Goal: Task Accomplishment & Management: Use online tool/utility

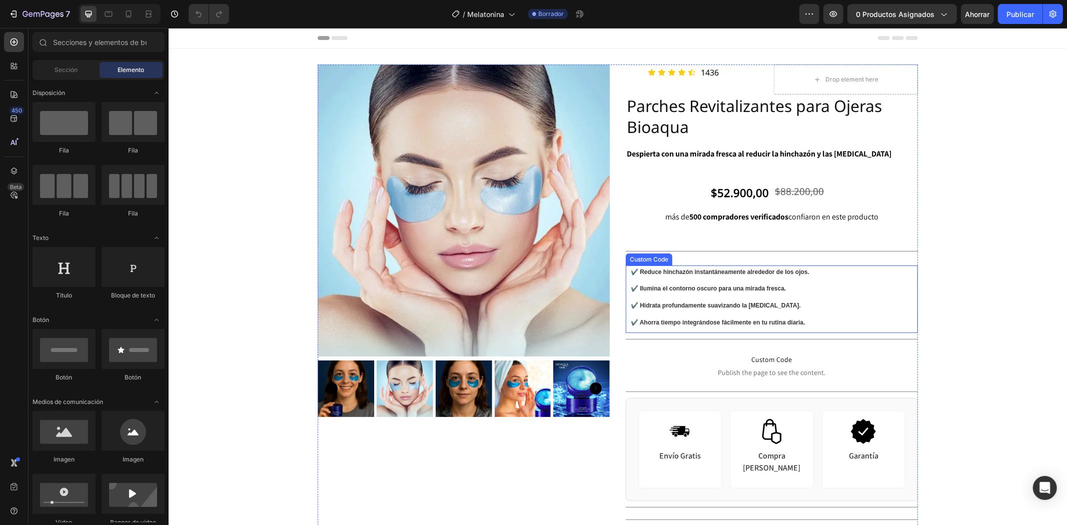
click at [731, 303] on strong "✔️ Hidrata profundamente suavizando la [MEDICAL_DATA]." at bounding box center [715, 305] width 170 height 7
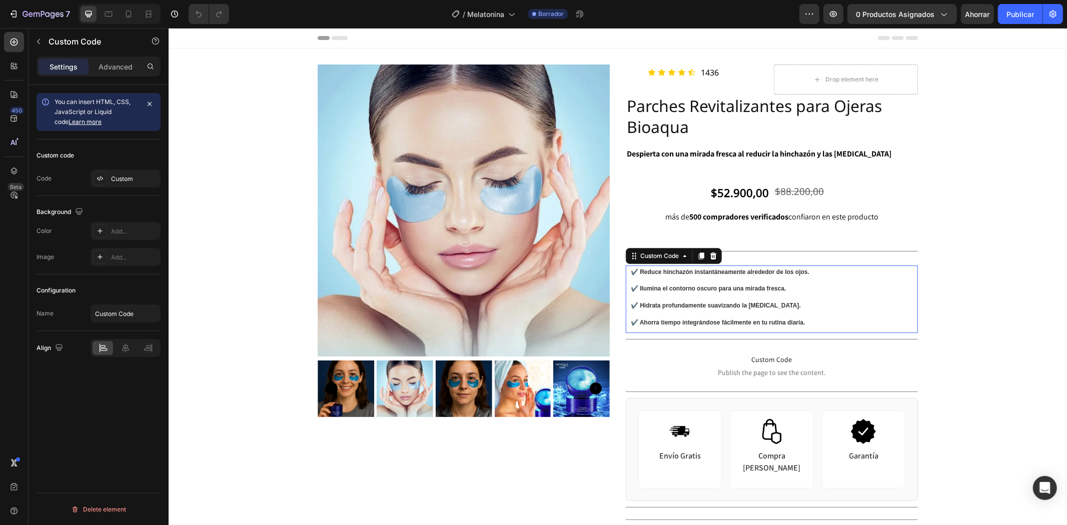
click at [731, 303] on strong "✔️ Hidrata profundamente suavizando la [MEDICAL_DATA]." at bounding box center [715, 305] width 170 height 7
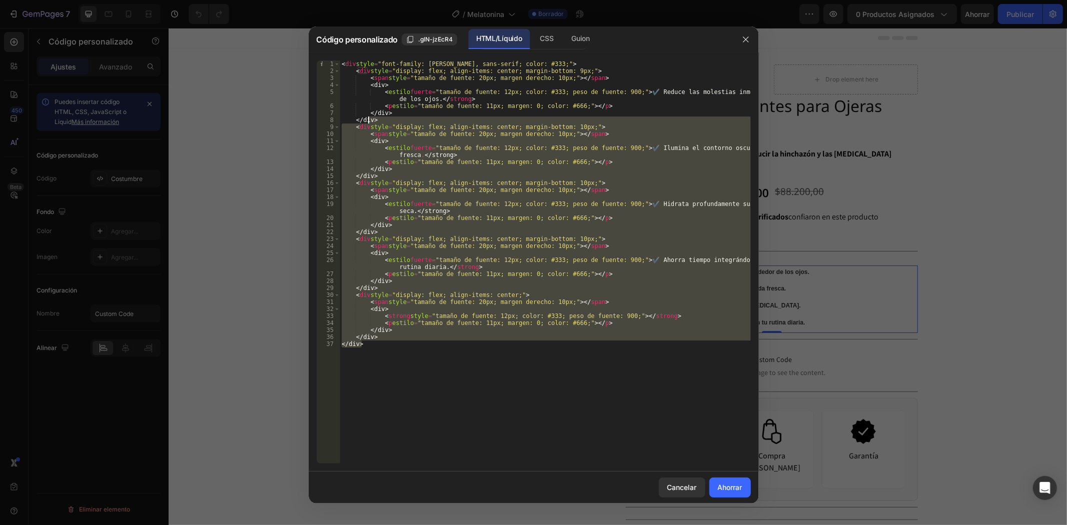
drag, startPoint x: 357, startPoint y: 344, endPoint x: 369, endPoint y: 117, distance: 227.4
click at [369, 117] on div "< div style = "font-family: Arial, sans-serif; color: #333;" > < div style = "d…" at bounding box center [545, 269] width 411 height 417
drag, startPoint x: 446, startPoint y: 419, endPoint x: 534, endPoint y: 333, distance: 123.1
click at [447, 419] on div "< div style = "font-family: Arial, sans-serif; color: #333;" > < div style = "d…" at bounding box center [545, 262] width 411 height 403
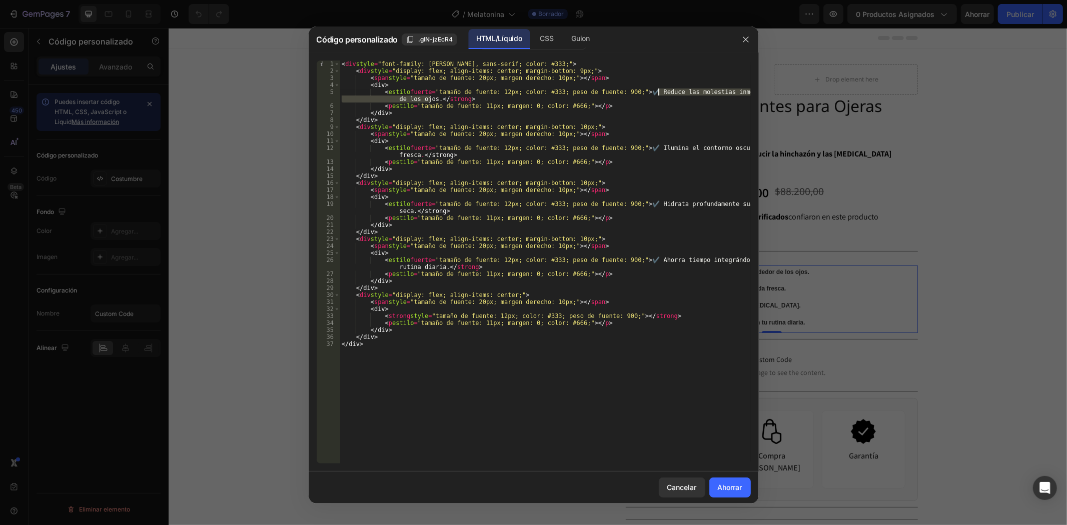
drag, startPoint x: 432, startPoint y: 97, endPoint x: 659, endPoint y: 92, distance: 226.6
click at [659, 92] on div "< div style = "font-family: Arial, sans-serif; color: #333;" > < div style = "d…" at bounding box center [545, 269] width 411 height 417
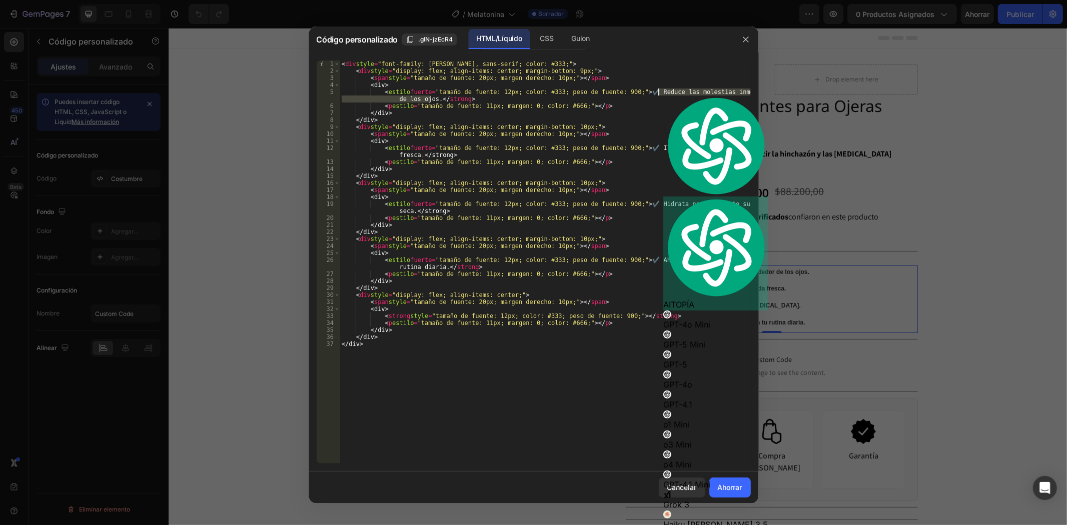
paste textarea "Sueño reparador cada noche"
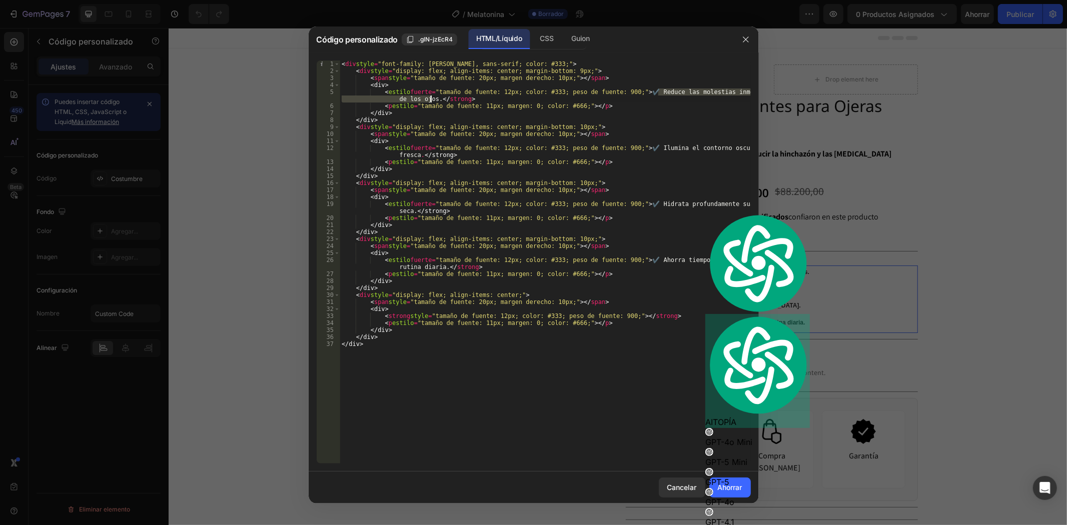
click at [623, 383] on div "< div style = "font-family: Arial, sans-serif; color: #333;" > < div style = "d…" at bounding box center [545, 269] width 411 height 417
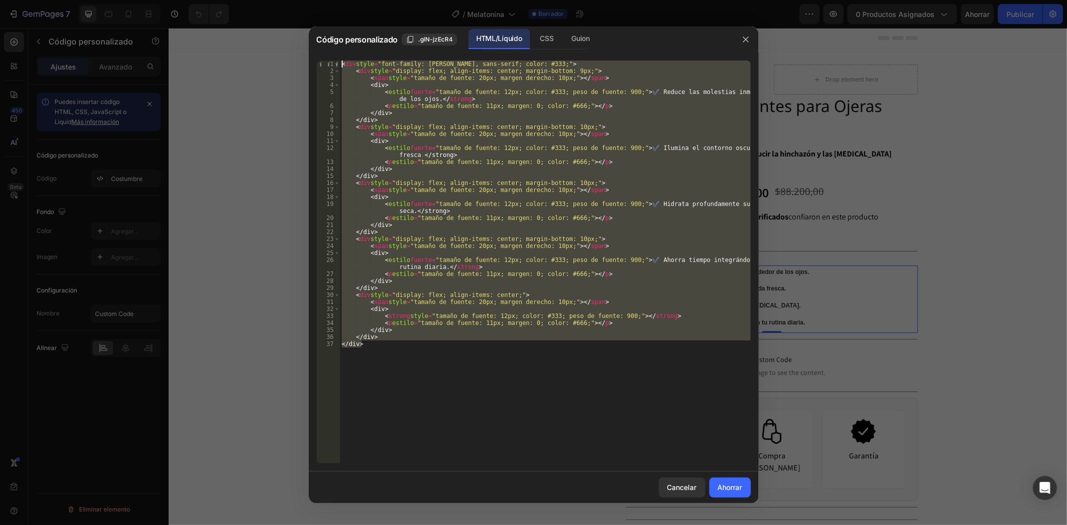
drag, startPoint x: 386, startPoint y: 344, endPoint x: 358, endPoint y: 57, distance: 287.9
click at [358, 57] on div "</div> 1 2 3 4 5 6 7 8 9 10 11 12 13 14 15 16 17 18 19 20 21 22 23 24 25 26 27 …" at bounding box center [534, 262] width 450 height 419
type textarea "<div style="font-family: Arial, sans-serif; color: #333;"> <div style="display:…"
drag, startPoint x: 358, startPoint y: 59, endPoint x: 399, endPoint y: 396, distance: 340.1
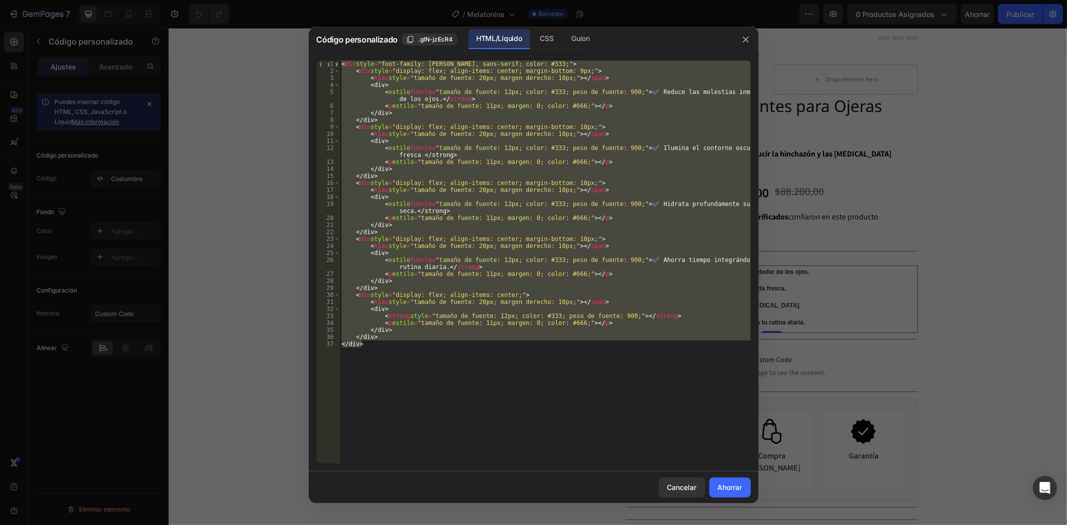
click at [392, 428] on div "< div style = "font-family: Arial, sans-serif; color: #333;" > < div style = "d…" at bounding box center [545, 262] width 411 height 403
drag, startPoint x: 380, startPoint y: 354, endPoint x: 344, endPoint y: 62, distance: 294.3
click at [344, 62] on div "< div style = "font-family: Arial, sans-serif; color: #333;" > < div style = "d…" at bounding box center [545, 269] width 411 height 417
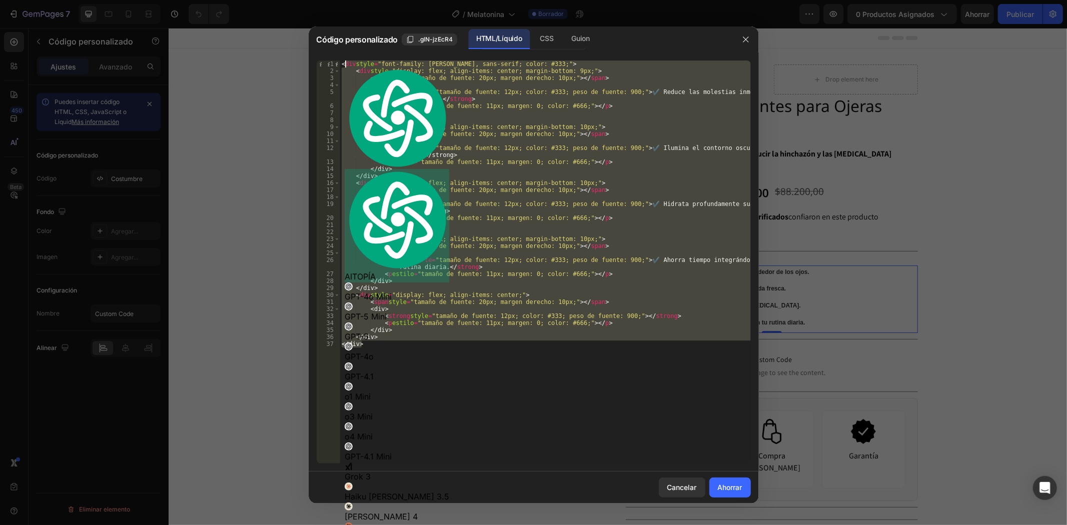
drag, startPoint x: 355, startPoint y: 77, endPoint x: 587, endPoint y: 427, distance: 419.7
click at [587, 427] on div "< div style = "font-family: Arial, sans-serif; color: #333;" > < div style = "d…" at bounding box center [545, 262] width 411 height 403
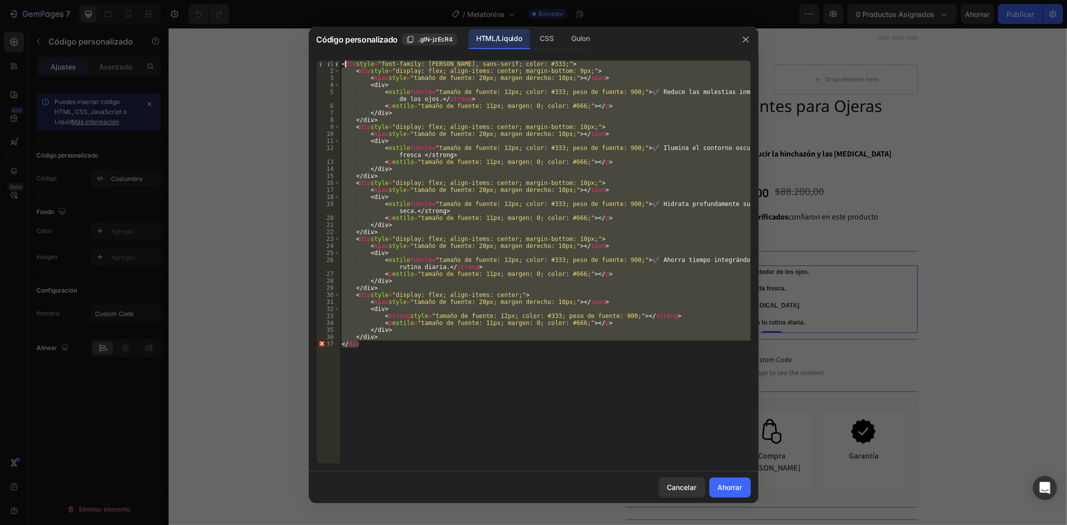
drag, startPoint x: 379, startPoint y: 346, endPoint x: 344, endPoint y: 61, distance: 287.6
click at [344, 61] on div "< div style = "font-family: Arial, sans-serif; color: #333;" > < div style = "d…" at bounding box center [545, 269] width 411 height 417
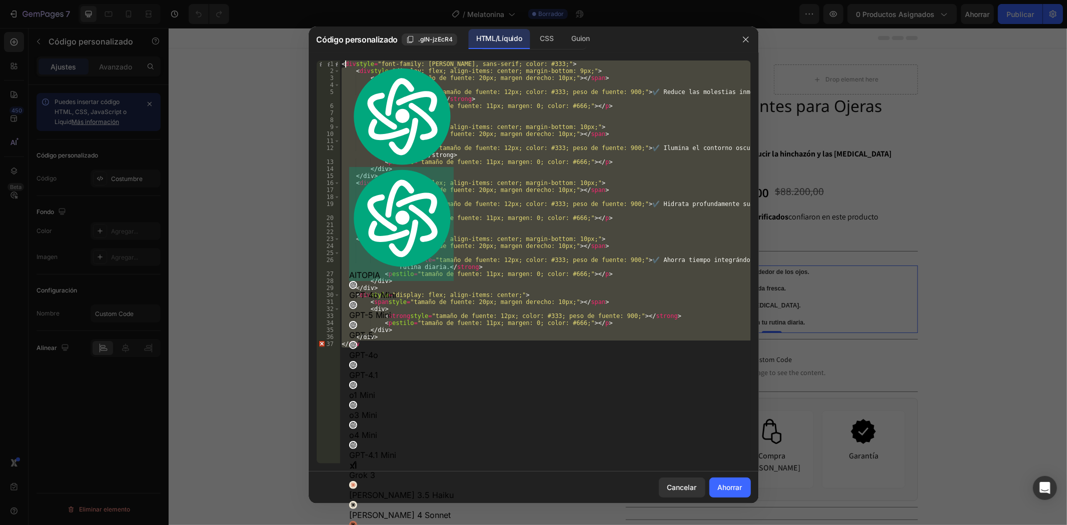
type textarea "<"
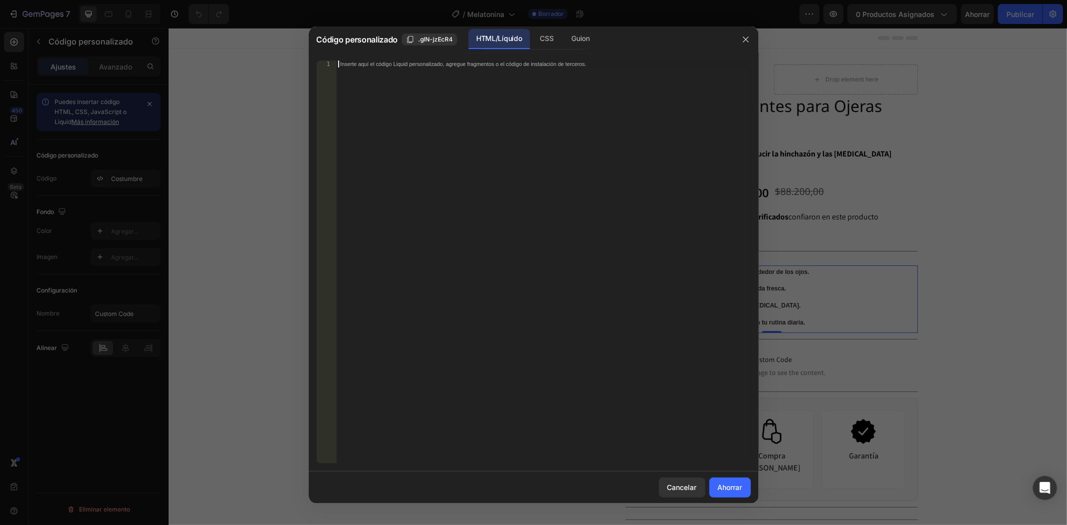
click at [343, 62] on font "Inserte aquí el código Liquid personalizado, agregue fragmentos o el código de …" at bounding box center [463, 64] width 246 height 7
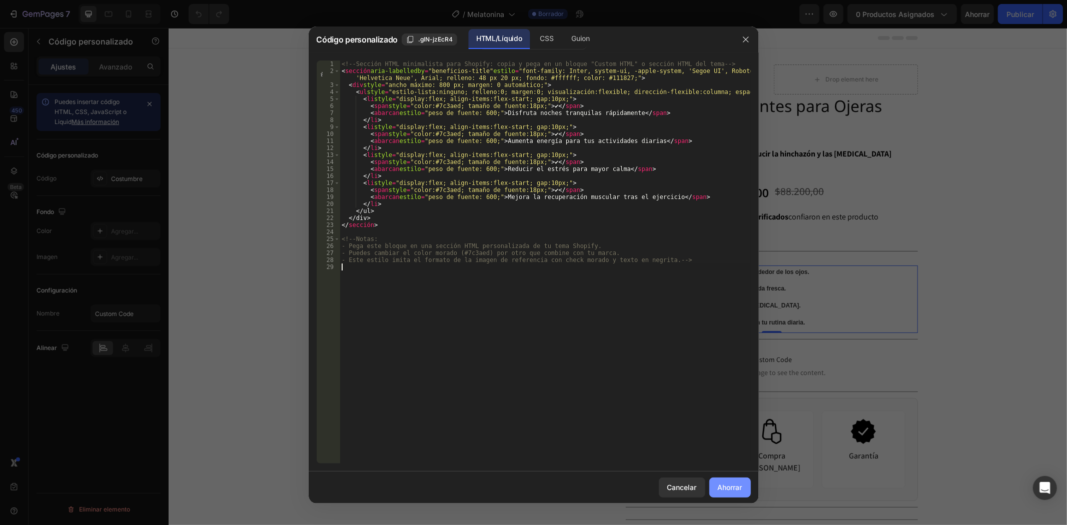
click at [728, 484] on font "Ahorrar" at bounding box center [730, 487] width 25 height 9
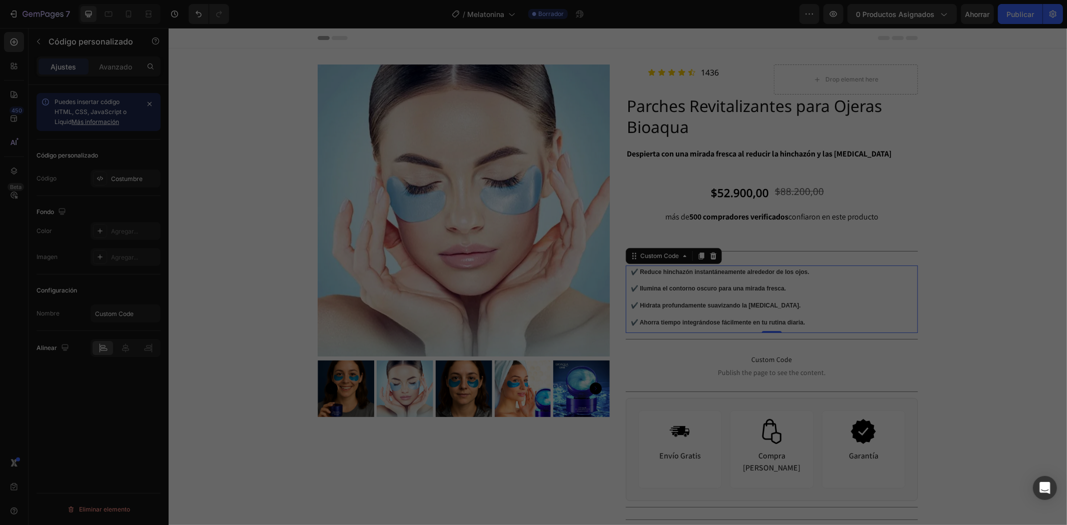
type textarea "- Este estilo imita el formato de la imagen de referencia con check morado y te…"
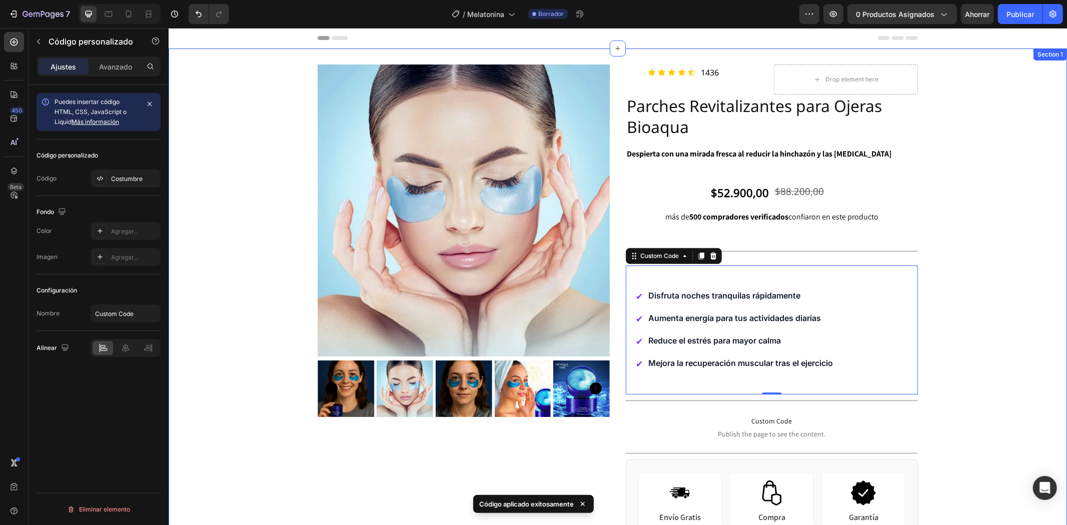
click at [1027, 346] on div "Product Images Icon Icon Icon Icon Icon Icon List [STREET_ADDRESS] Drop element…" at bounding box center [617, 445] width 898 height 762
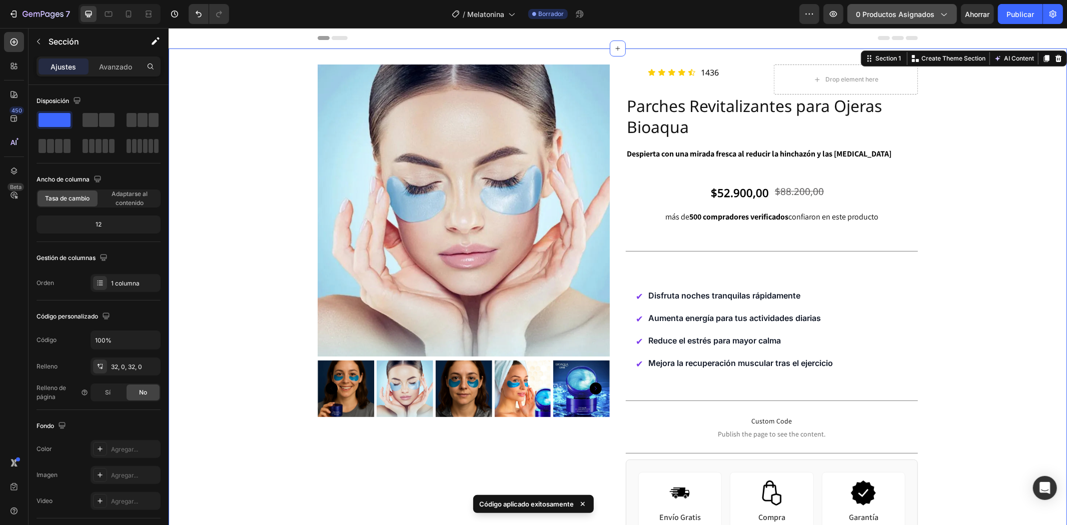
click at [944, 14] on icon "button" at bounding box center [943, 14] width 10 height 10
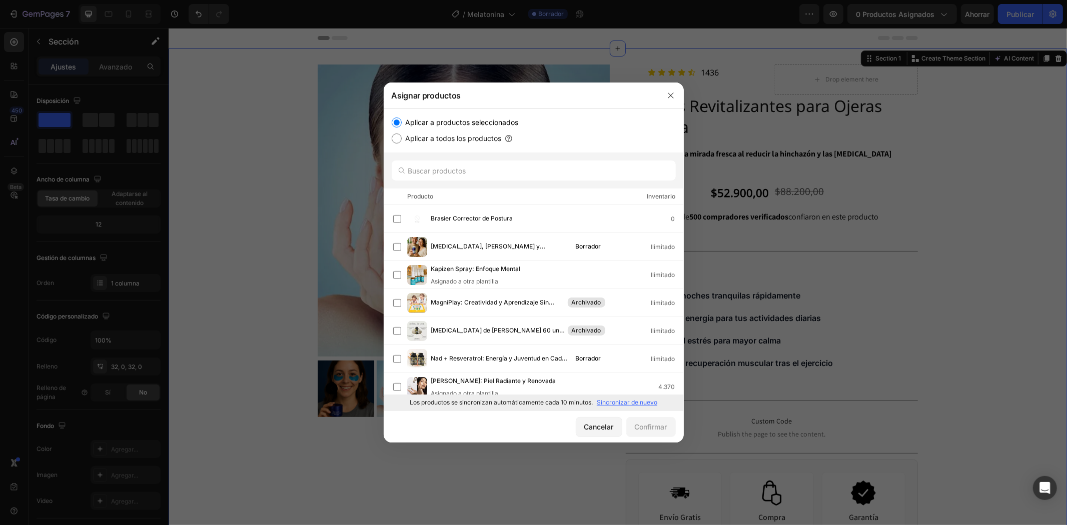
click at [1034, 189] on div at bounding box center [533, 262] width 1067 height 525
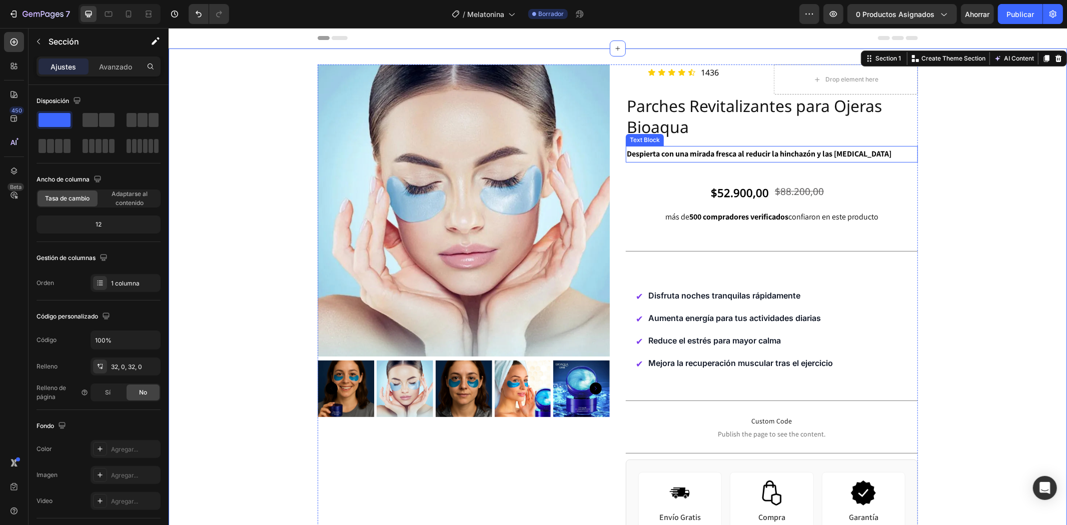
click at [681, 153] on strong "Despierta con una mirada fresca al reducir la hinchazón y las [MEDICAL_DATA]" at bounding box center [758, 153] width 265 height 11
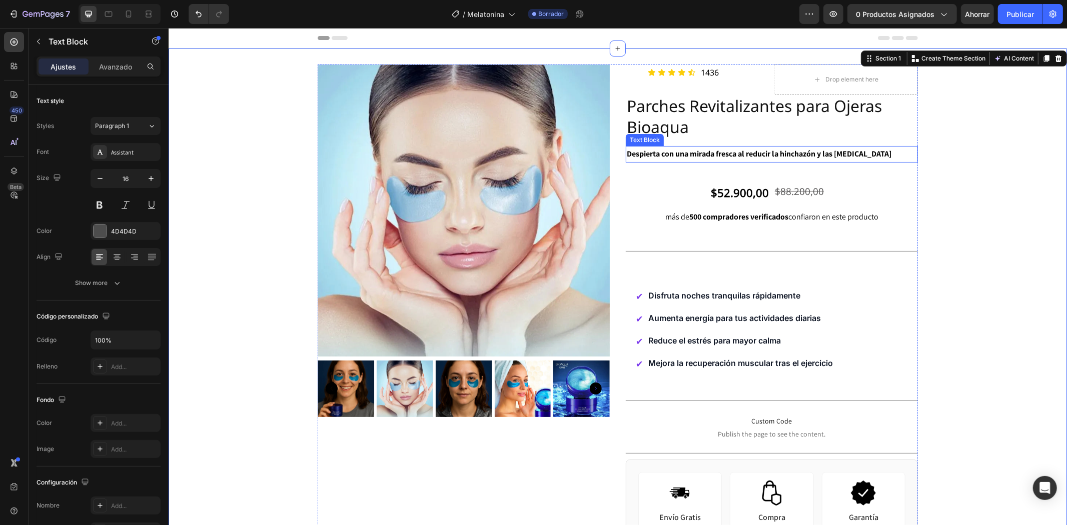
click at [681, 153] on strong "Despierta con una mirada fresca al reducir la hinchazón y las [MEDICAL_DATA]" at bounding box center [758, 153] width 265 height 11
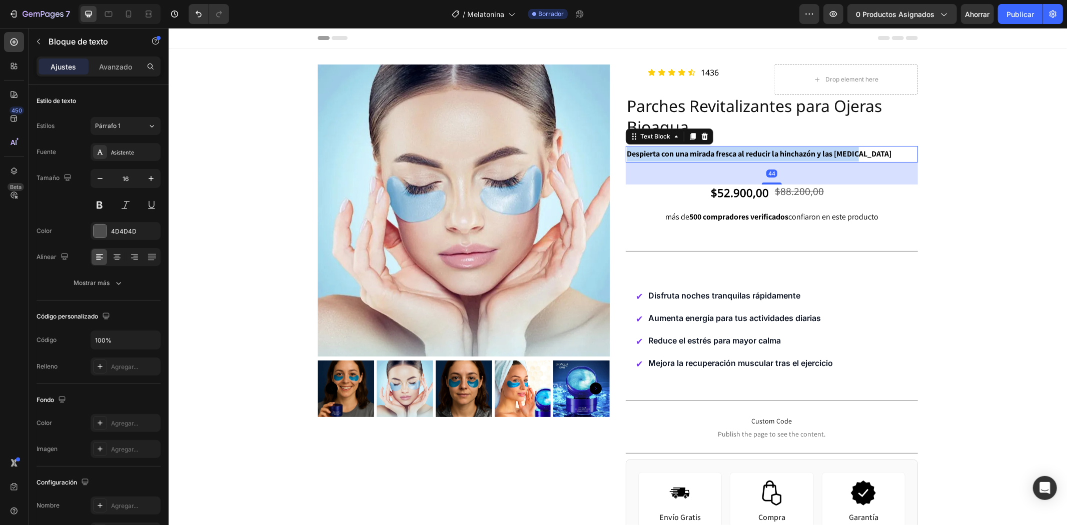
click at [681, 153] on strong "Despierta con una mirada fresca al reducir la hinchazón y las [MEDICAL_DATA]" at bounding box center [758, 153] width 265 height 11
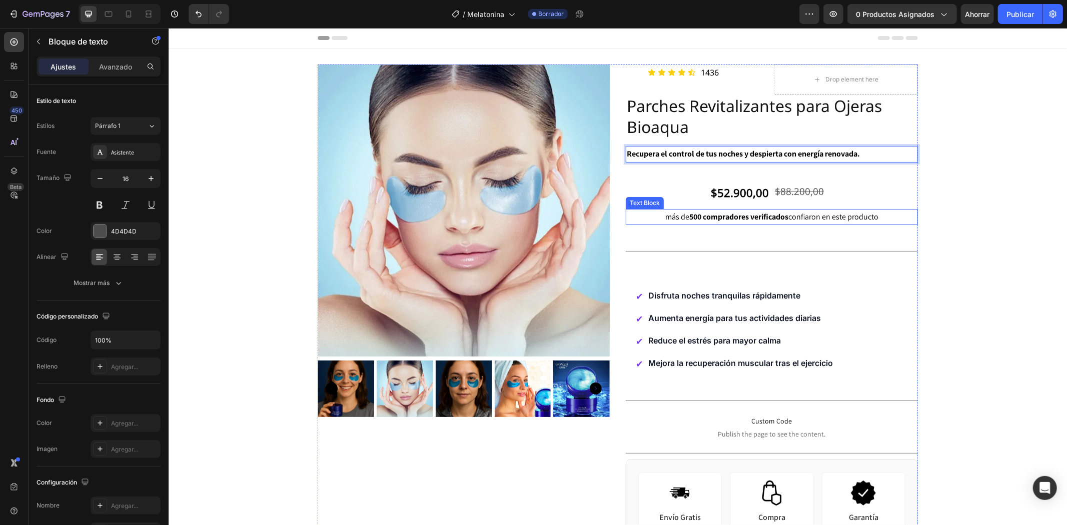
click at [808, 216] on span "más de 500 compradores verificados confiaron en este producto" at bounding box center [771, 216] width 213 height 11
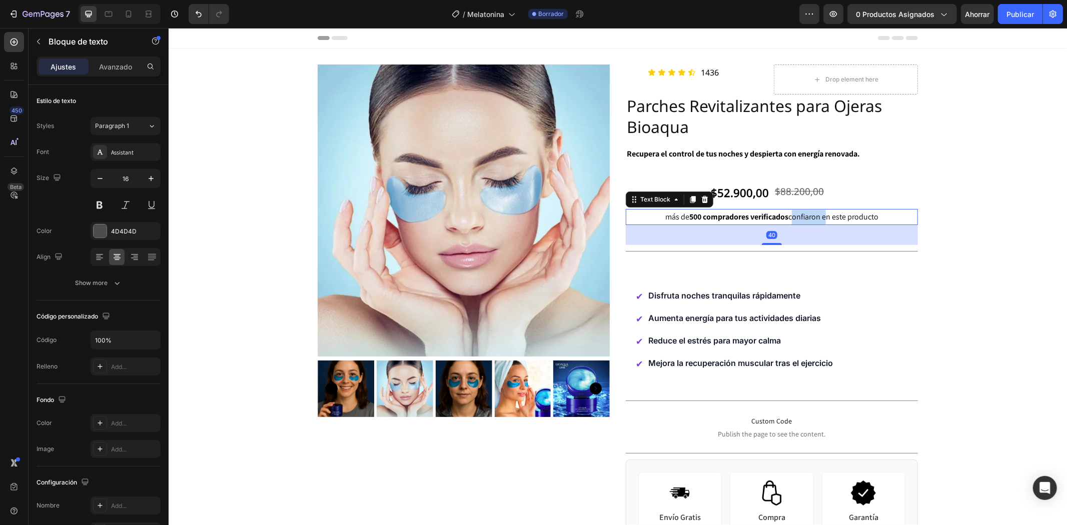
click at [808, 216] on span "más de 500 compradores verificados confiaron en este producto" at bounding box center [771, 216] width 213 height 11
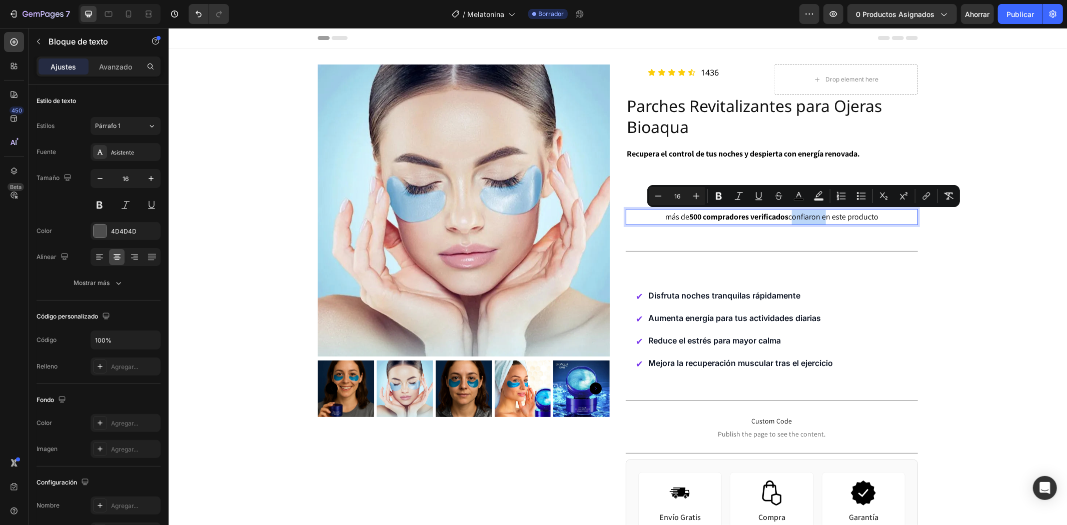
click at [808, 216] on span "más de 500 compradores verificados confiaron en este producto" at bounding box center [771, 216] width 213 height 11
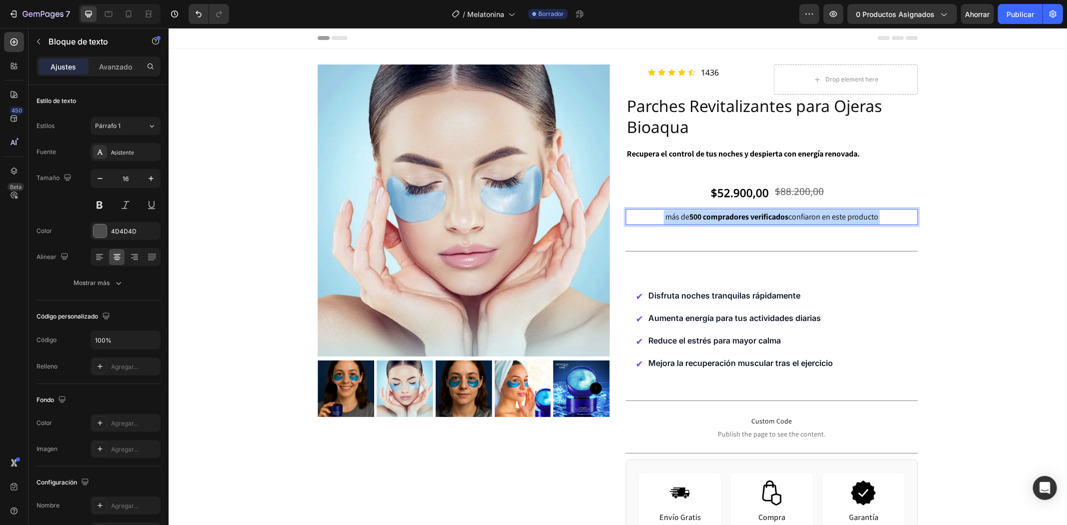
click at [808, 216] on span "más de 500 compradores verificados confiaron en este producto" at bounding box center [771, 216] width 213 height 11
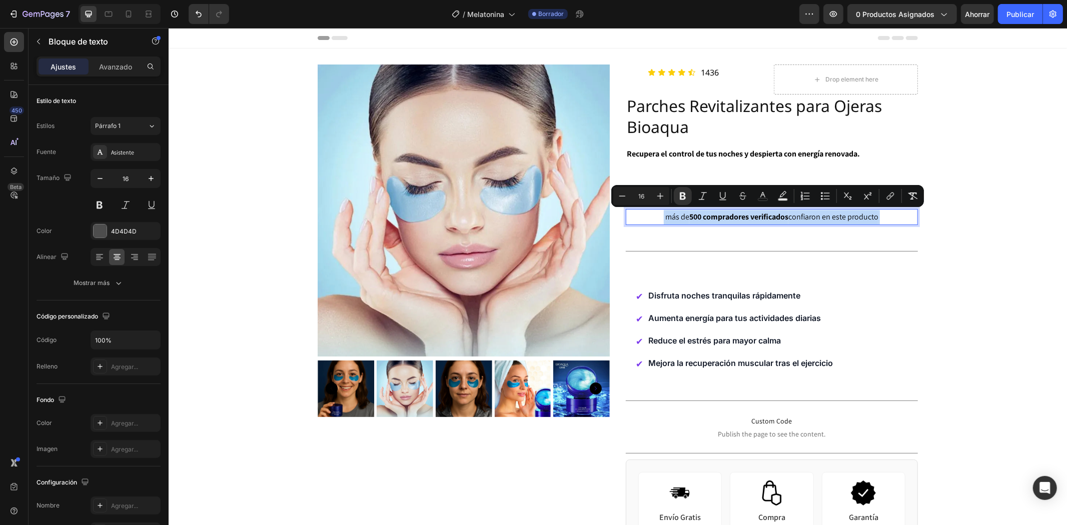
click at [667, 213] on span "más de 500 compradores verificados confiaron en este producto" at bounding box center [771, 216] width 213 height 11
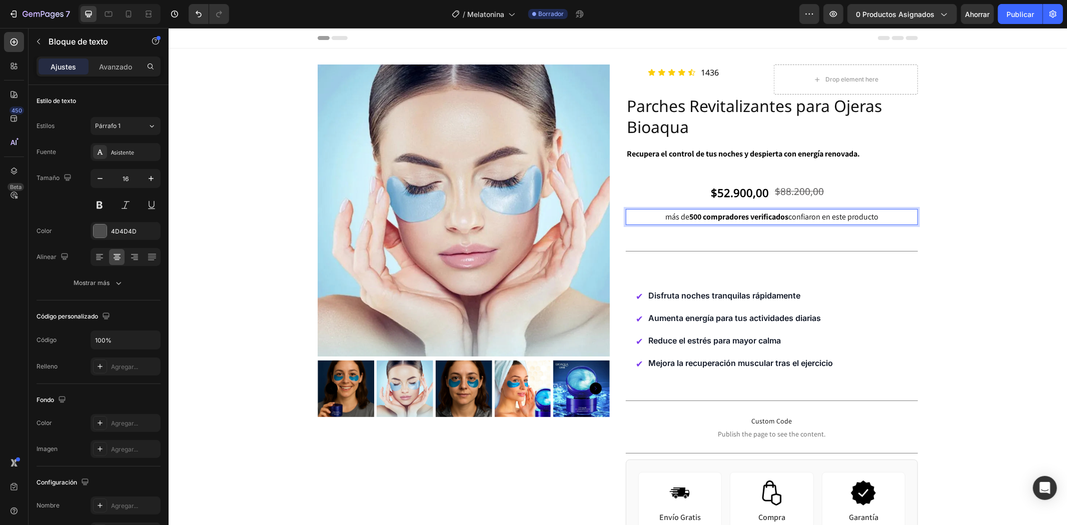
click at [666, 216] on span "más de 500 compradores verificados confiaron en este producto" at bounding box center [771, 216] width 213 height 11
click at [664, 220] on strong "m" at bounding box center [667, 216] width 7 height 11
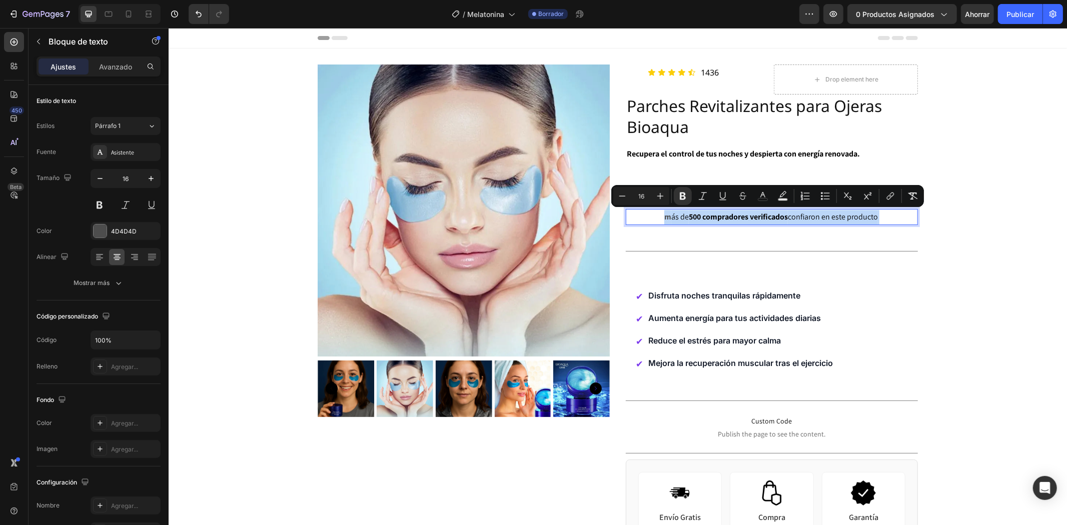
click at [664, 219] on strong "m" at bounding box center [667, 216] width 7 height 11
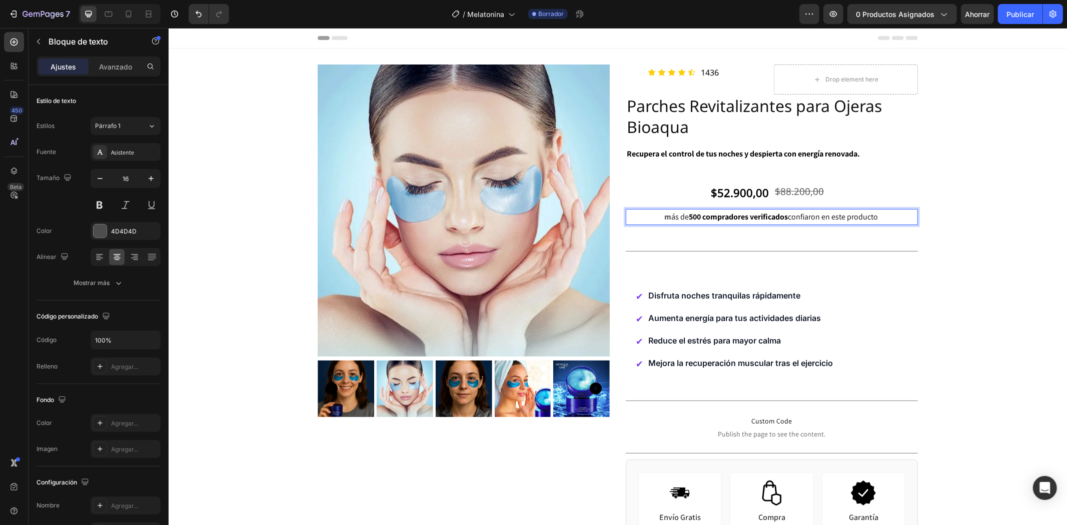
click at [664, 217] on strong "m" at bounding box center [667, 216] width 7 height 11
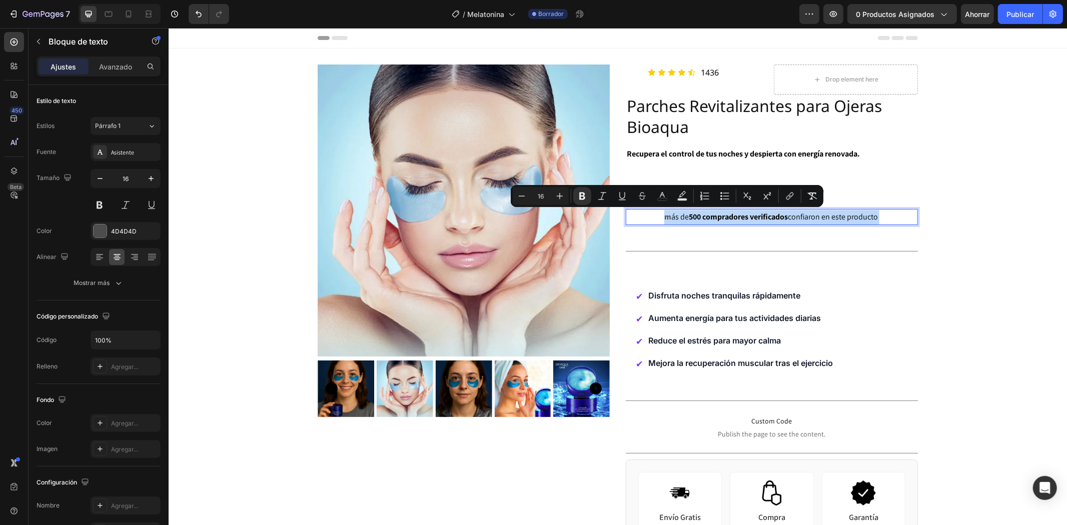
click at [664, 217] on strong "m" at bounding box center [667, 216] width 7 height 11
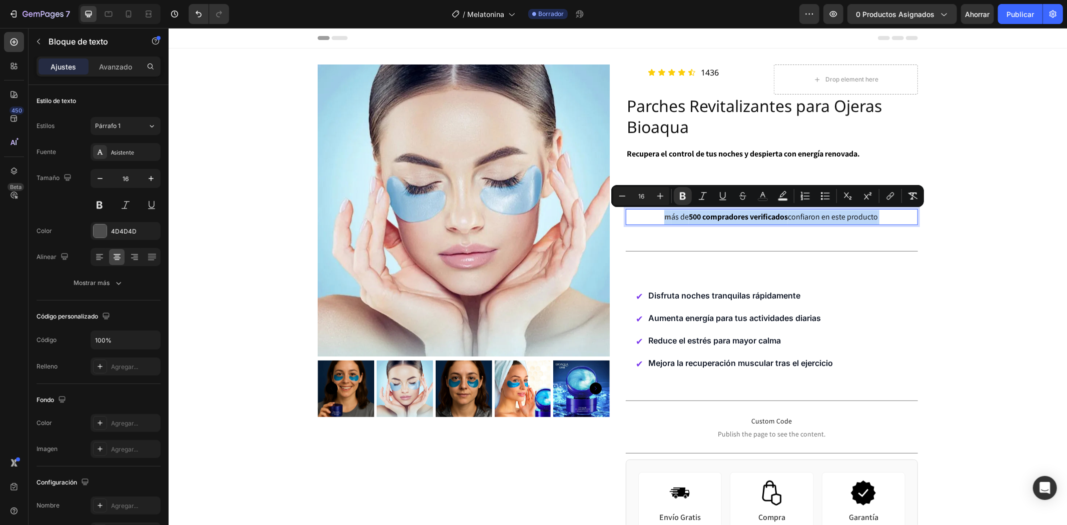
click at [664, 217] on strong "m" at bounding box center [667, 216] width 7 height 11
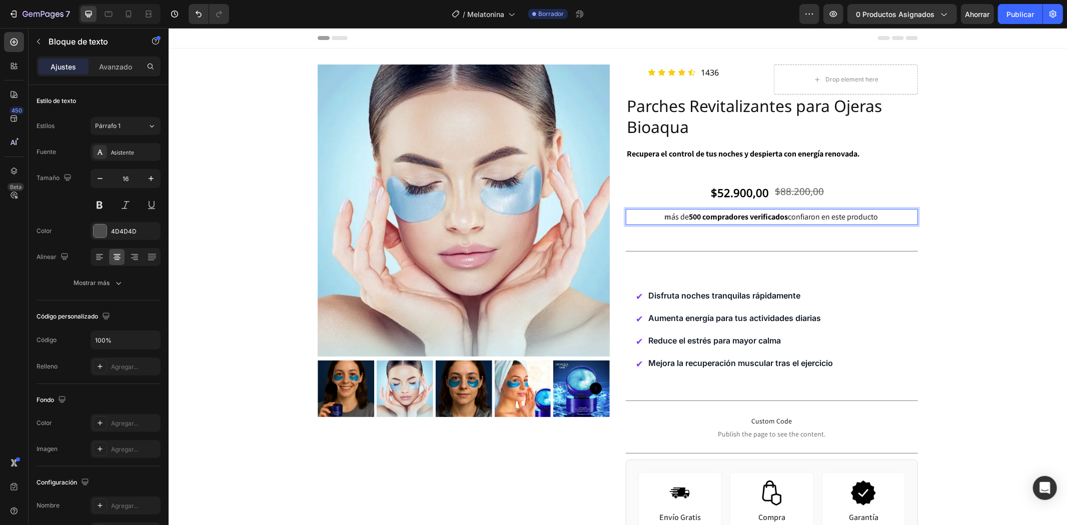
click at [654, 216] on p "m ás de 500 compradores verificados confiaron en este producto" at bounding box center [771, 217] width 290 height 15
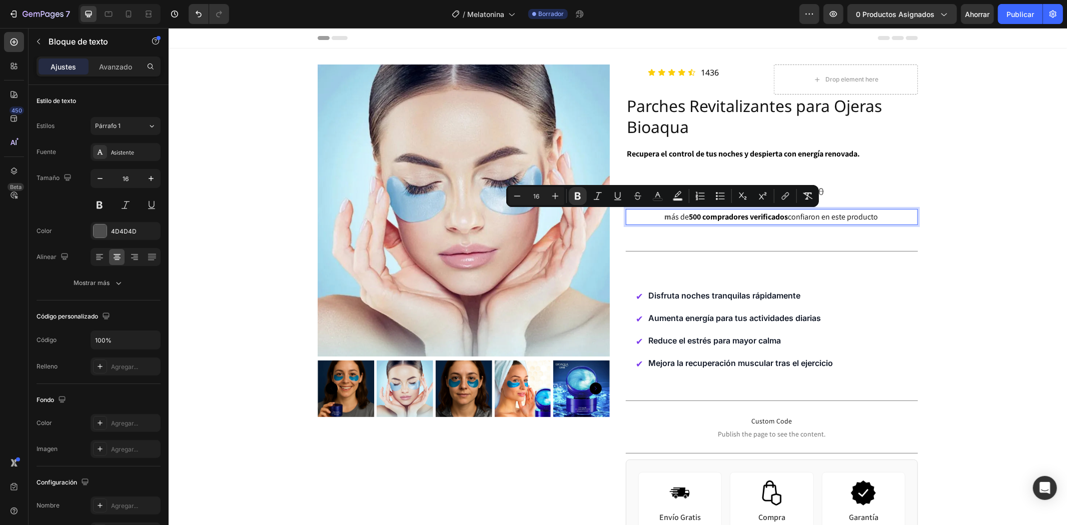
click at [664, 218] on strong "m" at bounding box center [667, 216] width 7 height 11
click at [584, 199] on button "Bold" at bounding box center [578, 196] width 18 height 18
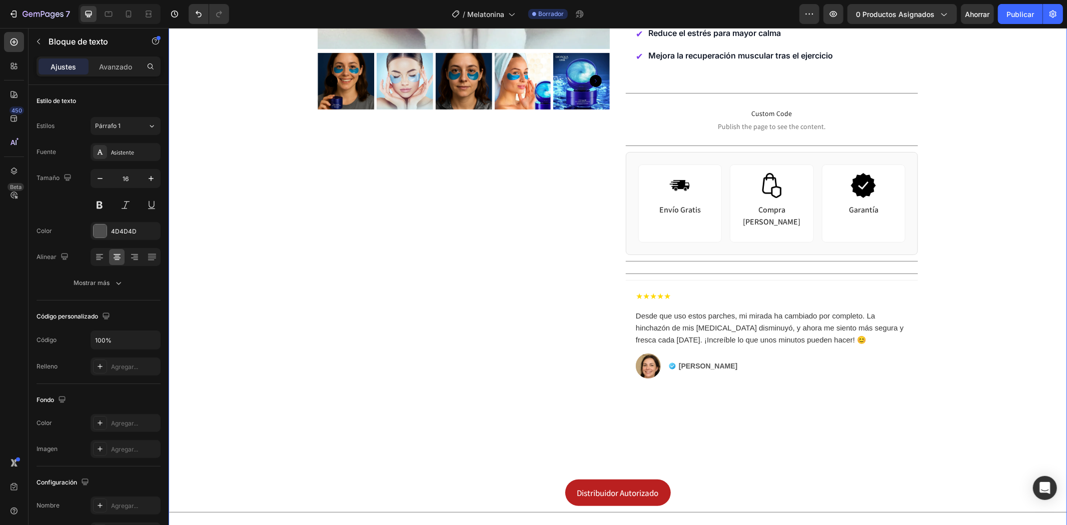
scroll to position [333, 0]
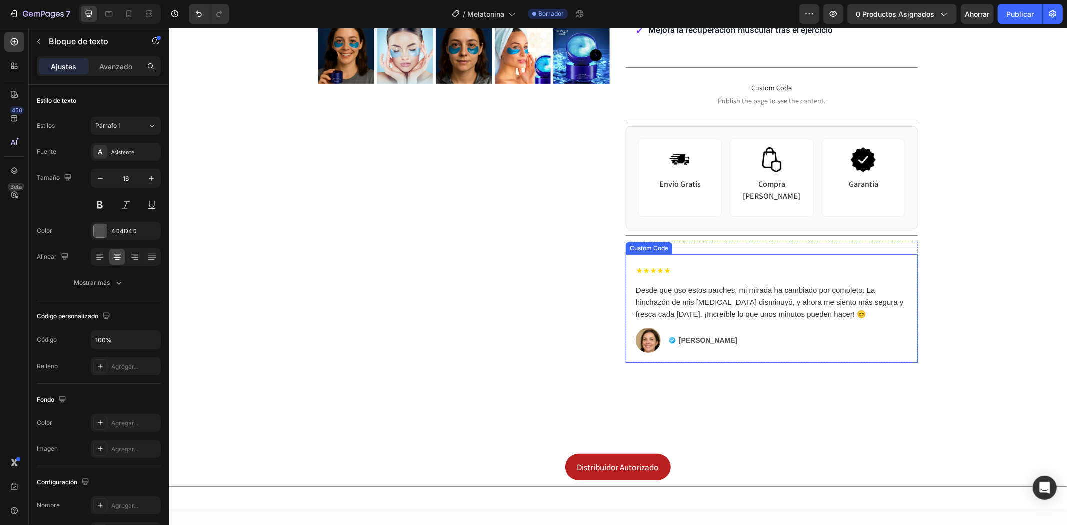
click at [679, 298] on div "Desde que uso estos parches, mi mirada ha cambiado por completo. La hinchazón d…" at bounding box center [771, 302] width 272 height 36
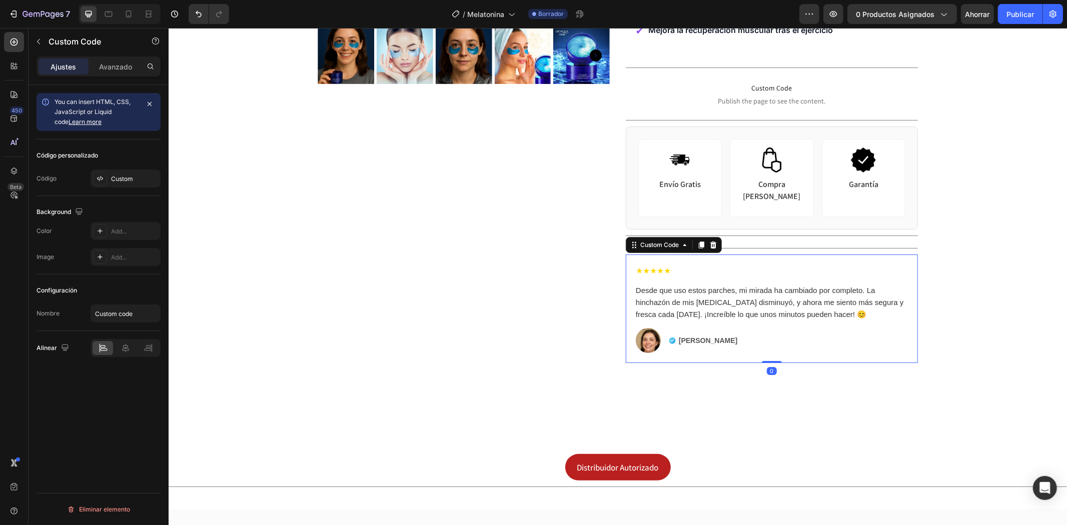
click at [679, 298] on div "Desde que uso estos parches, mi mirada ha cambiado por completo. La hinchazón d…" at bounding box center [771, 302] width 272 height 36
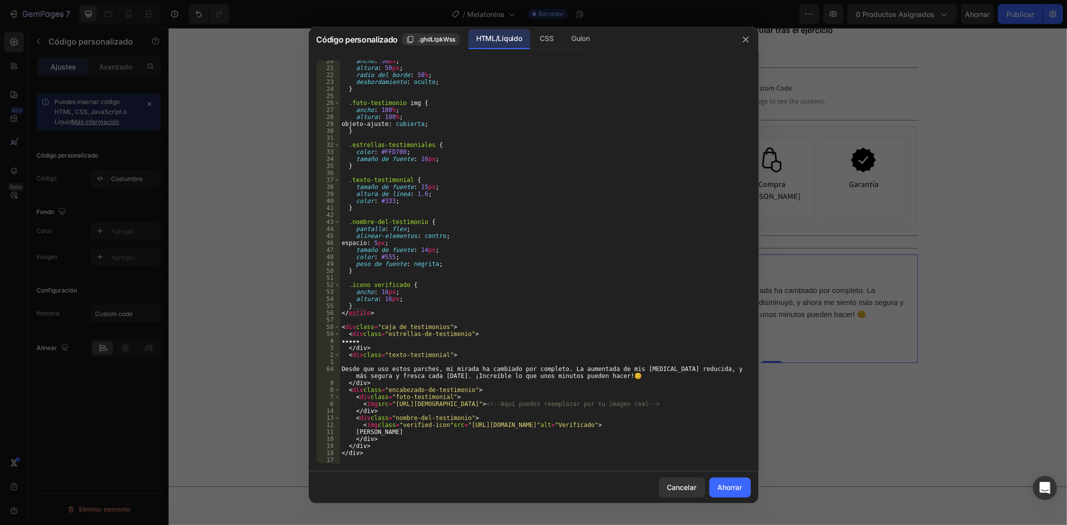
scroll to position [136, 0]
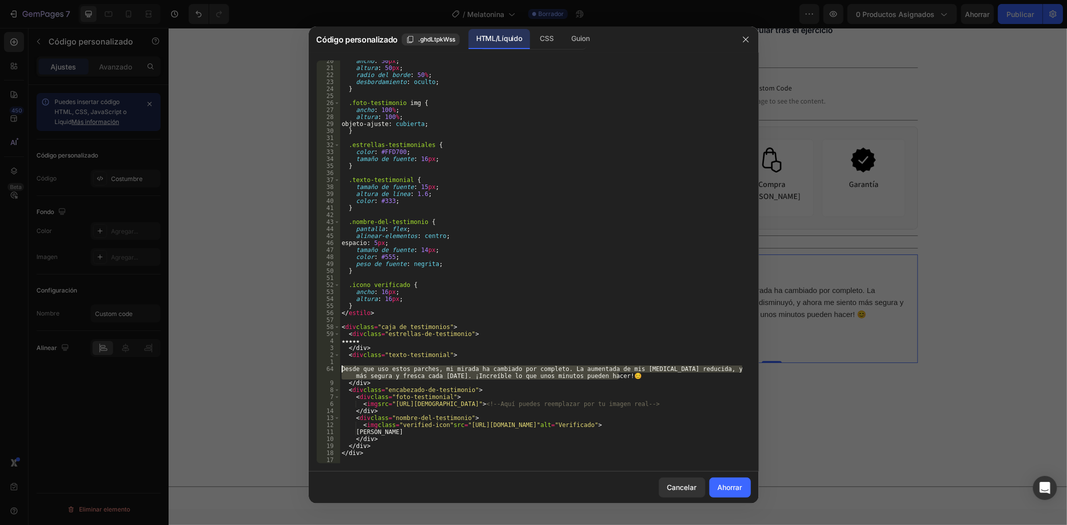
drag, startPoint x: 609, startPoint y: 376, endPoint x: 341, endPoint y: 367, distance: 267.7
click at [341, 367] on div "ancho : 50 px ; [MEDICAL_DATA] : 50 px ; radio del borde : 50 % ; desbordamient…" at bounding box center [541, 266] width 403 height 417
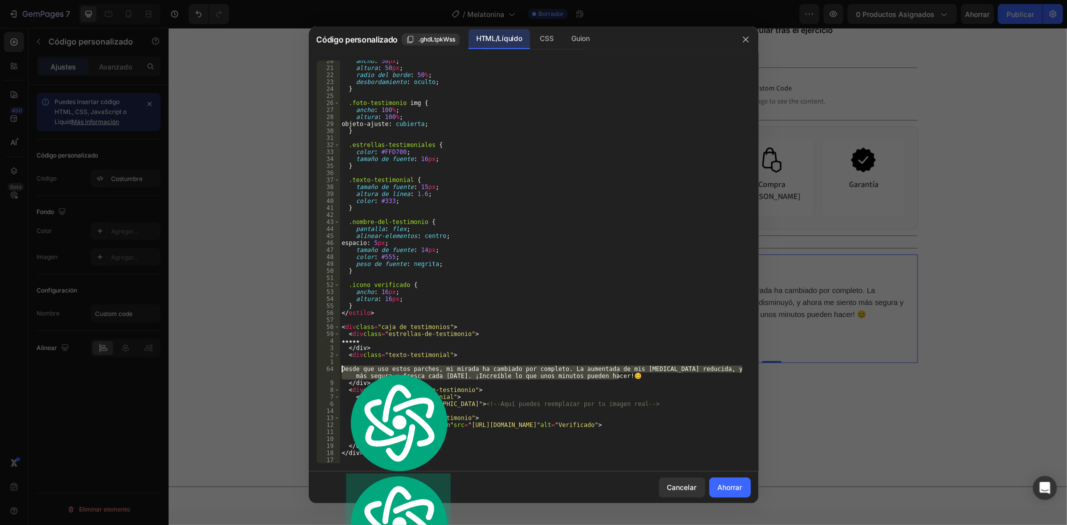
paste textarea "“¡No recuerdo la última vez que dormí tan bien! Desde la primera cápsula logré …"
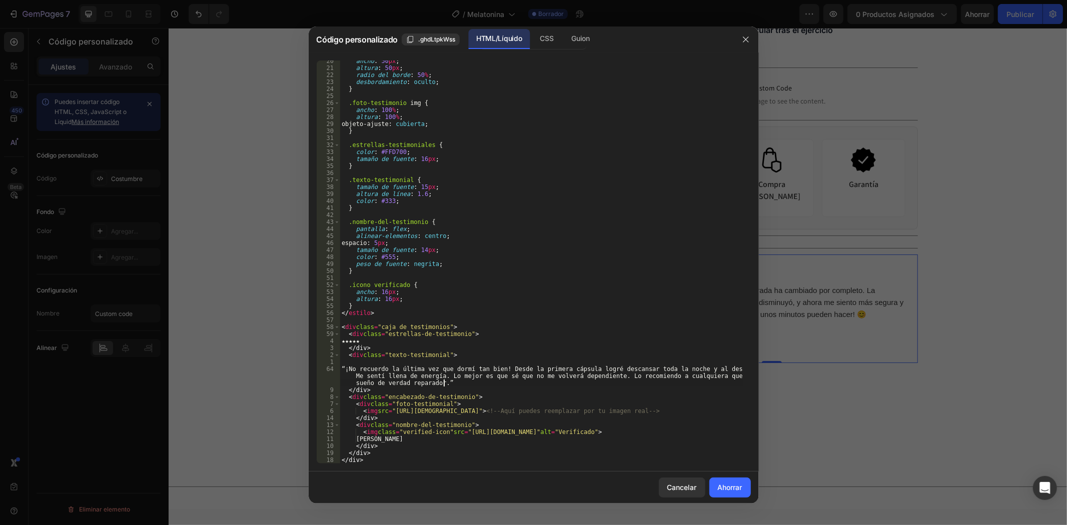
scroll to position [143, 0]
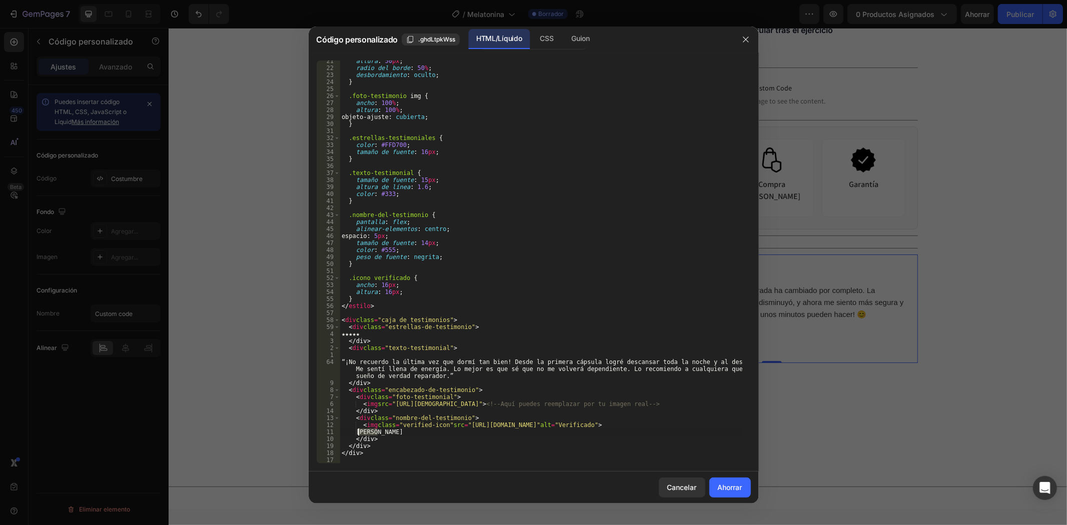
drag, startPoint x: 380, startPoint y: 430, endPoint x: 359, endPoint y: 431, distance: 21.5
click at [359, 431] on div "[MEDICAL_DATA] : 50 px ; radio del borde : 50 % ; desbordamiento : oculto ; } .…" at bounding box center [541, 266] width 403 height 417
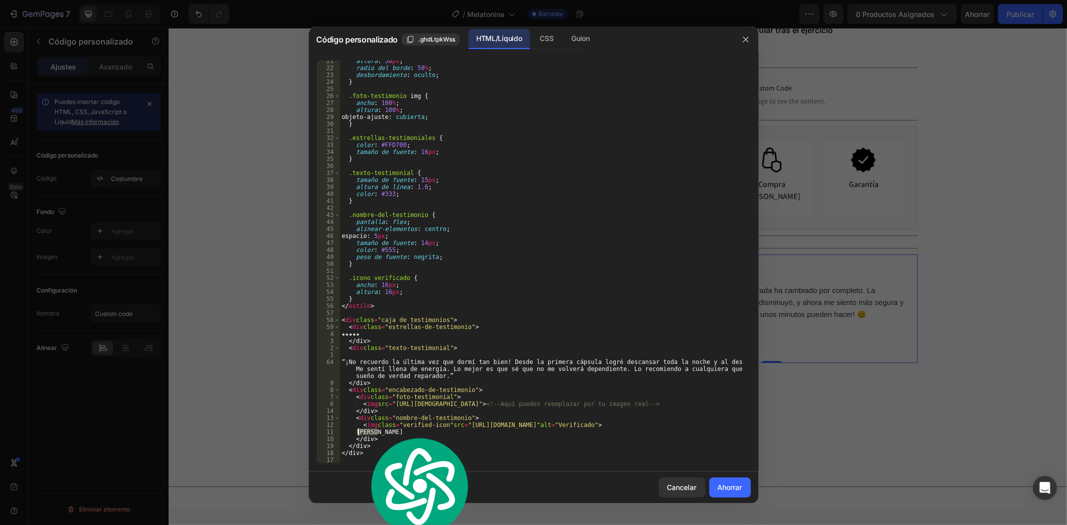
paste textarea "[PERSON_NAME]"
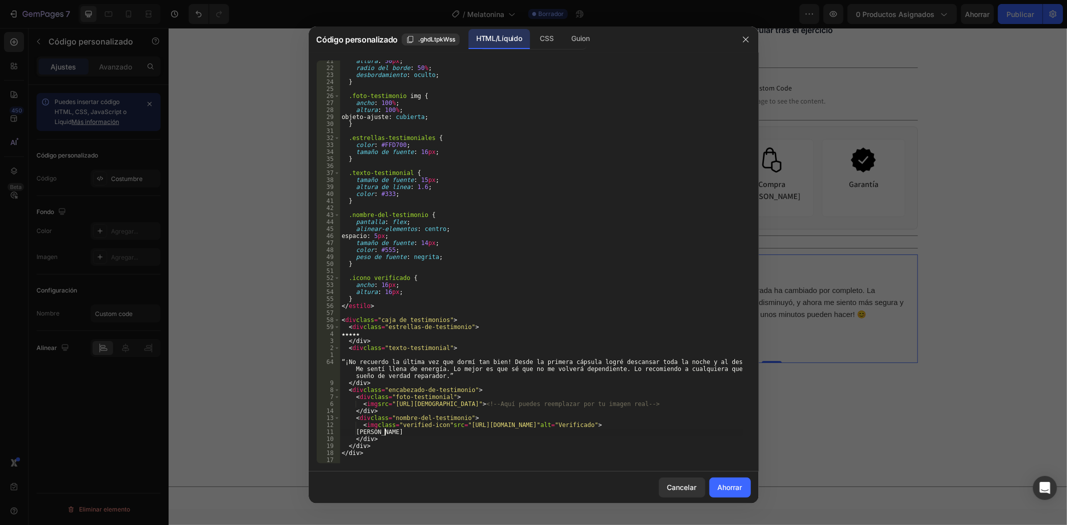
click at [736, 491] on font "Ahorrar" at bounding box center [730, 487] width 25 height 9
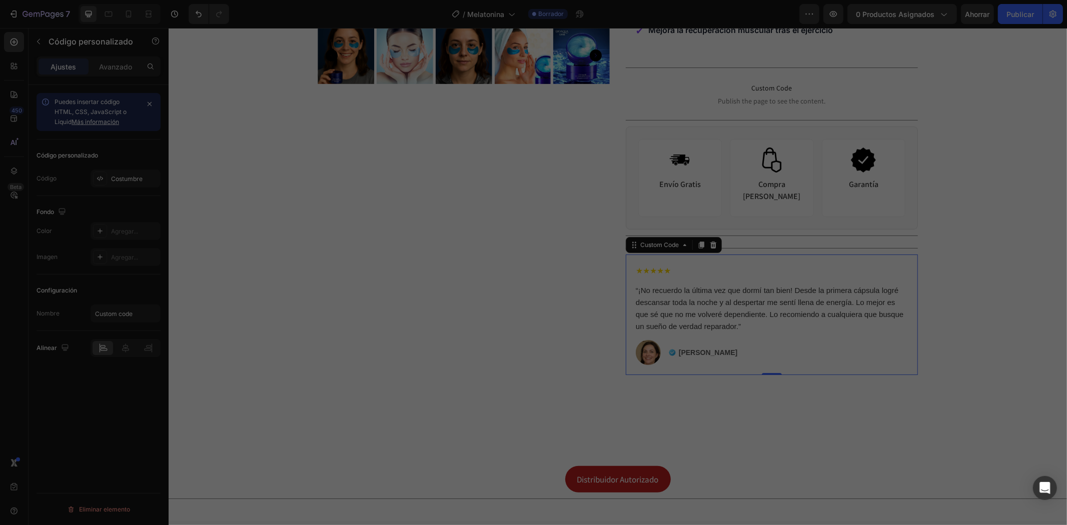
type textarea "</div>"
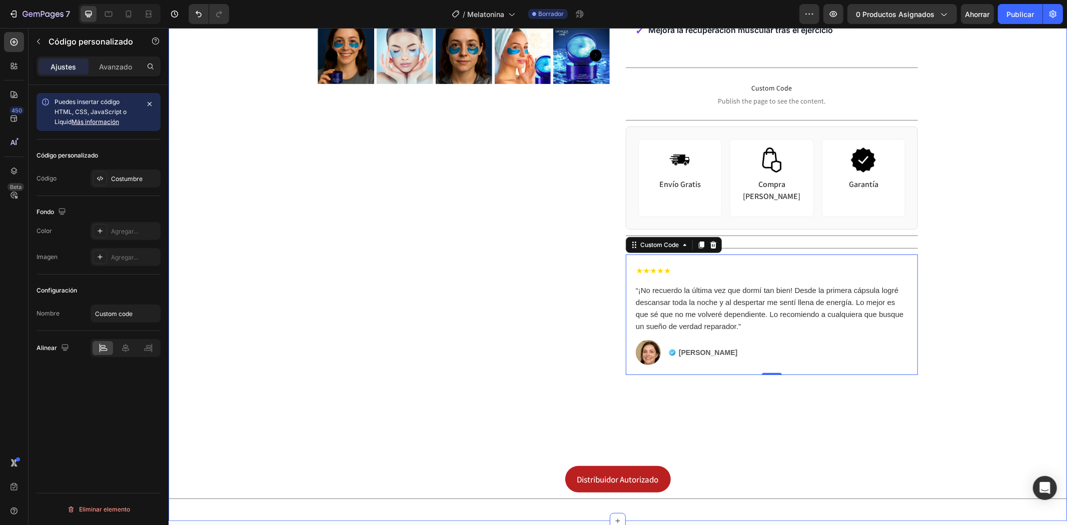
click at [988, 355] on div "Product Images Icon Icon Icon Icon Icon Icon List [STREET_ADDRESS] Drop element…" at bounding box center [617, 118] width 898 height 774
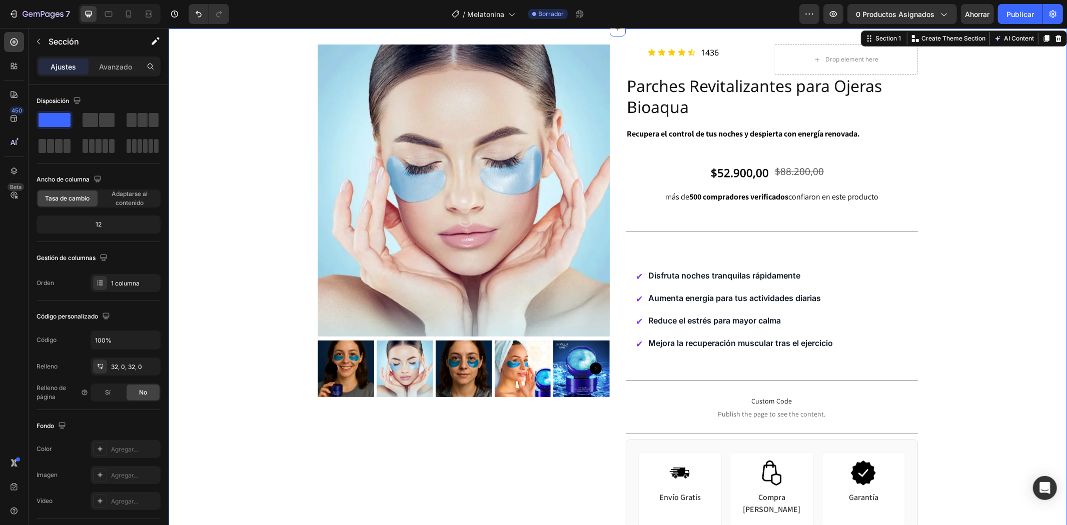
scroll to position [0, 0]
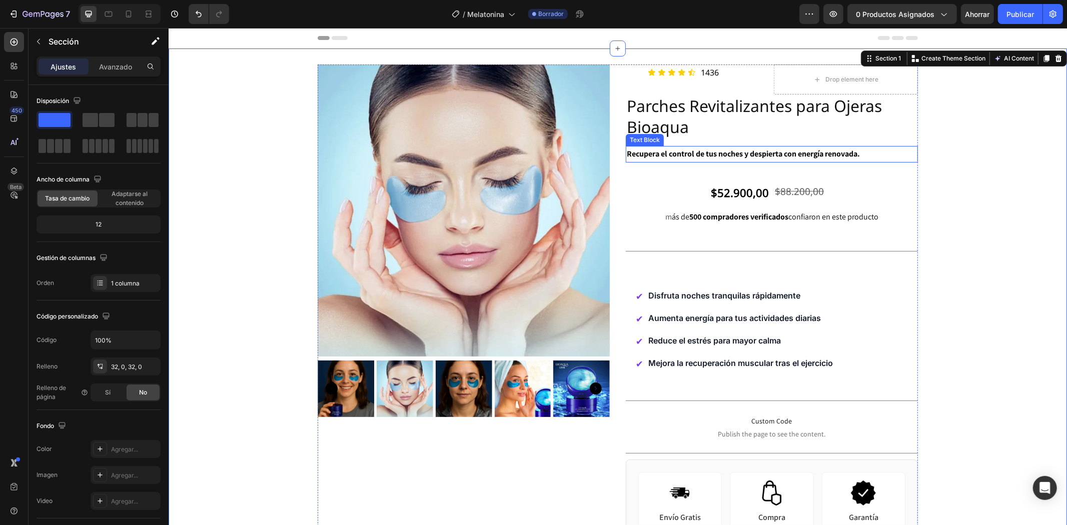
click at [741, 158] on strong "Recupera el control de tus noches y despierta con energía renovada." at bounding box center [742, 153] width 233 height 11
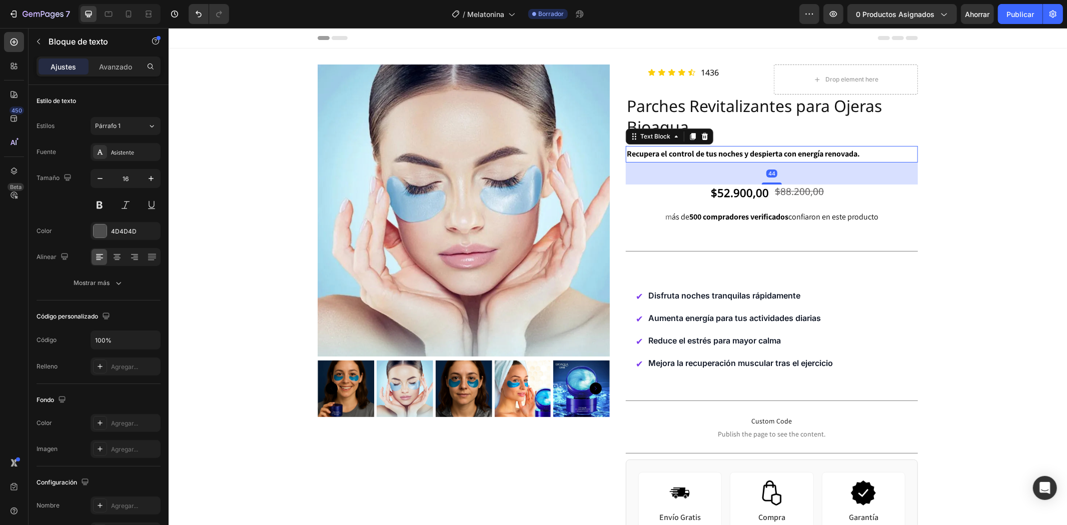
click at [741, 158] on strong "Recupera el control de tus noches y despierta con energía renovada." at bounding box center [742, 153] width 233 height 11
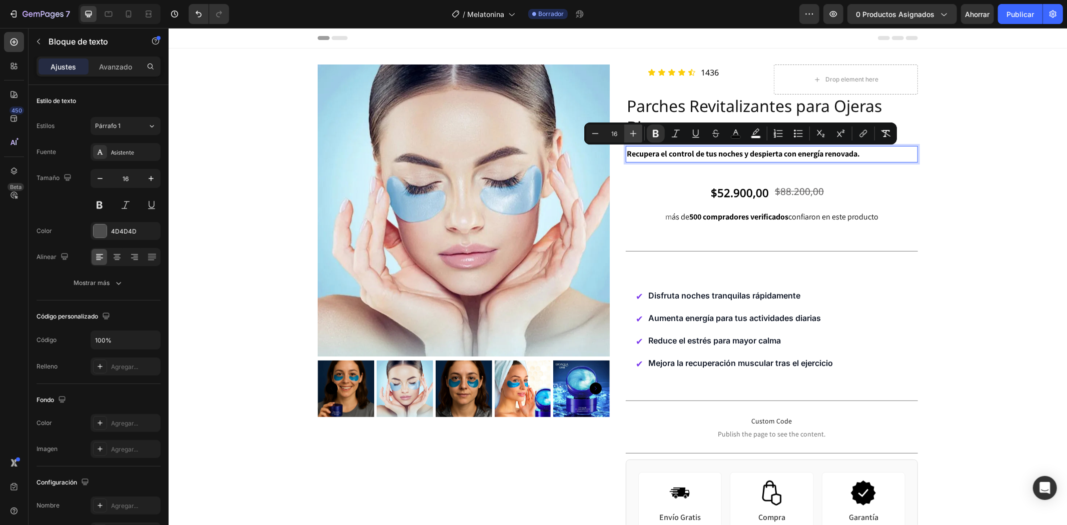
click at [634, 136] on icon "Editor contextual toolbar" at bounding box center [633, 134] width 10 height 10
type input "17"
click at [988, 338] on div "Product Images Icon Icon Icon Icon Icon Icon List [STREET_ADDRESS] Drop element…" at bounding box center [617, 451] width 898 height 774
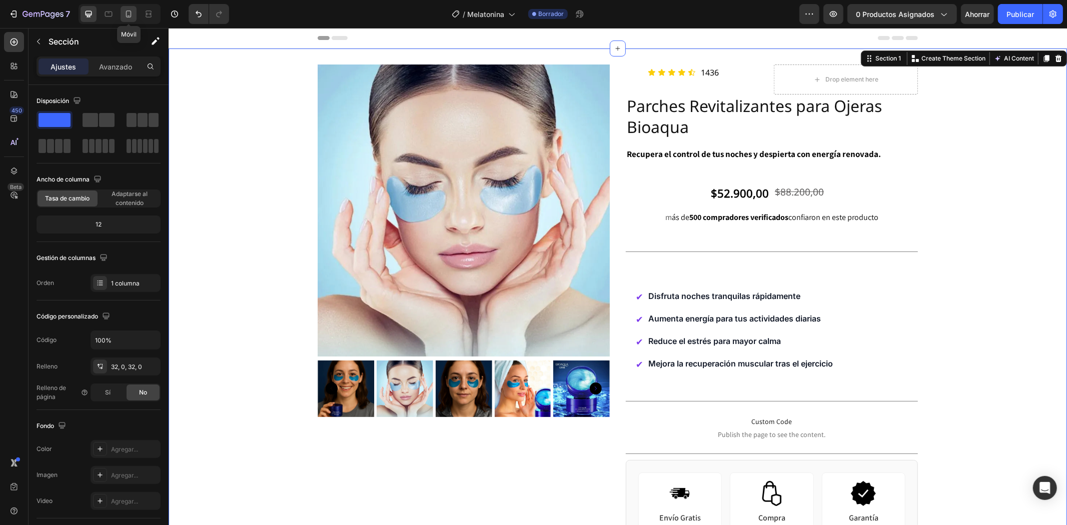
click at [127, 13] on icon at bounding box center [129, 14] width 10 height 10
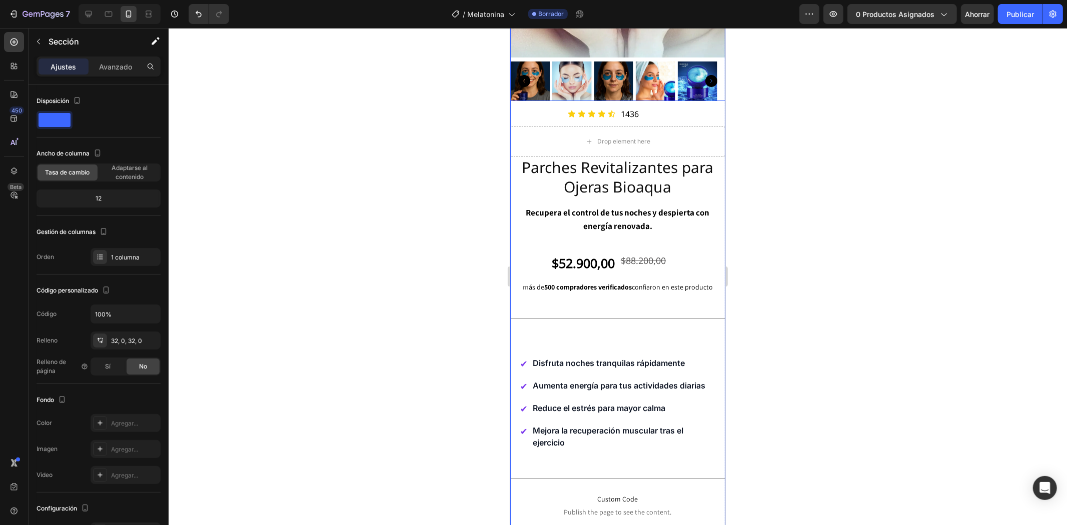
scroll to position [278, 0]
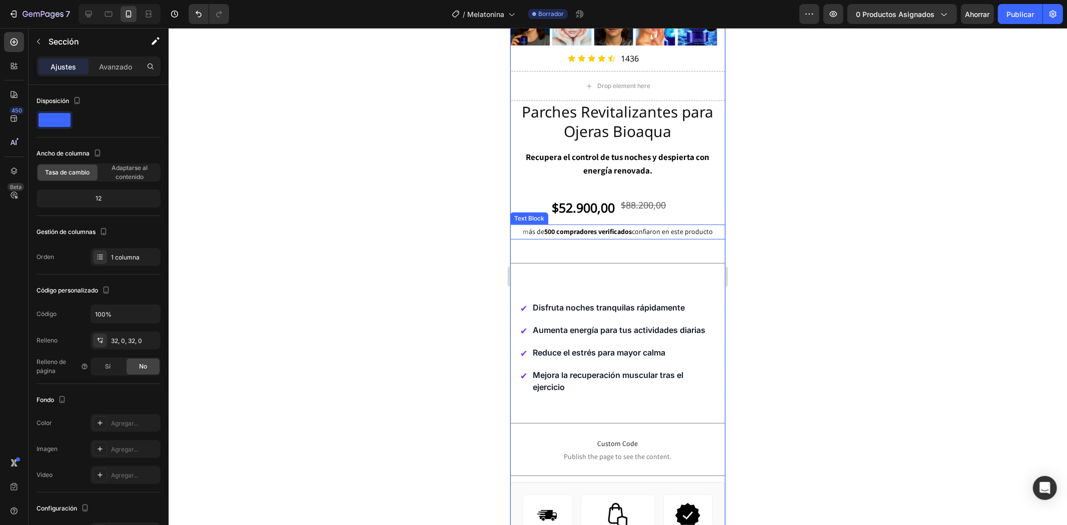
click at [624, 227] on strong "500 compradores verificados" at bounding box center [588, 231] width 88 height 9
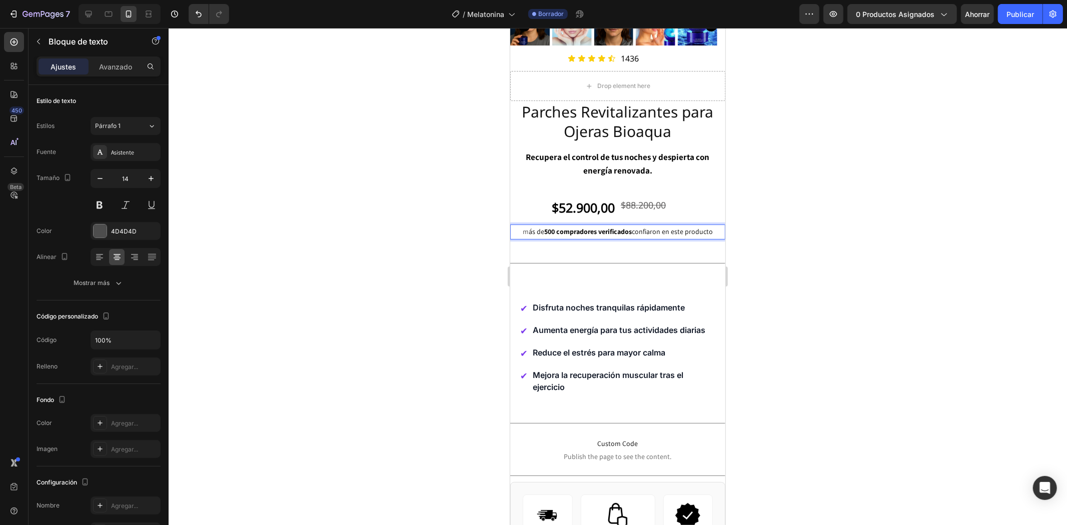
click at [623, 227] on strong "500 compradores verificados" at bounding box center [588, 231] width 88 height 9
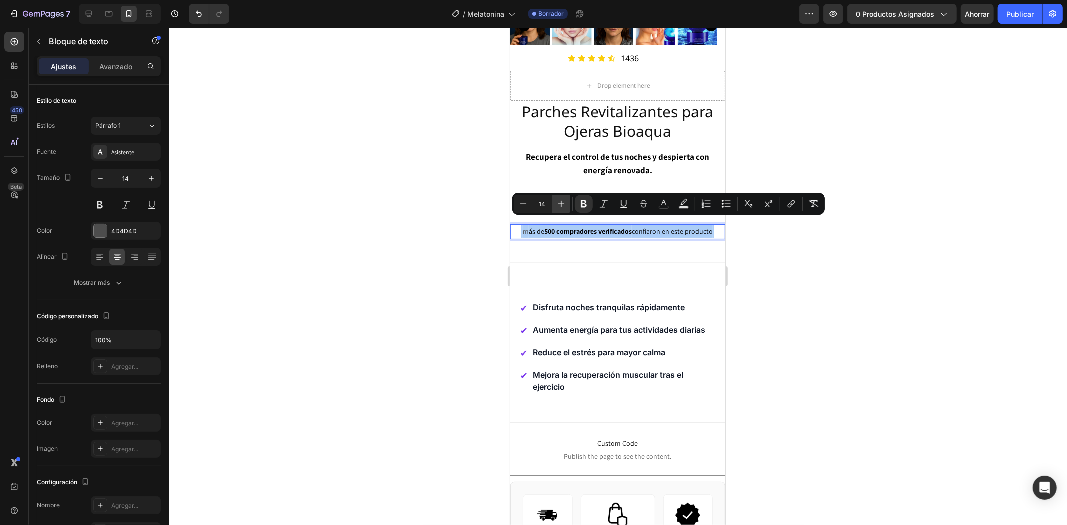
click at [562, 204] on icon "Editor contextual toolbar" at bounding box center [561, 204] width 10 height 10
click at [520, 204] on icon "Editor contextual toolbar" at bounding box center [523, 204] width 10 height 10
type input "14"
click at [1028, 337] on div at bounding box center [618, 276] width 898 height 497
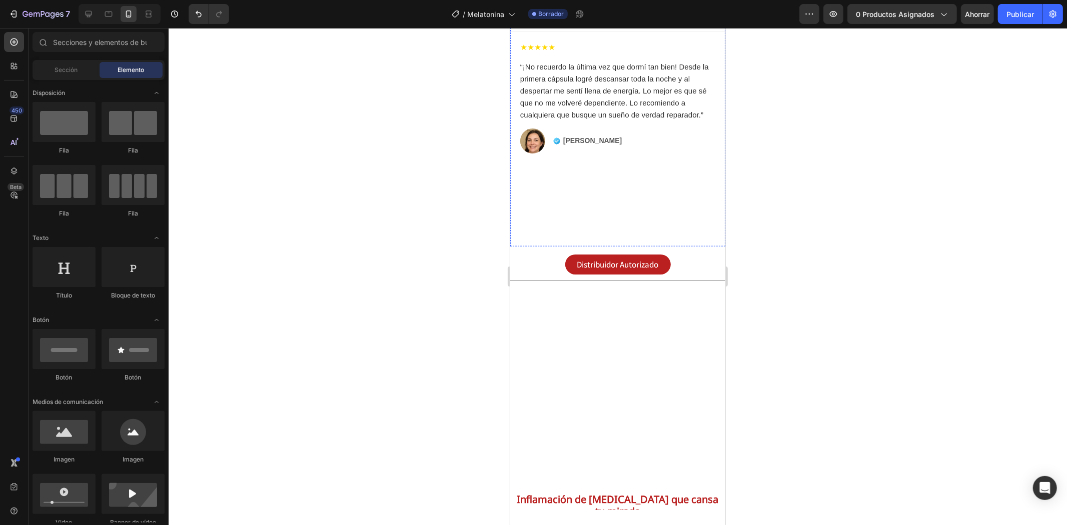
scroll to position [889, 0]
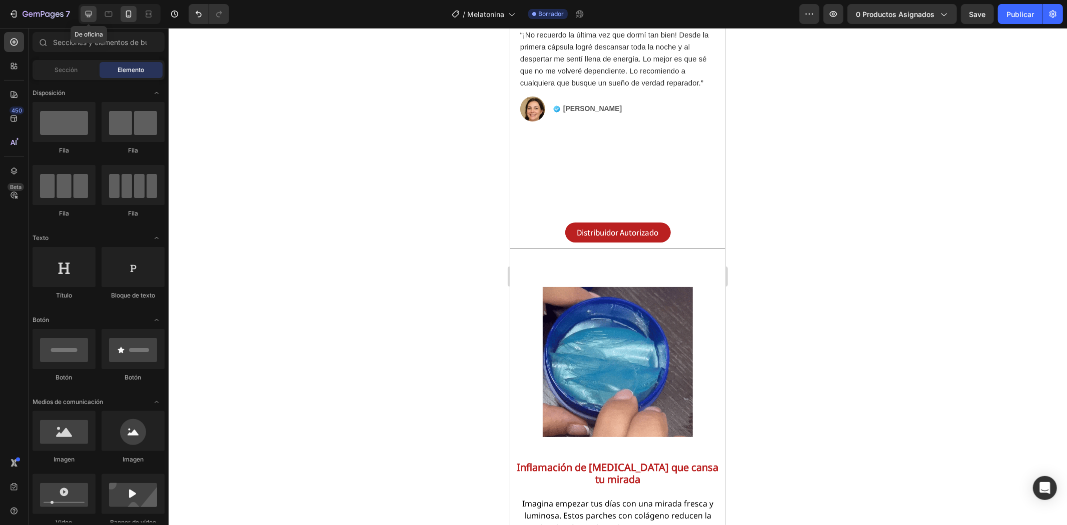
click at [89, 18] on icon at bounding box center [89, 14] width 10 height 10
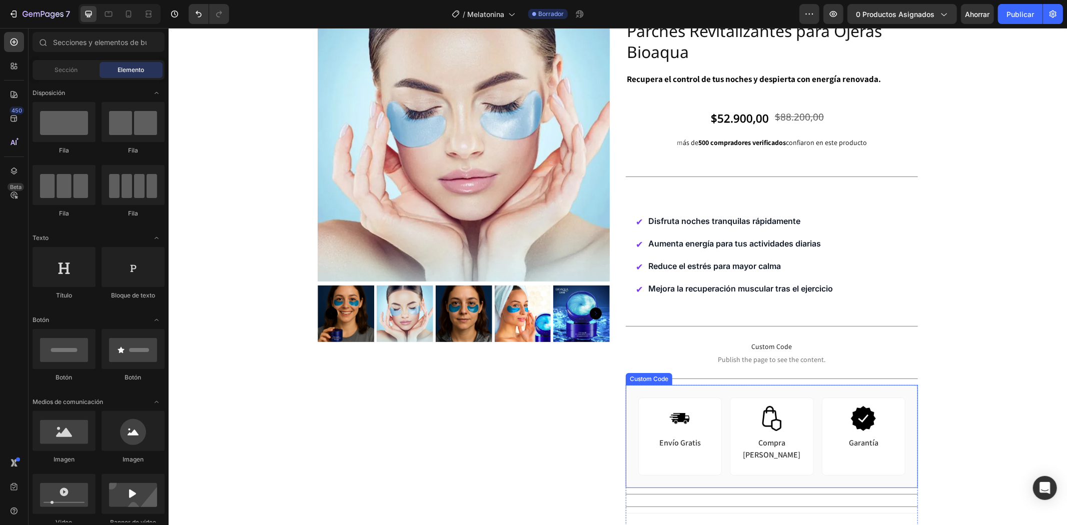
scroll to position [39, 0]
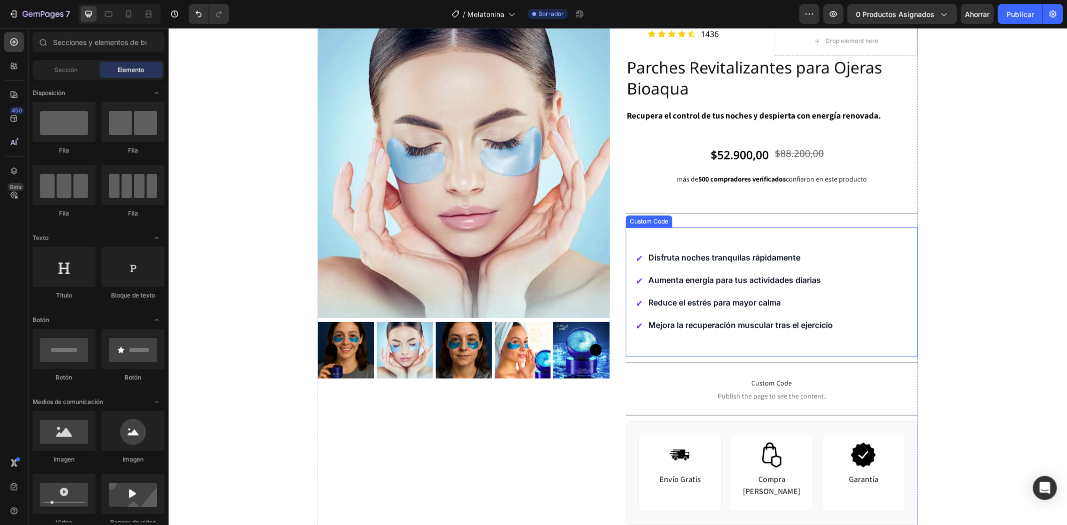
click at [748, 284] on span "Aumenta energía para tus actividades diarias" at bounding box center [734, 280] width 173 height 12
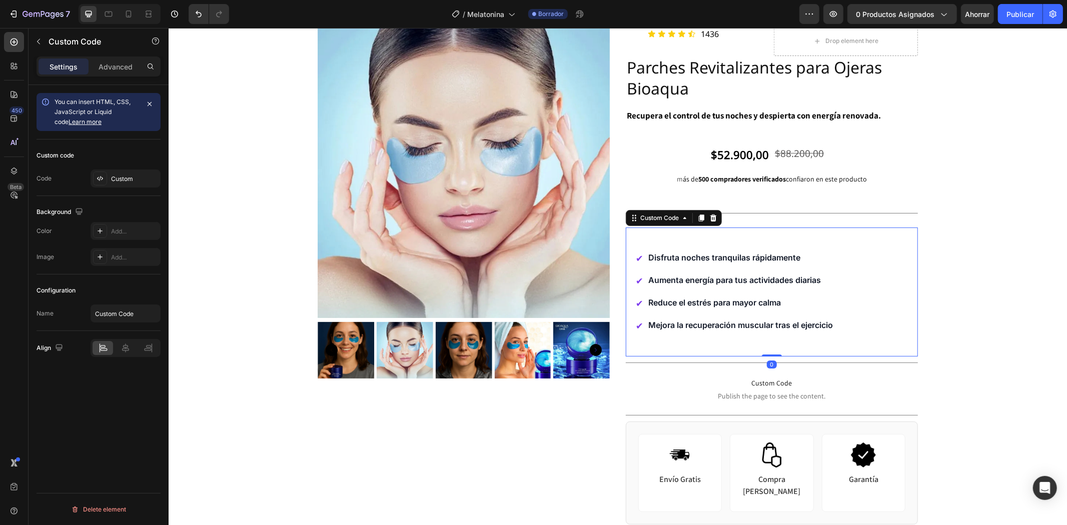
click at [748, 284] on span "Aumenta energía para tus actividades diarias" at bounding box center [734, 280] width 173 height 12
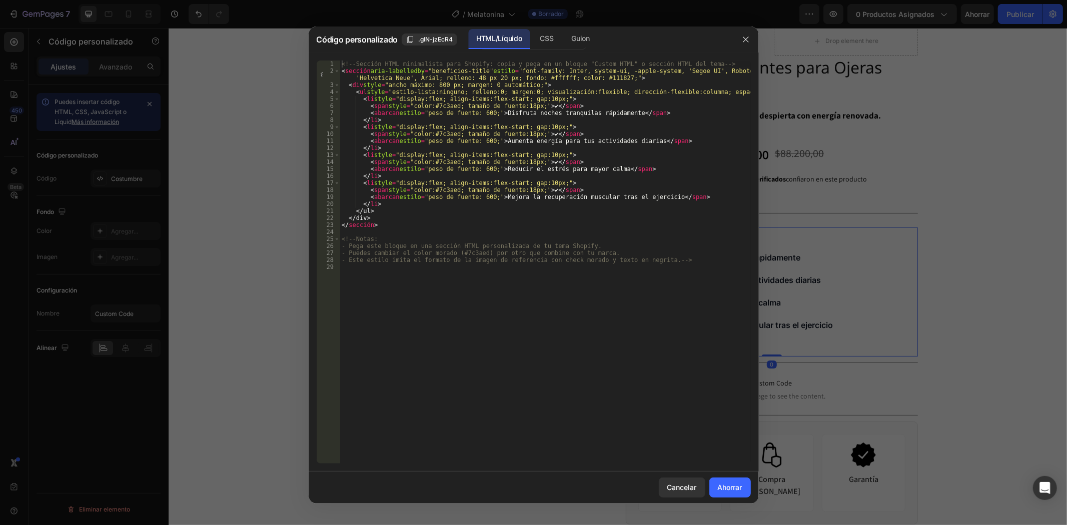
click at [982, 303] on div at bounding box center [533, 262] width 1067 height 525
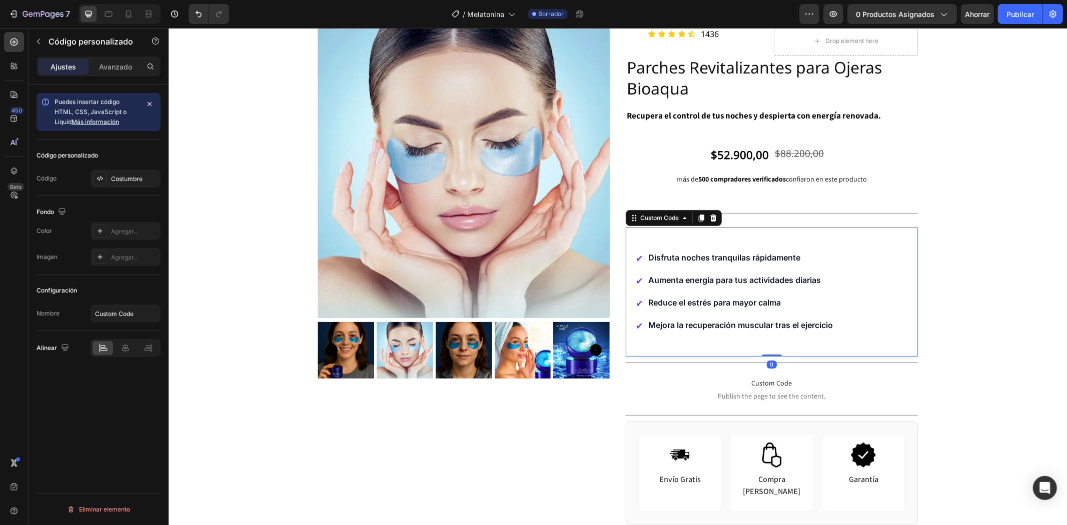
click at [737, 301] on span "Reduce el estrés para mayor calma" at bounding box center [714, 302] width 133 height 12
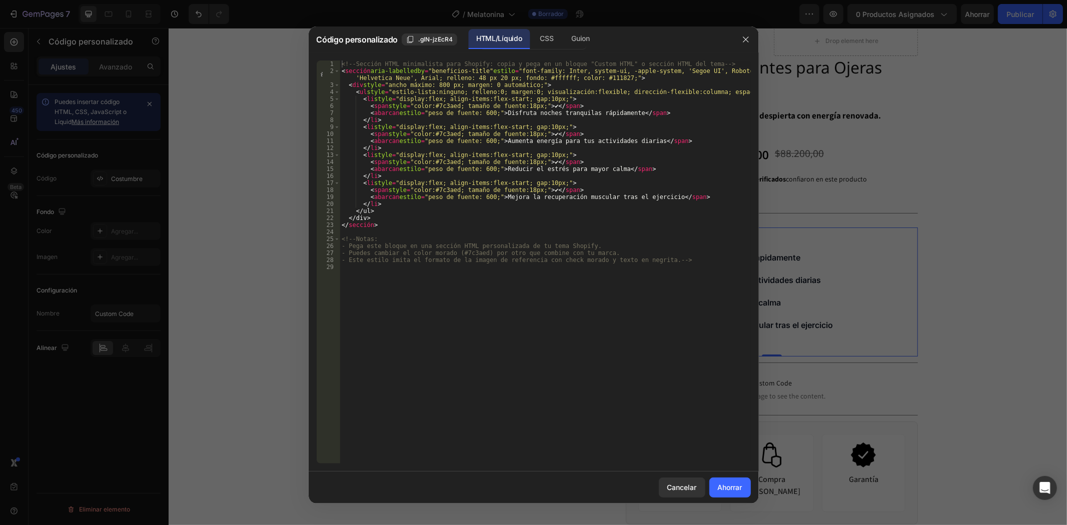
click at [995, 290] on div at bounding box center [533, 262] width 1067 height 525
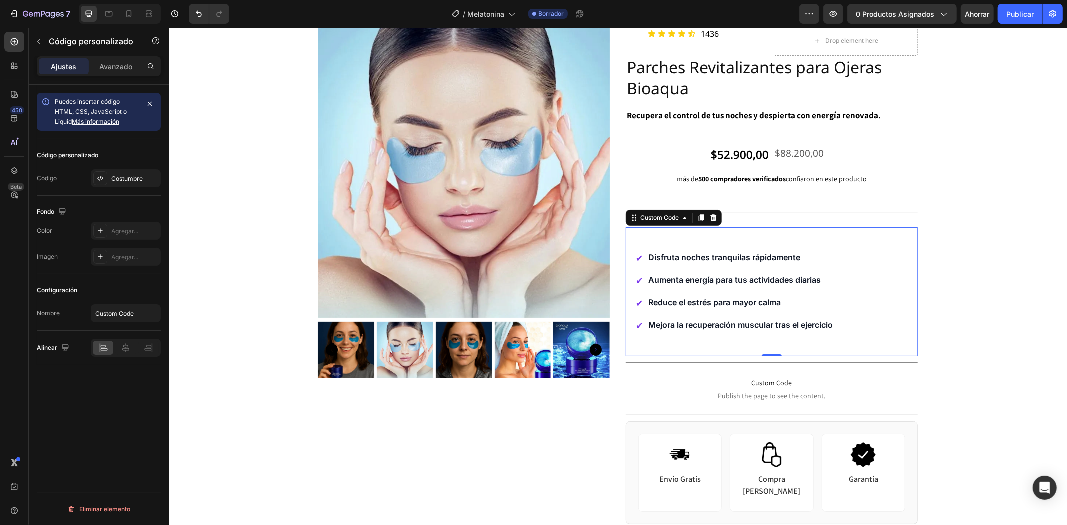
click at [722, 325] on span "Mejora la recuperación muscular tras el ejercicio" at bounding box center [740, 325] width 185 height 12
click at [744, 310] on ul "✔ Disfruta noches tranquilas rápidamente ✔ Aumenta energía para tus actividades…" at bounding box center [771, 291] width 272 height 81
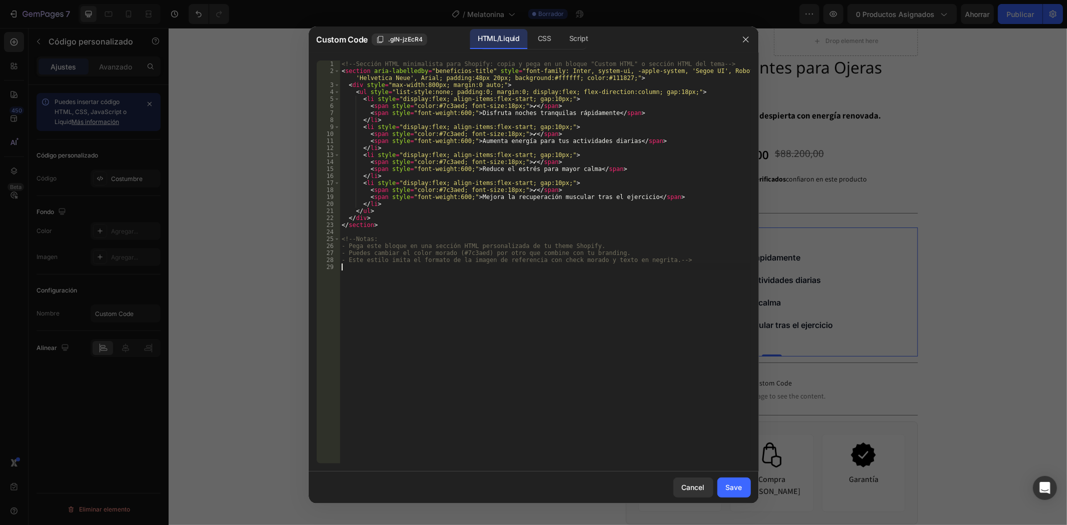
click at [744, 311] on div "<!-- Sección HTML minimalista para Shopify: copia y pega en un bloque "Custom H…" at bounding box center [545, 269] width 411 height 417
click at [493, 77] on div "<!-- Sección HTML minimalista para Shopify: copia y pega en un bloque "Custom H…" at bounding box center [545, 269] width 411 height 417
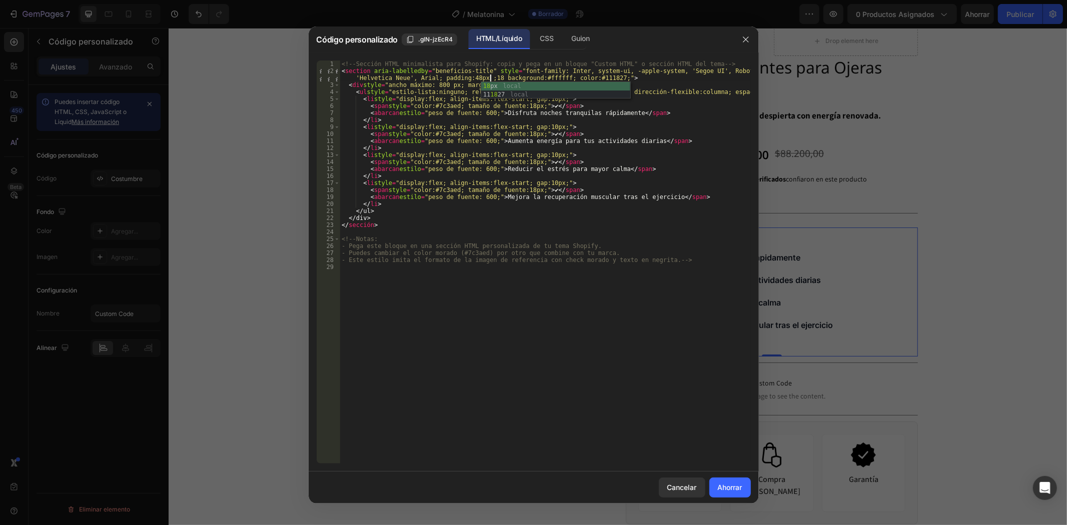
scroll to position [0, 44]
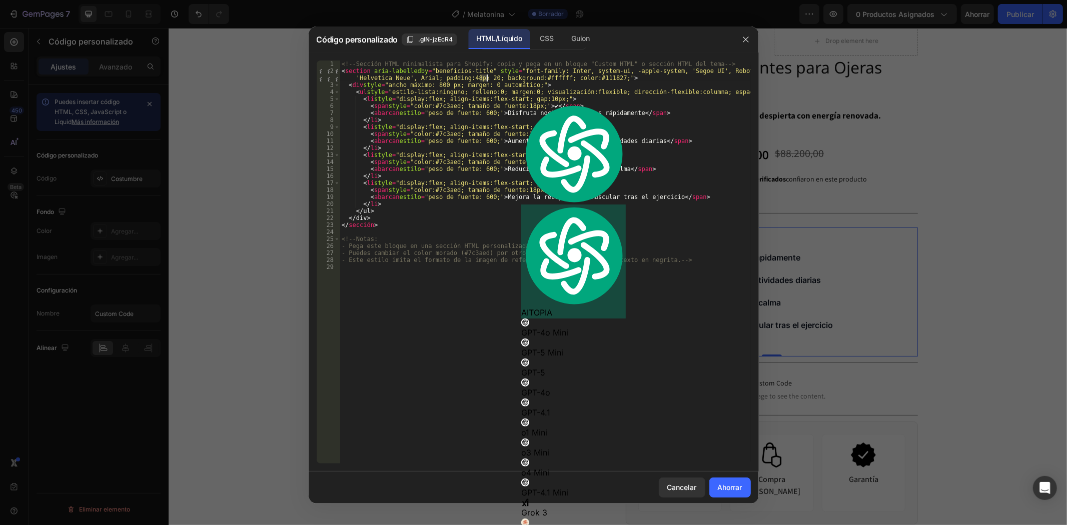
type textarea "<section aria-labelledby="beneficios-title" style="font-family: Inter, system-u…"
click at [452, 381] on div "<!-- Sección HTML minimalista para Shopify: copia y pega en un bloque "Custom H…" at bounding box center [545, 269] width 411 height 417
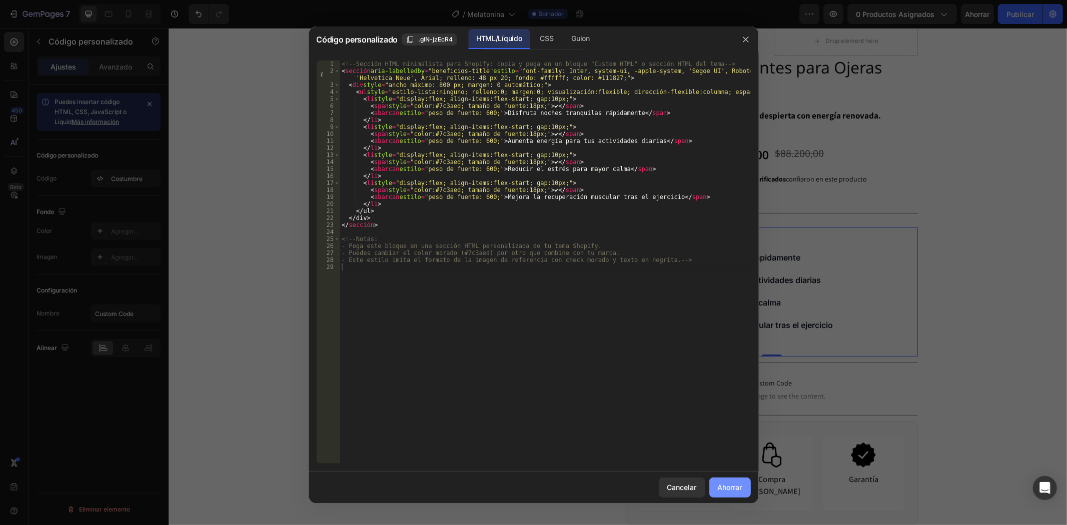
click at [729, 490] on font "Ahorrar" at bounding box center [730, 487] width 25 height 9
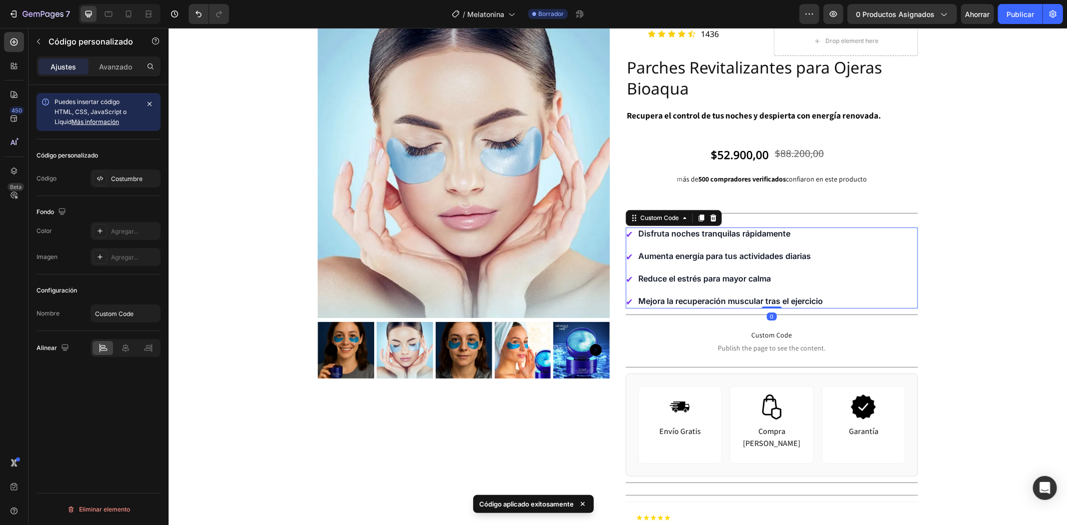
drag, startPoint x: 768, startPoint y: 306, endPoint x: 763, endPoint y: 283, distance: 23.4
click at [763, 283] on div "✔ Disfruta noches tranquilas rápidamente ✔ Aumenta energía para tus actividades…" at bounding box center [771, 267] width 292 height 81
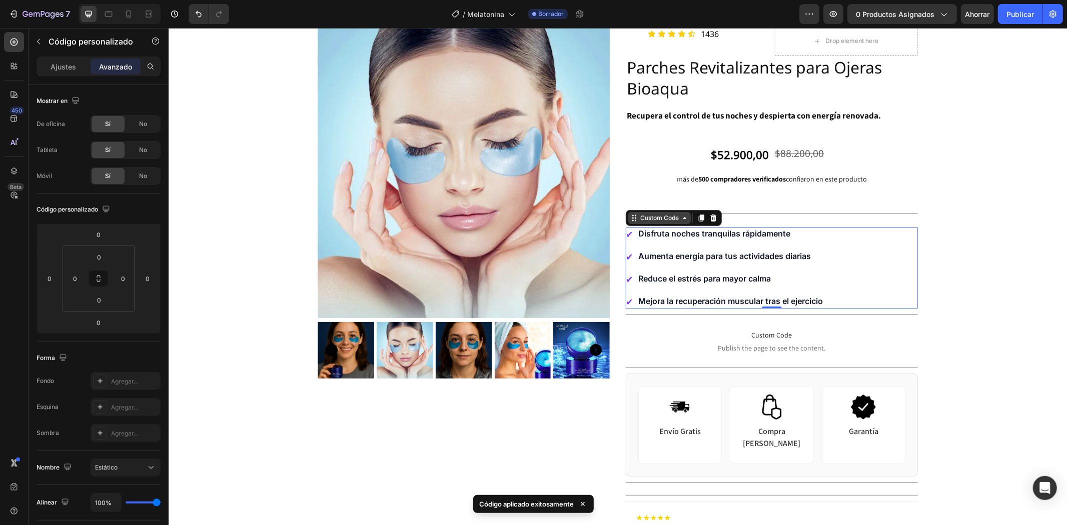
click at [649, 216] on div "Custom Code" at bounding box center [659, 217] width 43 height 9
click at [661, 252] on span "Aumenta energía para tus actividades diarias" at bounding box center [724, 256] width 173 height 12
click at [61, 59] on div "Ajustes" at bounding box center [64, 67] width 50 height 16
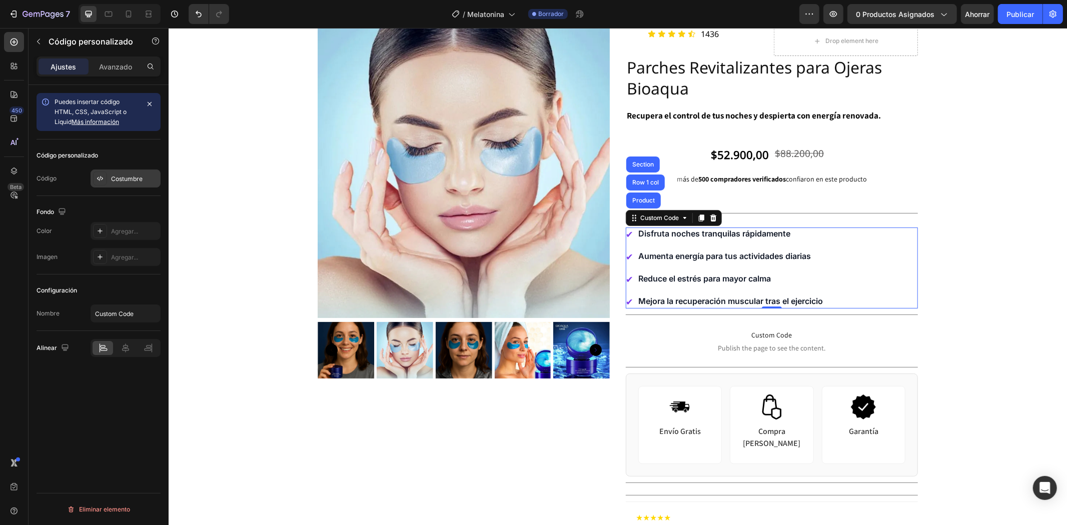
click at [121, 181] on font "Costumbre" at bounding box center [127, 179] width 32 height 8
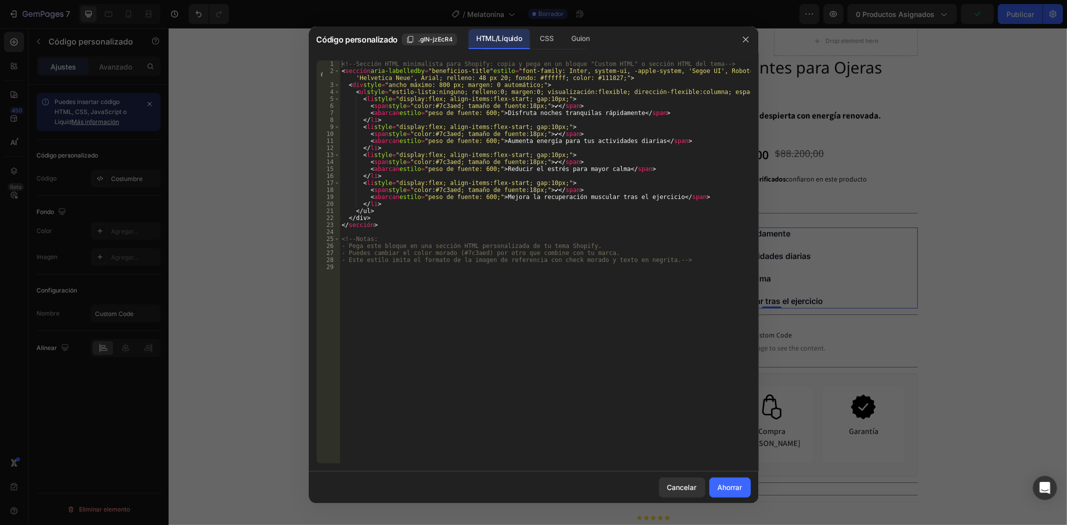
click at [493, 77] on div "<!-- Sección HTML minimalista para Shopify: copia y pega en un bloque "Custom H…" at bounding box center [545, 269] width 411 height 417
type textarea "<section aria-labelledby="beneficios-title" style="font-family: Inter, system-u…"
click at [722, 493] on button "Ahorrar" at bounding box center [730, 488] width 42 height 20
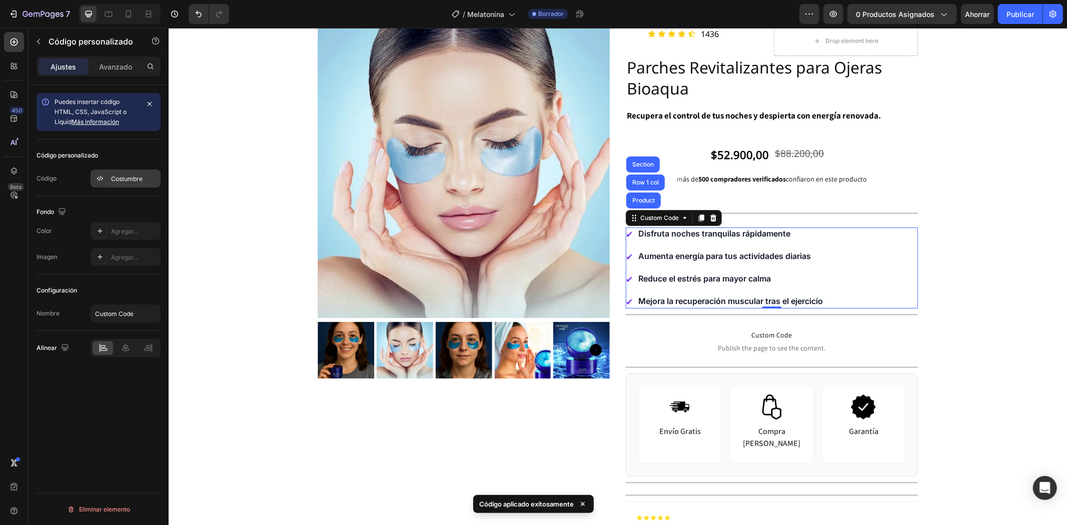
click at [125, 177] on font "Costumbre" at bounding box center [127, 179] width 32 height 8
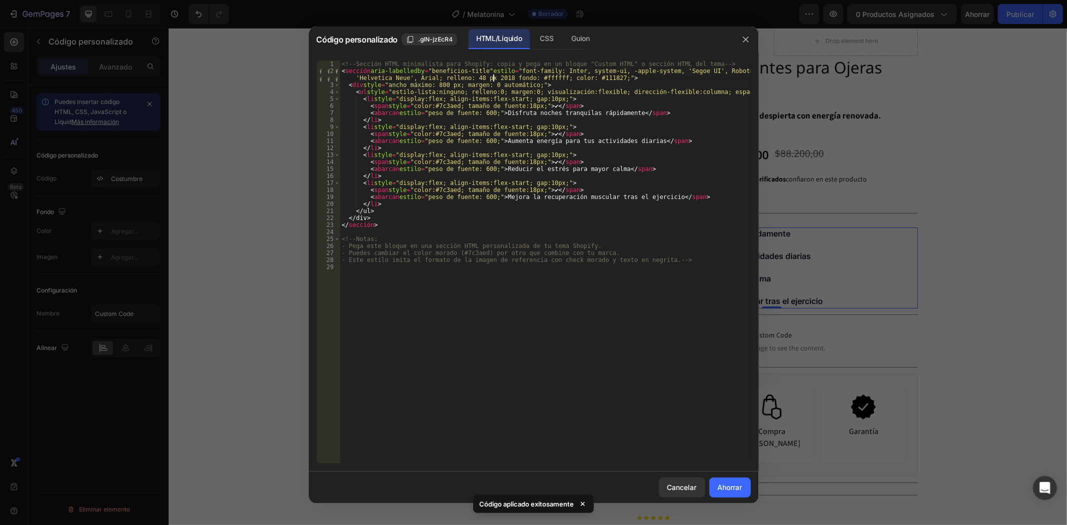
click at [494, 77] on div "<!-- Sección HTML minimalista para Shopify: copia y pega en un bloque "Custom H…" at bounding box center [545, 269] width 411 height 417
click at [500, 74] on div "<!-- Sección HTML minimalista para Shopify: copia y pega en un bloque "Custom H…" at bounding box center [545, 269] width 411 height 417
click at [504, 77] on div "<!-- Sección HTML minimalista para Shopify: copia y pega en un bloque "Custom H…" at bounding box center [545, 269] width 411 height 417
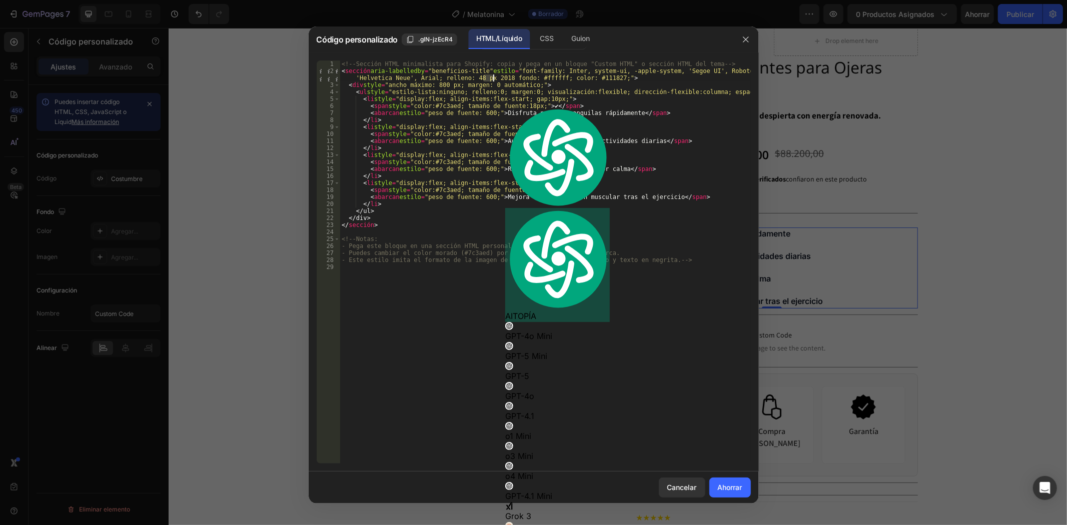
click at [499, 76] on div "<!-- Sección HTML minimalista para Shopify: copia y pega en un bloque "Custom H…" at bounding box center [545, 269] width 411 height 417
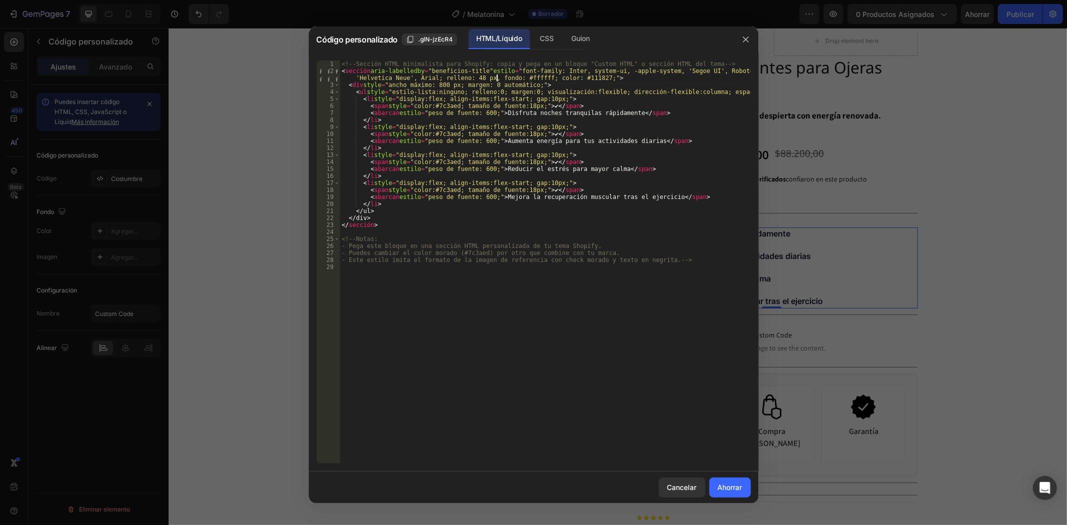
type textarea "<section aria-labelledby="beneficios-title" style="font-family: Inter, system-u…"
click at [728, 487] on font "Ahorrar" at bounding box center [730, 487] width 25 height 9
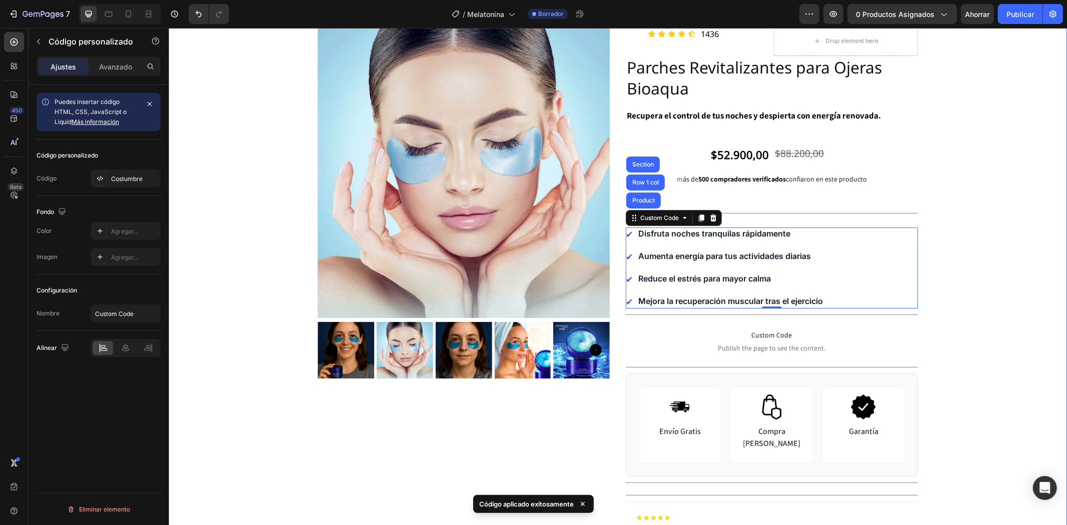
click at [976, 304] on div "Product Images Icon Icon Icon Icon Icon Icon List [STREET_ADDRESS] Drop element…" at bounding box center [617, 389] width 898 height 726
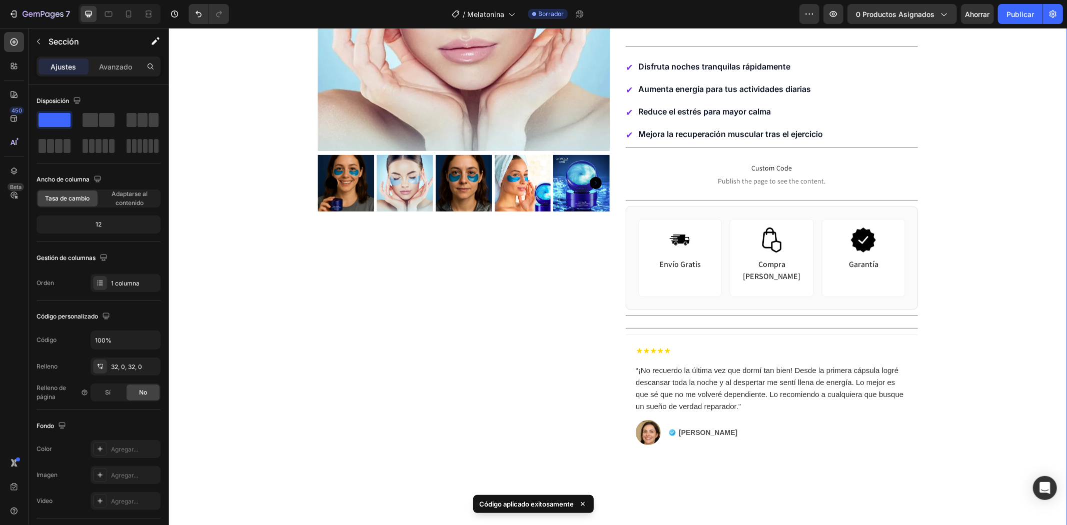
scroll to position [150, 0]
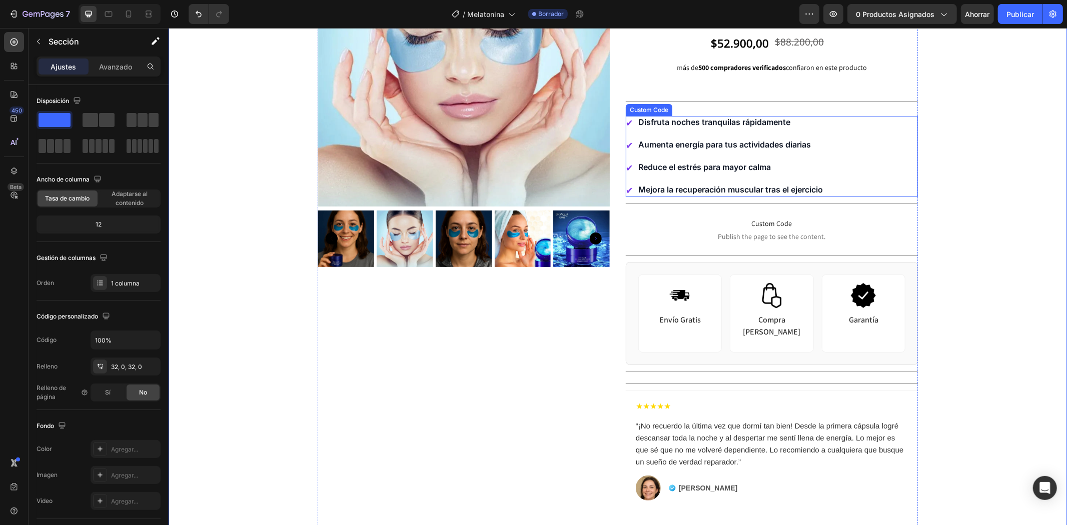
click at [681, 171] on span "Reduce el estrés para mayor calma" at bounding box center [704, 167] width 133 height 12
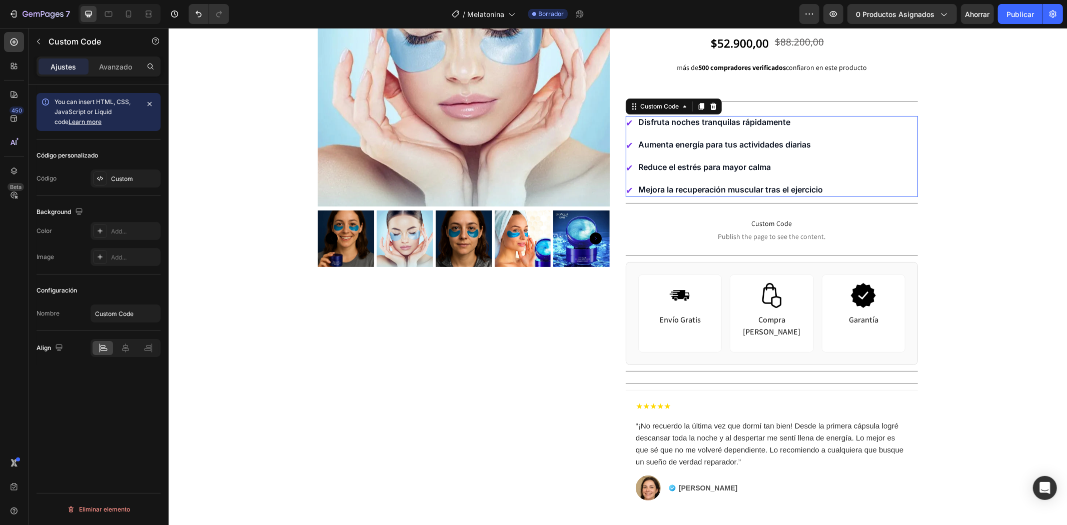
click at [681, 171] on span "Reduce el estrés para mayor calma" at bounding box center [704, 167] width 133 height 12
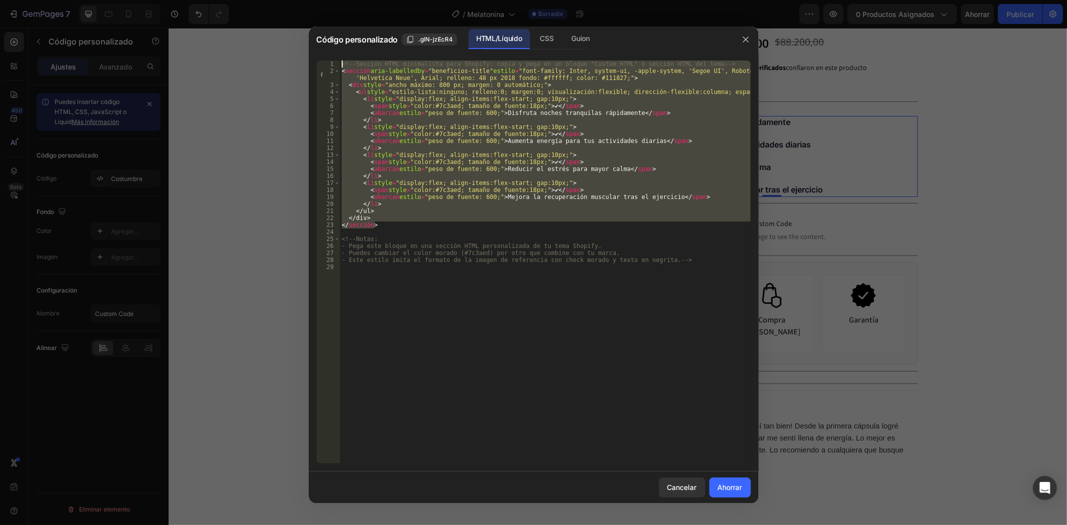
drag, startPoint x: 400, startPoint y: 227, endPoint x: 342, endPoint y: 58, distance: 179.2
click at [342, 58] on div "<span style="font-weight:600;">Reduce el estrés para mayor calma</span> 1 2 3 4…" at bounding box center [534, 262] width 450 height 419
type textarea "<!-- Sección HTML minimalista para Shopify: copia y pega en un bloque "Custom H…"
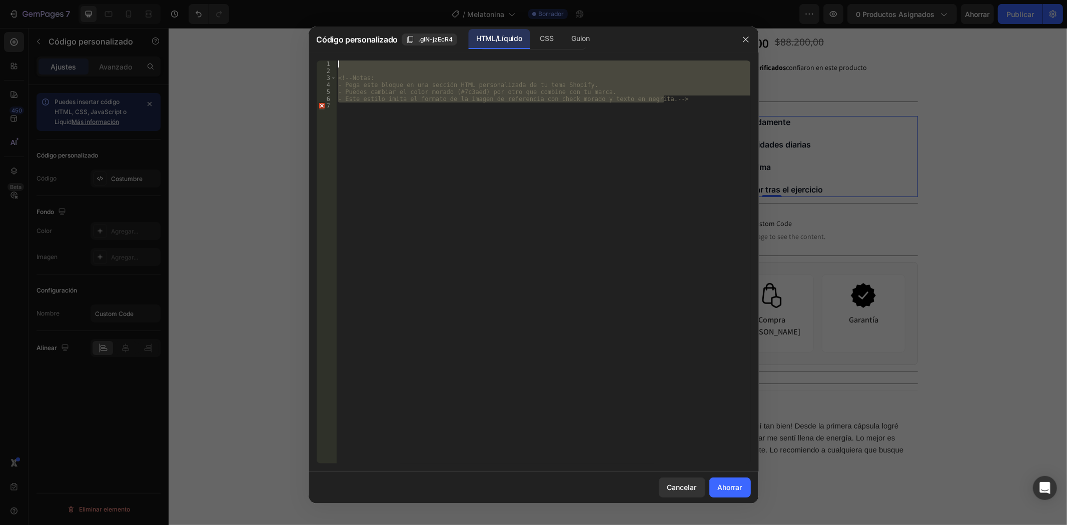
drag, startPoint x: 667, startPoint y: 97, endPoint x: 341, endPoint y: 64, distance: 328.2
click at [341, 64] on div "<!-- Notas: - Pega este bloque en una sección HTML personalizada de tu tema Sho…" at bounding box center [543, 269] width 414 height 417
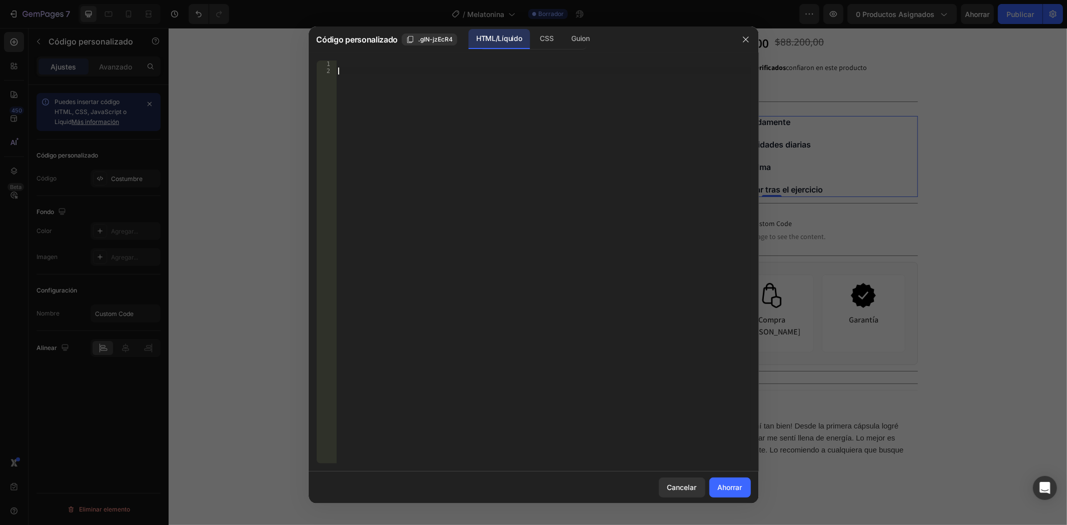
click at [342, 71] on div at bounding box center [543, 269] width 414 height 417
click at [341, 63] on font "Inserte aquí el código Liquid personalizado, agregue fragmentos o el código de …" at bounding box center [463, 64] width 246 height 7
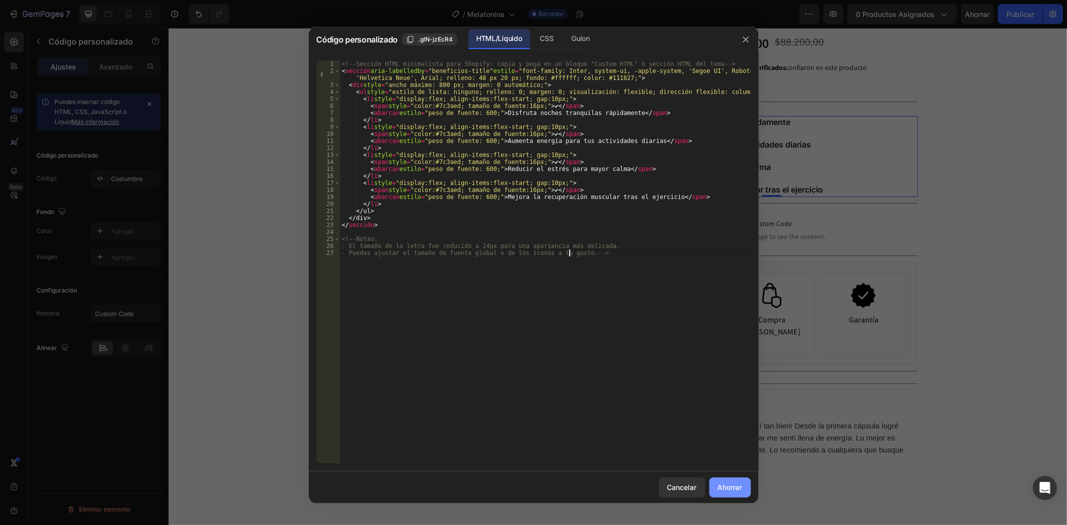
click at [727, 487] on font "Ahorrar" at bounding box center [730, 487] width 25 height 9
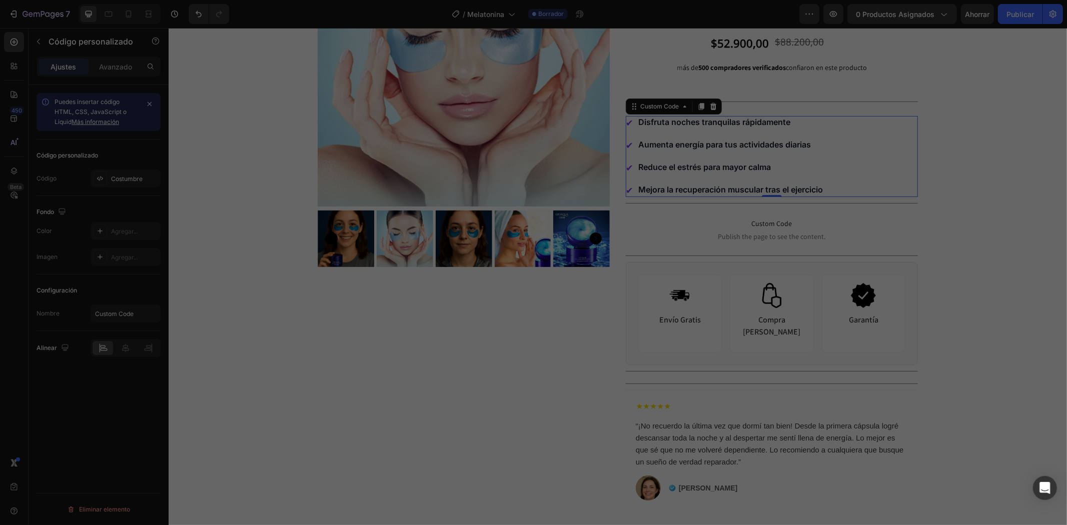
type textarea "- El tamaño de la letra fue reducido a 14px para un look más delicado. - Puedes…"
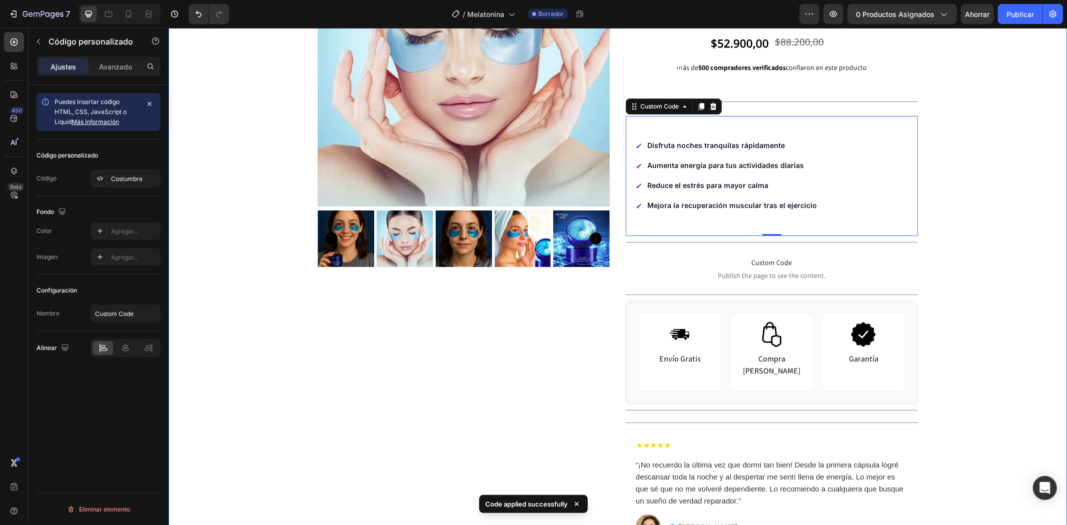
click at [981, 306] on div "Product Images Icon Icon Icon Icon Icon Icon List [STREET_ADDRESS] Drop element…" at bounding box center [617, 296] width 898 height 765
click at [741, 116] on section "✔ Disfruta noches tranquilas rápidamente ✔ Aumenta energía para tus actividades…" at bounding box center [771, 176] width 292 height 120
click at [1002, 183] on div "Product Images Icon Icon Icon Icon Icon Icon List [STREET_ADDRESS] Drop element…" at bounding box center [617, 296] width 898 height 765
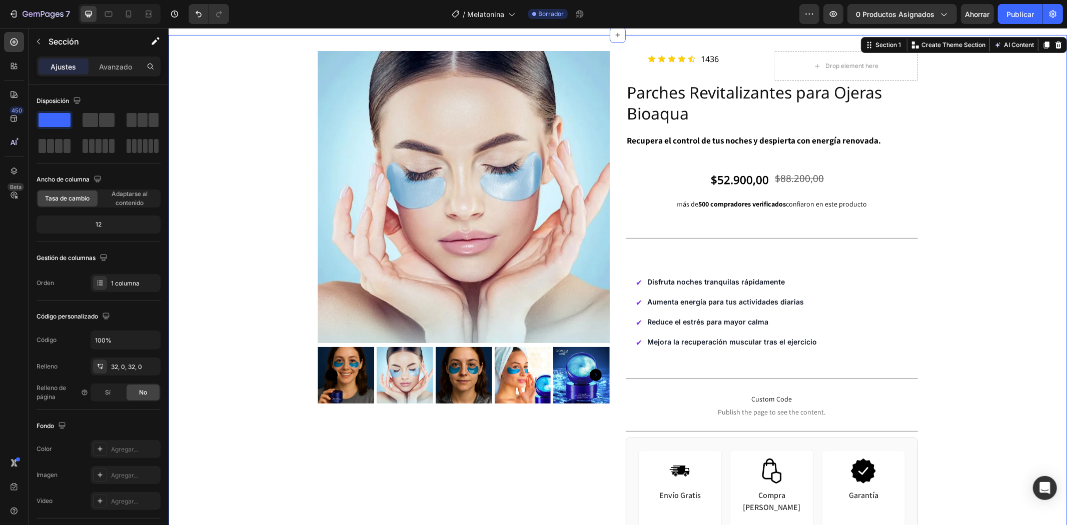
scroll to position [0, 0]
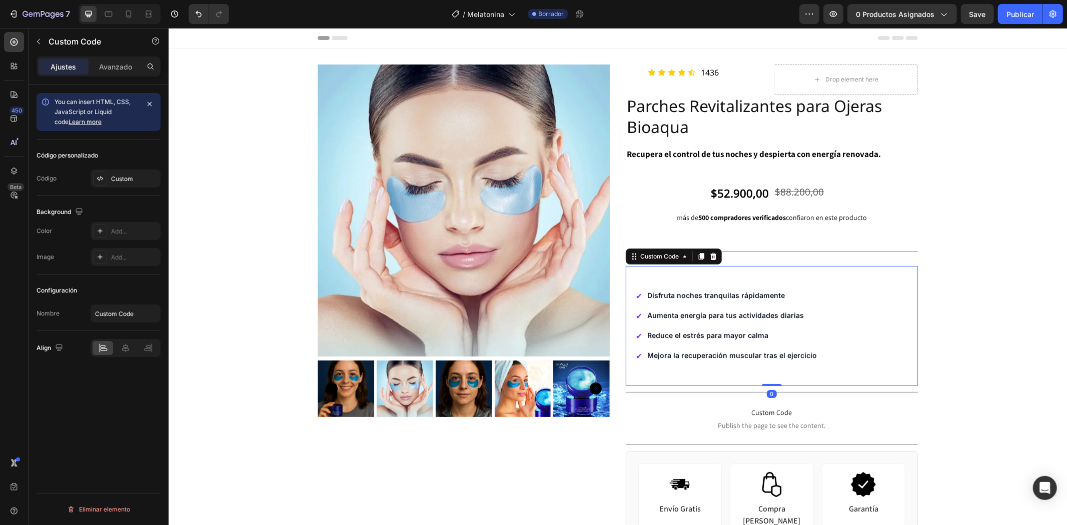
click at [708, 287] on section "✔ Disfruta noches tranquilas rápidamente ✔ Aumenta energía para tus actividades…" at bounding box center [771, 326] width 292 height 120
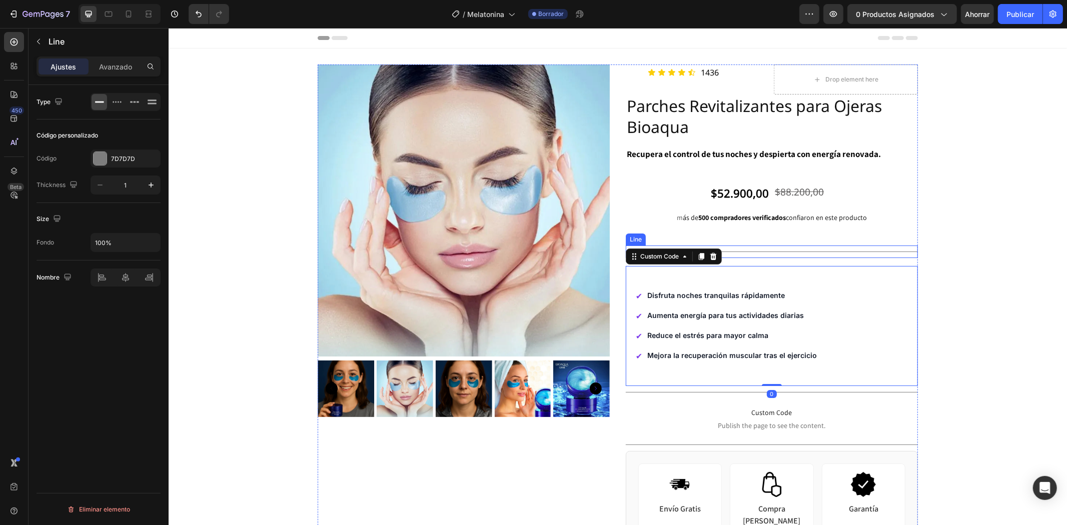
click at [751, 257] on div "Title Line" at bounding box center [771, 251] width 292 height 13
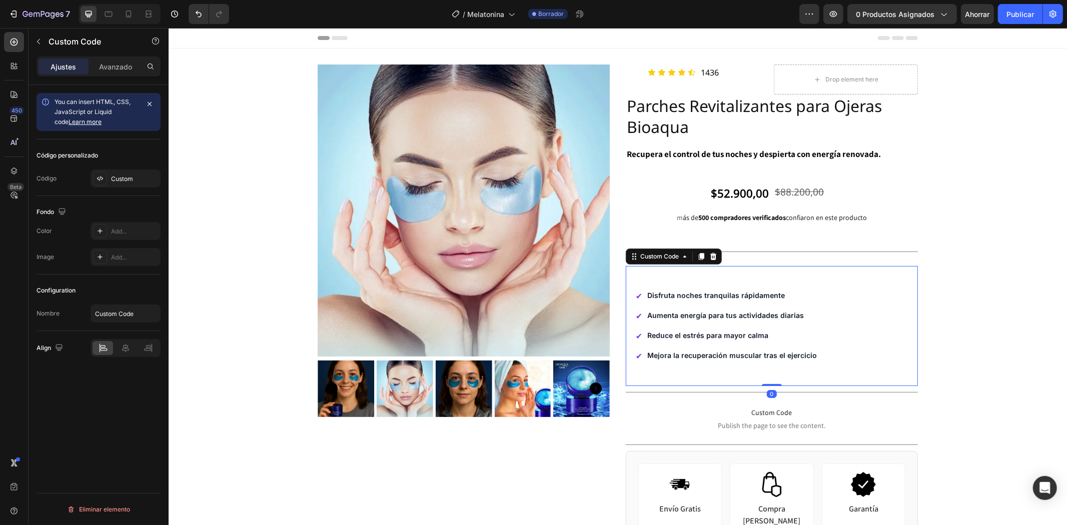
click at [763, 266] on section "✔ Disfruta noches tranquilas rápidamente ✔ Aumenta energía para tus actividades…" at bounding box center [771, 326] width 292 height 120
click at [764, 254] on div "Title Line" at bounding box center [771, 251] width 292 height 13
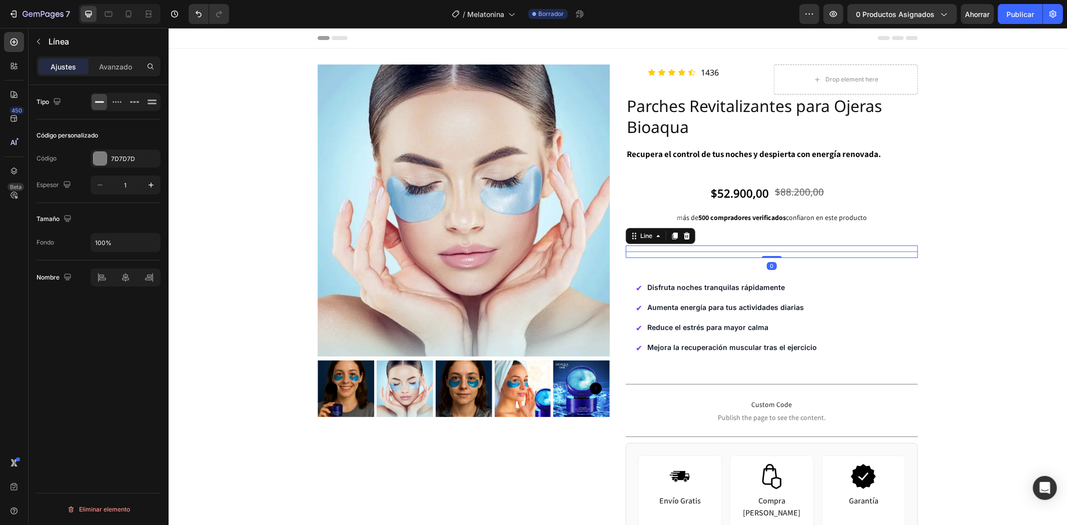
drag, startPoint x: 764, startPoint y: 265, endPoint x: 765, endPoint y: 241, distance: 24.0
click at [765, 241] on div "Icon Icon Icon Icon Icon Icon List [STREET_ADDRESS] Drop element here Row Parch…" at bounding box center [771, 419] width 292 height 710
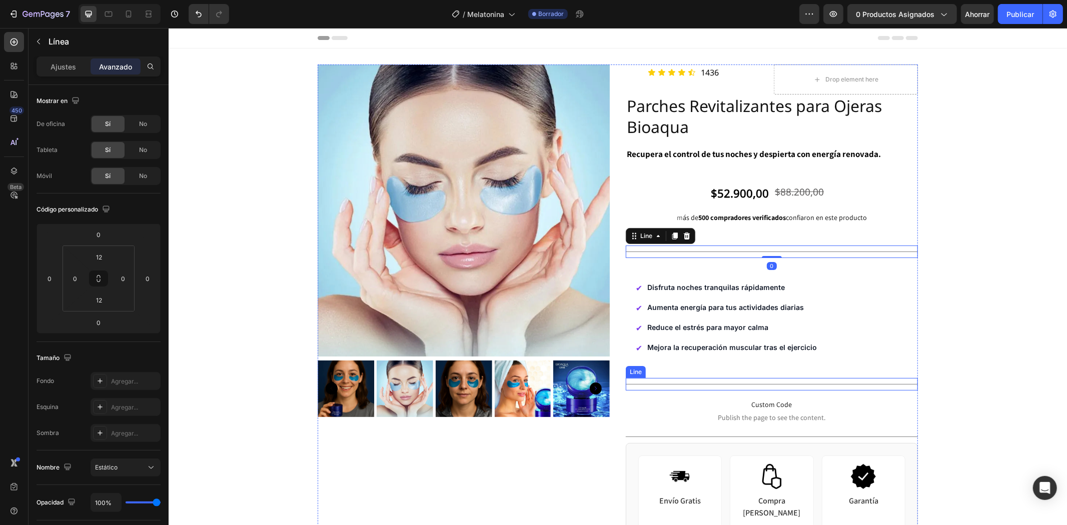
click at [747, 380] on div "Title Line" at bounding box center [771, 384] width 292 height 13
click at [769, 368] on section "✔ Disfruta noches tranquilas rápidamente ✔ Aumenta energía para tus actividades…" at bounding box center [771, 318] width 292 height 120
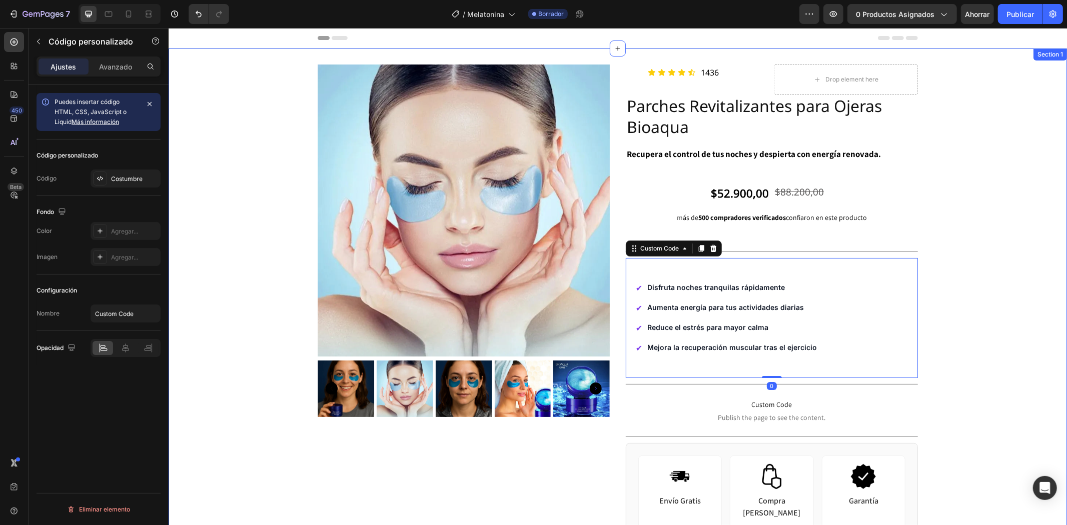
click at [978, 333] on div "Product Images Icon Icon Icon Icon Icon Icon List [STREET_ADDRESS] Drop element…" at bounding box center [617, 442] width 898 height 757
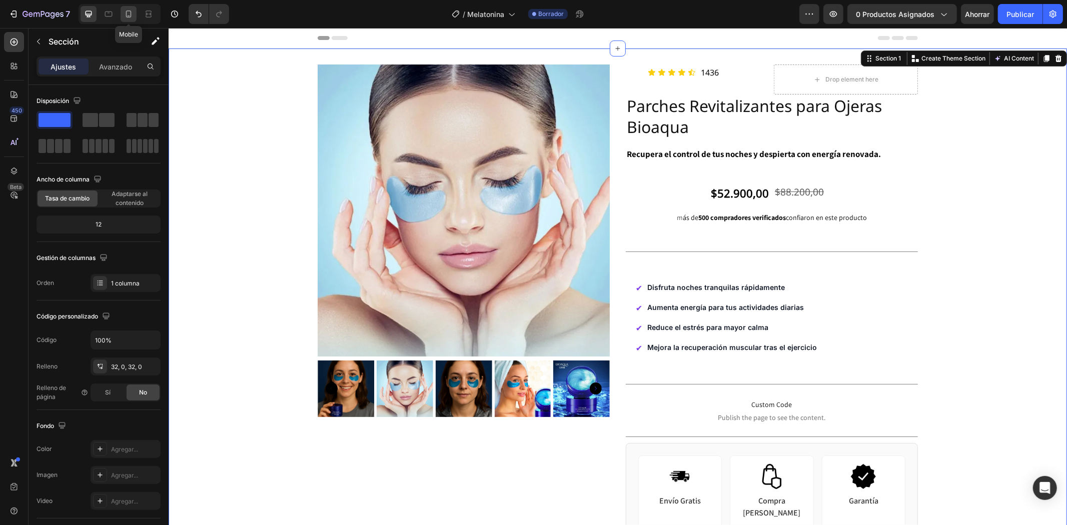
click at [128, 14] on icon at bounding box center [129, 14] width 10 height 10
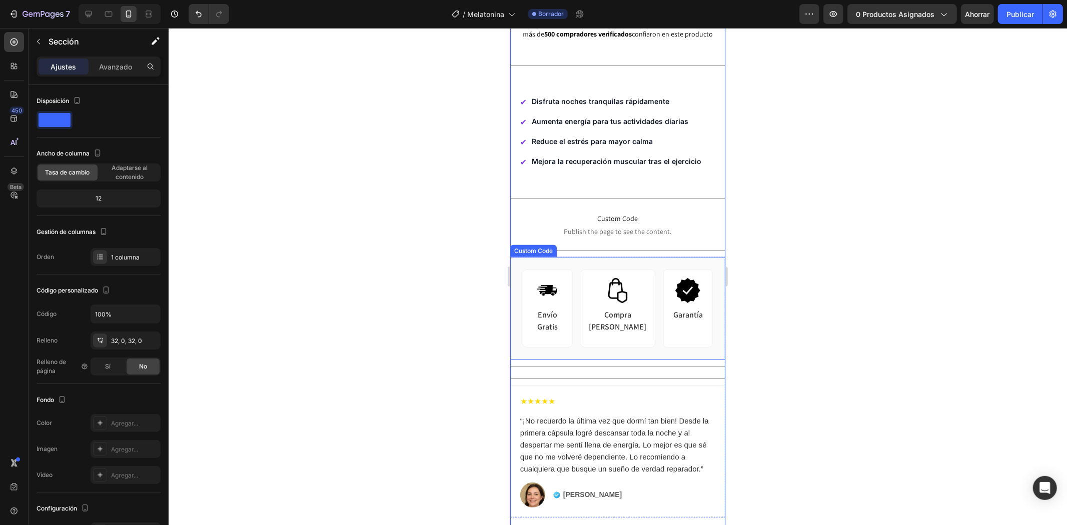
scroll to position [500, 0]
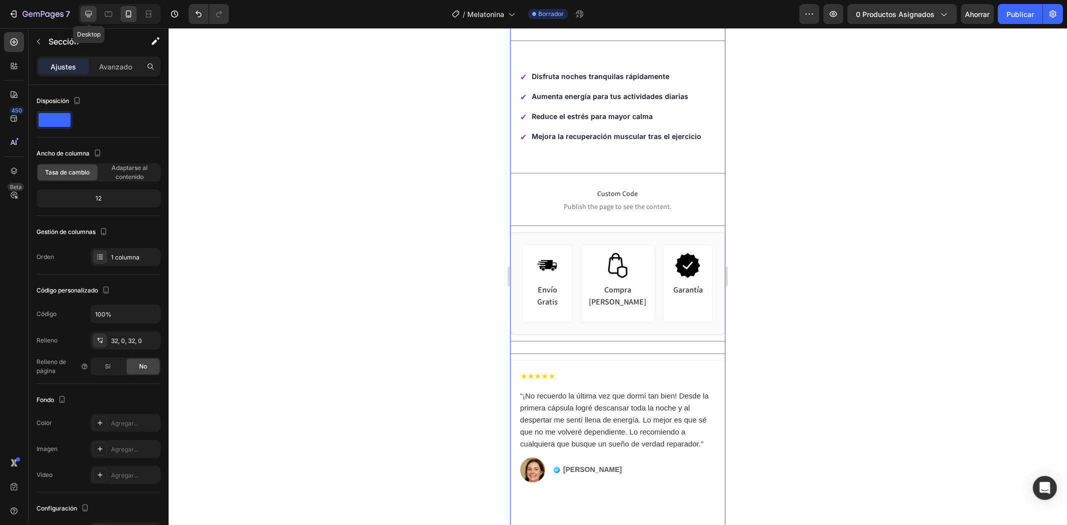
click at [86, 16] on icon at bounding box center [89, 14] width 10 height 10
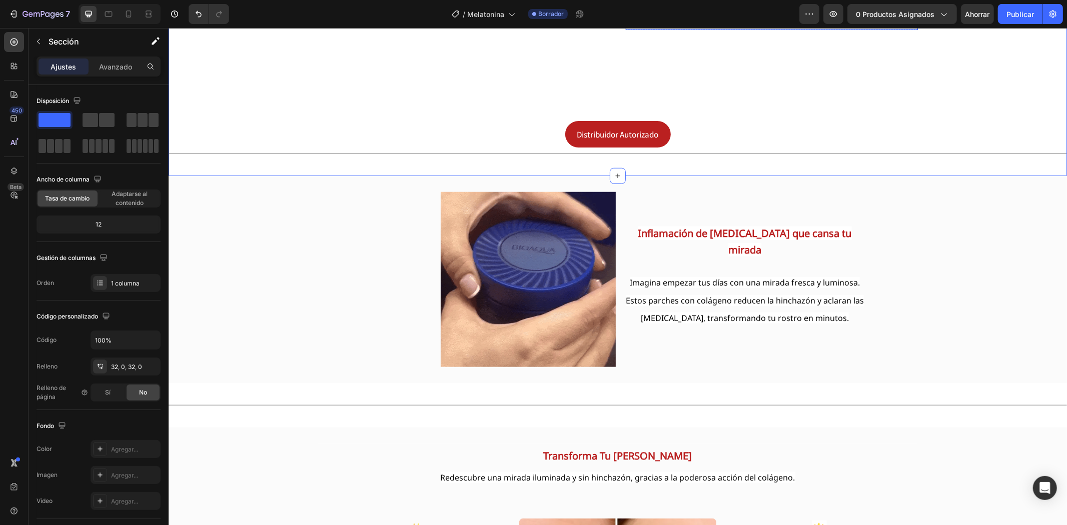
scroll to position [667, 0]
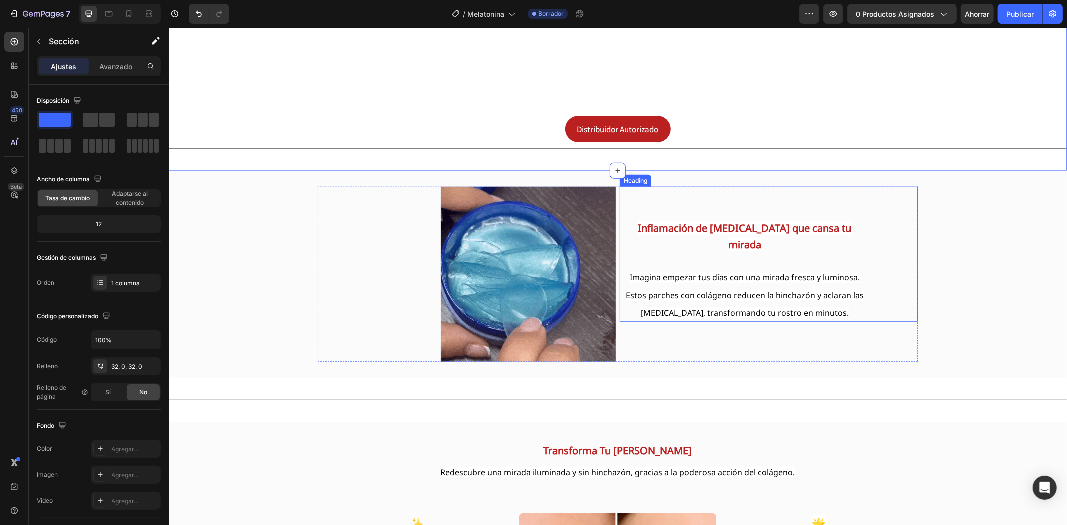
click at [638, 210] on h2 "Inflamación de [MEDICAL_DATA] que cansa tu mirada Imagina empezar tus días con …" at bounding box center [744, 254] width 250 height 135
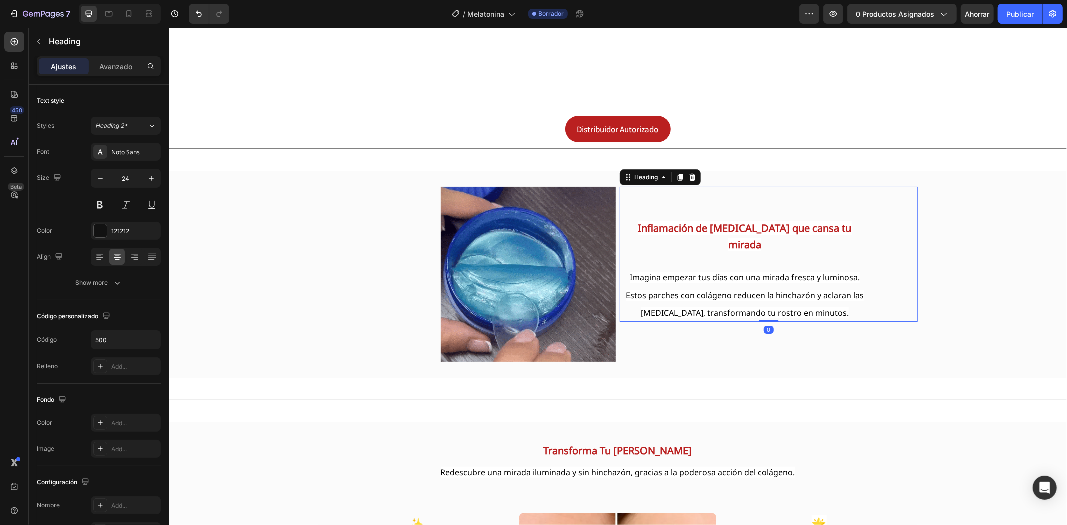
click at [636, 218] on h2 "Inflamación de [MEDICAL_DATA] que cansa tu mirada Imagina empezar tus días con …" at bounding box center [744, 254] width 250 height 135
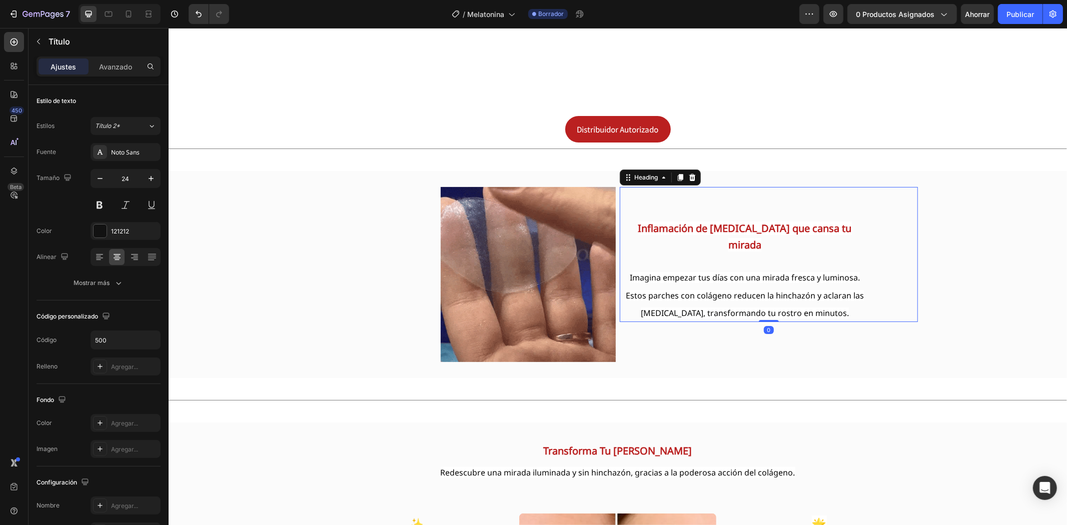
click at [636, 218] on p "Inflamación de [MEDICAL_DATA] que cansa tu mirada Imagina empezar tus días con …" at bounding box center [744, 254] width 248 height 133
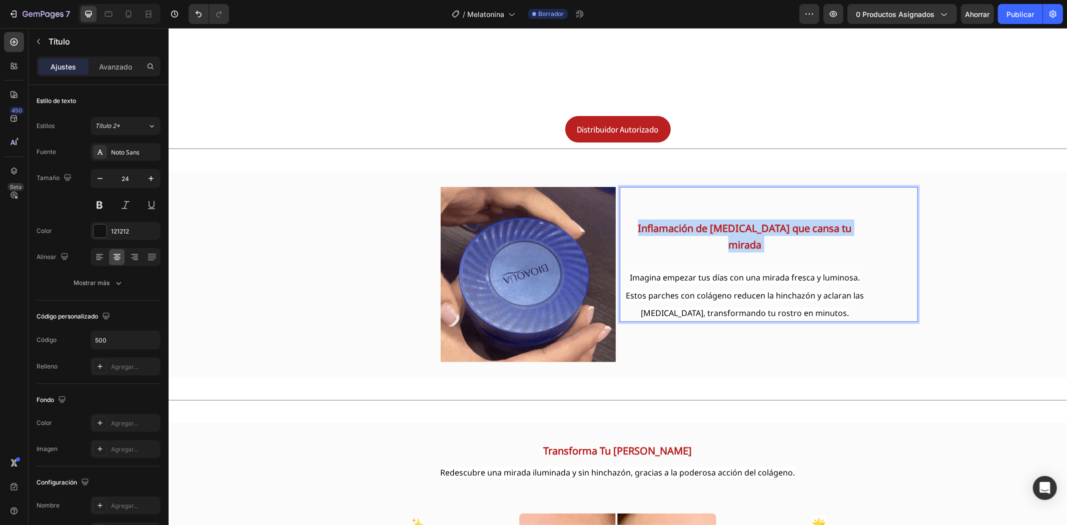
click at [636, 218] on p "Inflamación de [MEDICAL_DATA] que cansa tu mirada Imagina empezar tus días con …" at bounding box center [744, 254] width 248 height 133
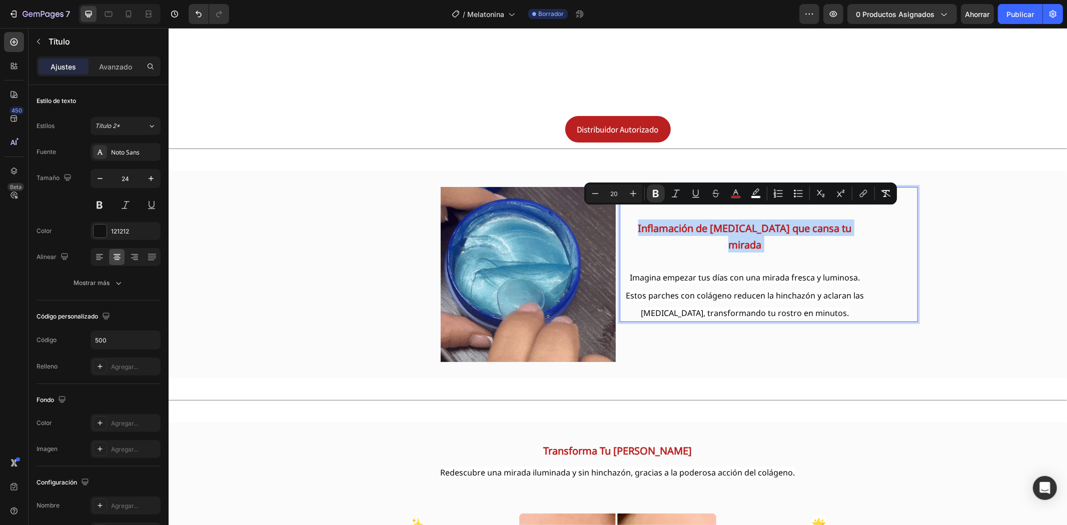
click at [636, 218] on p "Inflamación de [MEDICAL_DATA] que cansa tu mirada Imagina empezar tus días con …" at bounding box center [744, 254] width 248 height 133
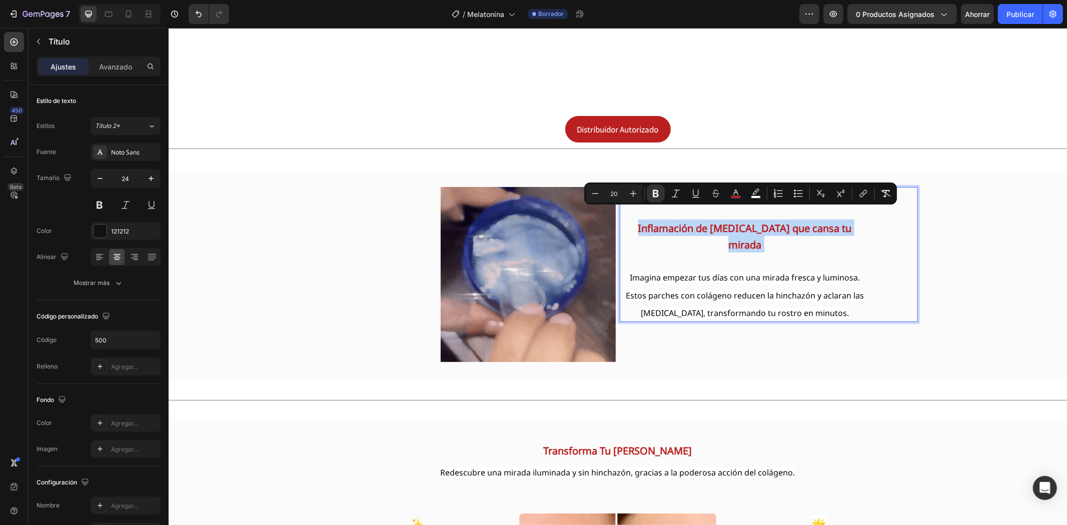
click at [636, 218] on p "Inflamación de [MEDICAL_DATA] que cansa tu mirada Imagina empezar tus días con …" at bounding box center [744, 254] width 248 height 133
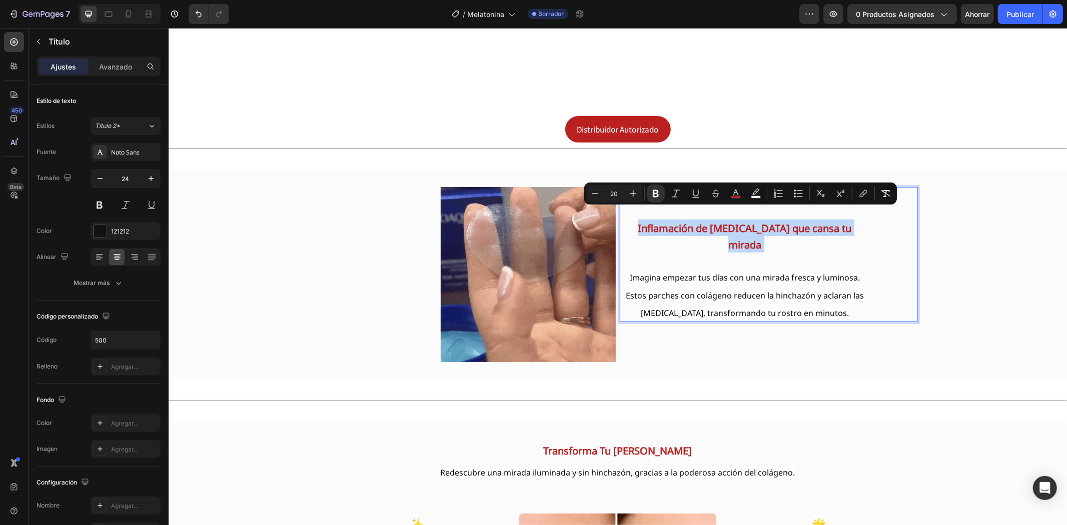
click at [641, 221] on strong "Inflamación de [MEDICAL_DATA] que cansa tu mirada" at bounding box center [745, 236] width 214 height 30
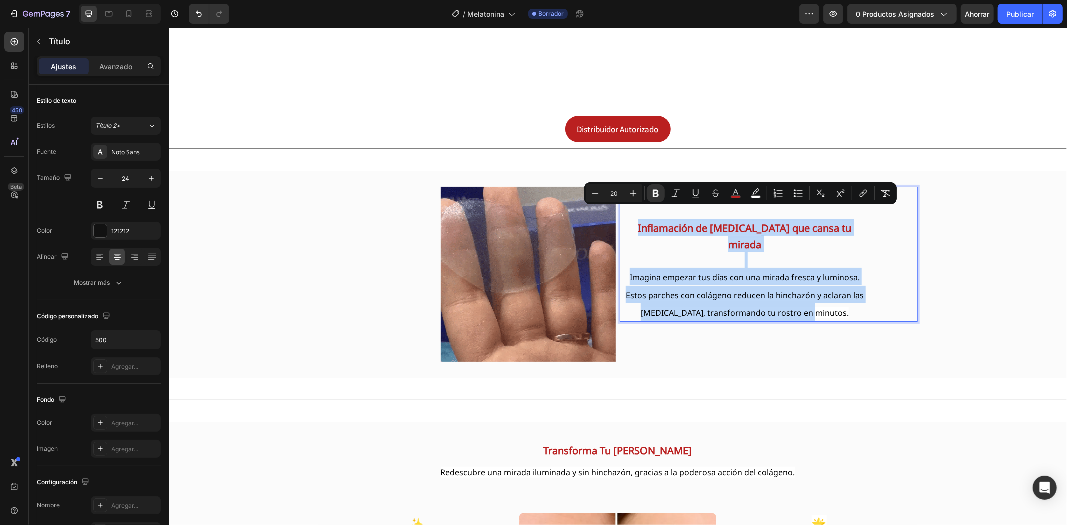
drag, startPoint x: 641, startPoint y: 219, endPoint x: 829, endPoint y: 277, distance: 196.9
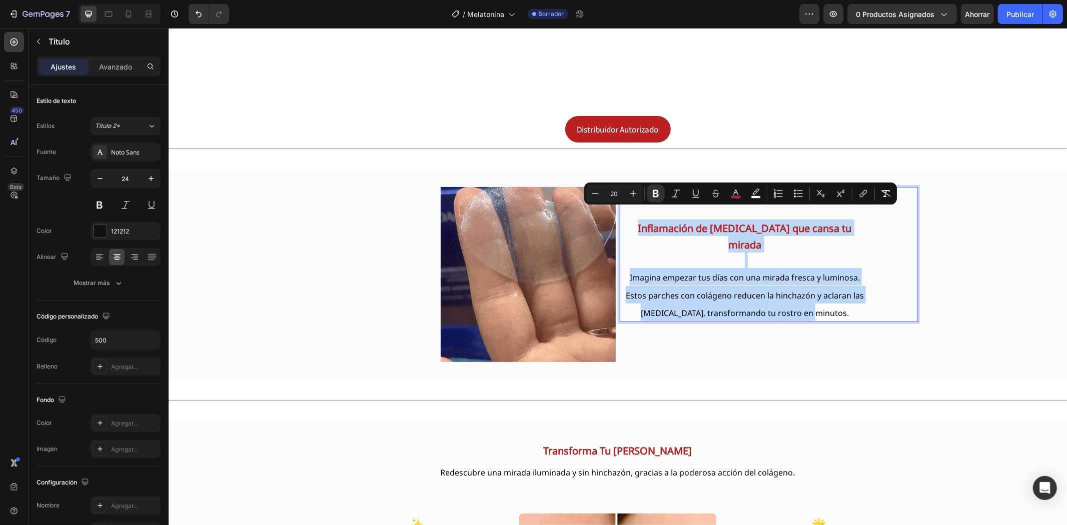
click at [829, 277] on p "Inflamación de [MEDICAL_DATA] que cansa tu mirada Imagina empezar tus días con …" at bounding box center [744, 254] width 248 height 133
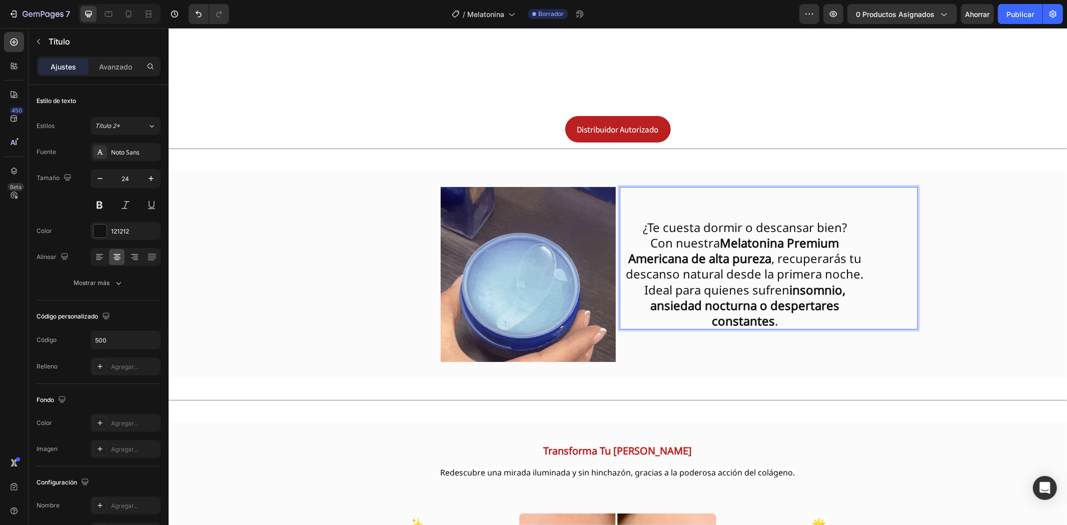
click at [718, 234] on strong "Melatonina Premium Americana de alta pureza" at bounding box center [733, 250] width 211 height 32
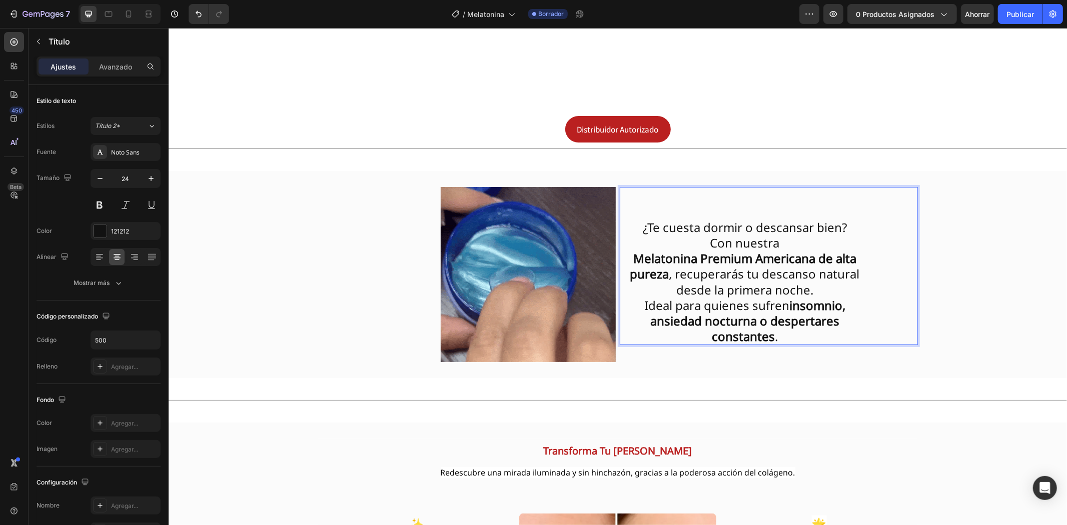
click at [851, 213] on p "¿Te cuesta dormir o descansar bien?" at bounding box center [744, 211] width 248 height 47
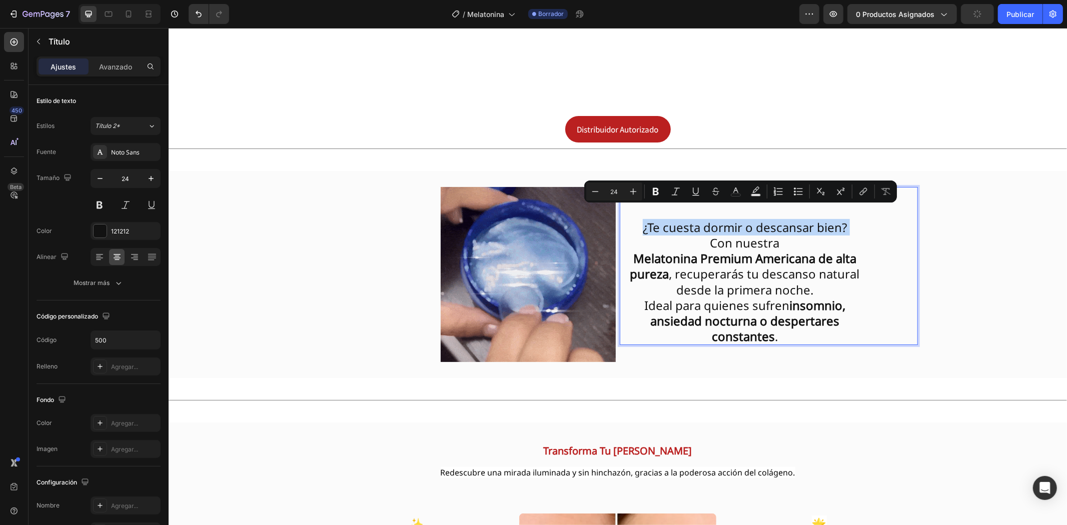
drag, startPoint x: 851, startPoint y: 213, endPoint x: 638, endPoint y: 217, distance: 212.6
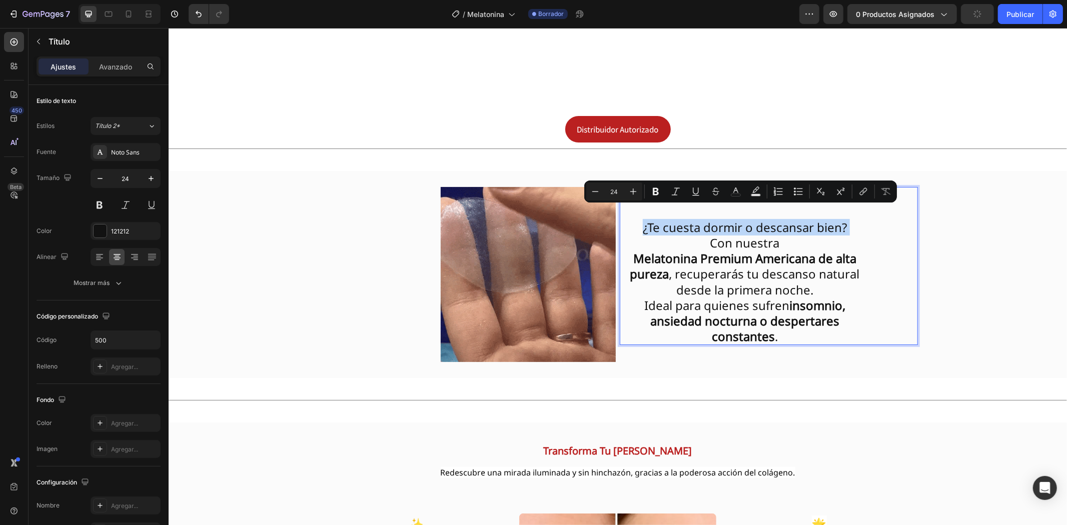
click at [638, 217] on p "¿Te cuesta dormir o descansar bien?" at bounding box center [744, 211] width 248 height 47
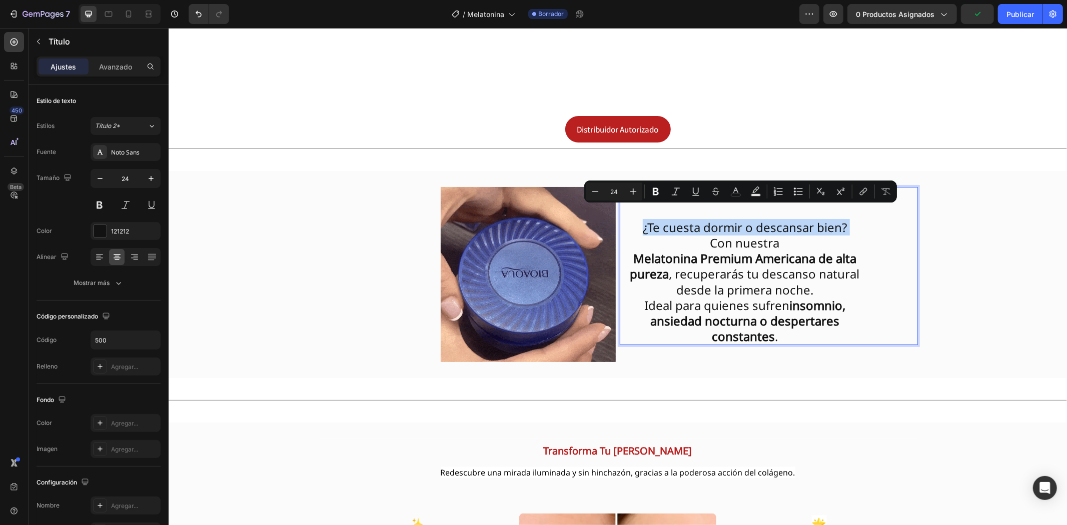
click at [631, 235] on p "Con nuestra [MEDICAL_DATA] Premium Americana de alta pureza , recuperarás tu de…" at bounding box center [744, 289] width 248 height 109
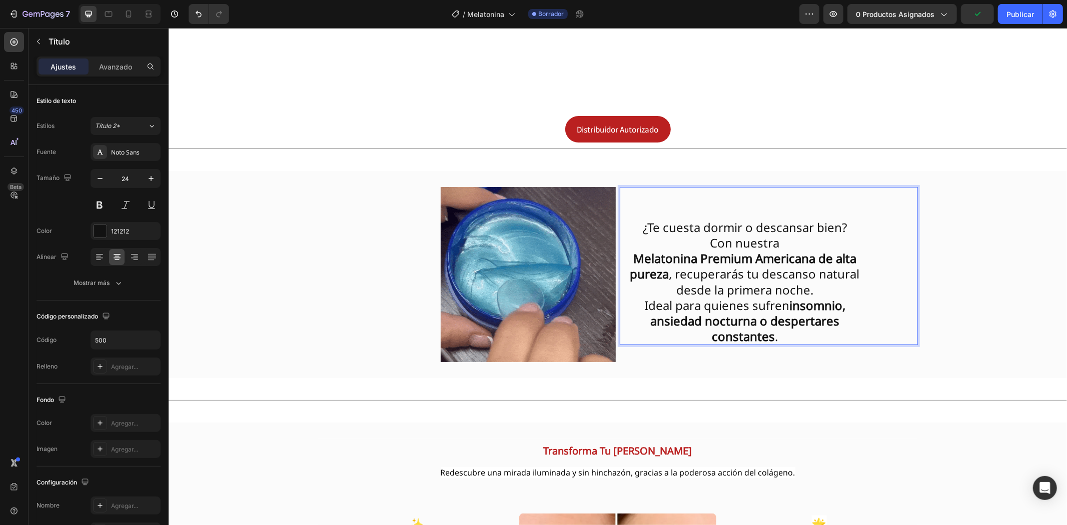
click at [631, 206] on p "¿Te cuesta dormir o descansar bien?" at bounding box center [744, 211] width 248 height 47
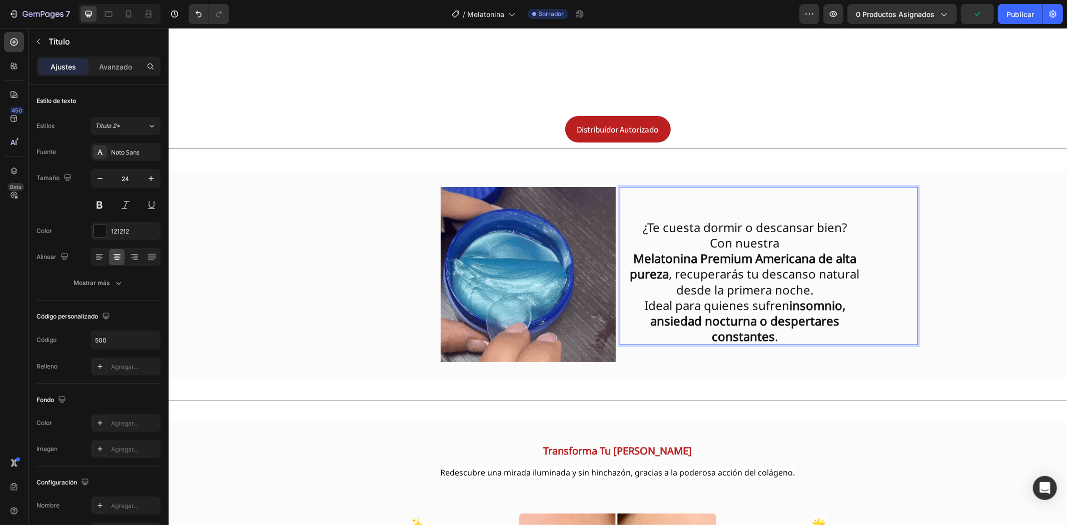
click at [631, 206] on p "⁠⁠⁠⁠⁠⁠⁠ ¿Te cuesta dormir o descansar bien?" at bounding box center [744, 211] width 248 height 47
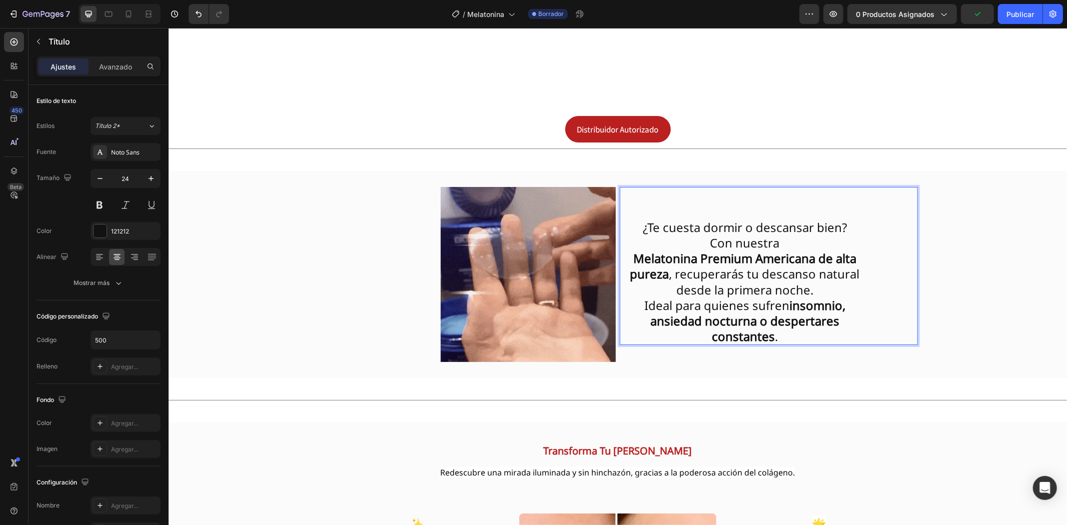
click at [631, 210] on p "⁠⁠⁠⁠⁠⁠⁠ ¿Te cuesta dormir o descansar bien?" at bounding box center [744, 211] width 248 height 47
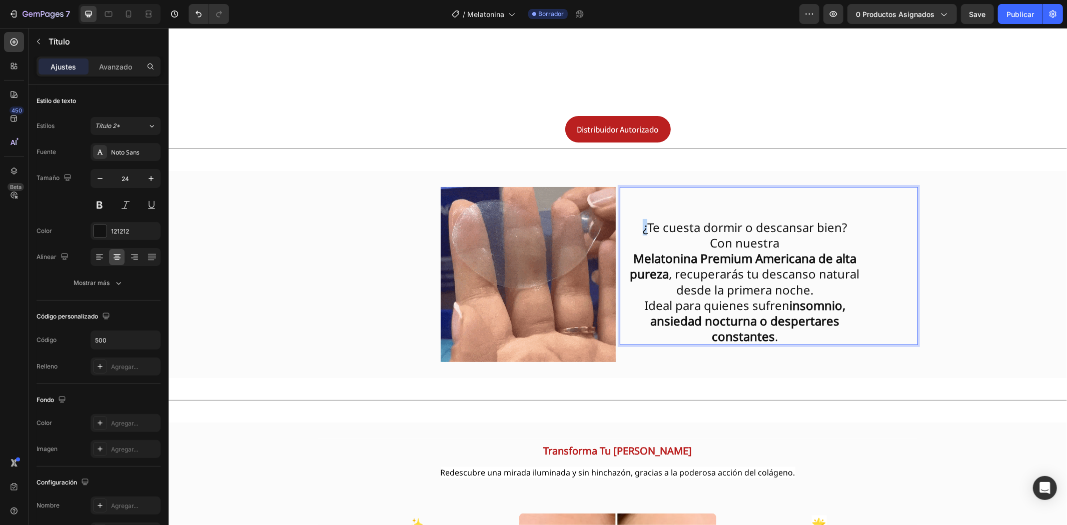
click at [631, 210] on p "⁠⁠⁠⁠⁠⁠⁠ ¿Te cuesta dormir o descansar bien?" at bounding box center [744, 211] width 248 height 47
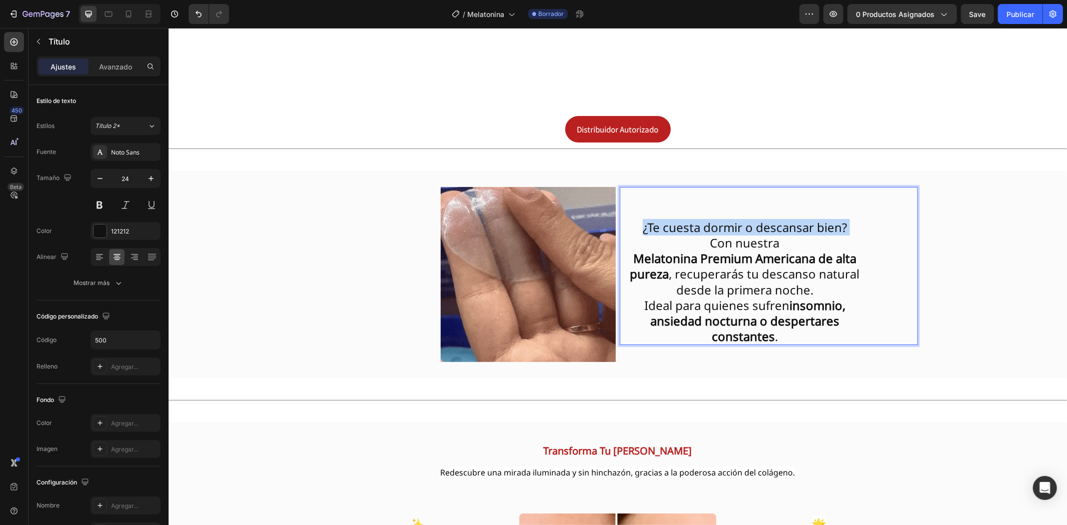
click at [631, 210] on p "¿Te cuesta dormir o descansar bien?" at bounding box center [744, 211] width 248 height 47
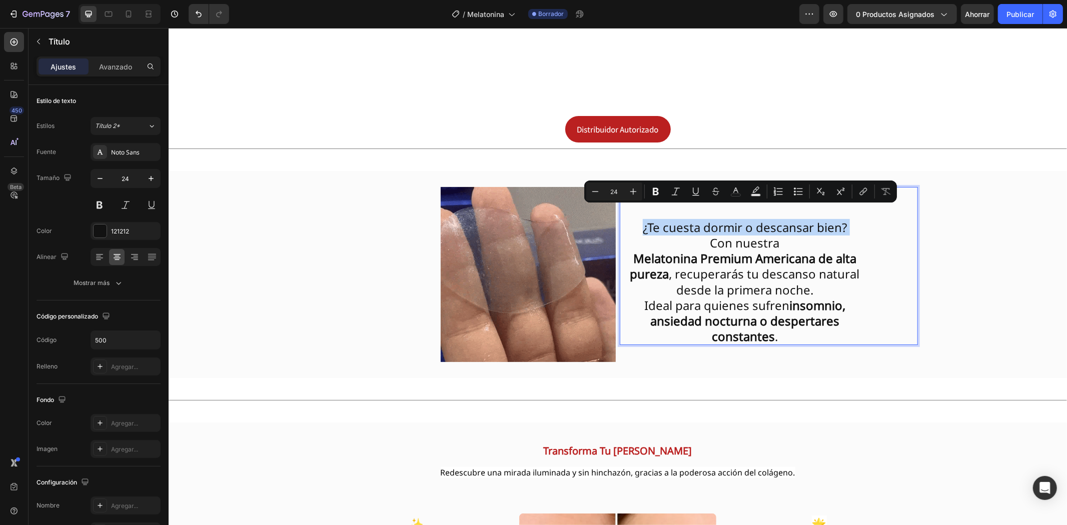
click at [631, 210] on p "¿Te cuesta dormir o descansar bien?" at bounding box center [744, 211] width 248 height 47
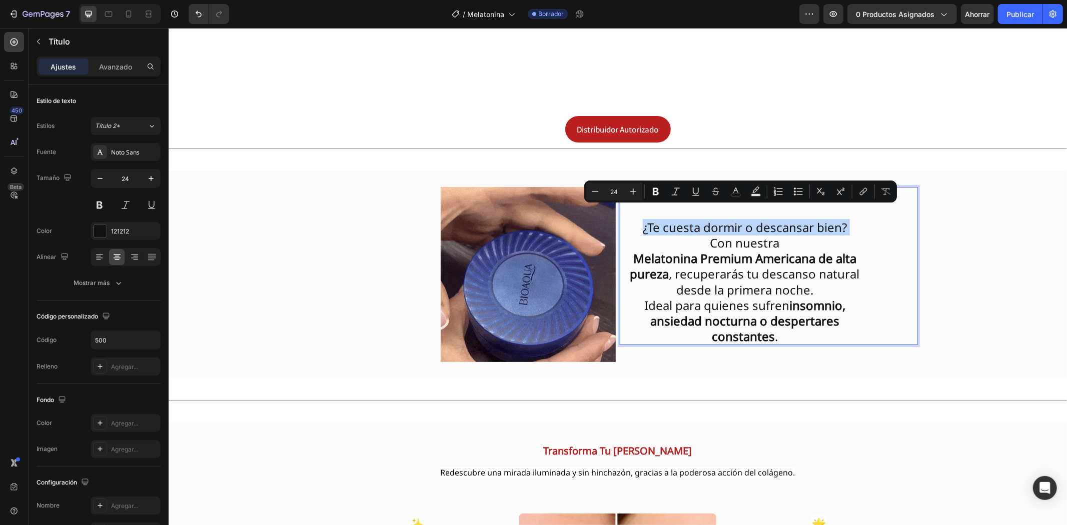
click at [631, 210] on p "¿Te cuesta dormir o descansar bien?" at bounding box center [744, 211] width 248 height 47
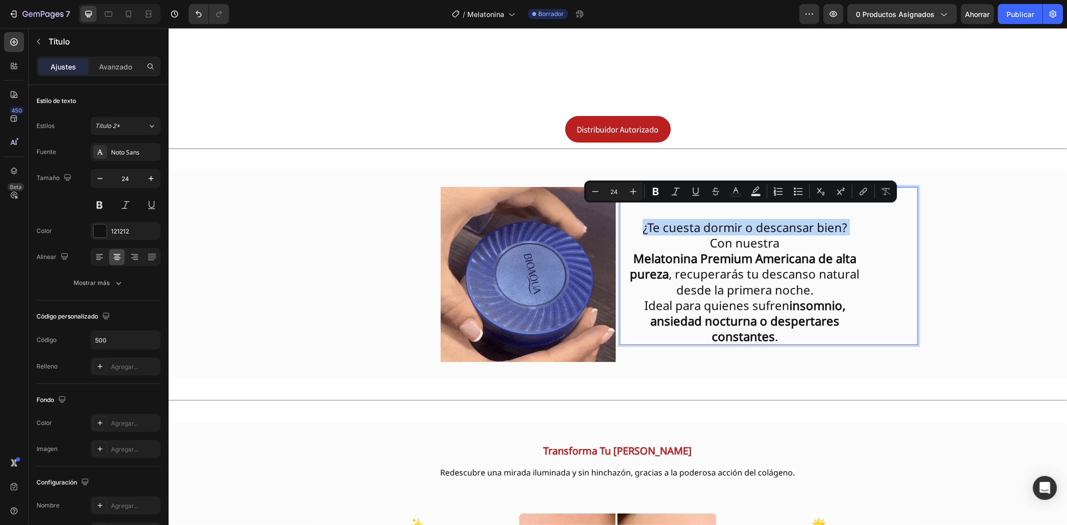
click at [631, 210] on p "¿Te cuesta dormir o descansar bien?" at bounding box center [744, 211] width 248 height 47
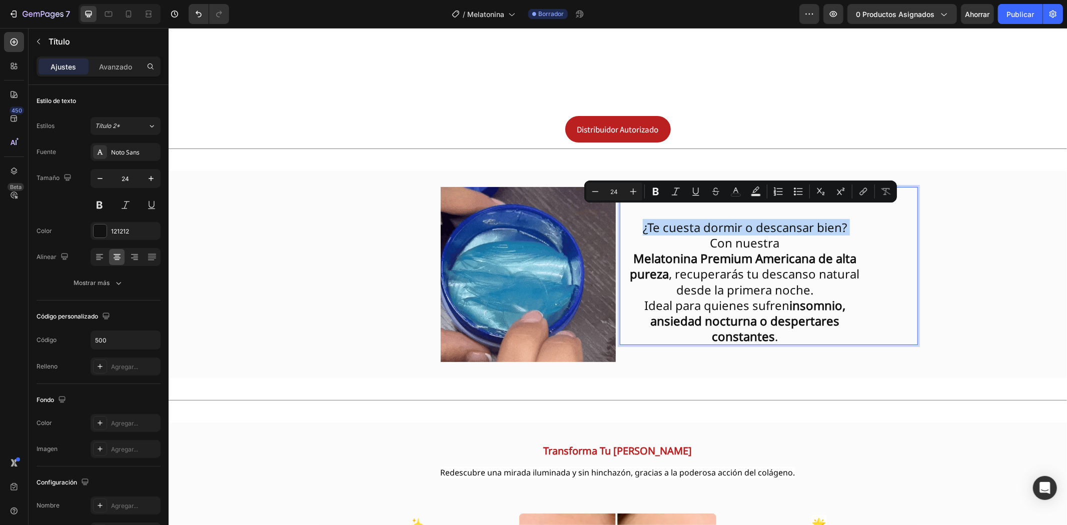
click at [631, 210] on p "¿Te cuesta dormir o descansar bien?" at bounding box center [744, 211] width 248 height 47
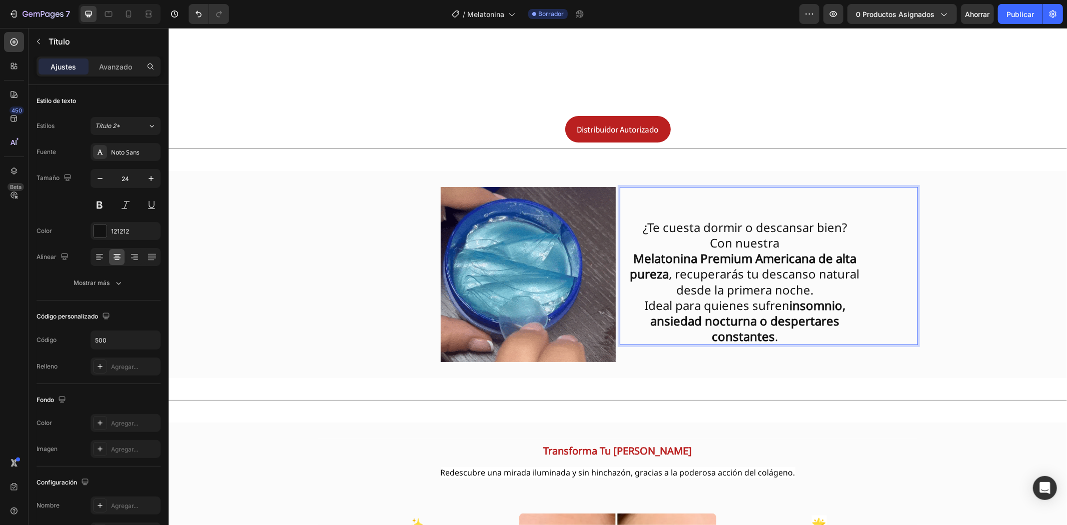
click at [789, 325] on p "Con nuestra [MEDICAL_DATA] Premium Americana de alta pureza , recuperarás tu de…" at bounding box center [744, 289] width 248 height 109
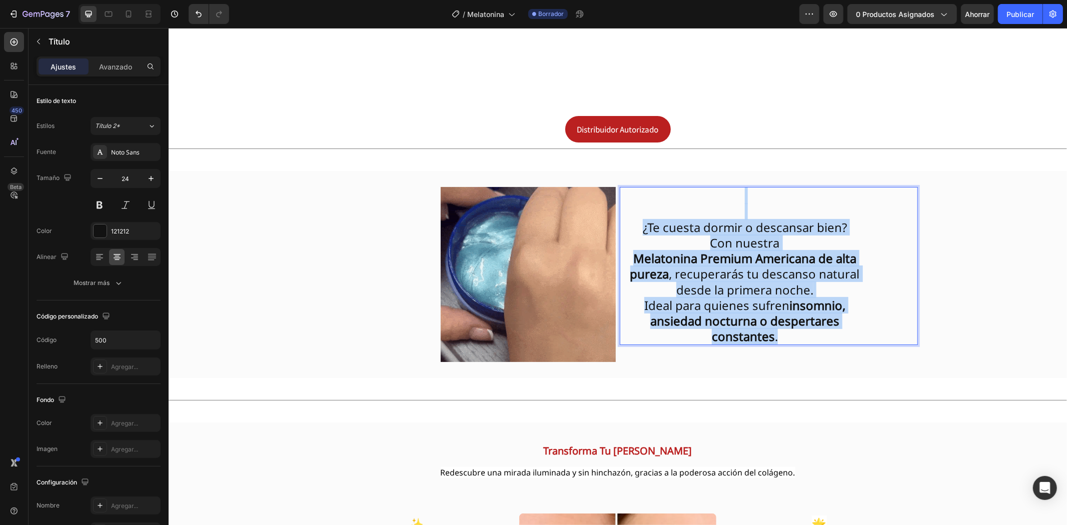
drag, startPoint x: 787, startPoint y: 322, endPoint x: 638, endPoint y: 207, distance: 189.0
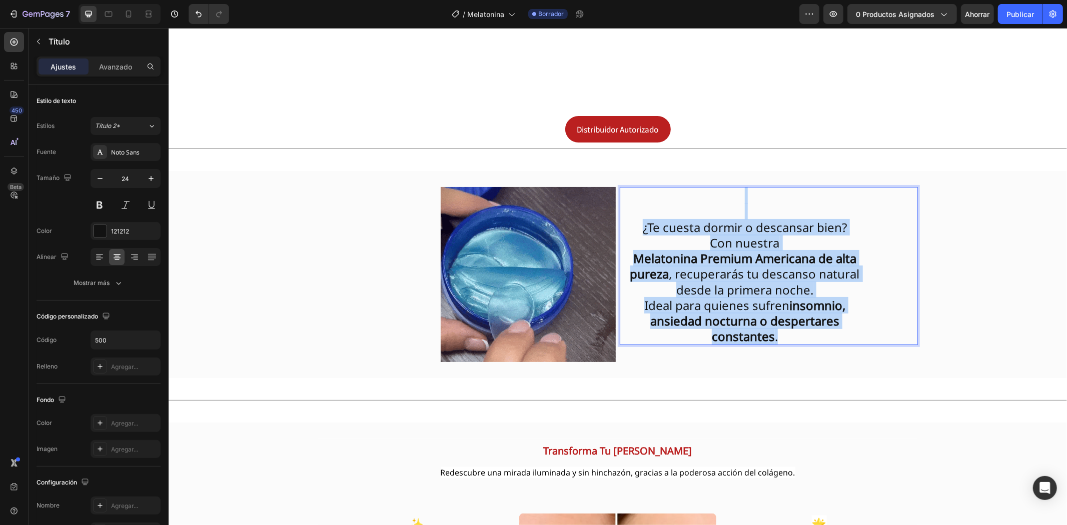
click at [638, 207] on h2 "¿Te cuesta dormir o descansar bien? Con nuestra [MEDICAL_DATA] Premium American…" at bounding box center [744, 266] width 250 height 158
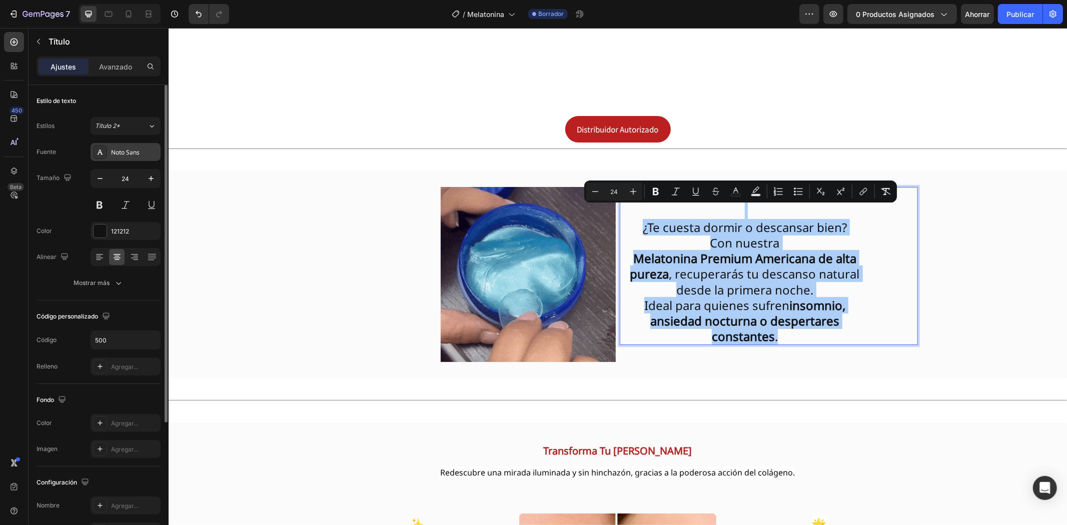
click at [138, 151] on font "Noto Sans" at bounding box center [125, 152] width 29 height 9
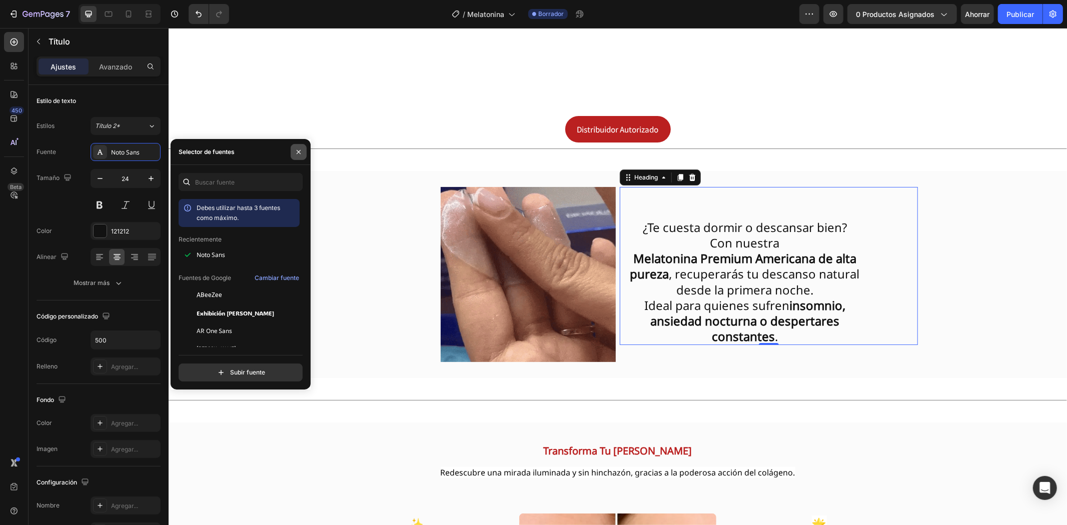
click at [301, 149] on icon "button" at bounding box center [299, 152] width 8 height 8
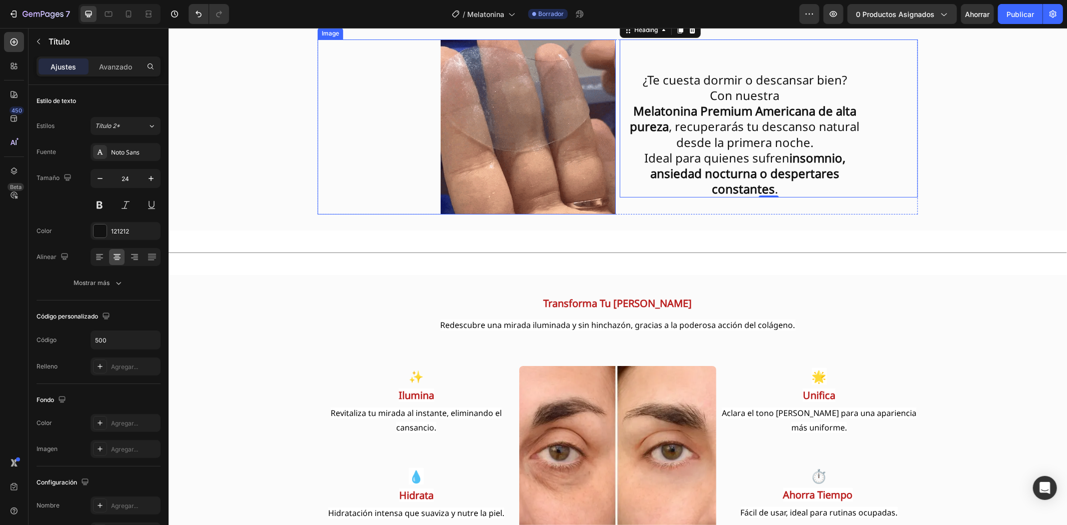
scroll to position [944, 0]
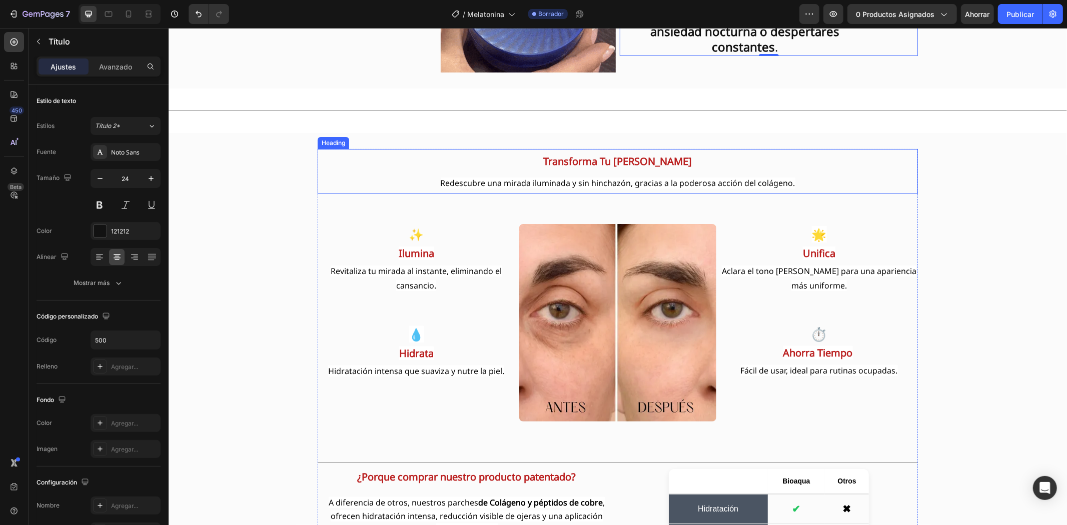
click at [665, 175] on h2 "Transforma Tu [PERSON_NAME] Redescubre una mirada iluminada y sin hinchazón, gr…" at bounding box center [617, 171] width 600 height 45
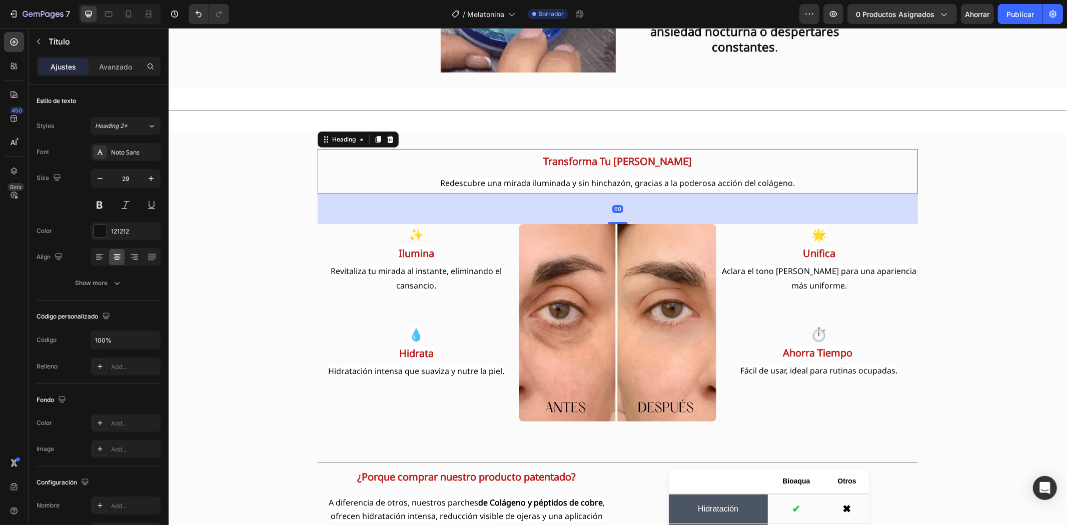
click at [665, 175] on h2 "Transforma Tu [PERSON_NAME] Redescubre una mirada iluminada y sin hinchazón, gr…" at bounding box center [617, 171] width 600 height 45
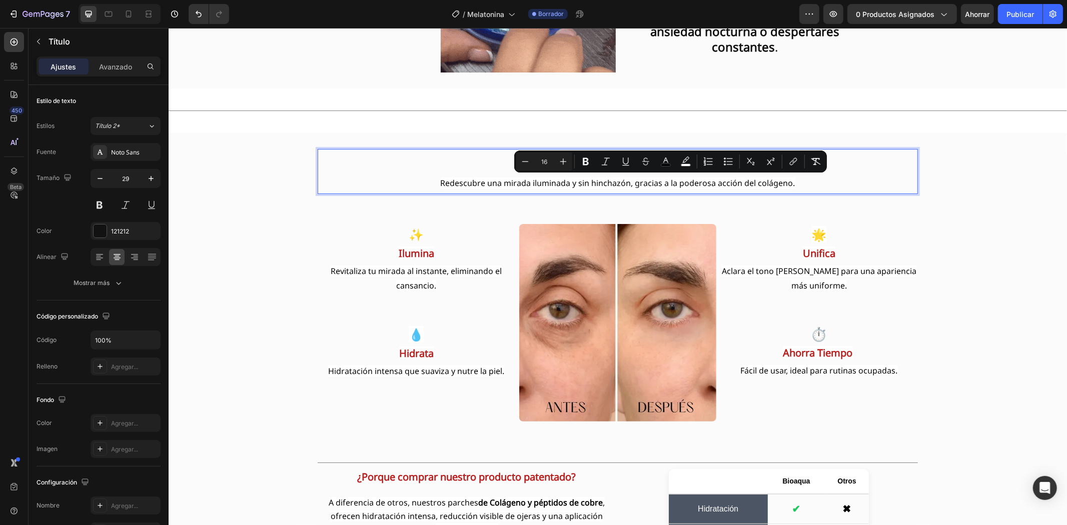
click at [504, 179] on span "Redescubre una mirada iluminada y sin hinchazón, gracias a la poderosa acción d…" at bounding box center [617, 182] width 355 height 11
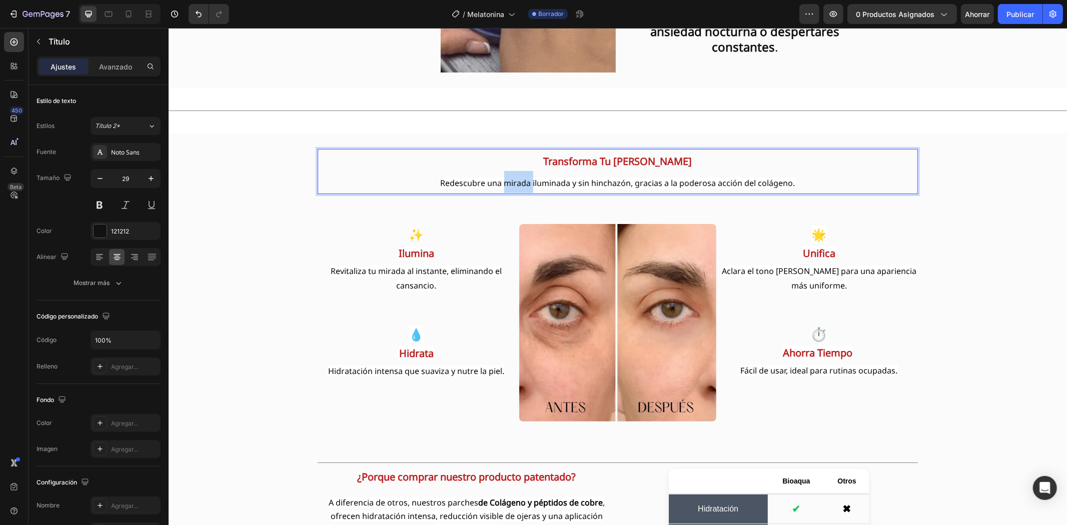
click at [504, 179] on span "Redescubre una mirada iluminada y sin hinchazón, gracias a la poderosa acción d…" at bounding box center [617, 182] width 355 height 11
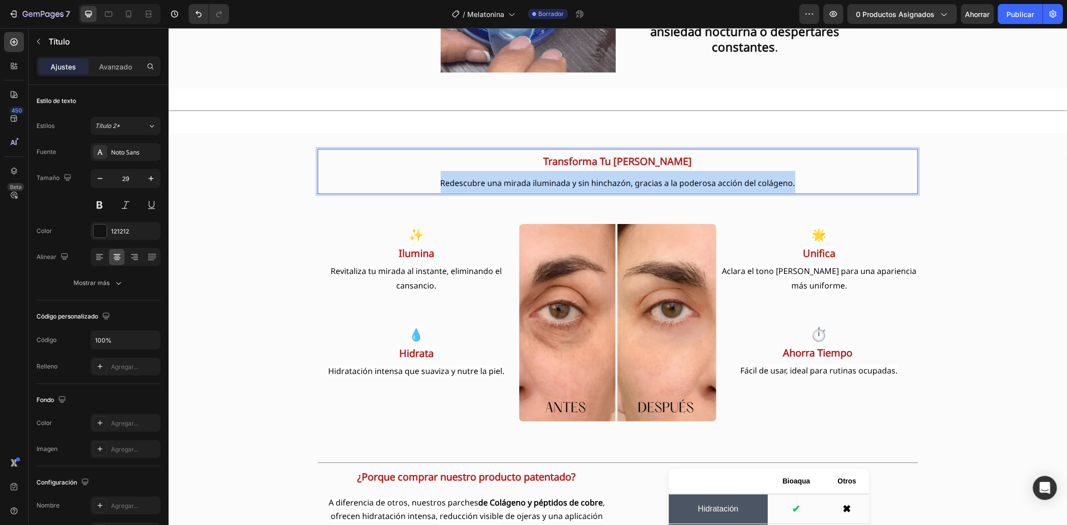
click at [504, 179] on span "Redescubre una mirada iluminada y sin hinchazón, gracias a la poderosa acción d…" at bounding box center [617, 182] width 355 height 11
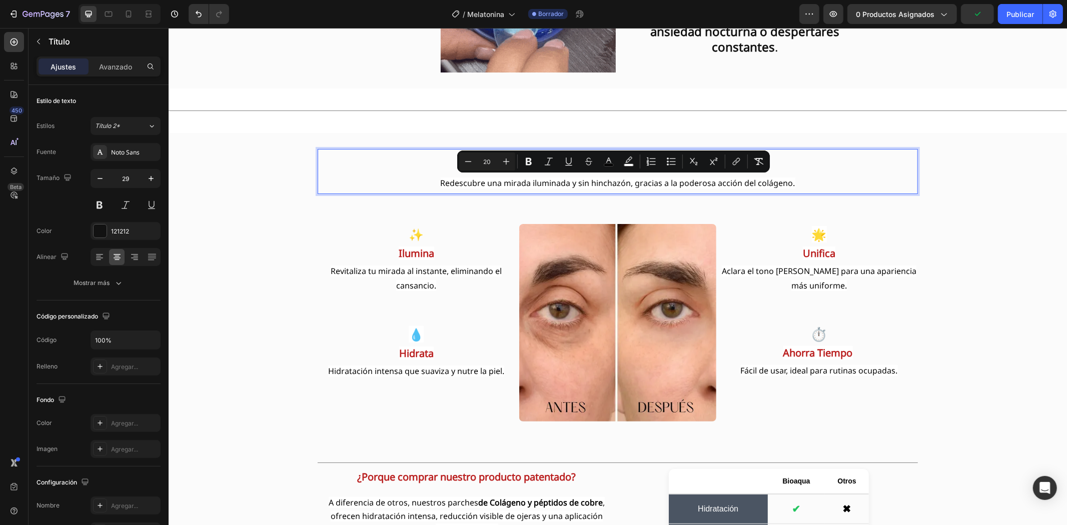
click at [432, 163] on p "Transforma Tu [PERSON_NAME] Redescubre una mirada iluminada y sin hinchazón, gr…" at bounding box center [617, 171] width 598 height 43
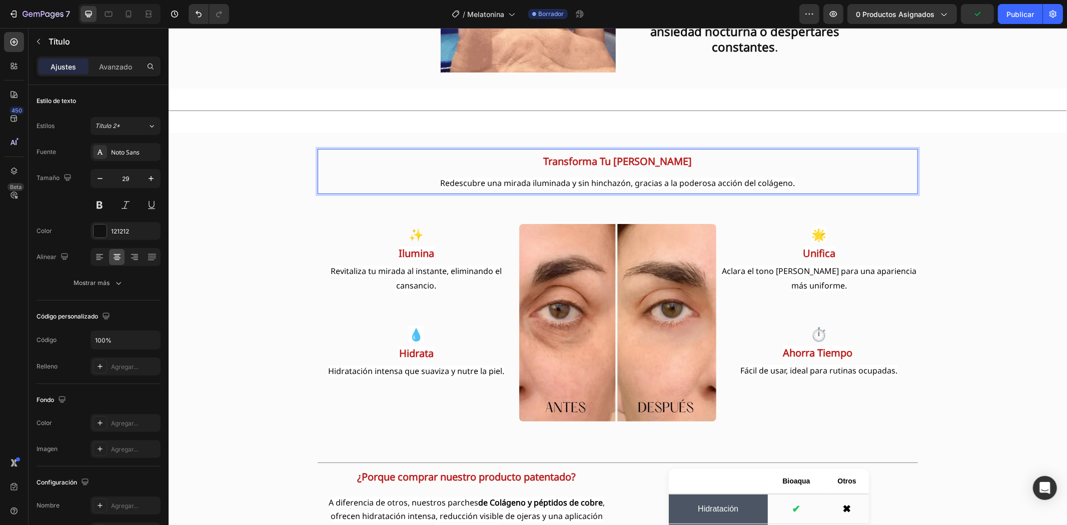
click at [547, 163] on strong "Transforma Tu [PERSON_NAME]" at bounding box center [617, 161] width 149 height 14
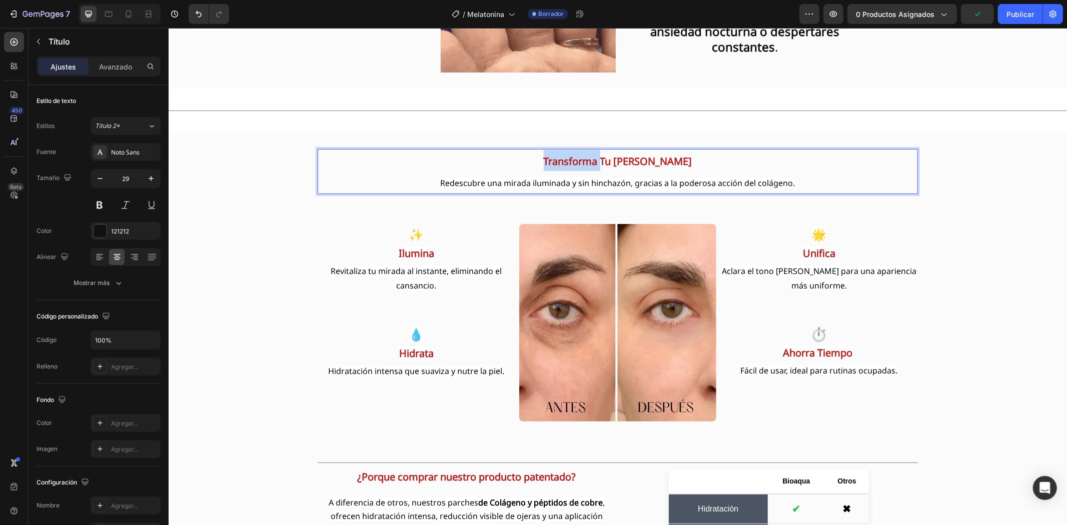
click at [547, 163] on strong "Transforma Tu [PERSON_NAME]" at bounding box center [617, 161] width 149 height 14
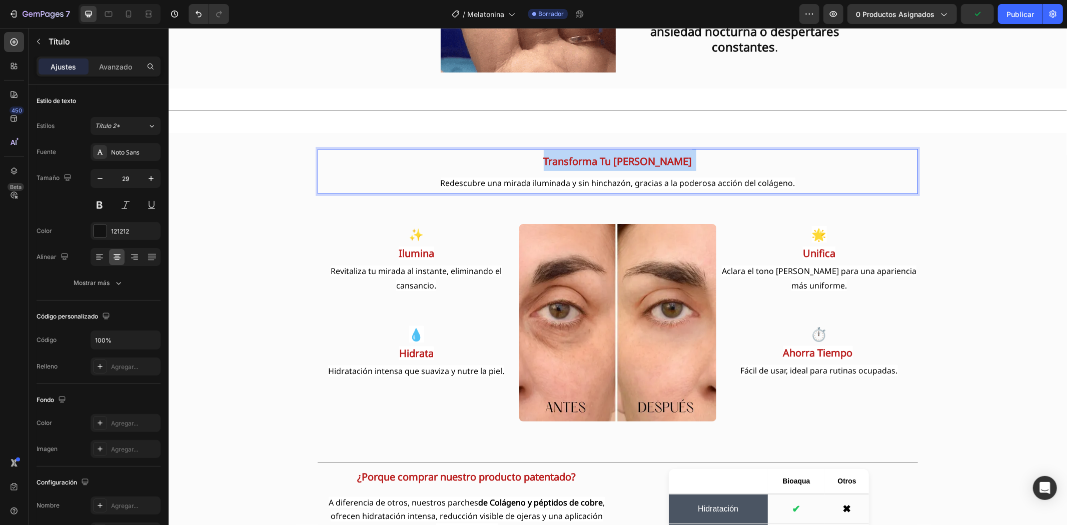
click at [547, 163] on strong "Transforma Tu [PERSON_NAME]" at bounding box center [617, 161] width 149 height 14
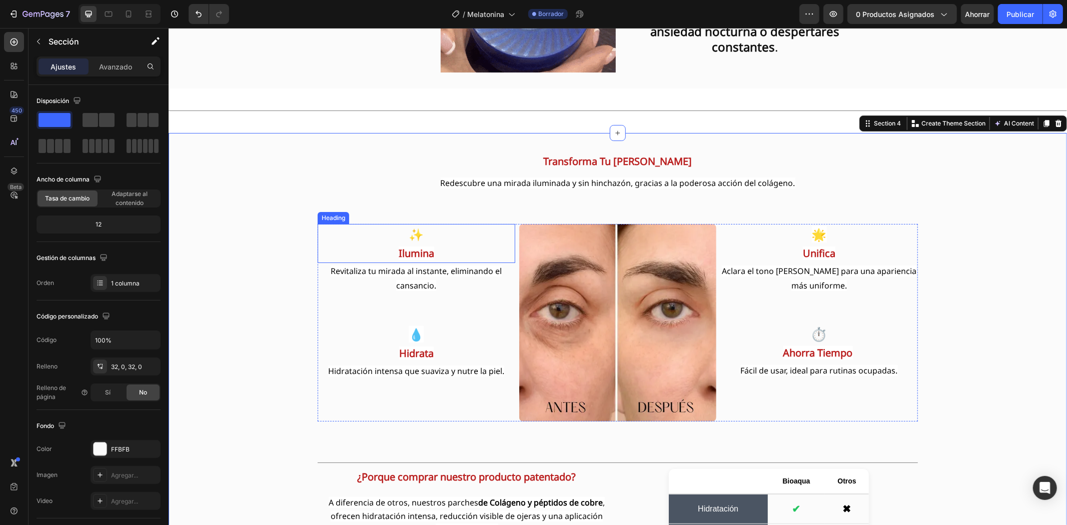
click at [373, 261] on h2 "✨ Ilumina" at bounding box center [416, 243] width 198 height 39
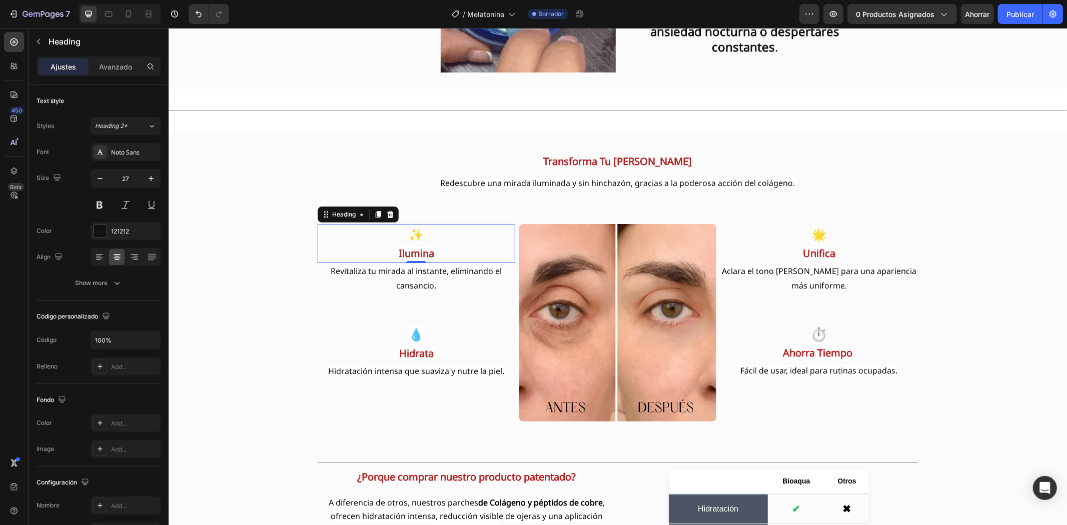
click at [373, 261] on h2 "✨ Ilumina" at bounding box center [416, 243] width 198 height 39
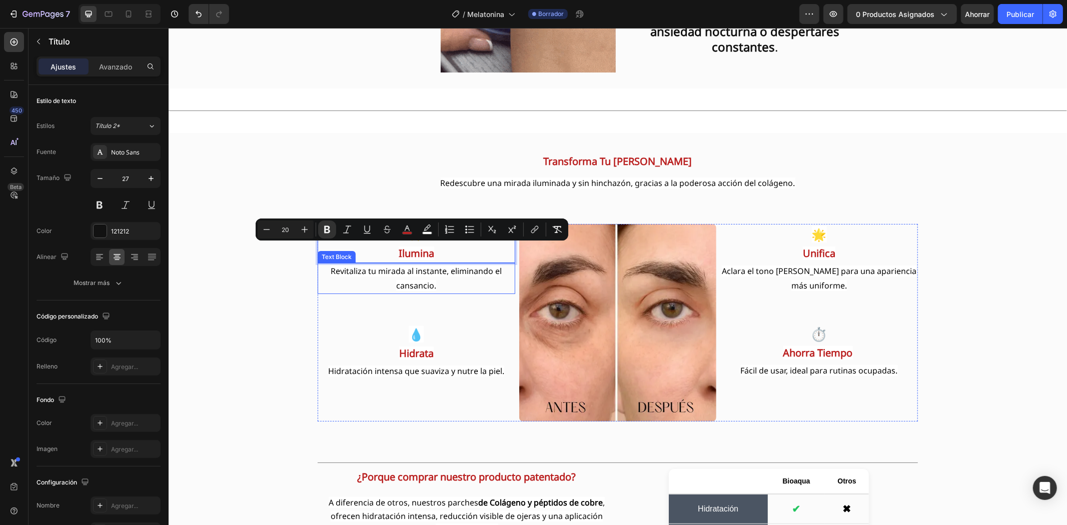
click at [389, 286] on p "Revitaliza tu mirada al instante, eliminando el cansancio." at bounding box center [416, 278] width 196 height 29
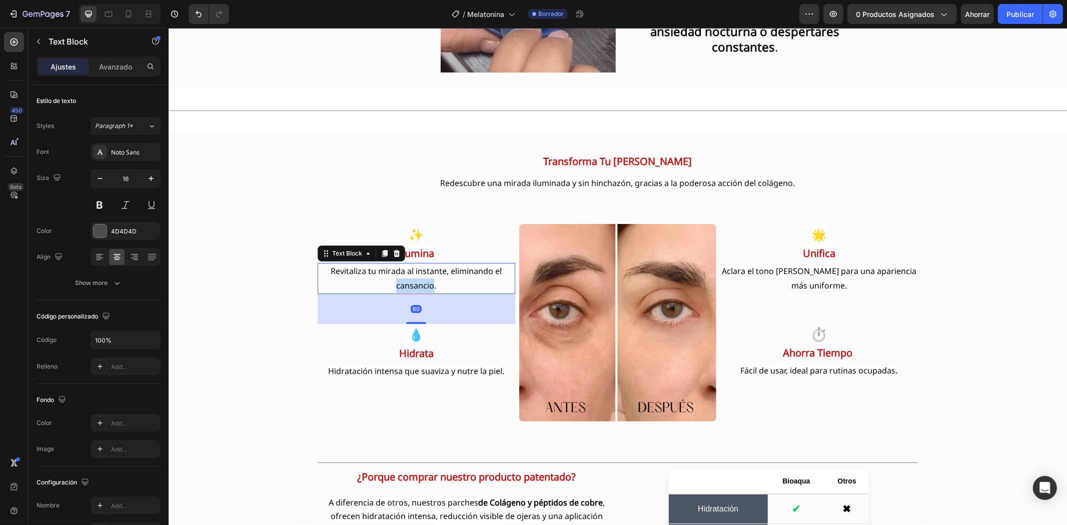
click at [389, 286] on p "Revitaliza tu mirada al instante, eliminando el cansancio." at bounding box center [416, 278] width 196 height 29
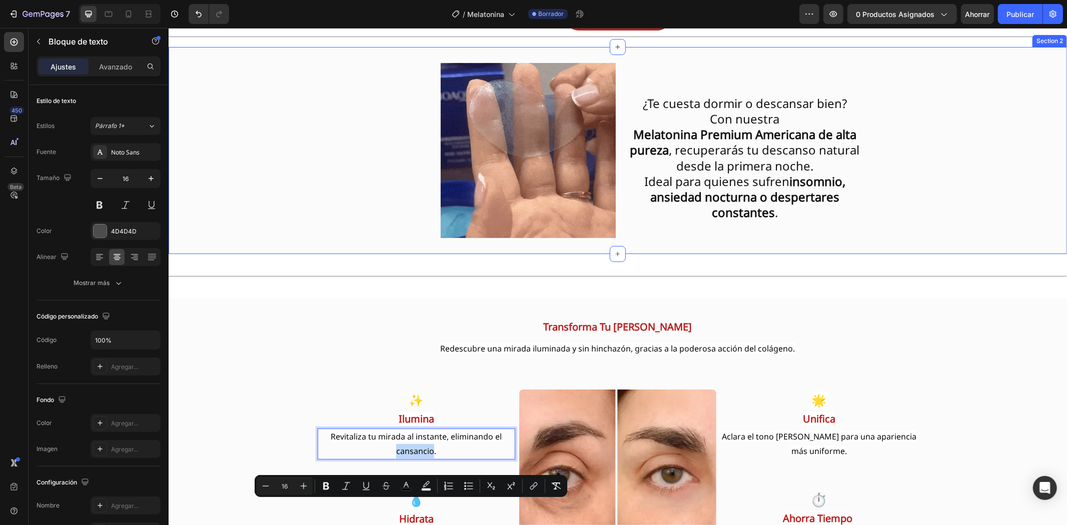
scroll to position [722, 0]
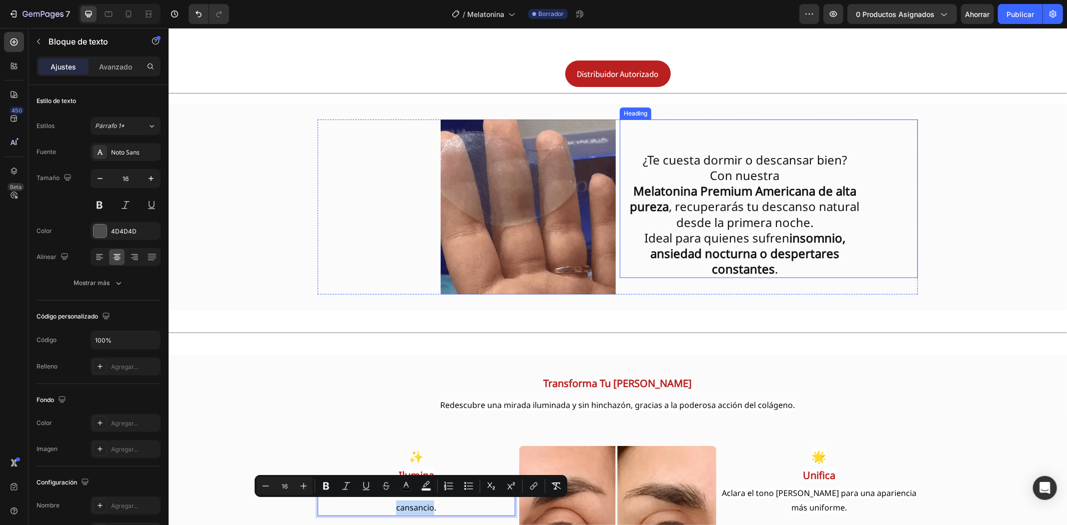
click at [701, 173] on h2 "¿Te cuesta dormir o descansar bien? Con nuestra [MEDICAL_DATA] Premium American…" at bounding box center [744, 198] width 250 height 158
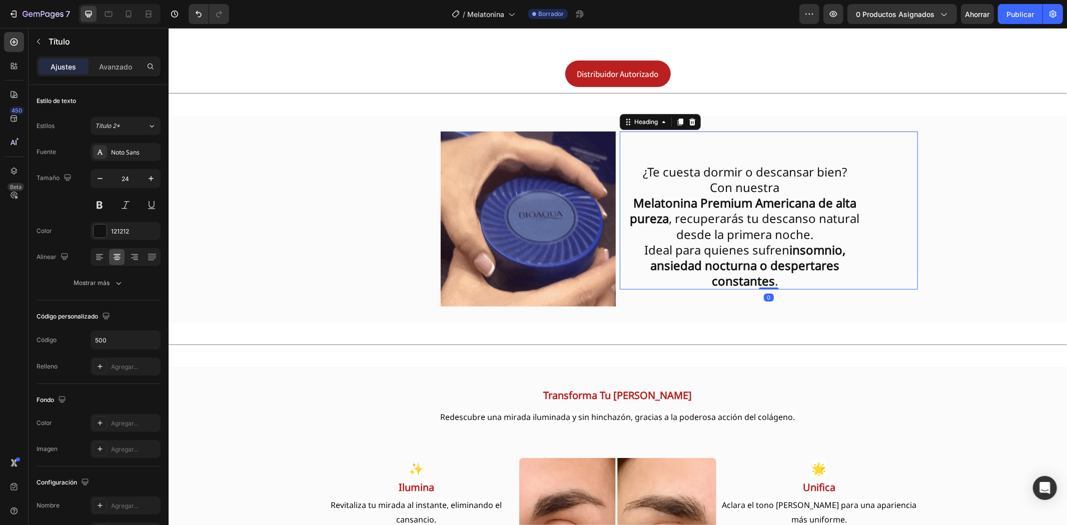
click at [701, 173] on h2 "¿Te cuesta dormir o descansar bien? Con nuestra [MEDICAL_DATA] Premium American…" at bounding box center [744, 210] width 250 height 158
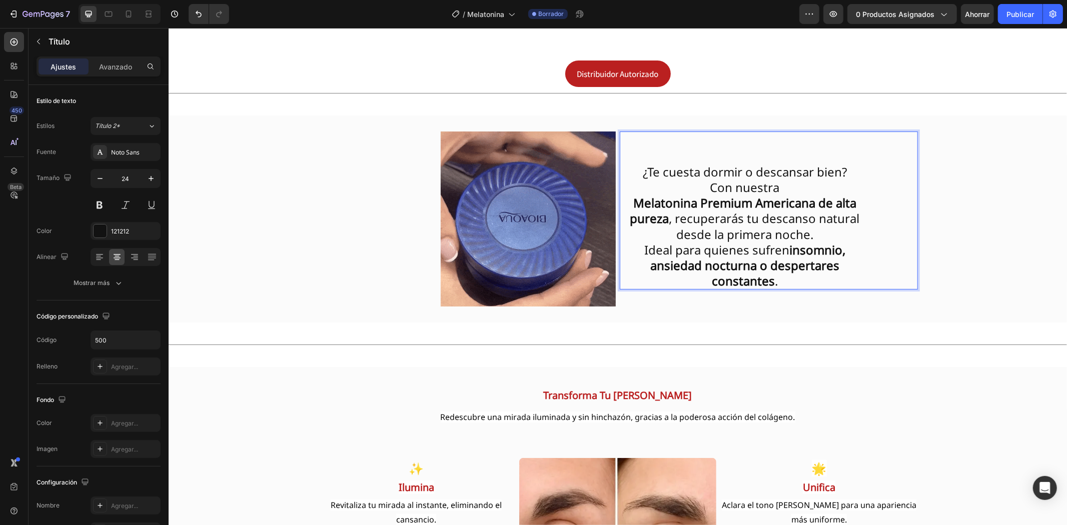
click at [669, 210] on p "¿Te cuesta dormir o descansar bien? Con nuestra [MEDICAL_DATA] Premium American…" at bounding box center [744, 210] width 248 height 156
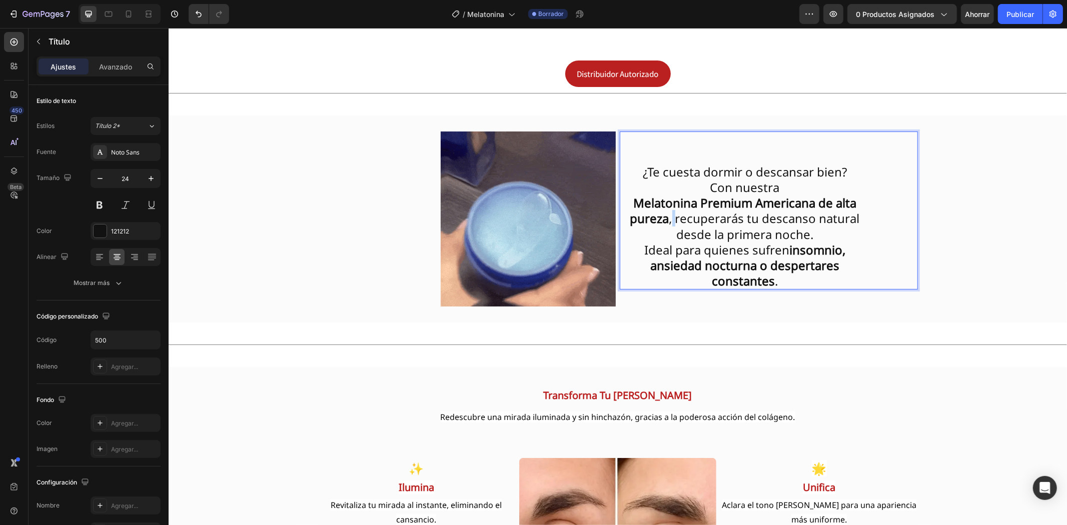
click at [669, 210] on p "¿Te cuesta dormir o descansar bien? Con nuestra [MEDICAL_DATA] Premium American…" at bounding box center [744, 210] width 248 height 156
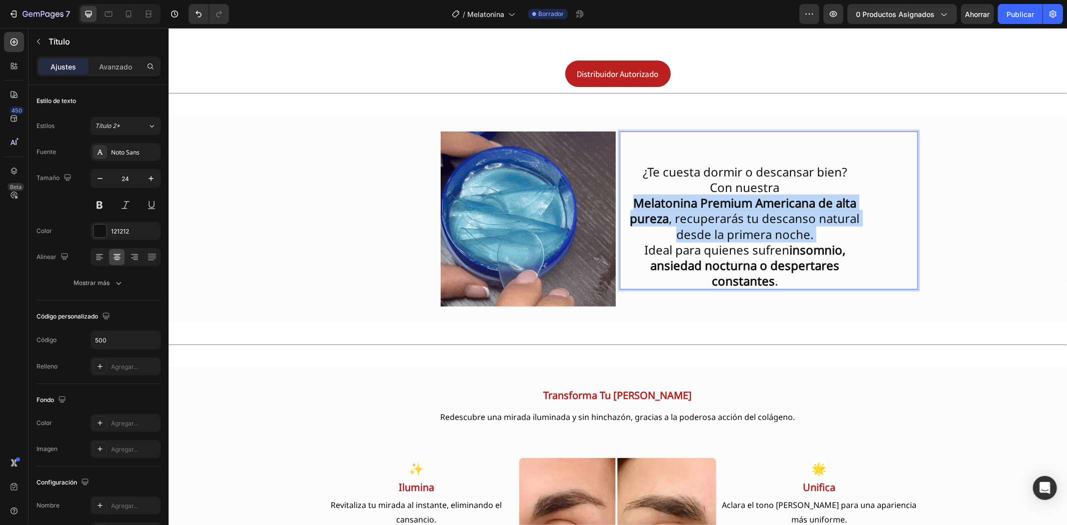
click at [669, 210] on p "¿Te cuesta dormir o descansar bien? Con nuestra [MEDICAL_DATA] Premium American…" at bounding box center [744, 210] width 248 height 156
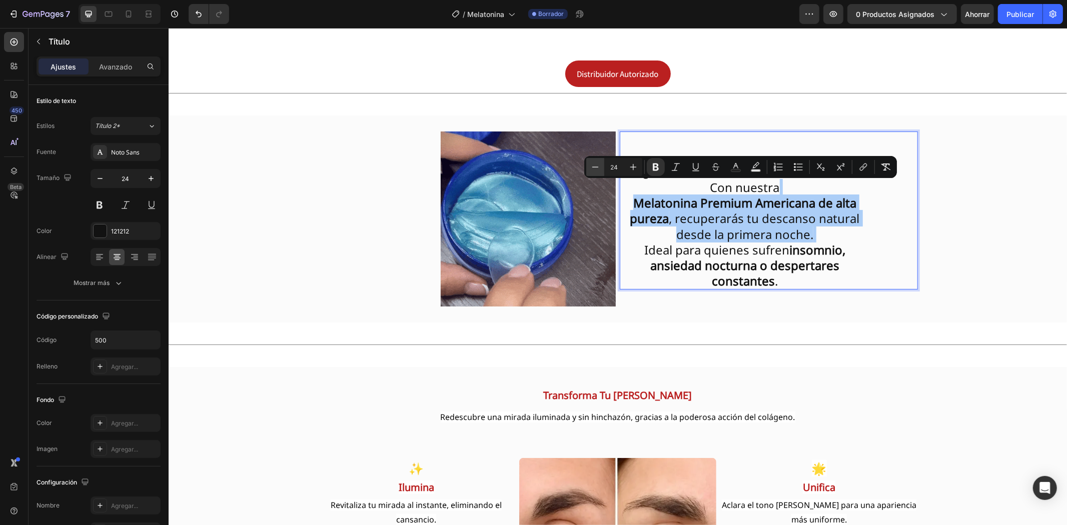
click at [592, 164] on icon "Editor contextual toolbar" at bounding box center [595, 167] width 10 height 10
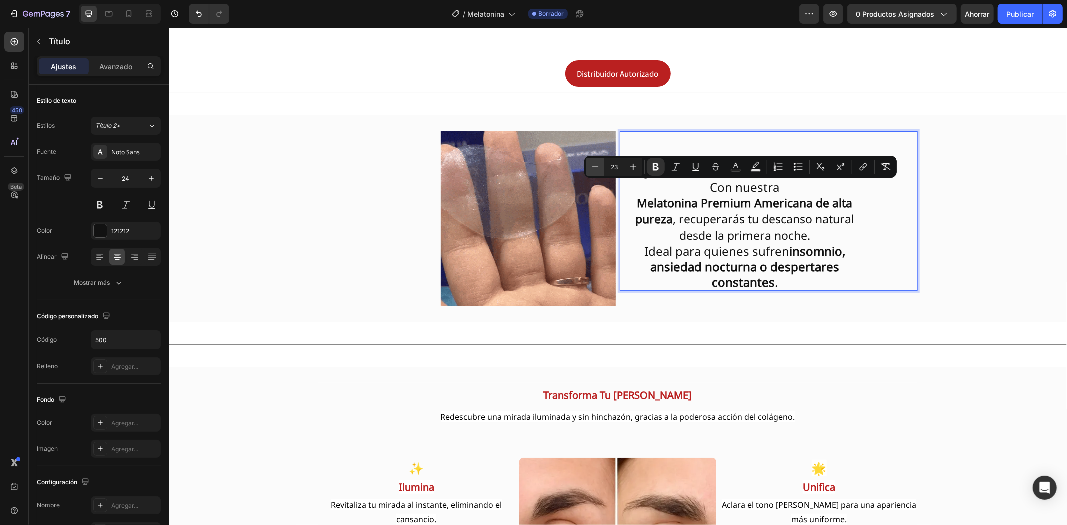
click at [592, 164] on icon "Editor contextual toolbar" at bounding box center [595, 167] width 10 height 10
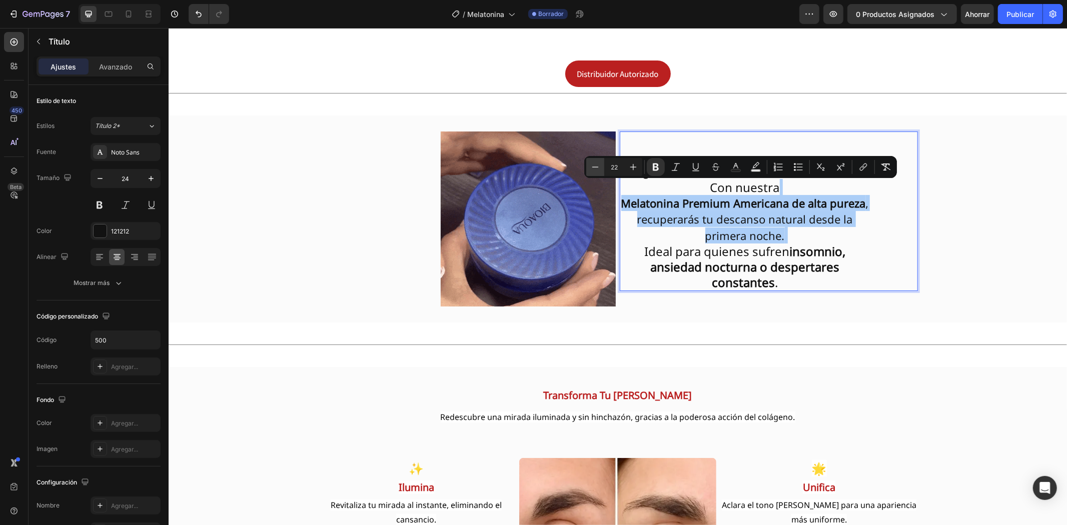
click at [592, 164] on icon "Editor contextual toolbar" at bounding box center [595, 167] width 10 height 10
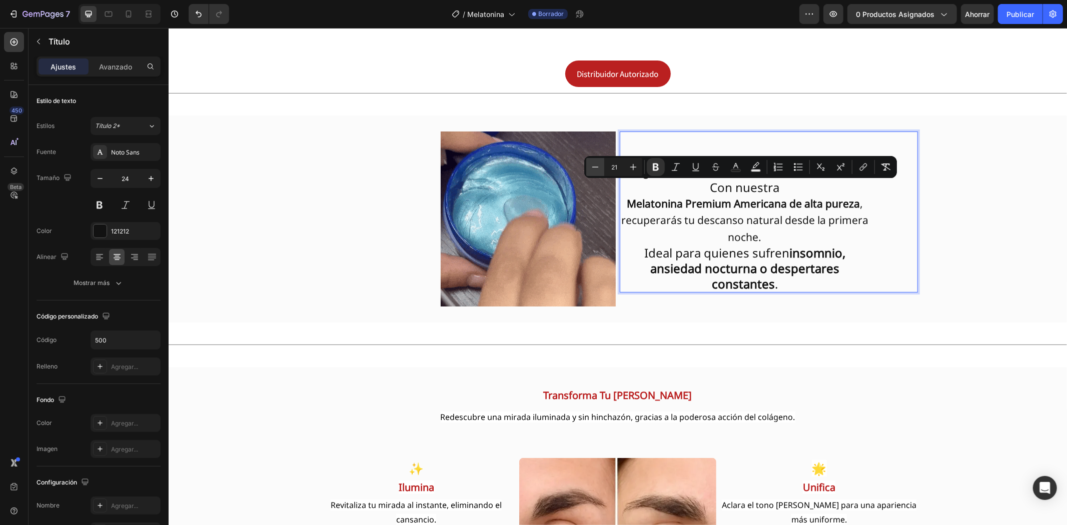
click at [592, 164] on icon "Editor contextual toolbar" at bounding box center [595, 167] width 10 height 10
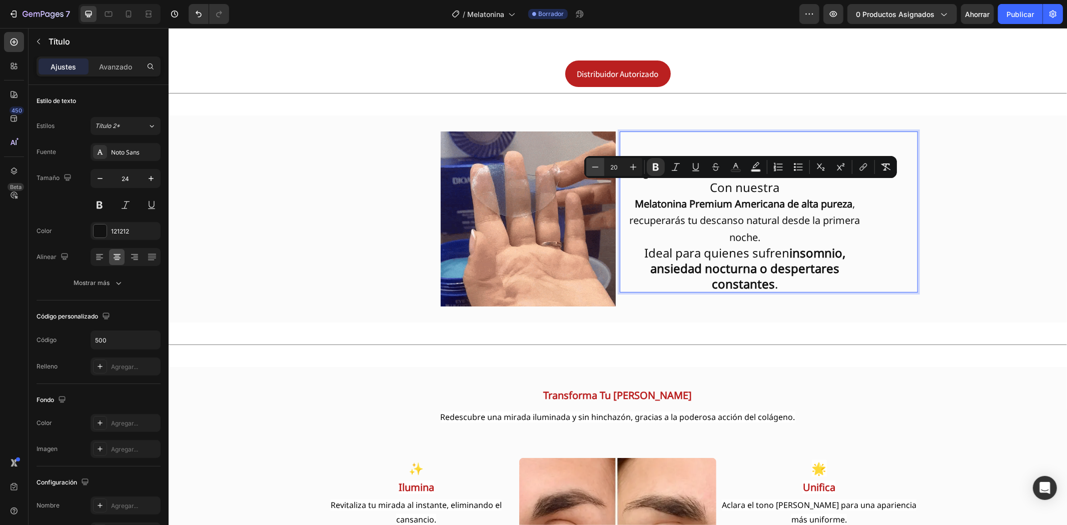
click at [592, 164] on icon "Editor contextual toolbar" at bounding box center [595, 167] width 10 height 10
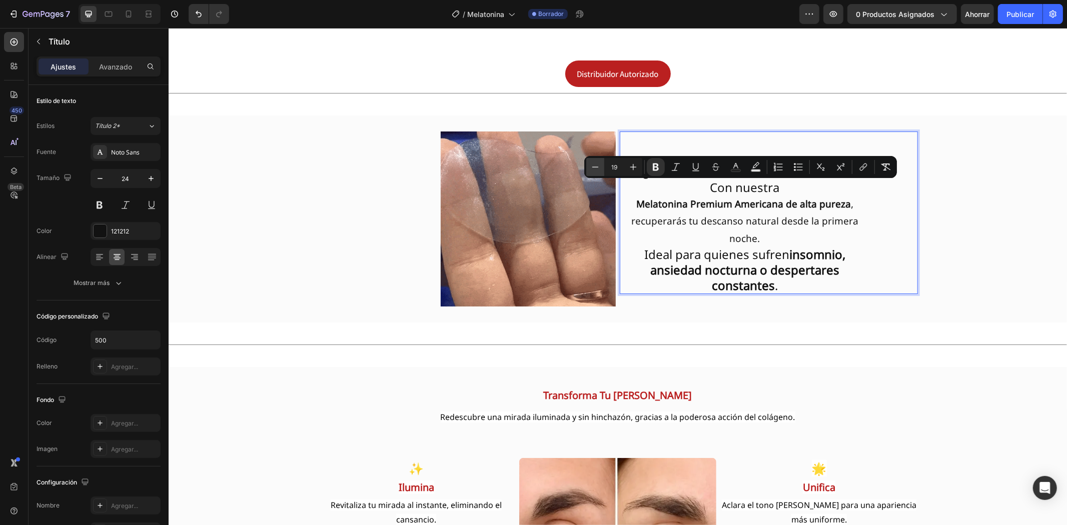
click at [592, 164] on icon "Editor contextual toolbar" at bounding box center [595, 167] width 10 height 10
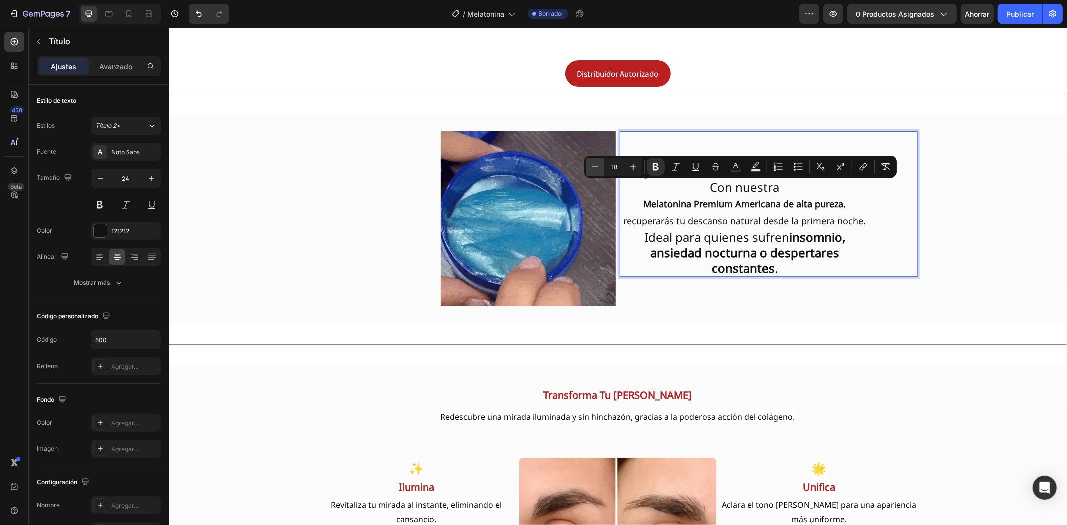
click at [592, 164] on icon "Editor contextual toolbar" at bounding box center [595, 167] width 10 height 10
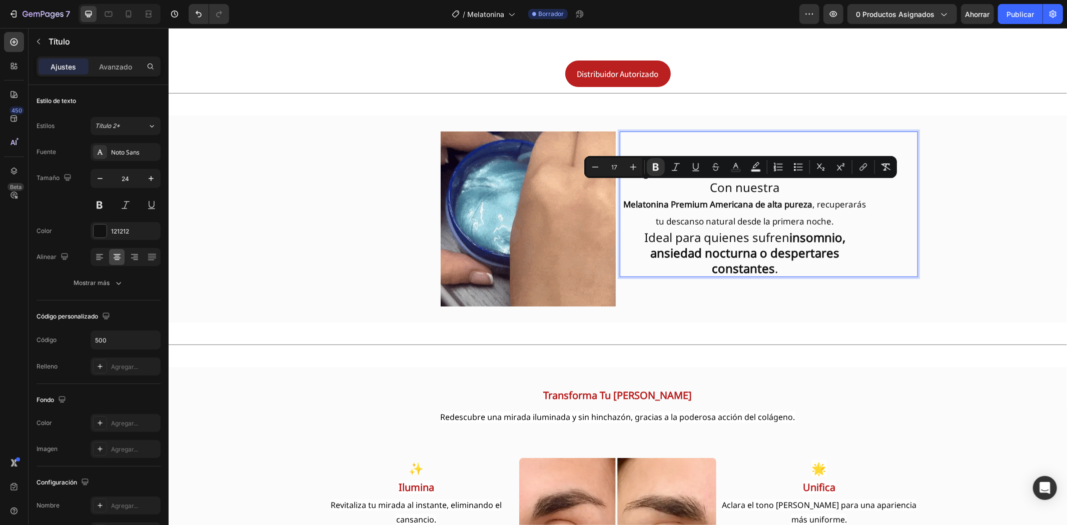
click at [623, 231] on p "¿Te cuesta dormir o descansar bien? Con nuestra [MEDICAL_DATA] Premium American…" at bounding box center [744, 204] width 248 height 144
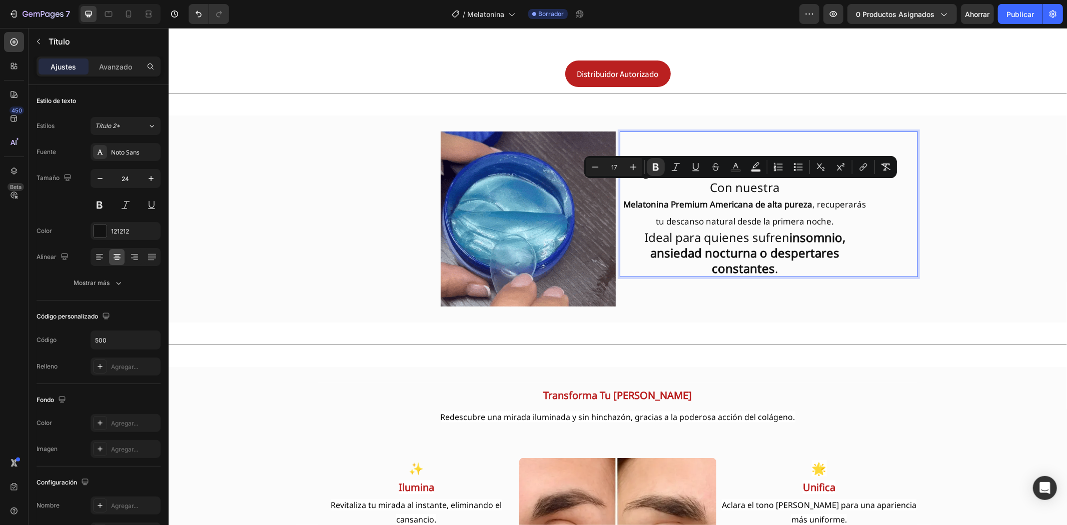
type input "24"
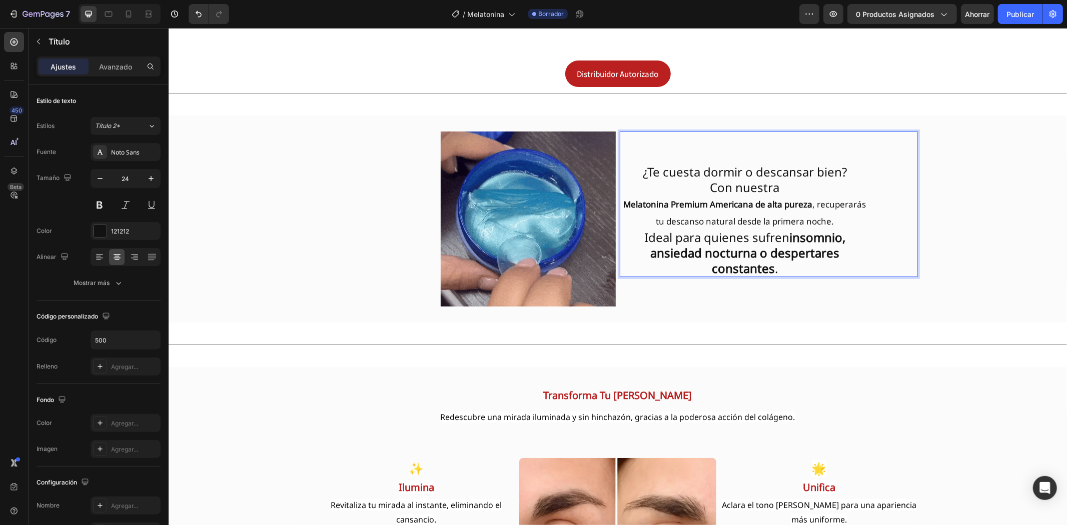
click at [652, 235] on strong "insomnio, ansiedad nocturna o despertares constantes" at bounding box center [747, 253] width 195 height 48
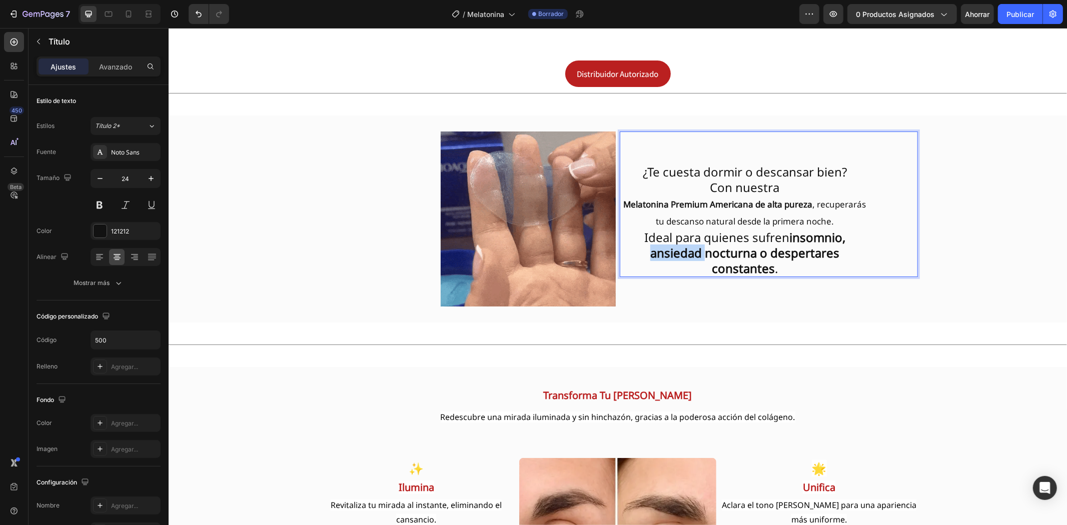
click at [652, 235] on strong "insomnio, ansiedad nocturna o despertares constantes" at bounding box center [747, 253] width 195 height 48
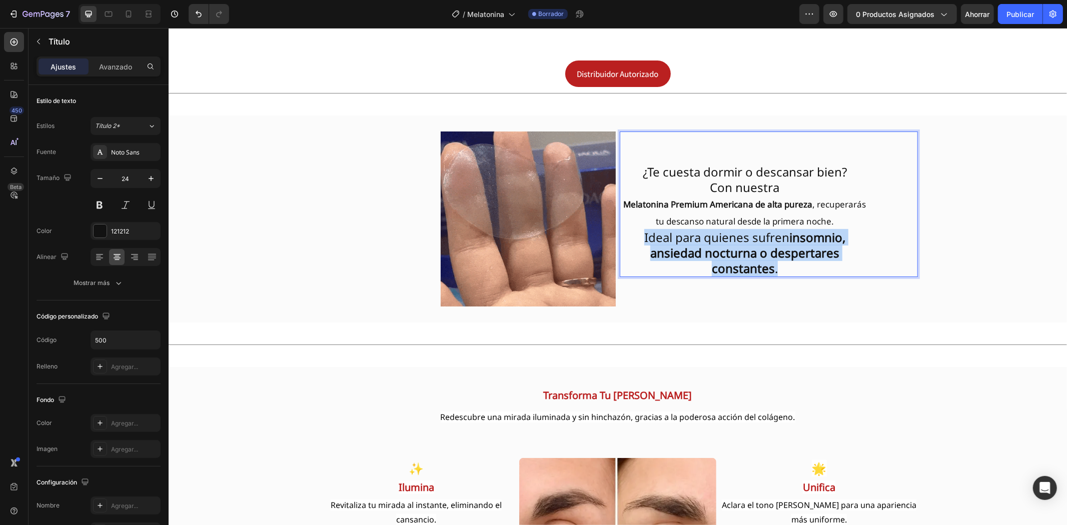
click at [652, 235] on strong "insomnio, ansiedad nocturna o despertares constantes" at bounding box center [747, 253] width 195 height 48
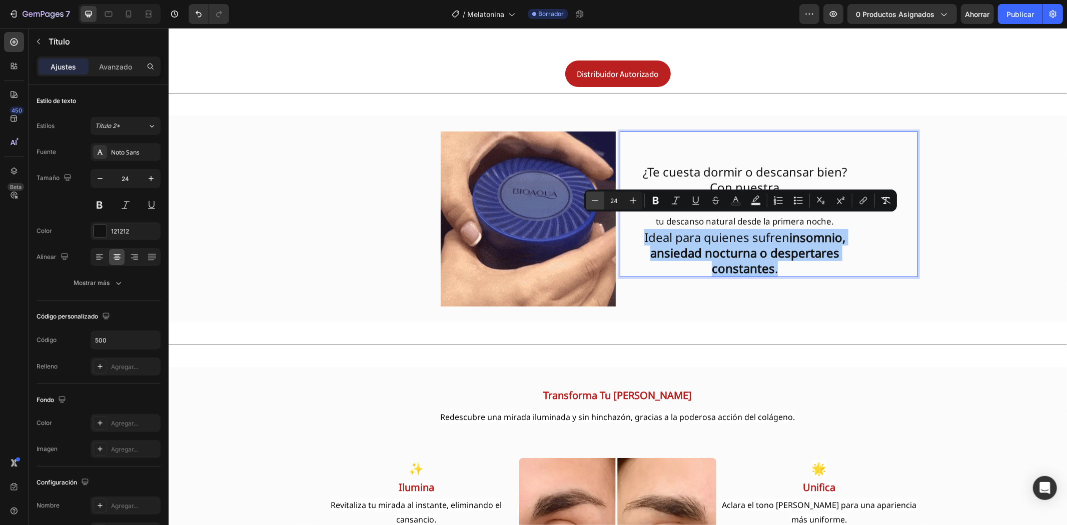
click at [599, 200] on icon "Editor contextual toolbar" at bounding box center [595, 201] width 10 height 10
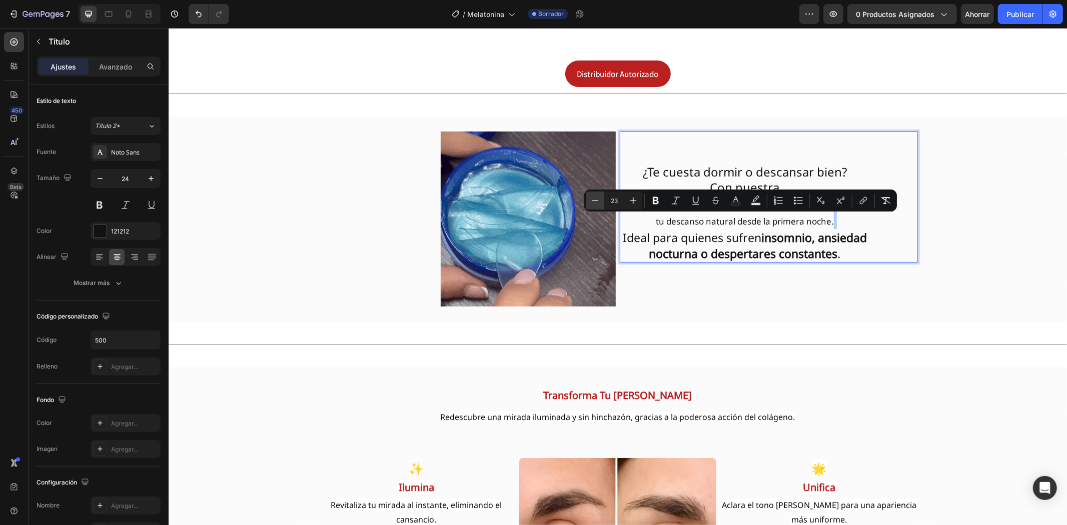
click at [599, 200] on icon "Editor contextual toolbar" at bounding box center [595, 201] width 10 height 10
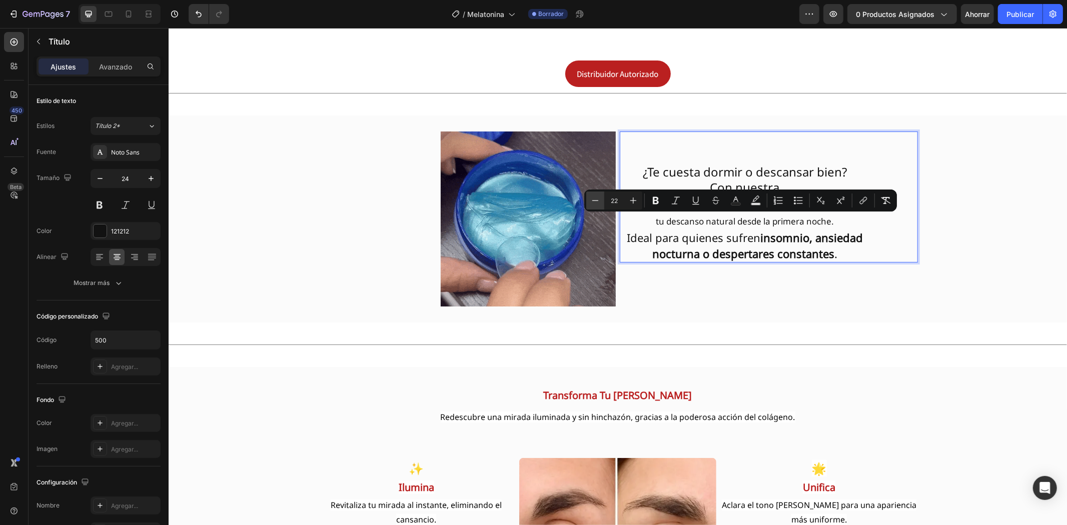
click at [599, 200] on icon "Editor contextual toolbar" at bounding box center [595, 201] width 10 height 10
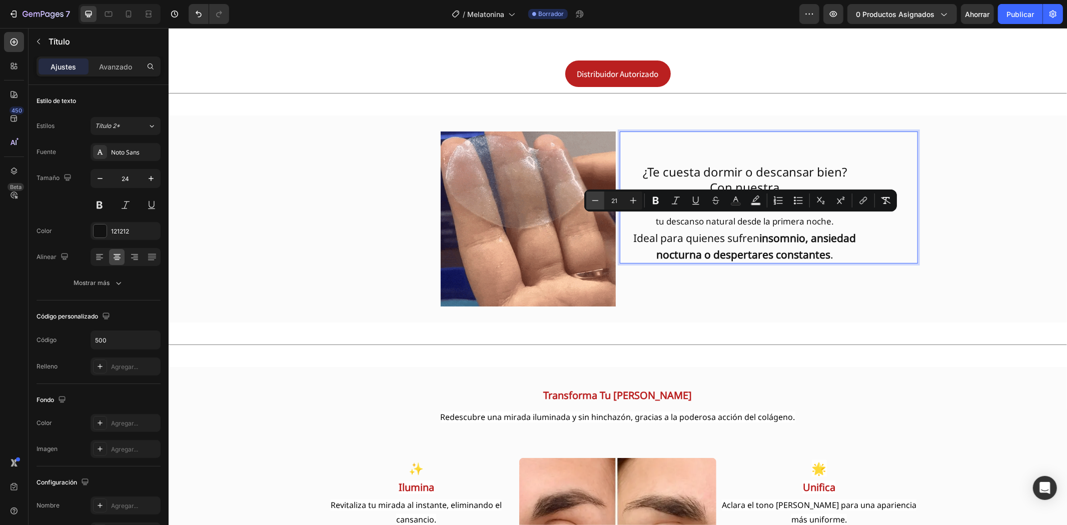
click at [599, 200] on icon "Editor contextual toolbar" at bounding box center [595, 201] width 10 height 10
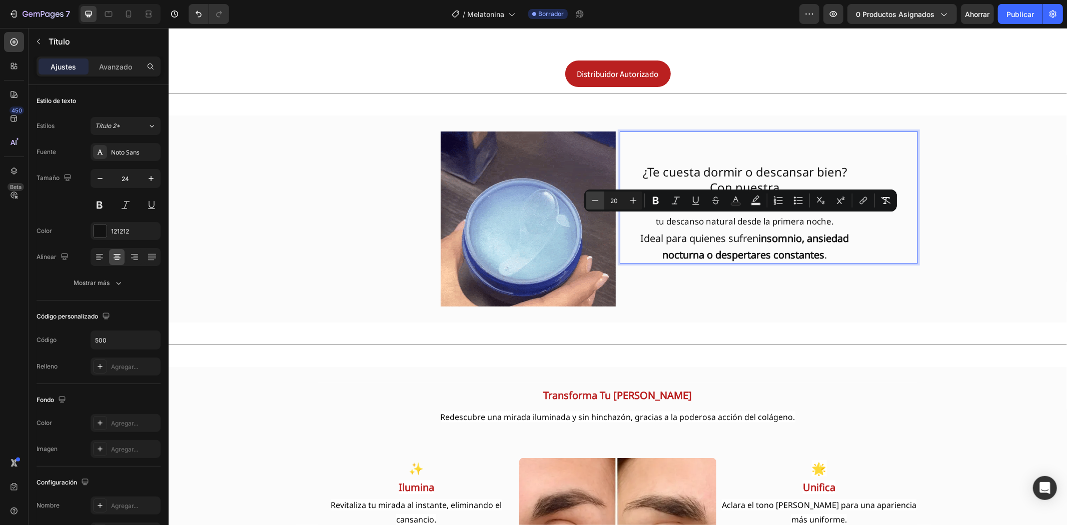
click at [599, 200] on icon "Editor contextual toolbar" at bounding box center [595, 201] width 10 height 10
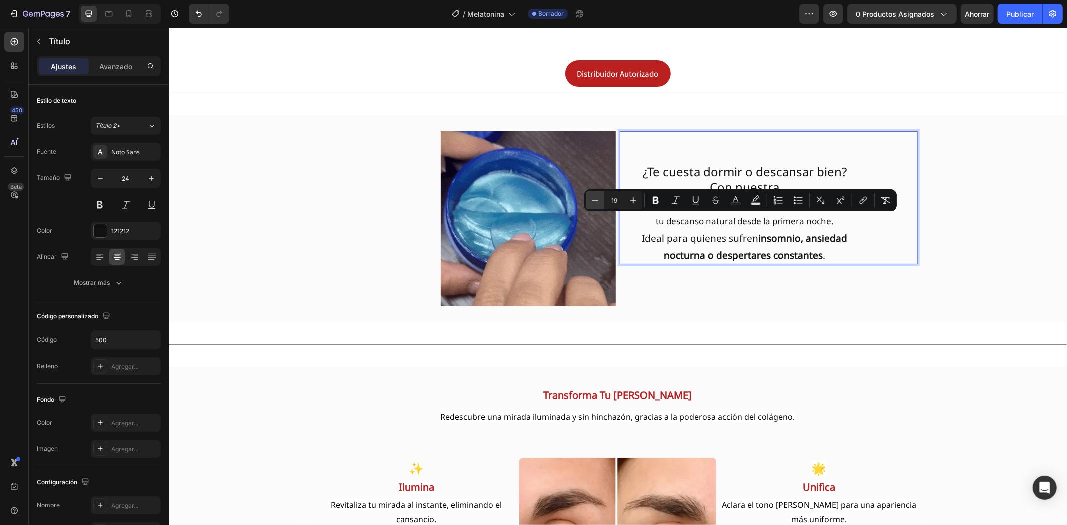
click at [599, 200] on icon "Editor contextual toolbar" at bounding box center [595, 201] width 10 height 10
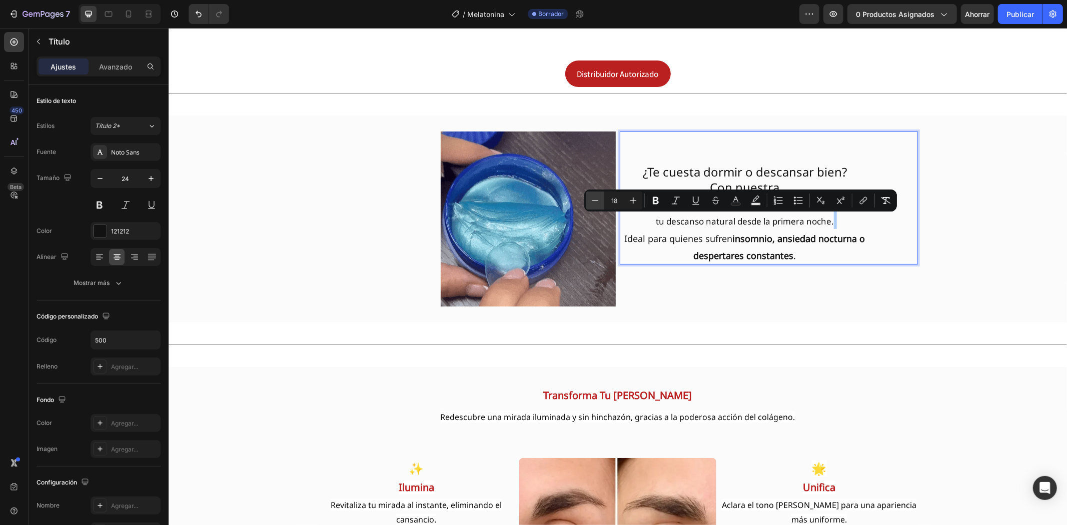
click at [599, 200] on icon "Editor contextual toolbar" at bounding box center [595, 201] width 10 height 10
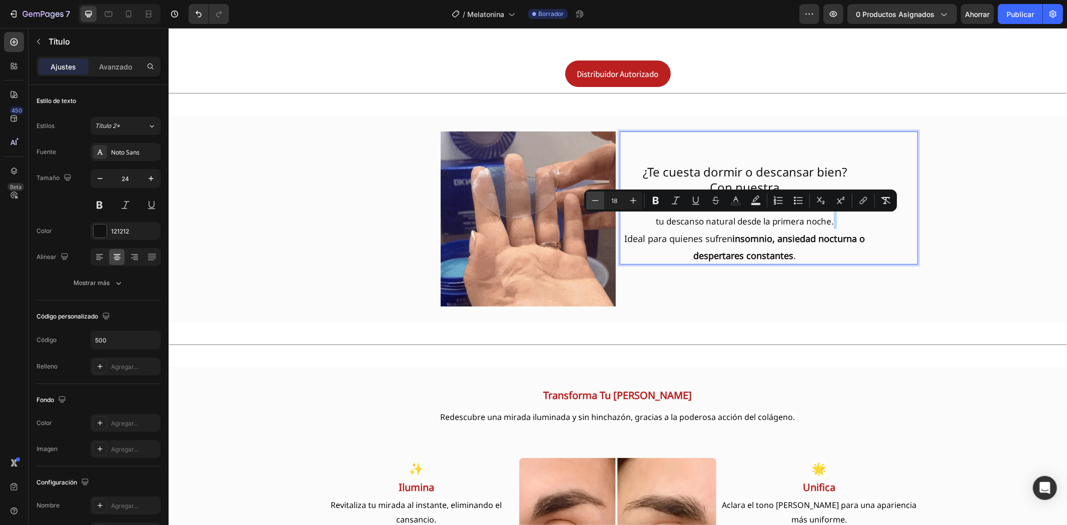
type input "17"
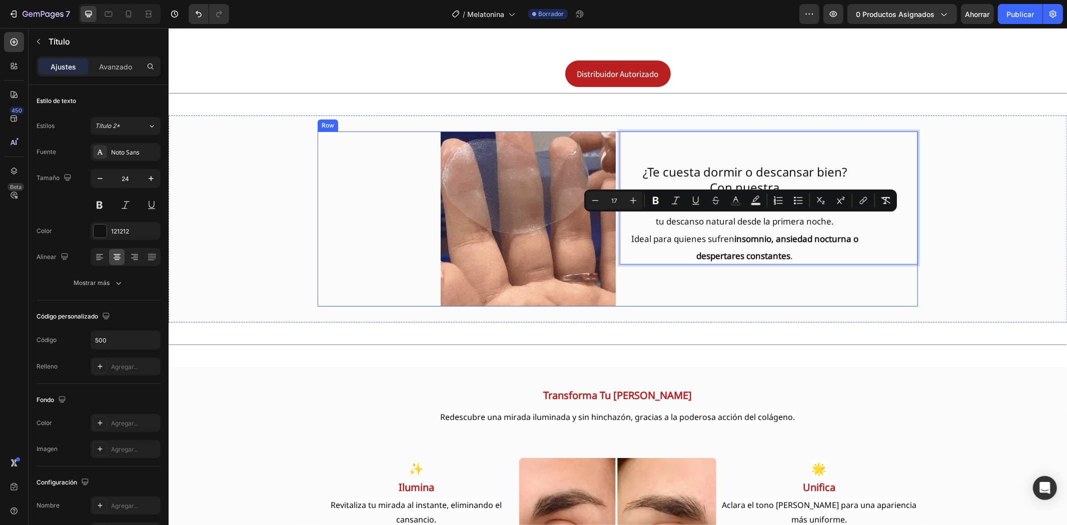
click at [846, 272] on div "¿Te cuesta dormir o descansar bien? Con nuestra [MEDICAL_DATA] Premium American…" at bounding box center [768, 218] width 298 height 175
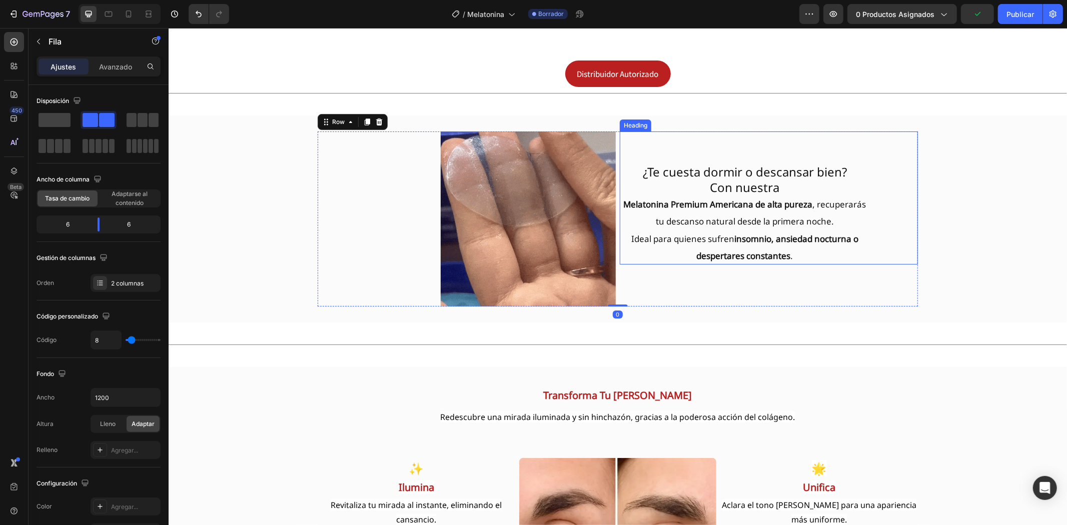
click at [733, 168] on p "⁠⁠⁠⁠⁠⁠⁠ ¿Te cuesta dormir o descansar bien? Con nuestra [MEDICAL_DATA] Premium …" at bounding box center [744, 197] width 248 height 131
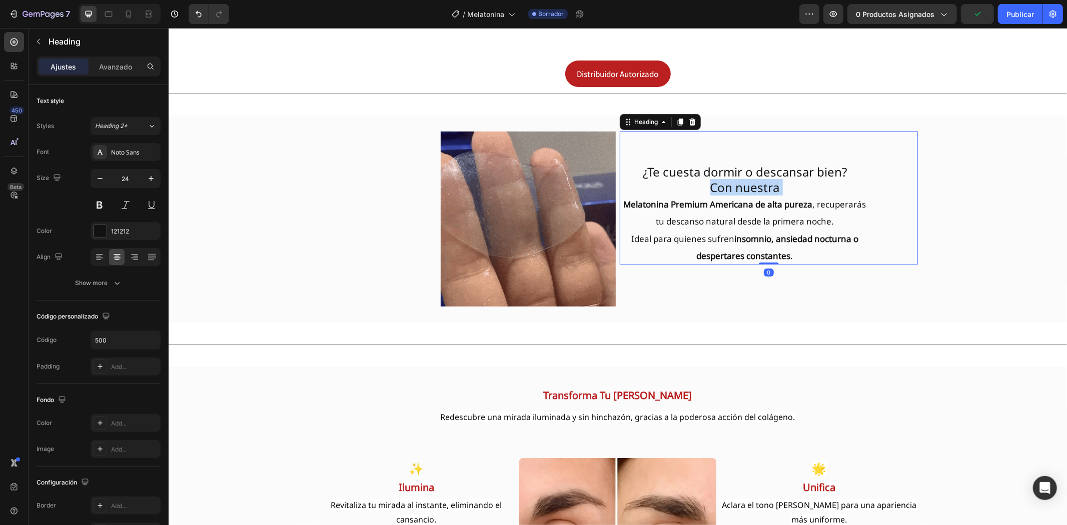
click at [733, 168] on p "⁠⁠⁠⁠⁠⁠⁠ ¿Te cuesta dormir o descansar bien? Con nuestra [MEDICAL_DATA] Premium …" at bounding box center [744, 197] width 248 height 131
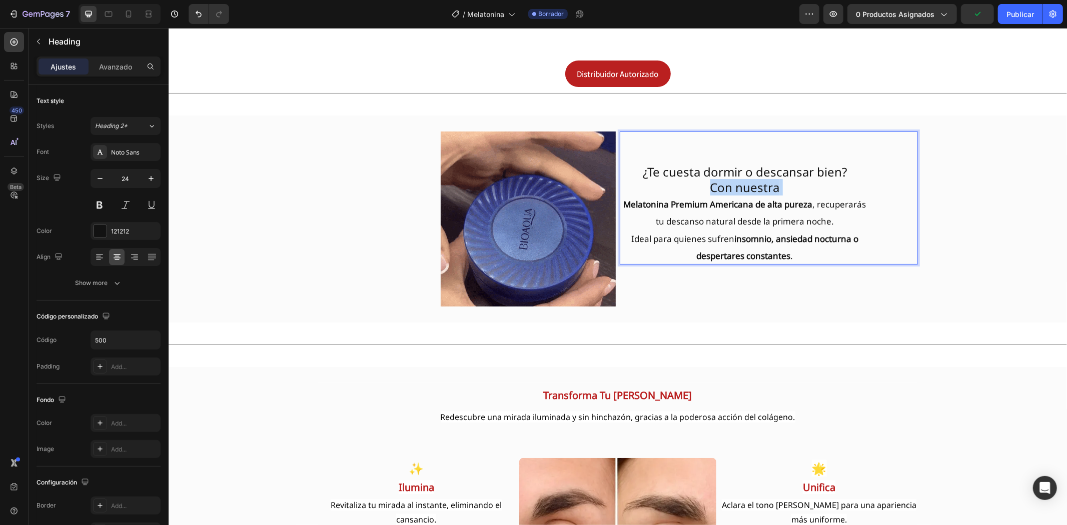
click at [733, 168] on p "¿Te cuesta dormir o descansar bien? Con nuestra [MEDICAL_DATA] Premium American…" at bounding box center [744, 197] width 248 height 131
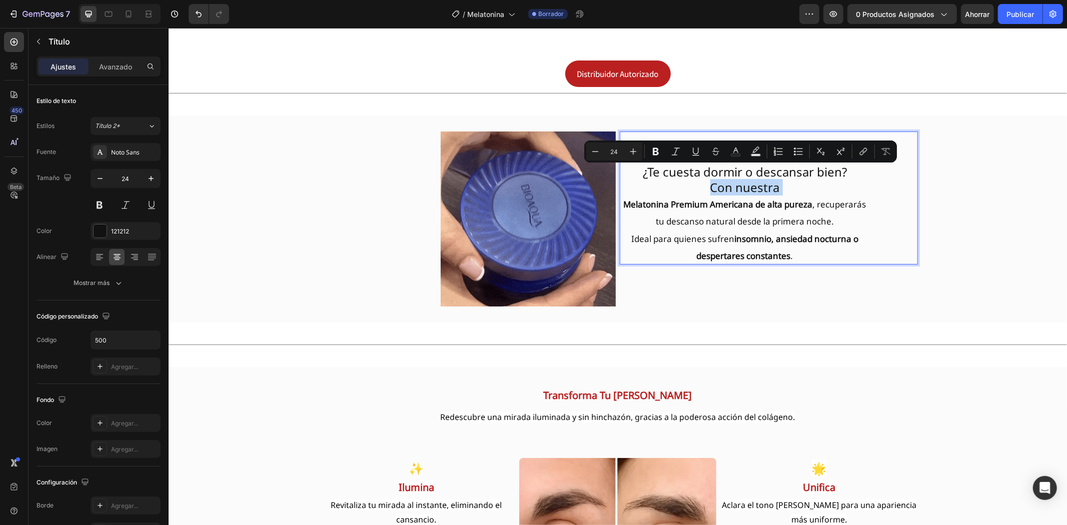
type input "17"
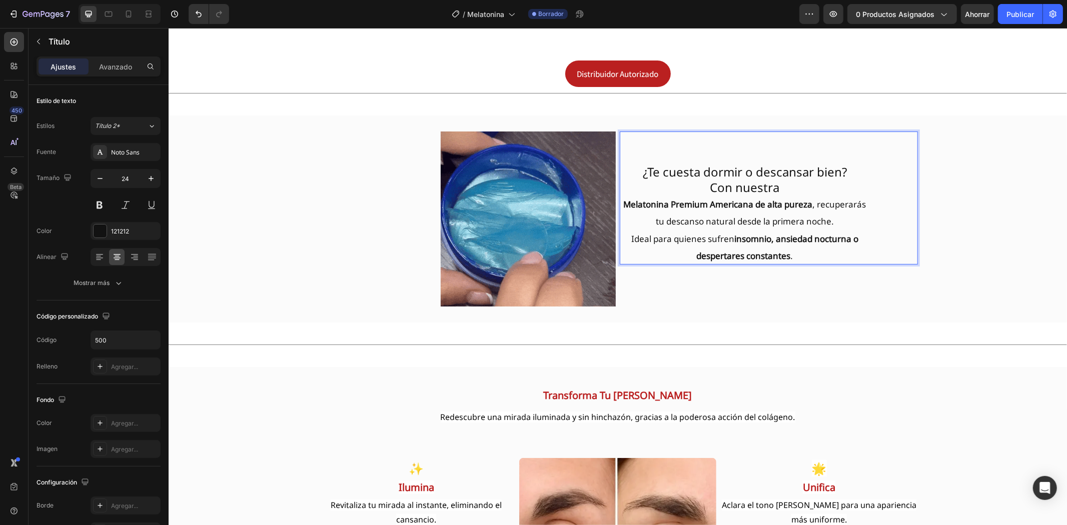
click at [792, 184] on p "¿Te cuesta dormir o descansar bien? Con nuestra [MEDICAL_DATA] Premium American…" at bounding box center [744, 197] width 248 height 131
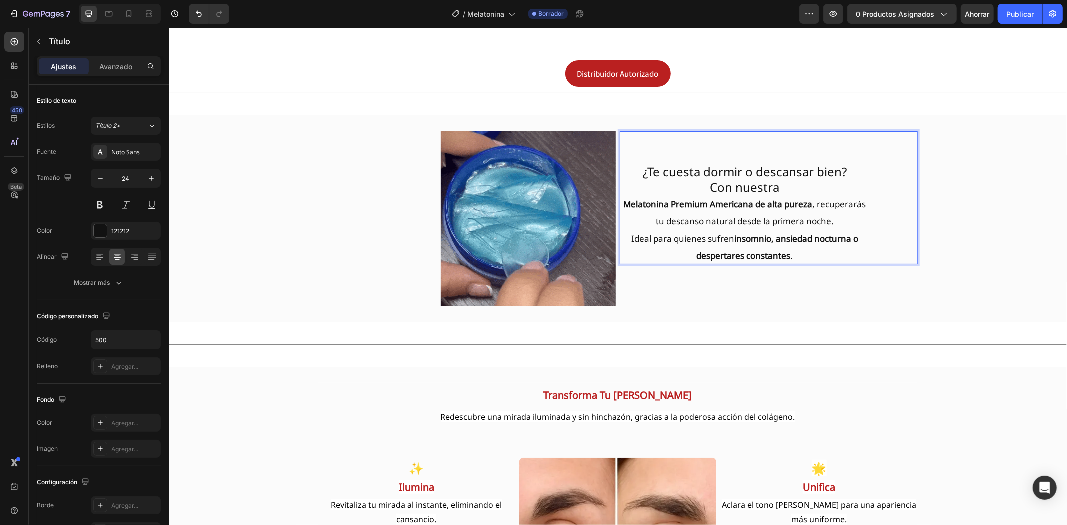
drag, startPoint x: 789, startPoint y: 179, endPoint x: 704, endPoint y: 179, distance: 85.0
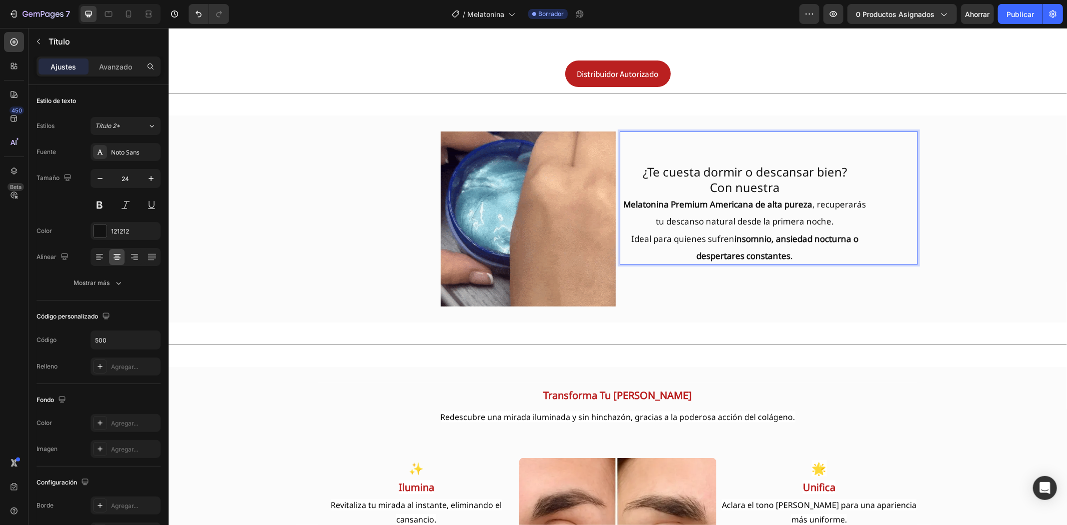
click at [704, 179] on p "¿Te cuesta dormir o descansar bien? Con nuestra [MEDICAL_DATA] Premium American…" at bounding box center [744, 197] width 248 height 131
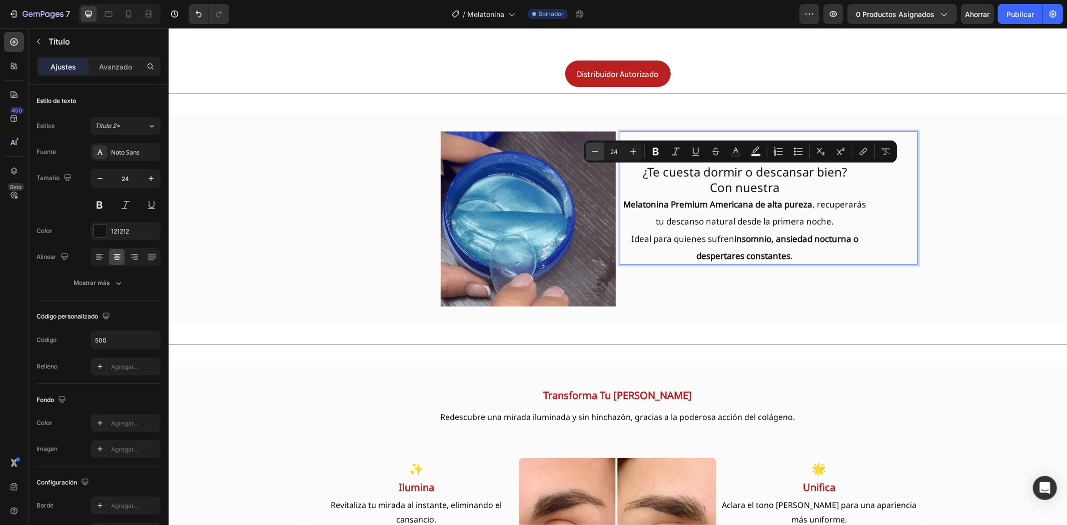
click at [594, 155] on icon "Barra de herramientas contextual del editor" at bounding box center [595, 152] width 10 height 10
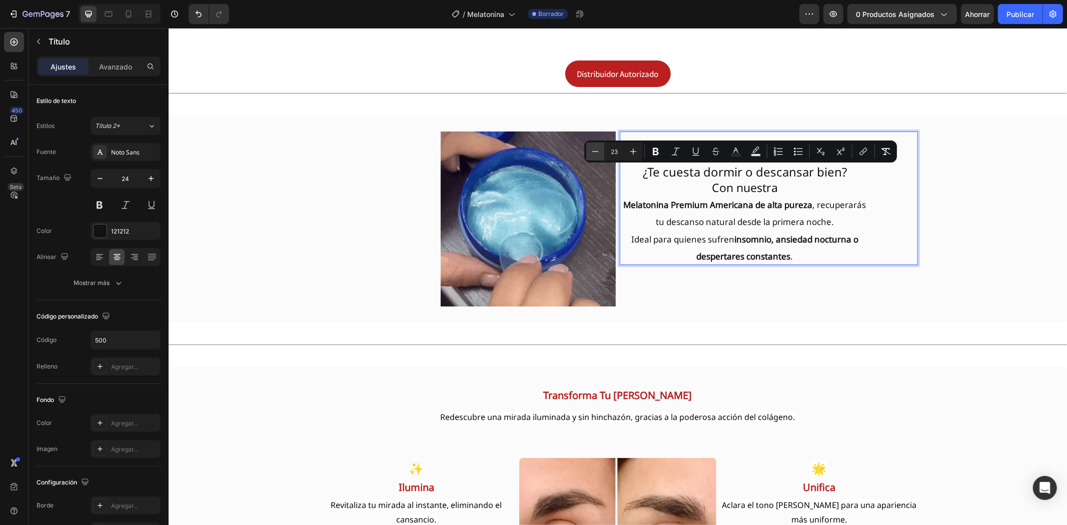
click at [594, 155] on icon "Barra de herramientas contextual del editor" at bounding box center [595, 152] width 10 height 10
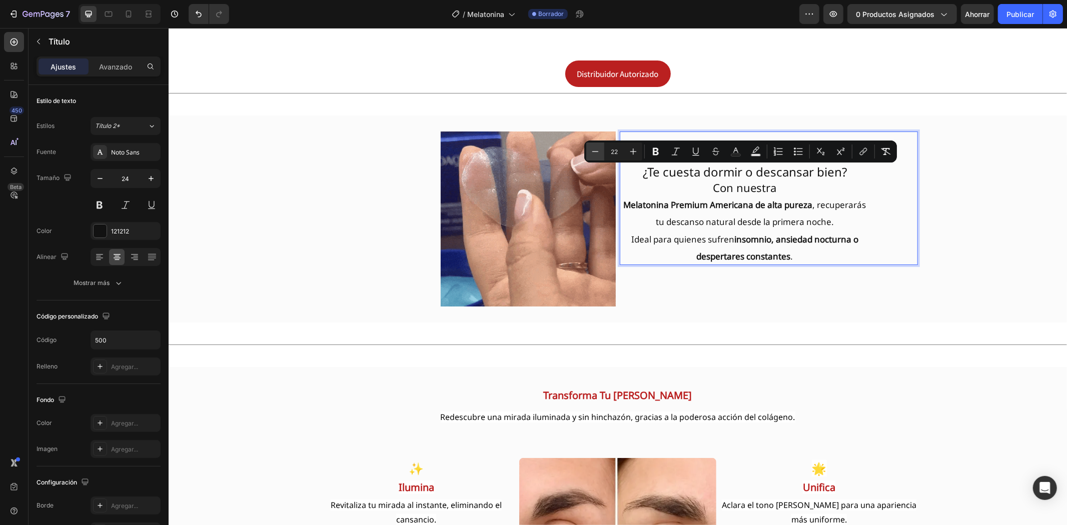
click at [594, 155] on icon "Barra de herramientas contextual del editor" at bounding box center [595, 152] width 10 height 10
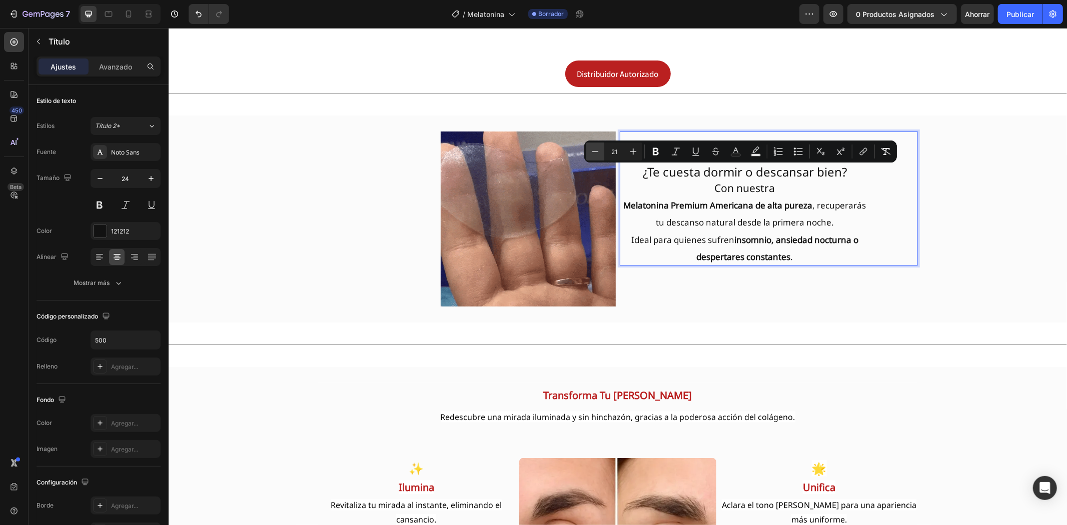
click at [594, 155] on icon "Barra de herramientas contextual del editor" at bounding box center [595, 152] width 10 height 10
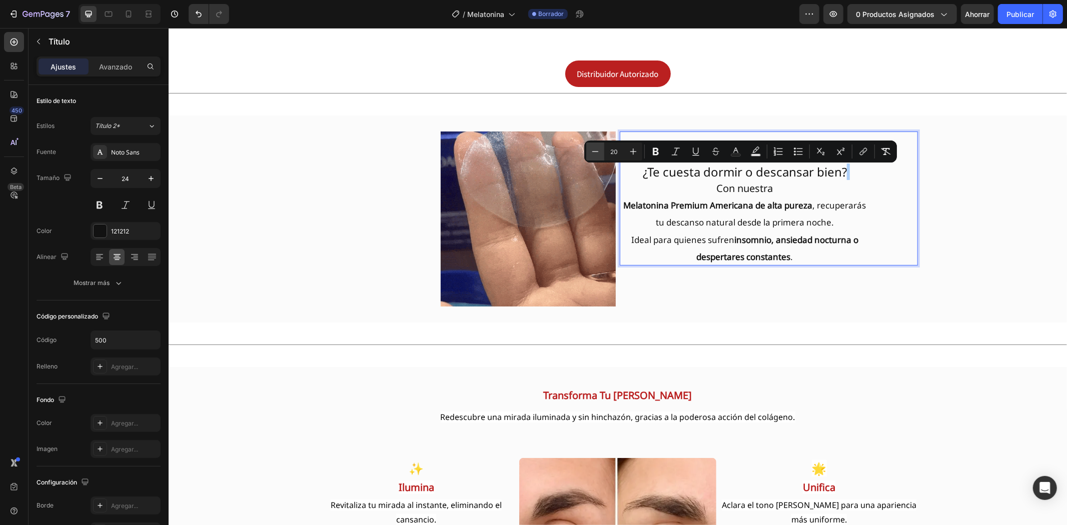
click at [594, 155] on icon "Barra de herramientas contextual del editor" at bounding box center [595, 152] width 10 height 10
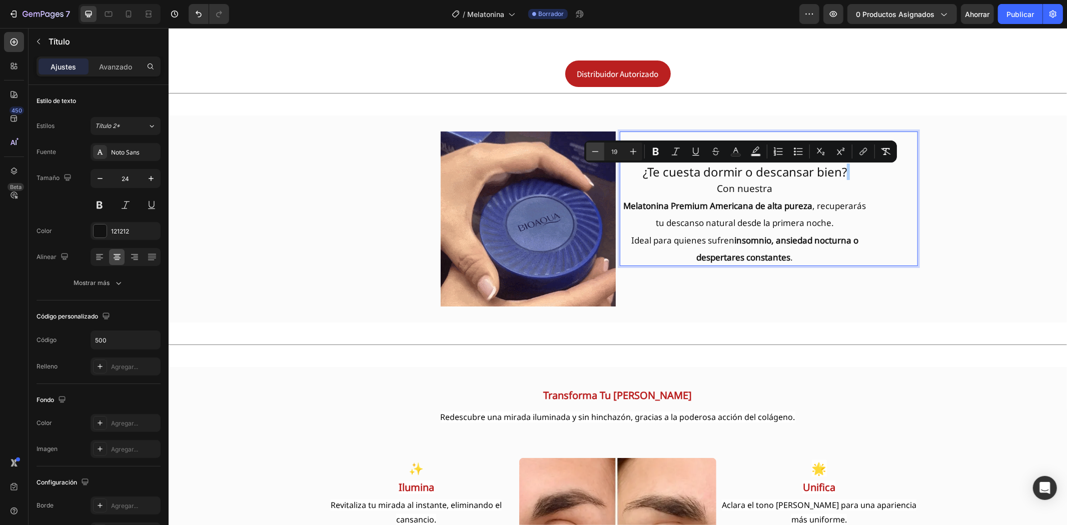
click at [594, 155] on icon "Barra de herramientas contextual del editor" at bounding box center [595, 152] width 10 height 10
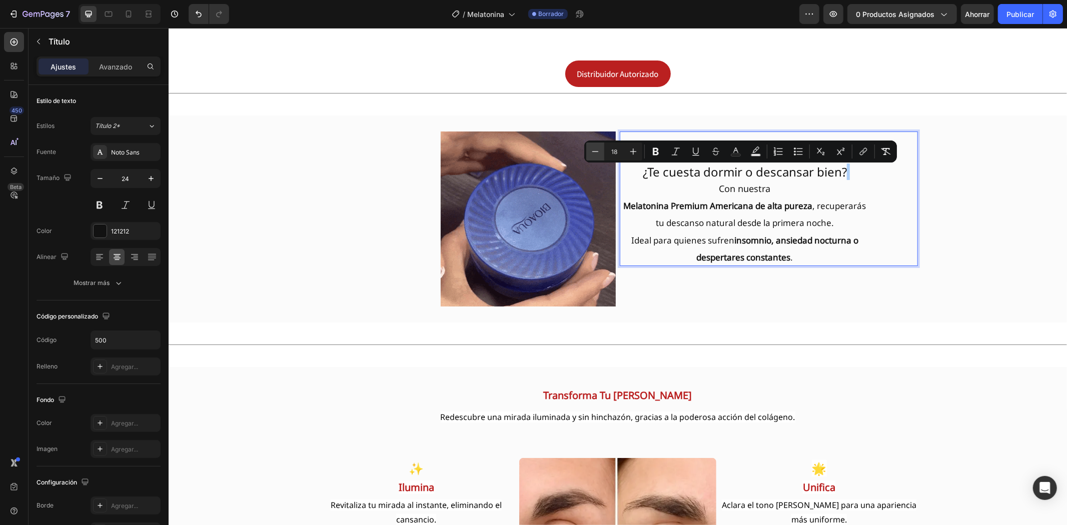
click at [594, 155] on icon "Barra de herramientas contextual del editor" at bounding box center [595, 152] width 10 height 10
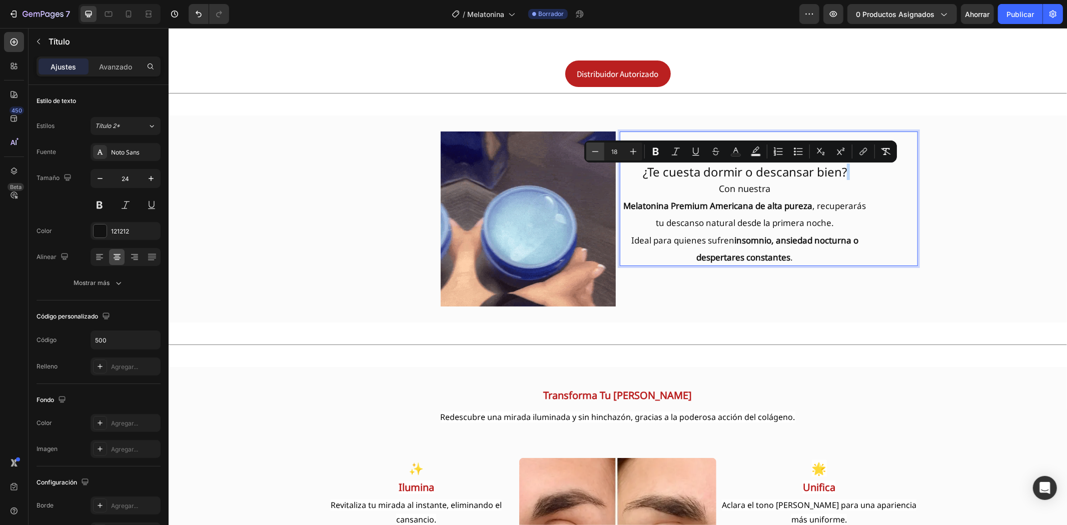
type input "17"
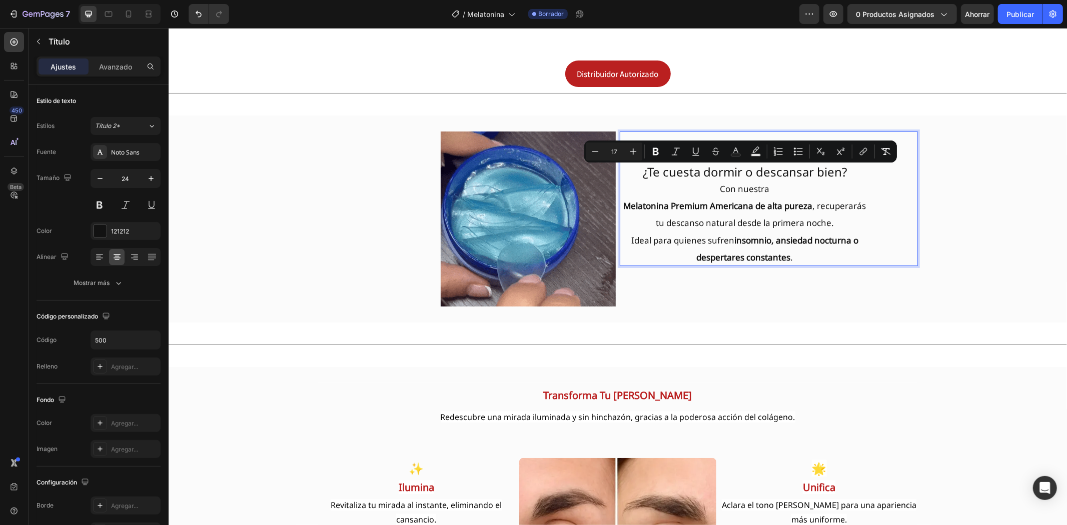
click at [663, 178] on p "¿Te cuesta dormir o descansar bien? Con nuestra [MEDICAL_DATA] Premium American…" at bounding box center [744, 198] width 248 height 133
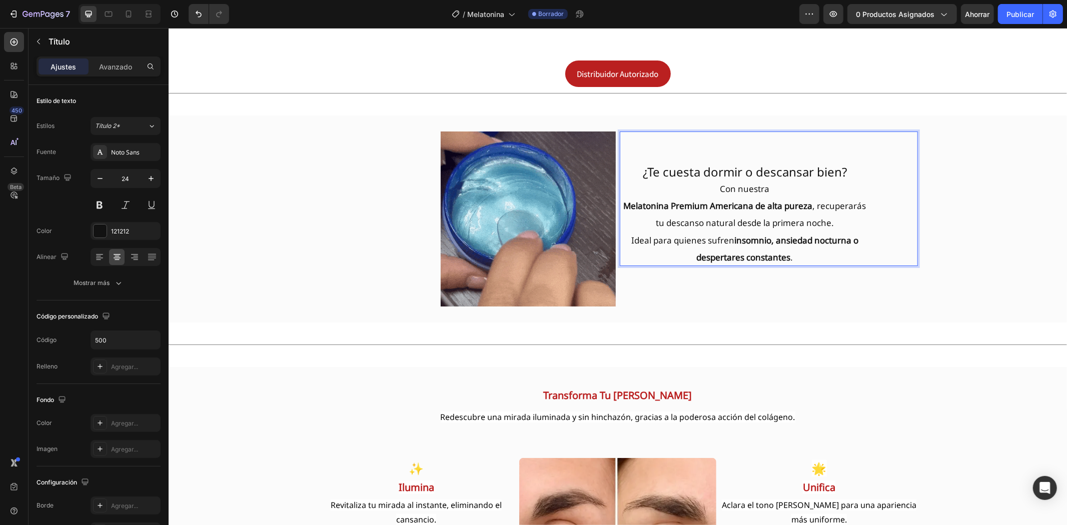
click at [844, 161] on p "¿Te cuesta dormir o descansar bien? Con nuestra [MEDICAL_DATA] Premium American…" at bounding box center [744, 198] width 248 height 133
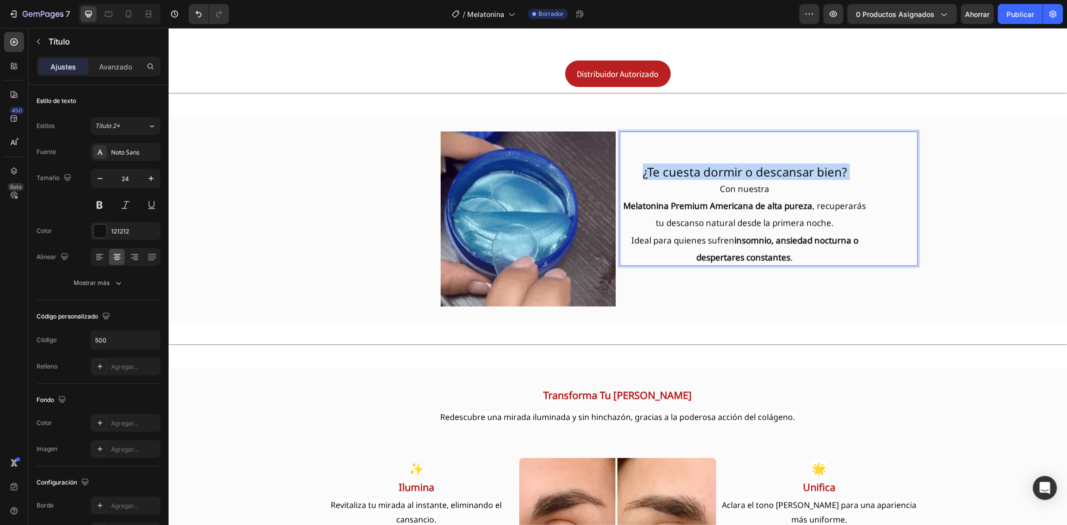
drag, startPoint x: 844, startPoint y: 161, endPoint x: 636, endPoint y: 160, distance: 208.1
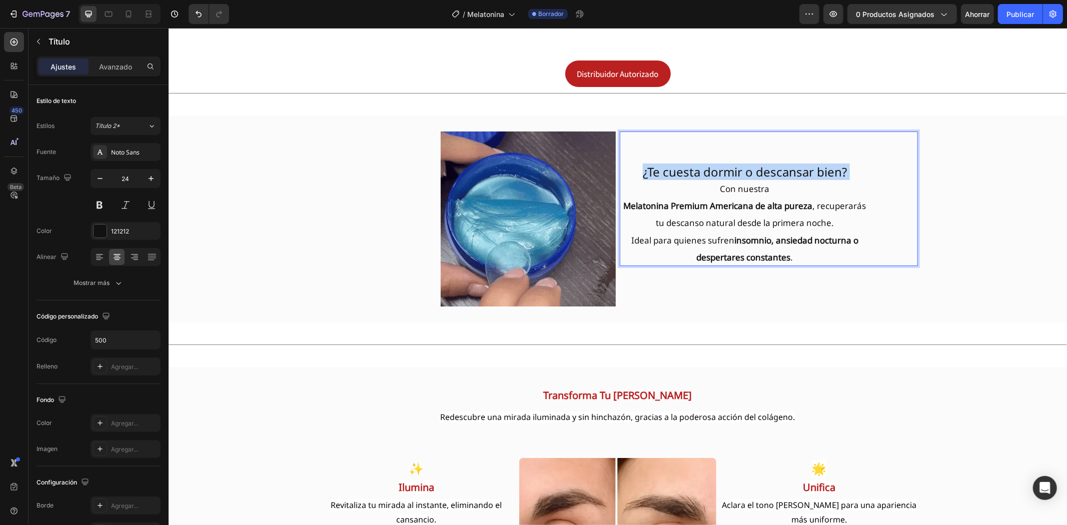
click at [636, 160] on p "¿Te cuesta dormir o descansar bien? Con nuestra [MEDICAL_DATA] Premium American…" at bounding box center [744, 198] width 248 height 133
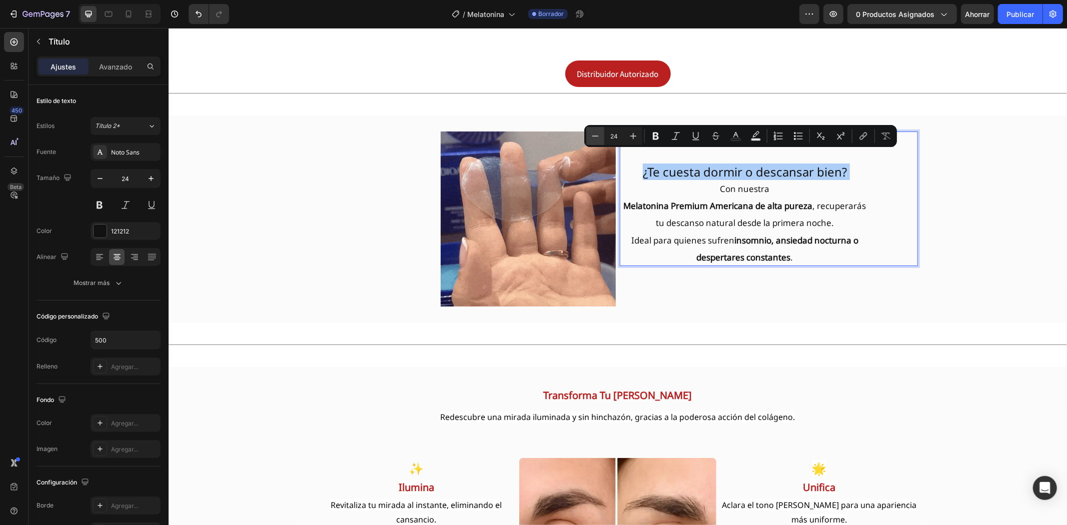
click at [591, 138] on icon "Barra de herramientas contextual del editor" at bounding box center [595, 136] width 10 height 10
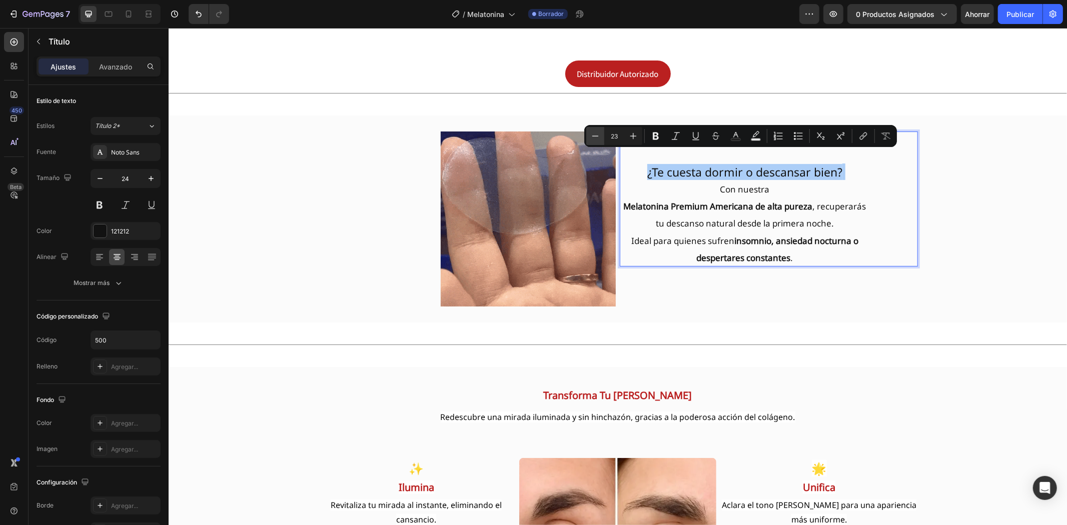
click at [591, 138] on icon "Barra de herramientas contextual del editor" at bounding box center [595, 136] width 10 height 10
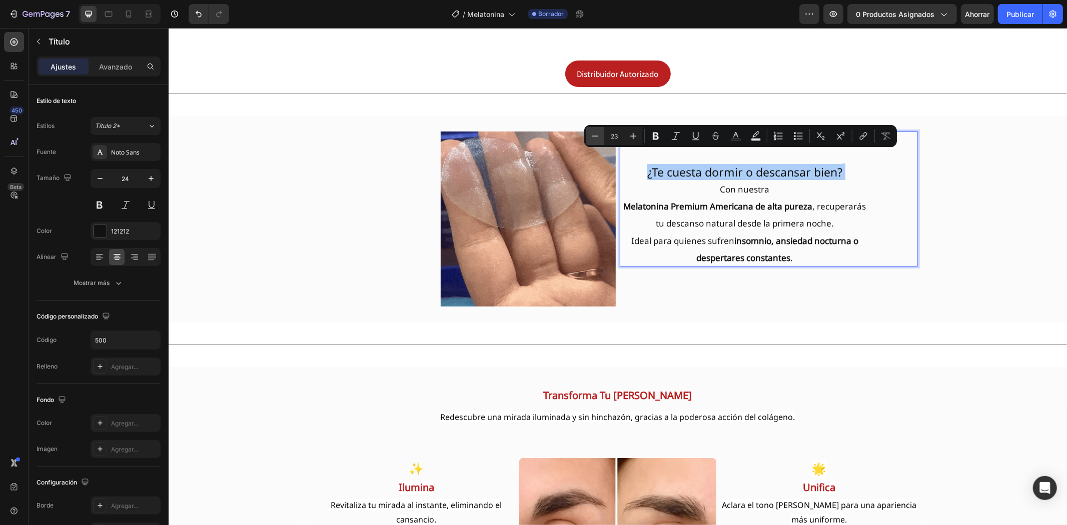
click at [591, 138] on icon "Barra de herramientas contextual del editor" at bounding box center [595, 136] width 10 height 10
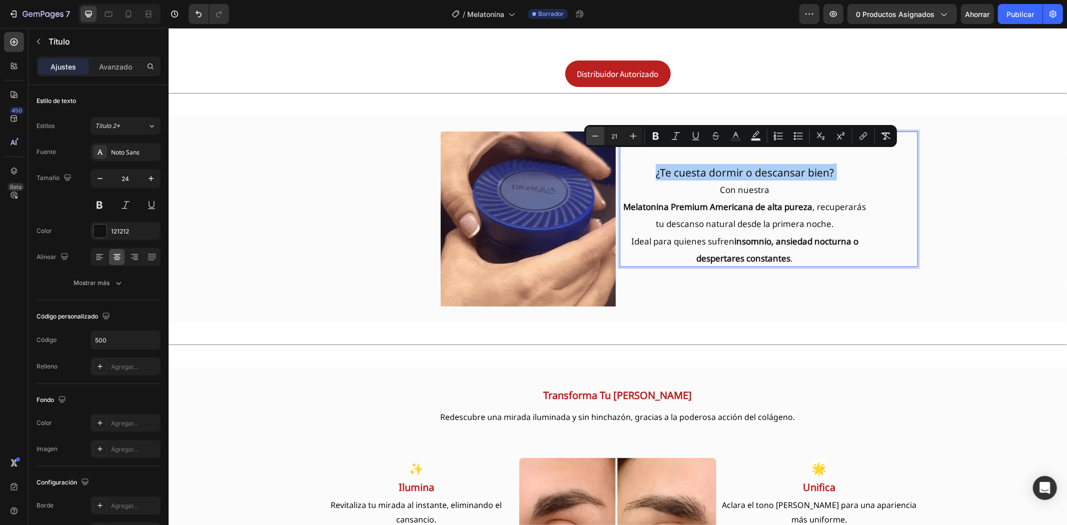
click at [591, 138] on icon "Barra de herramientas contextual del editor" at bounding box center [595, 136] width 10 height 10
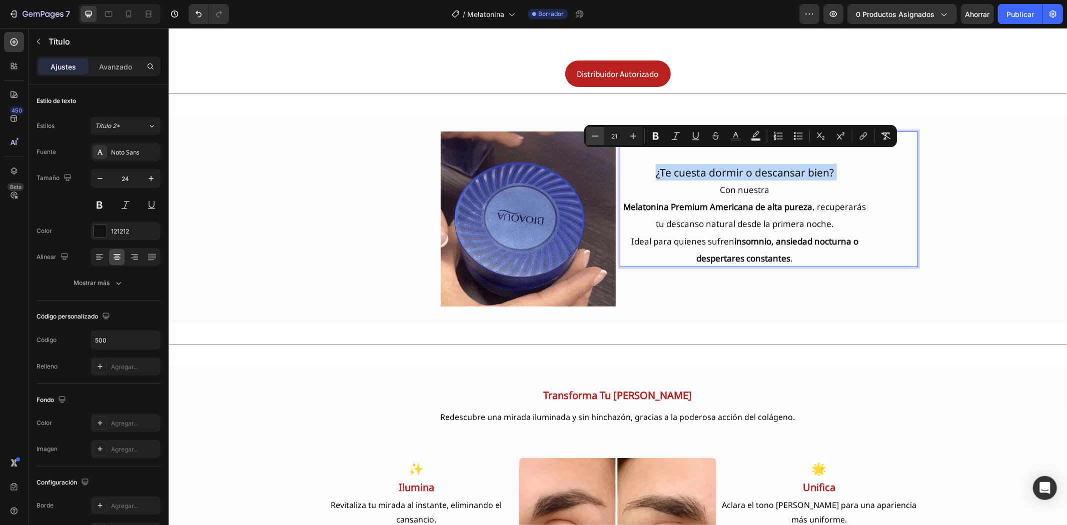
type input "20"
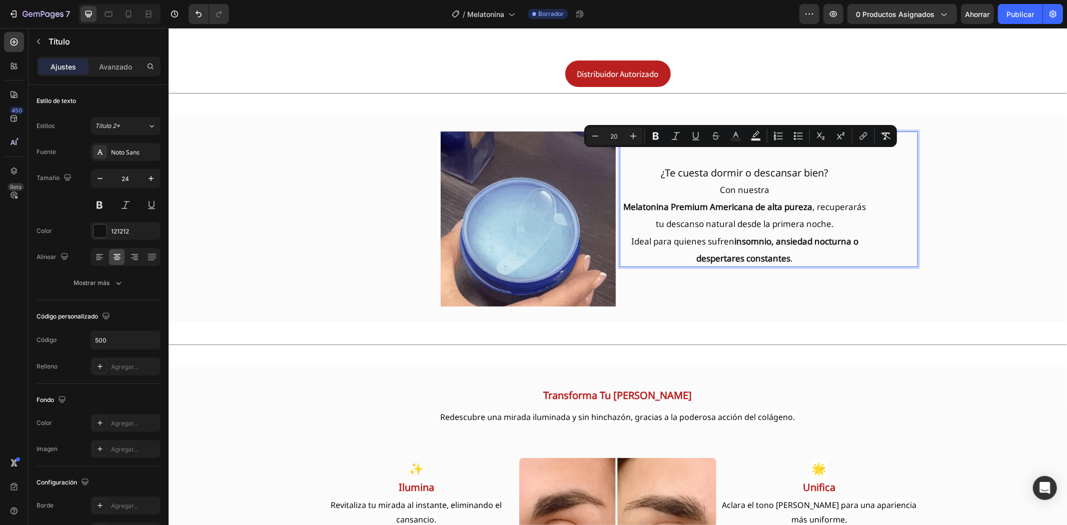
click at [633, 173] on p "¿Te cuesta dormir o descansar bien? Con nuestra [MEDICAL_DATA] Premium American…" at bounding box center [744, 199] width 248 height 134
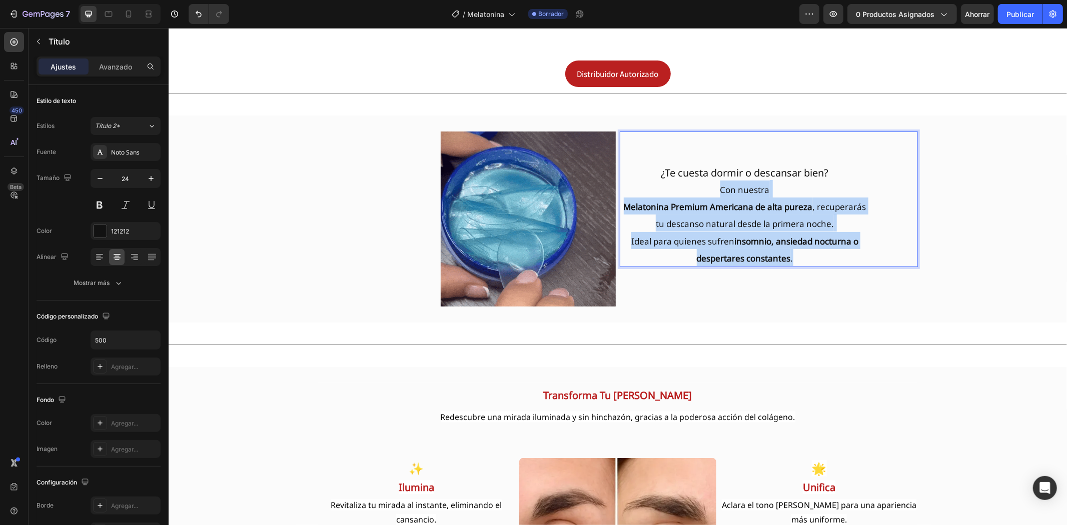
drag, startPoint x: 710, startPoint y: 173, endPoint x: 815, endPoint y: 244, distance: 126.5
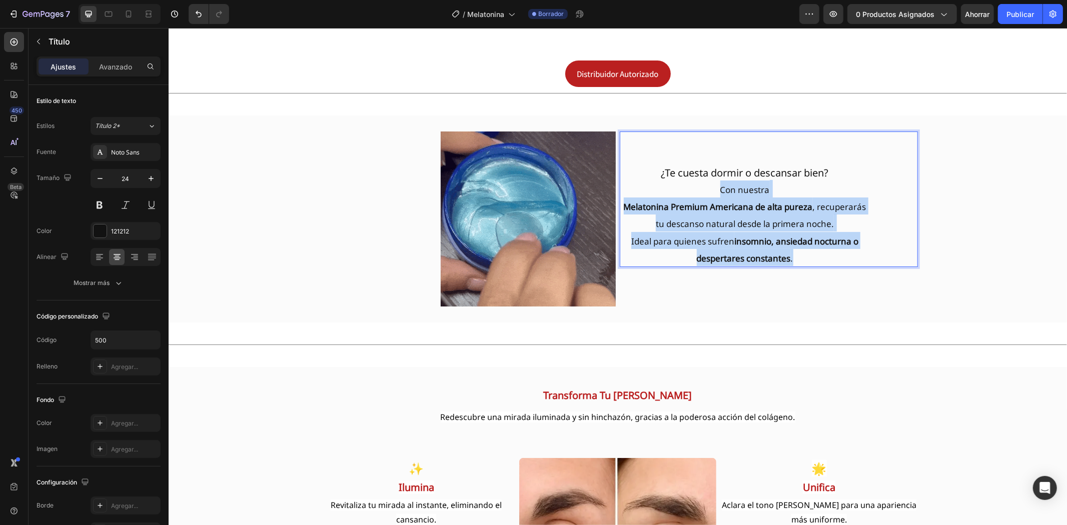
click at [815, 244] on p "¿Te cuesta dormir o descansar bien? Con nuestra [MEDICAL_DATA] Premium American…" at bounding box center [744, 199] width 248 height 134
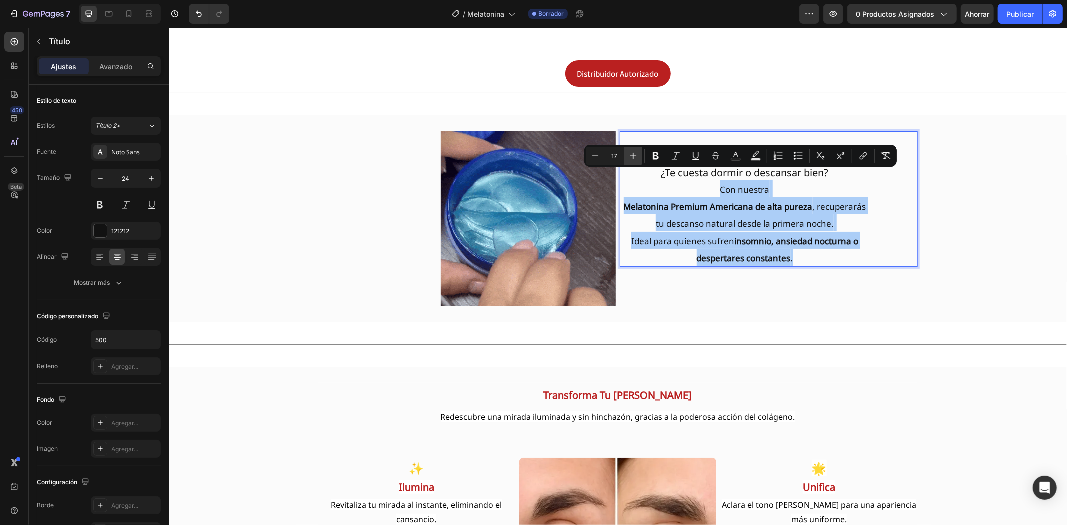
click at [630, 161] on button "Más" at bounding box center [633, 156] width 18 height 18
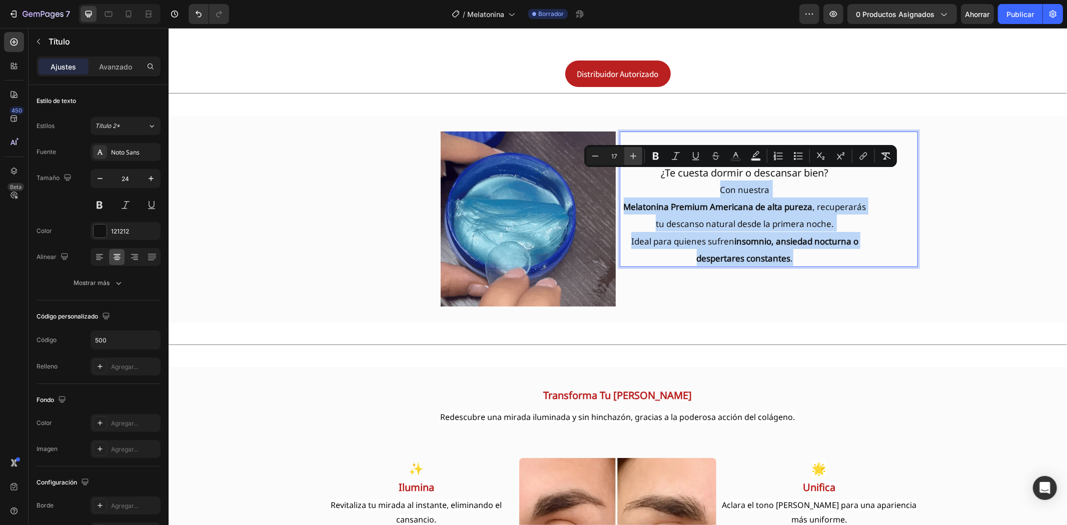
type input "18"
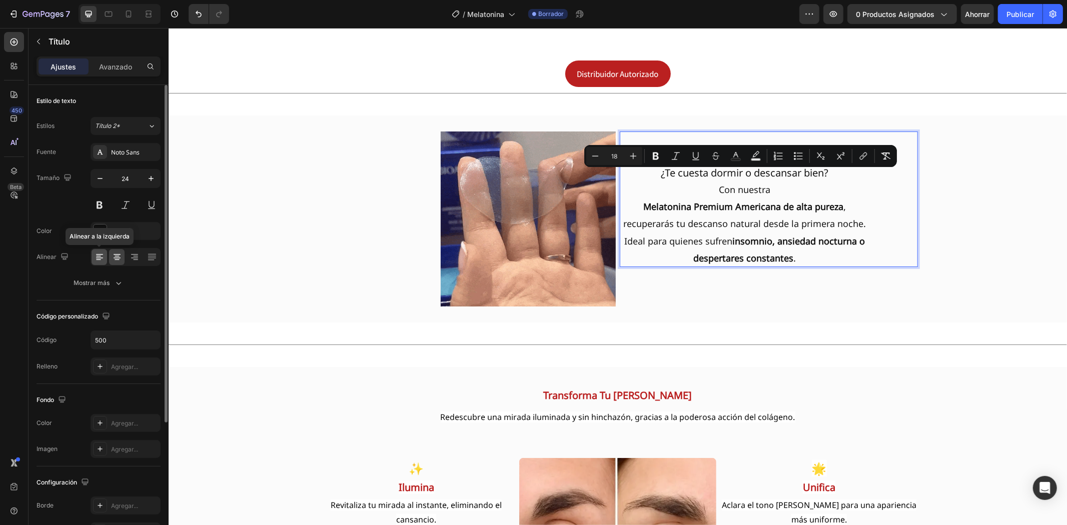
click at [101, 261] on icon at bounding box center [100, 257] width 10 height 10
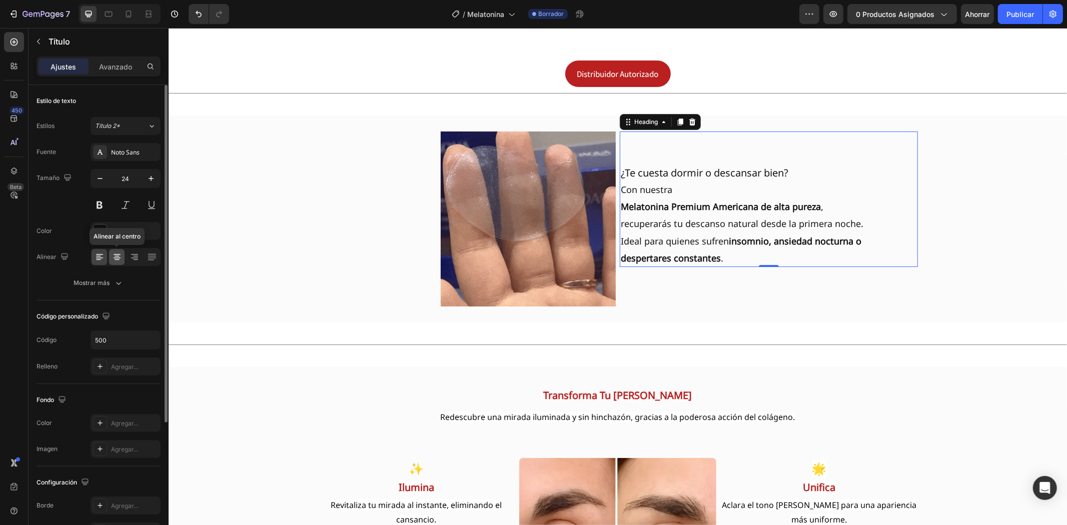
click at [118, 259] on icon at bounding box center [117, 257] width 10 height 10
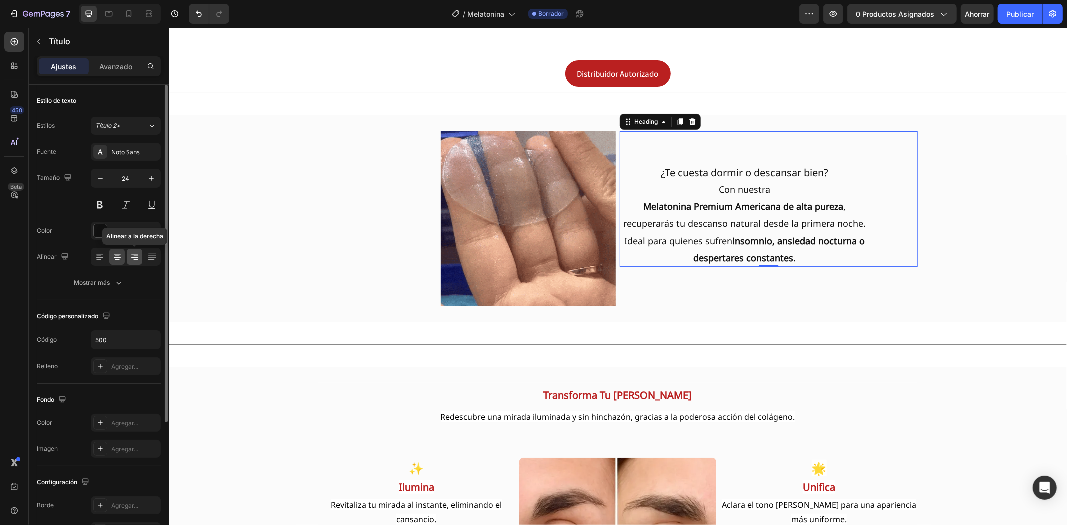
click at [134, 259] on icon at bounding box center [135, 257] width 10 height 10
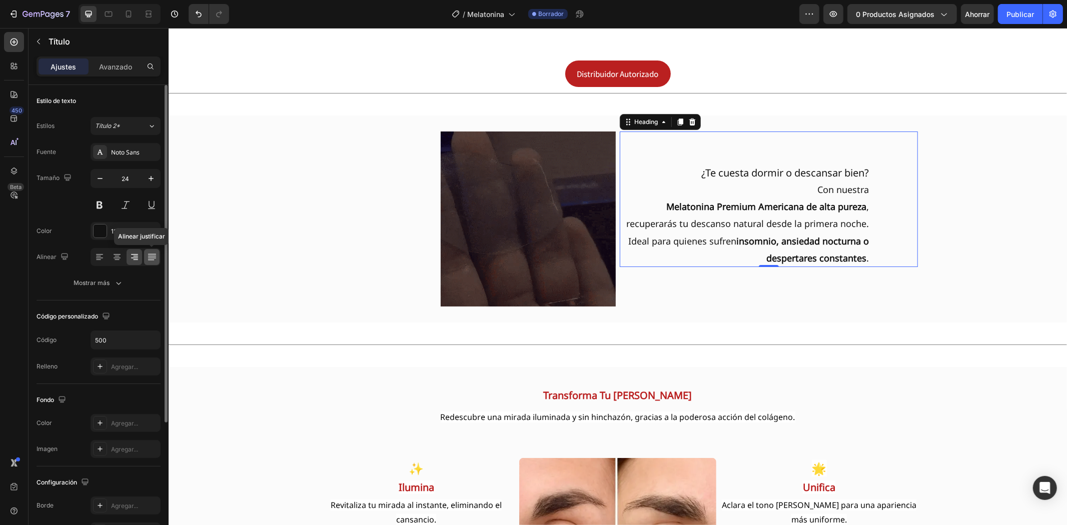
click at [158, 259] on div at bounding box center [152, 257] width 16 height 16
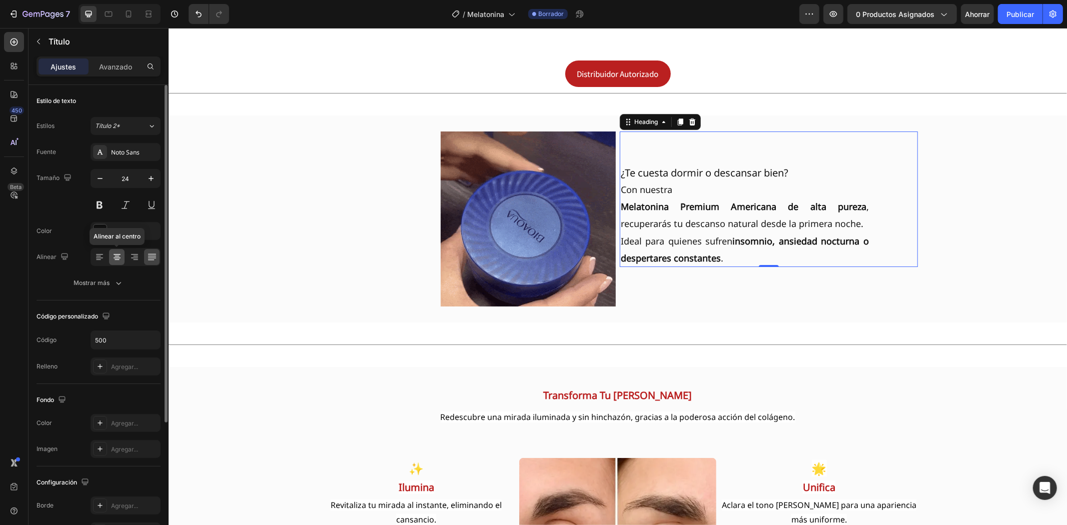
click at [115, 258] on icon at bounding box center [117, 258] width 7 height 1
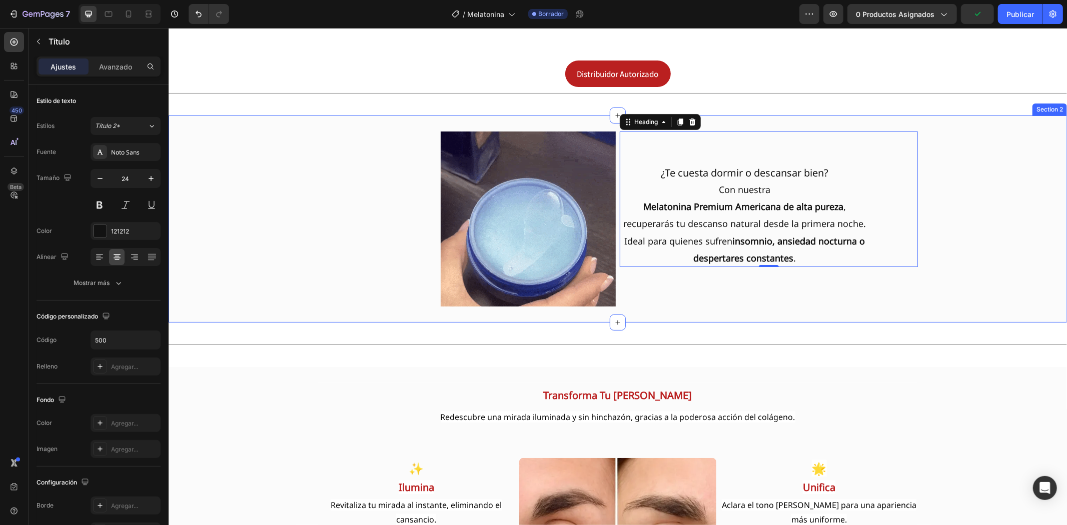
click at [229, 254] on div "Image ⁠⁠⁠⁠⁠⁠⁠ ¿Te cuesta dormir o descansar bien? Con nuestra [MEDICAL_DATA] Pr…" at bounding box center [617, 218] width 898 height 175
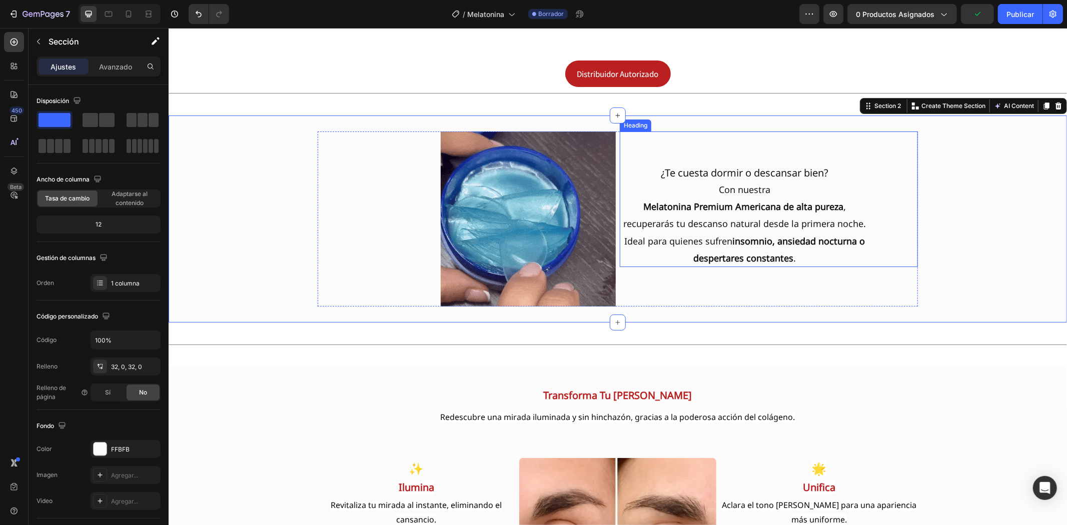
click at [774, 180] on p "⁠⁠⁠⁠⁠⁠⁠ ¿Te cuesta dormir o descansar bien? Con nuestra [MEDICAL_DATA] Premium …" at bounding box center [744, 199] width 248 height 134
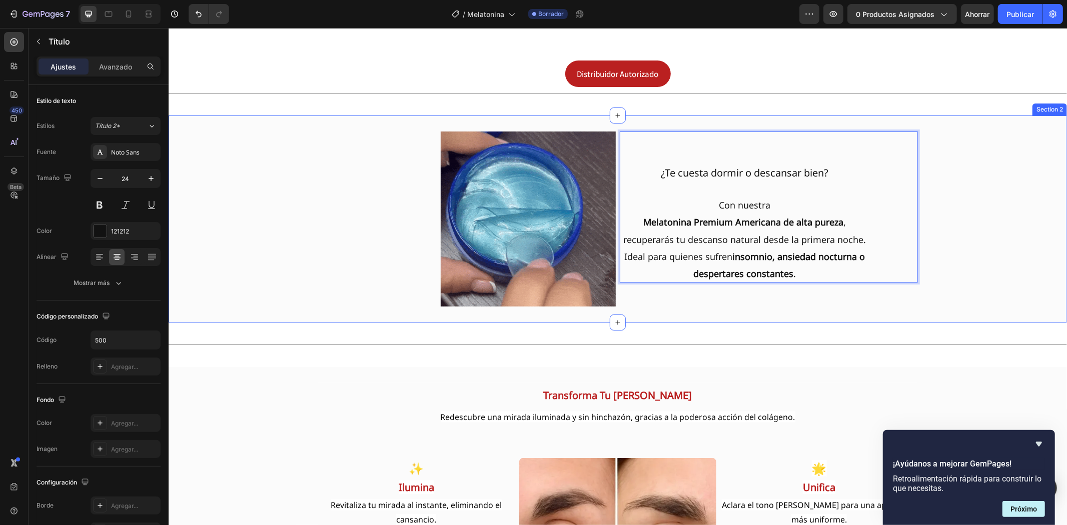
click at [1001, 222] on div "Image ¿Te cuesta dormir o descansar bien? ⁠⁠⁠⁠⁠⁠⁠ Con nuestra [MEDICAL_DATA] Pr…" at bounding box center [617, 218] width 898 height 175
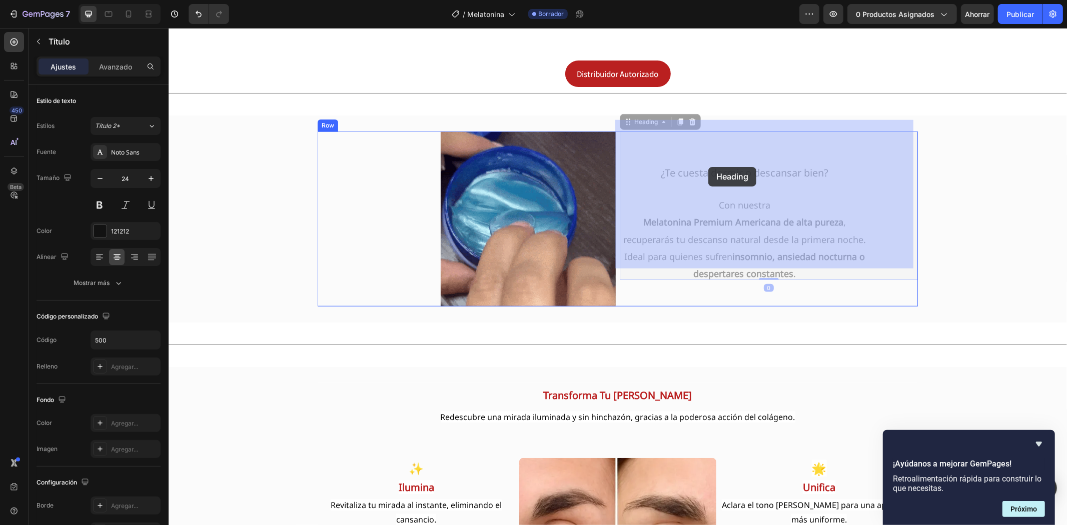
drag, startPoint x: 866, startPoint y: 160, endPoint x: 708, endPoint y: 167, distance: 158.2
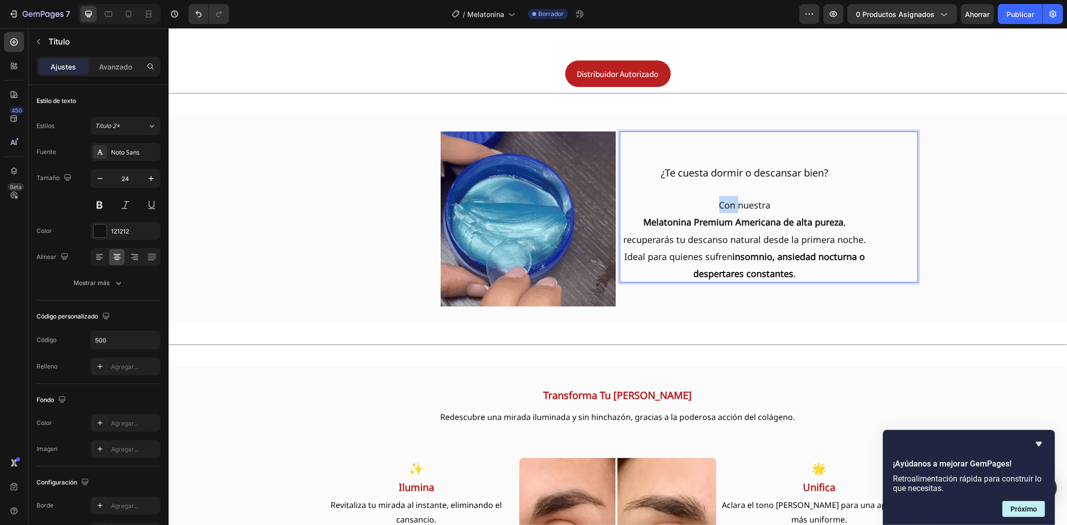
click at [721, 199] on p "¿Te cuesta dormir o descansar bien? Con nuestra [MEDICAL_DATA] Premium American…" at bounding box center [744, 206] width 248 height 149
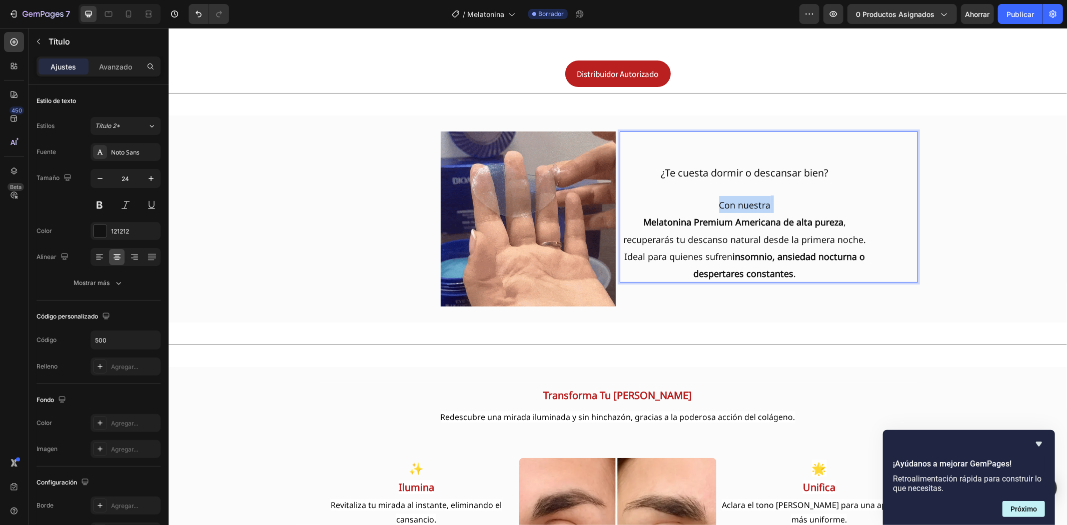
click at [721, 199] on p "¿Te cuesta dormir o descansar bien? Con nuestra [MEDICAL_DATA] Premium American…" at bounding box center [744, 206] width 248 height 149
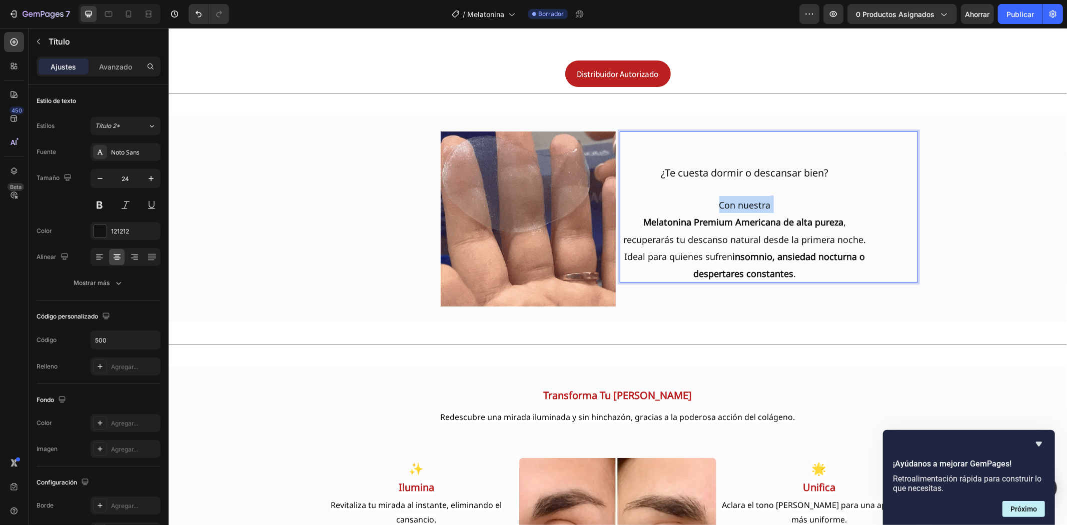
click at [721, 199] on p "¿Te cuesta dormir o descansar bien? Con nuestra [MEDICAL_DATA] Premium American…" at bounding box center [744, 206] width 248 height 149
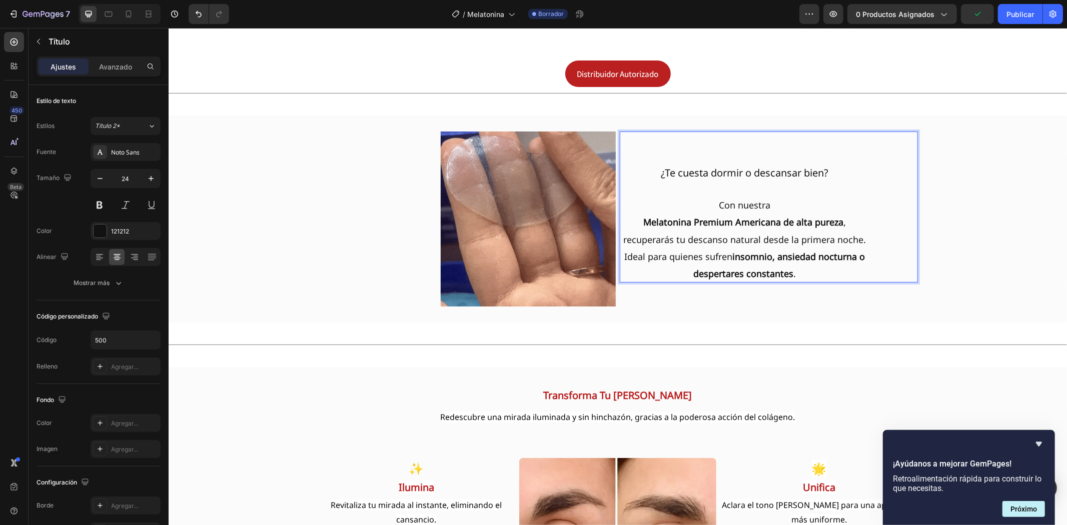
click at [796, 258] on p "¿Te cuesta dormir o descansar bien? Con nuestra [MEDICAL_DATA] Premium American…" at bounding box center [744, 206] width 248 height 149
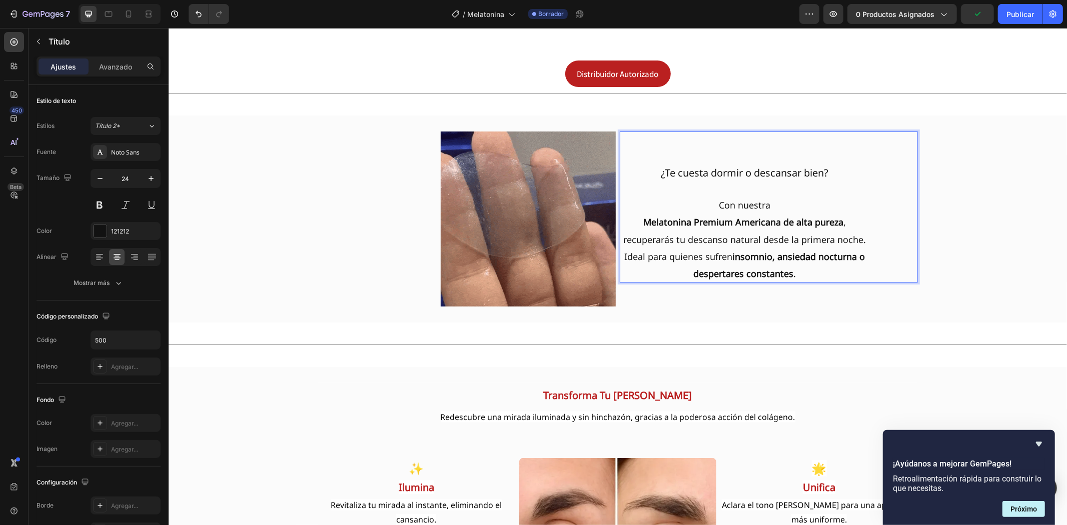
click at [796, 257] on p "¿Te cuesta dormir o descansar bien? Con nuestra [MEDICAL_DATA] Premium American…" at bounding box center [744, 206] width 248 height 149
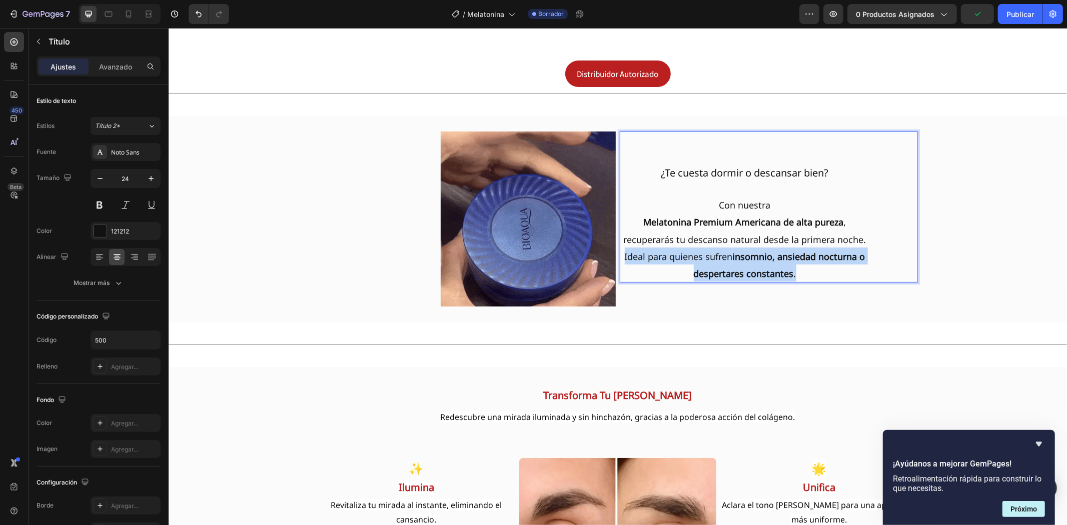
click at [796, 257] on p "¿Te cuesta dormir o descansar bien? Con nuestra [MEDICAL_DATA] Premium American…" at bounding box center [744, 206] width 248 height 149
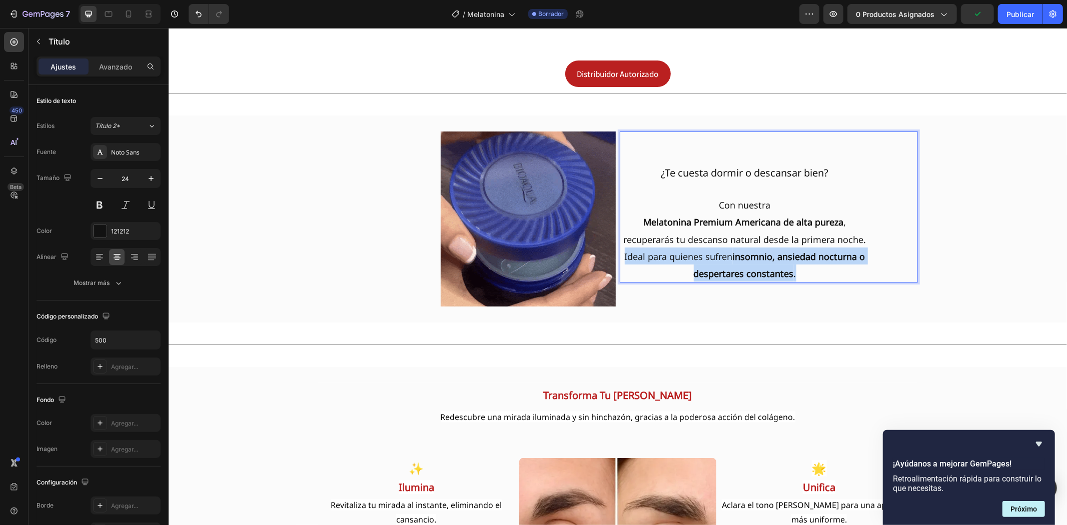
click at [796, 257] on p "¿Te cuesta dormir o descansar bien? Con nuestra [MEDICAL_DATA] Premium American…" at bounding box center [744, 206] width 248 height 149
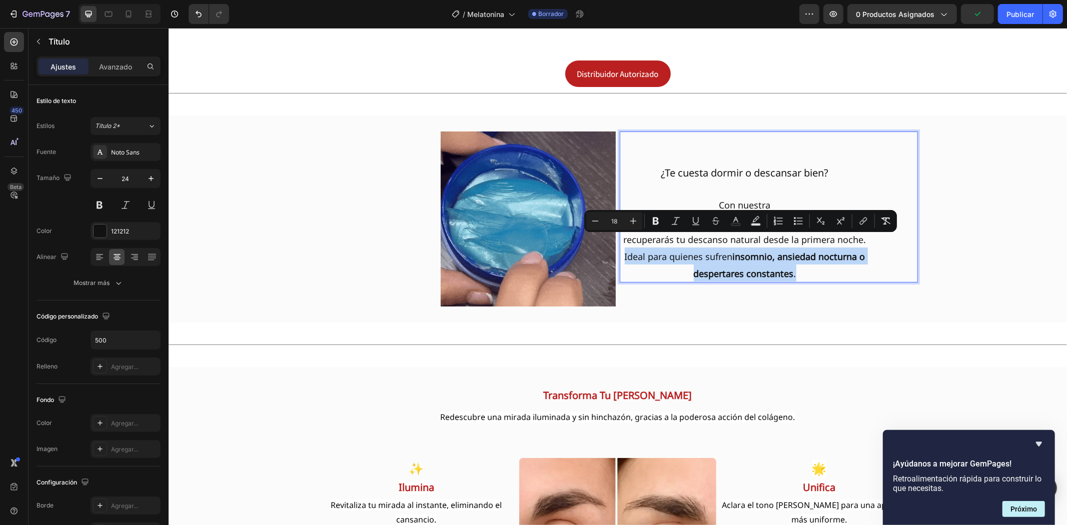
click at [796, 257] on p "¿Te cuesta dormir o descansar bien? Con nuestra [MEDICAL_DATA] Premium American…" at bounding box center [744, 206] width 248 height 149
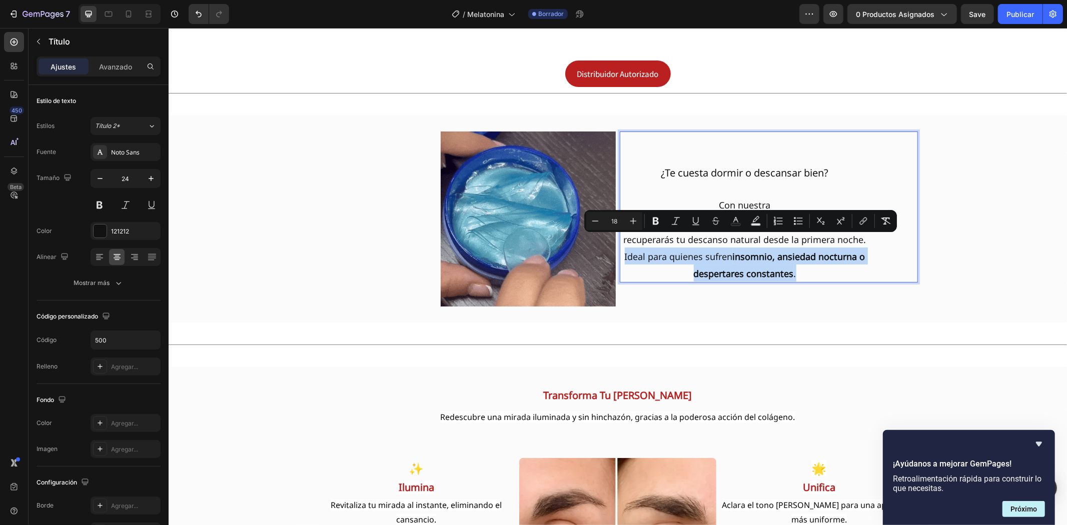
click at [796, 257] on p "¿Te cuesta dormir o descansar bien? Con nuestra [MEDICAL_DATA] Premium American…" at bounding box center [744, 206] width 248 height 149
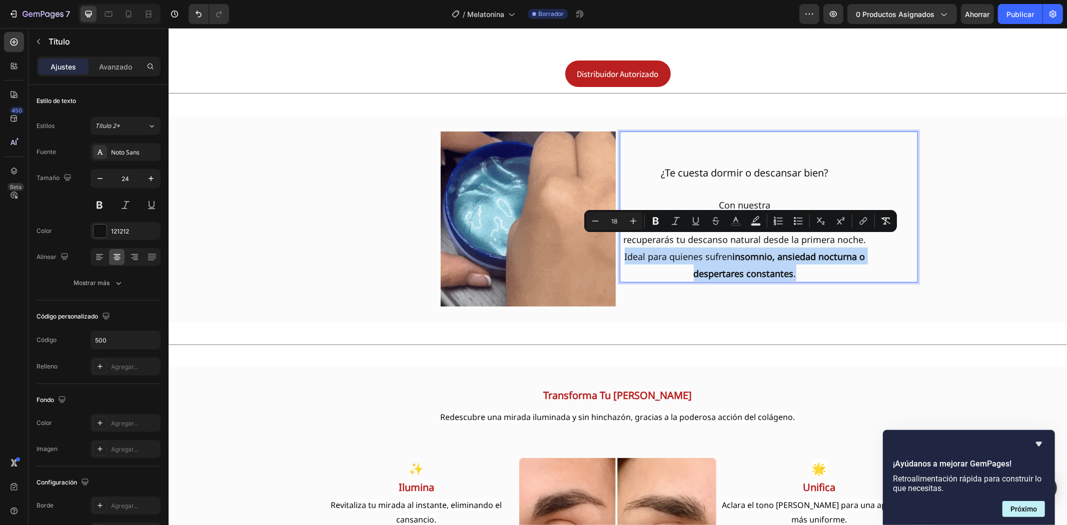
click at [796, 257] on p "¿Te cuesta dormir o descansar bien? Con nuestra [MEDICAL_DATA] Premium American…" at bounding box center [744, 206] width 248 height 149
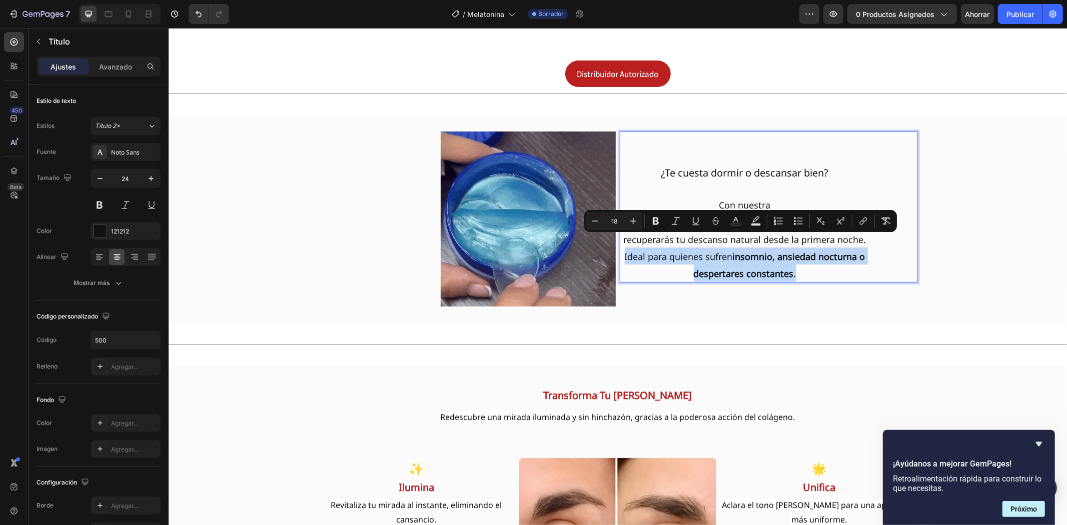
click at [796, 257] on p "¿Te cuesta dormir o descansar bien? Con nuestra [MEDICAL_DATA] Premium American…" at bounding box center [744, 206] width 248 height 149
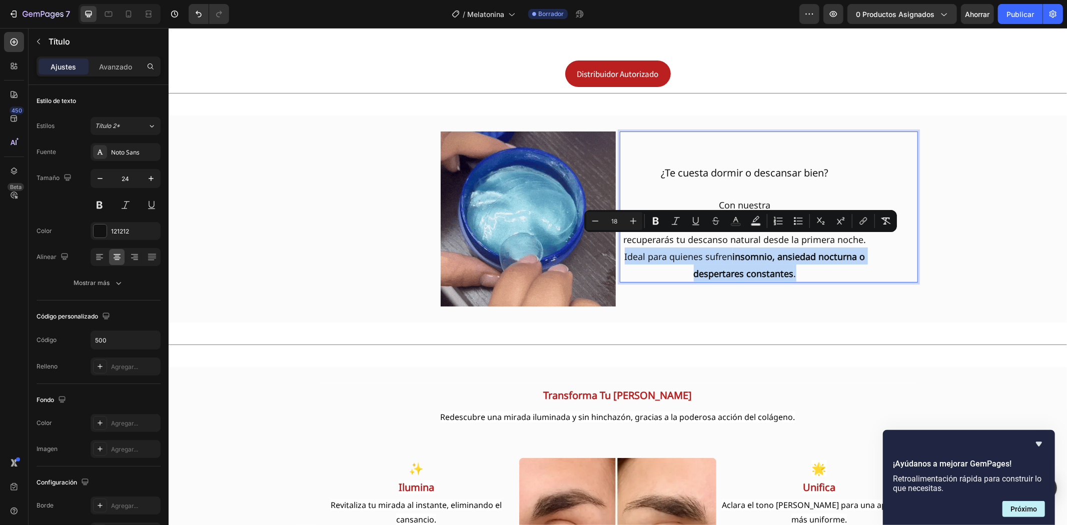
click at [796, 255] on p "¿Te cuesta dormir o descansar bien? Con nuestra [MEDICAL_DATA] Premium American…" at bounding box center [744, 206] width 248 height 149
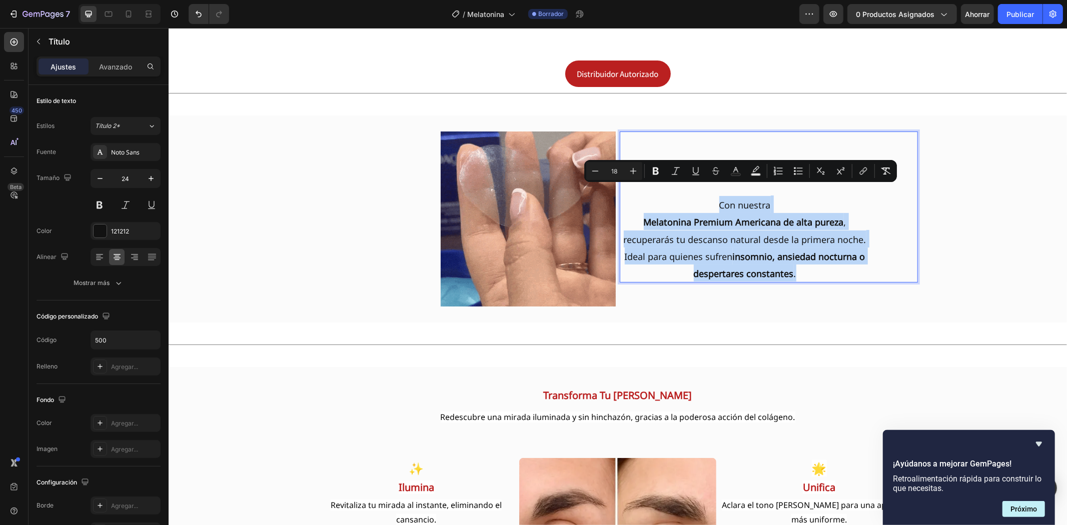
drag, startPoint x: 710, startPoint y: 192, endPoint x: 819, endPoint y: 256, distance: 126.4
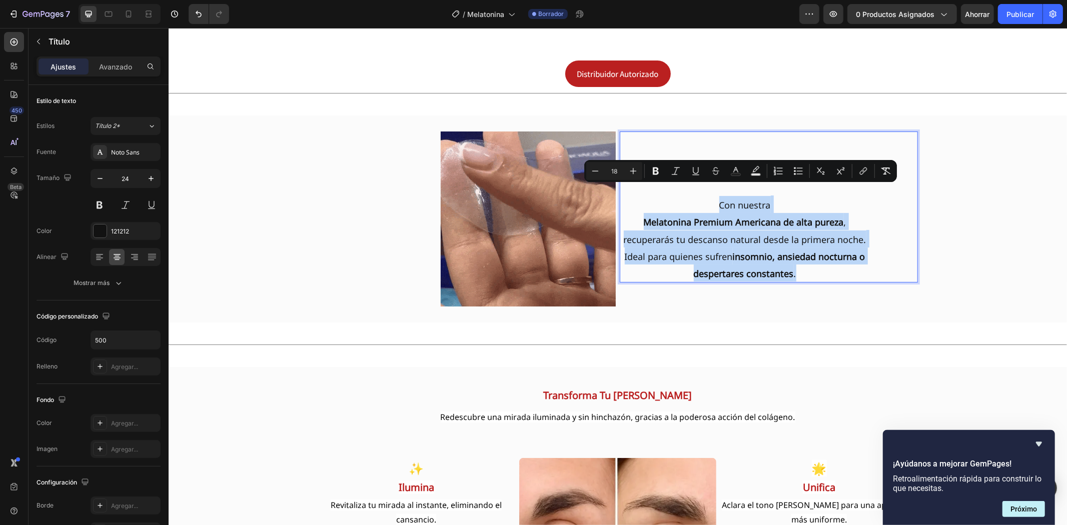
click at [819, 256] on p "¿Te cuesta dormir o descansar bien? Con nuestra [MEDICAL_DATA] Premium American…" at bounding box center [744, 206] width 248 height 149
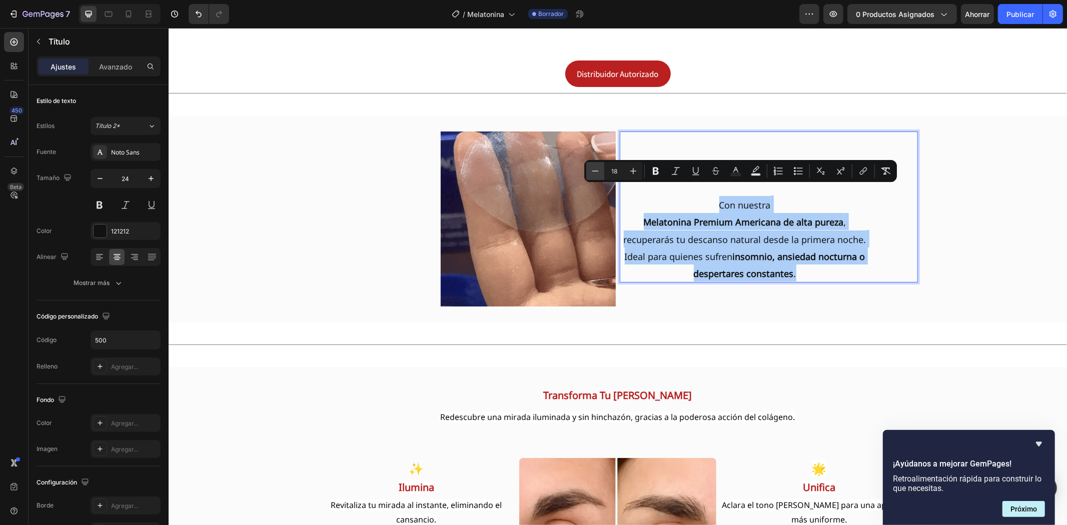
click at [591, 172] on icon "Barra de herramientas contextual del editor" at bounding box center [595, 171] width 10 height 10
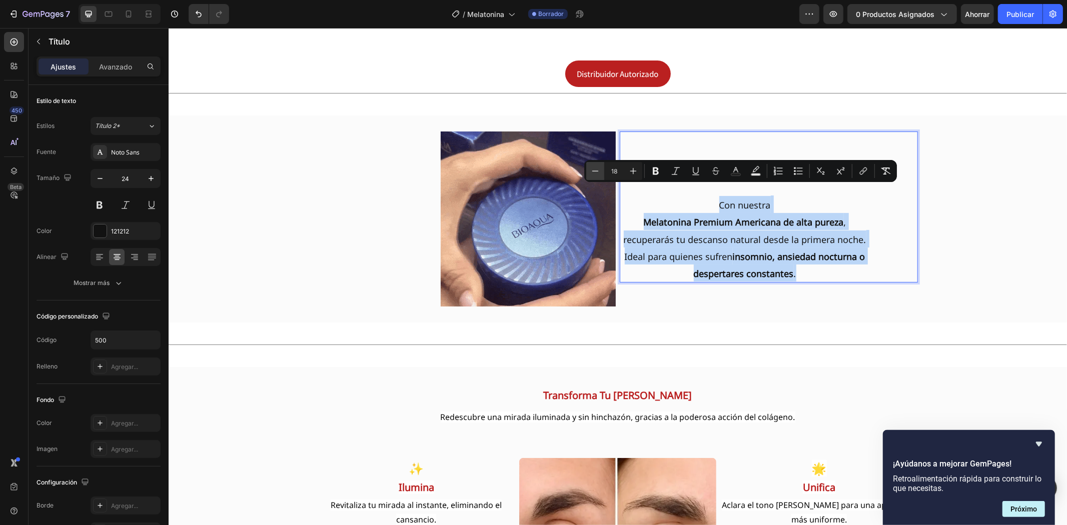
type input "17"
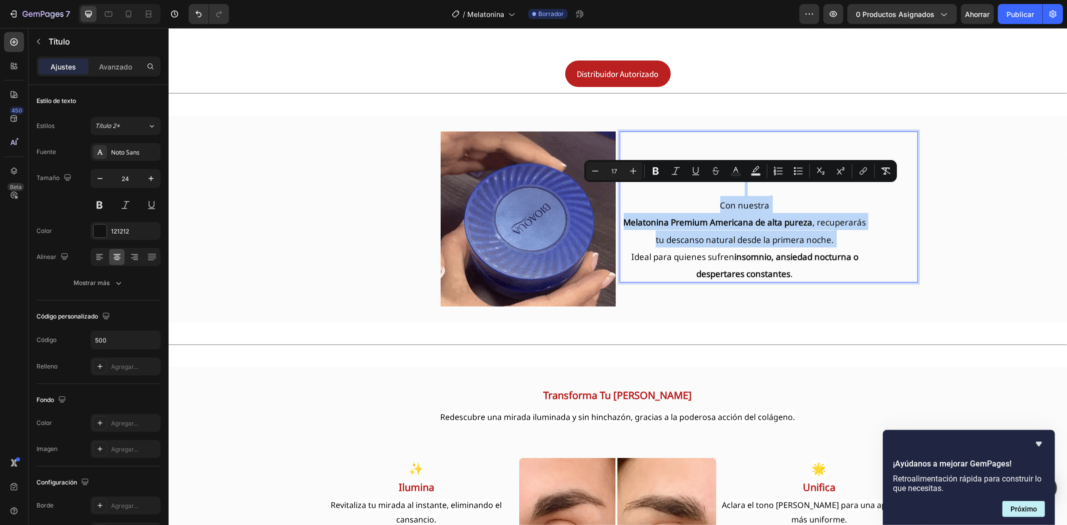
click at [812, 255] on p "¿Te cuesta dormir o descansar bien? Con nuestra [MEDICAL_DATA] Premium American…" at bounding box center [744, 206] width 248 height 149
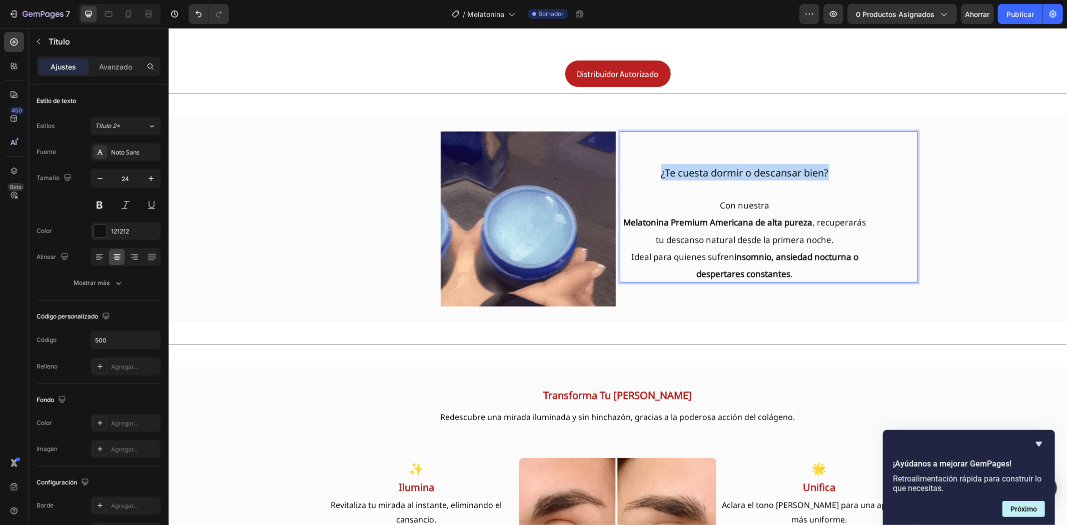
drag, startPoint x: 833, startPoint y: 158, endPoint x: 651, endPoint y: 165, distance: 182.7
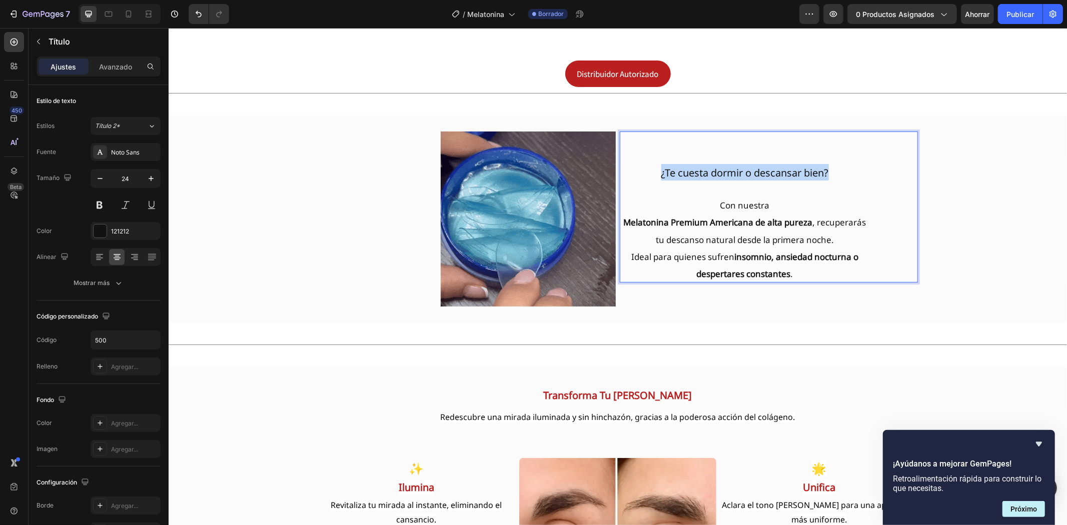
click at [651, 165] on p "¿Te cuesta dormir o descansar bien? Con nuestra [MEDICAL_DATA] Premium American…" at bounding box center [744, 206] width 248 height 149
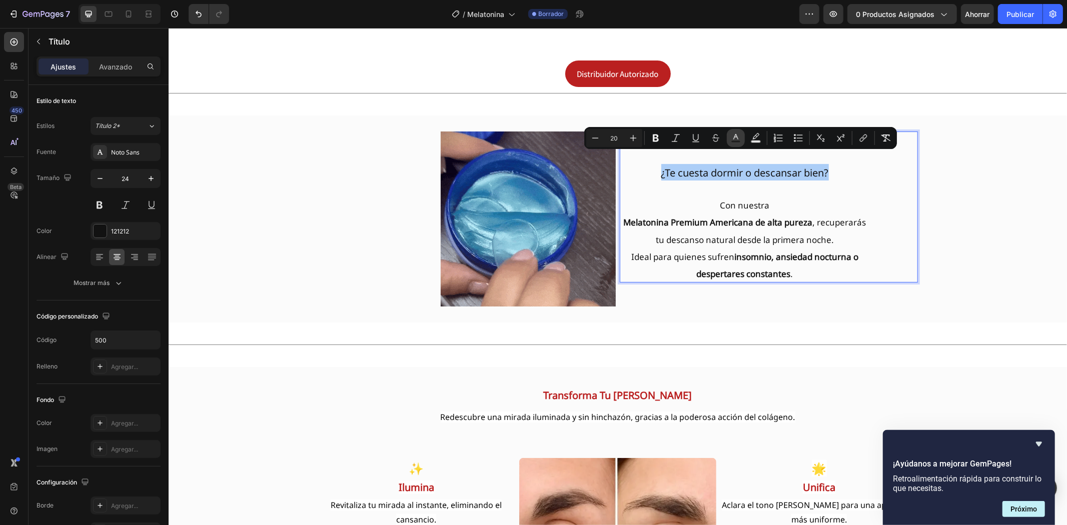
click at [739, 138] on icon "Barra de herramientas contextual del editor" at bounding box center [736, 138] width 10 height 10
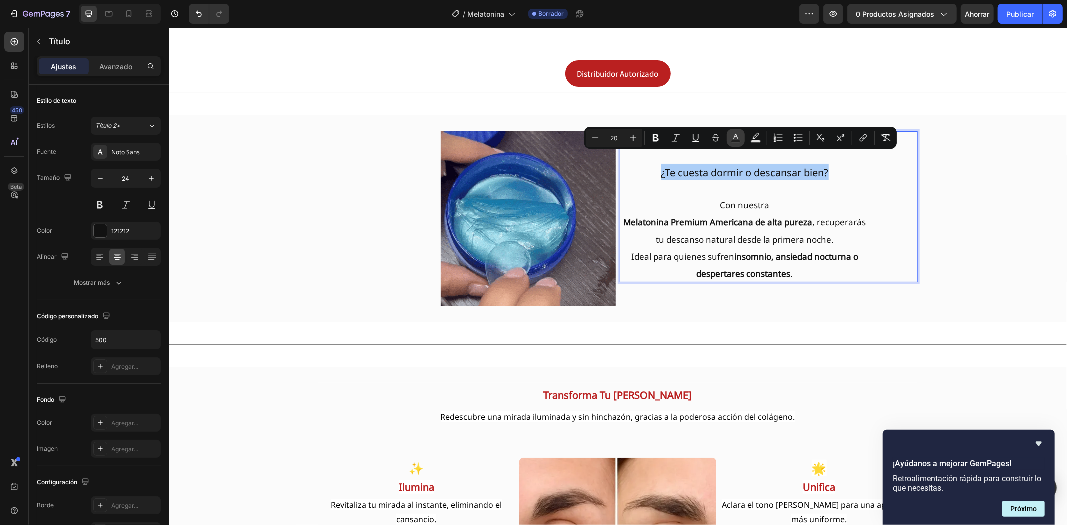
type input "121212"
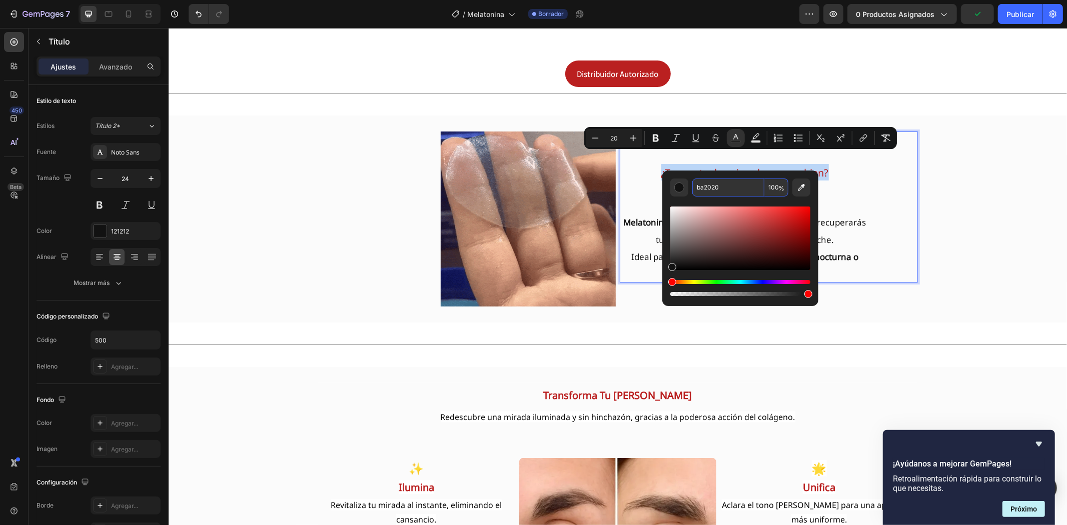
type input "BA2020"
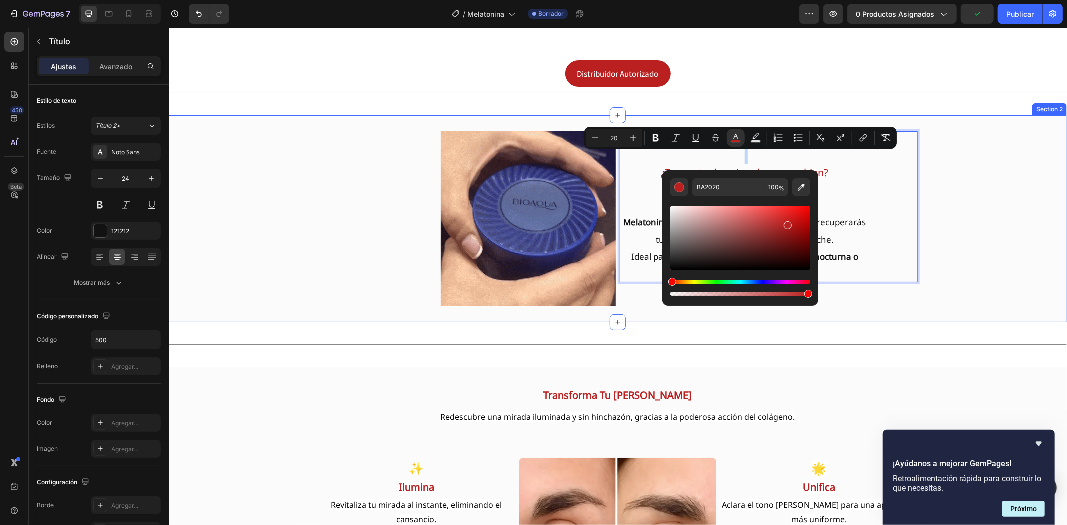
click at [953, 216] on div "Image ¿Te cuesta dormir o descansar bien? Con nuestra [MEDICAL_DATA] Premium Am…" at bounding box center [617, 218] width 898 height 175
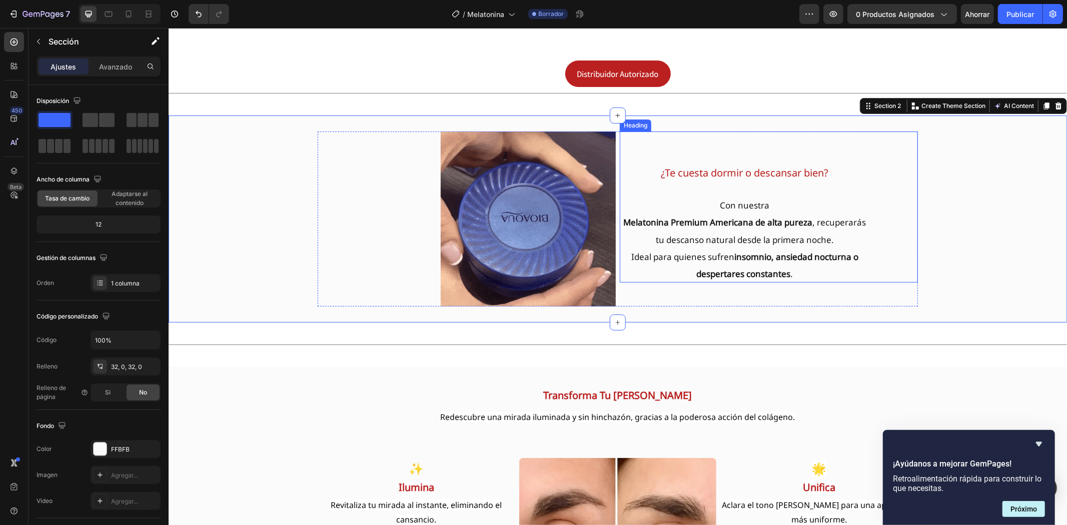
click at [827, 161] on p "⁠⁠⁠⁠⁠⁠⁠ ¿Te cuesta dormir o descansar bien? Con nuestra [MEDICAL_DATA] Premium …" at bounding box center [744, 206] width 248 height 149
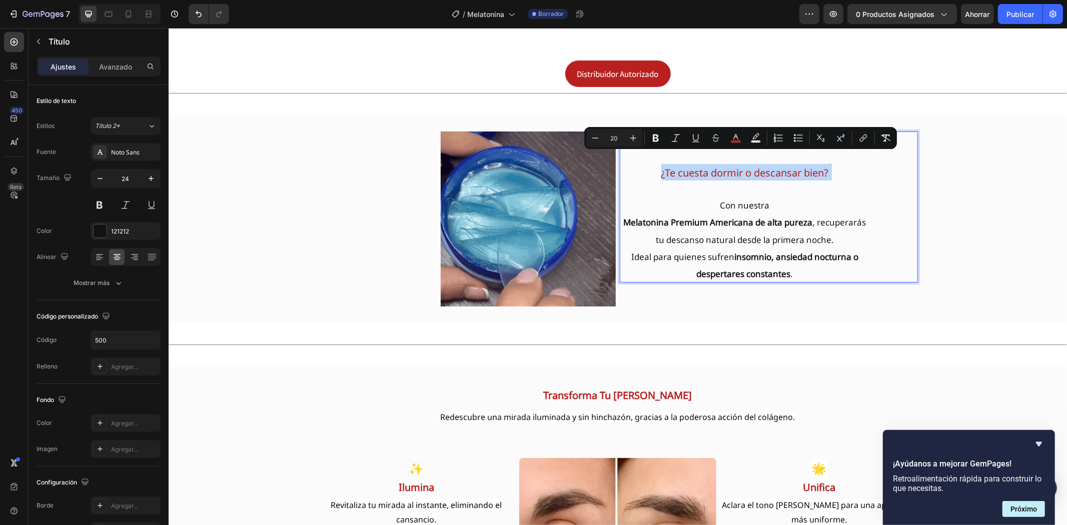
drag, startPoint x: 828, startPoint y: 158, endPoint x: 646, endPoint y: 163, distance: 181.6
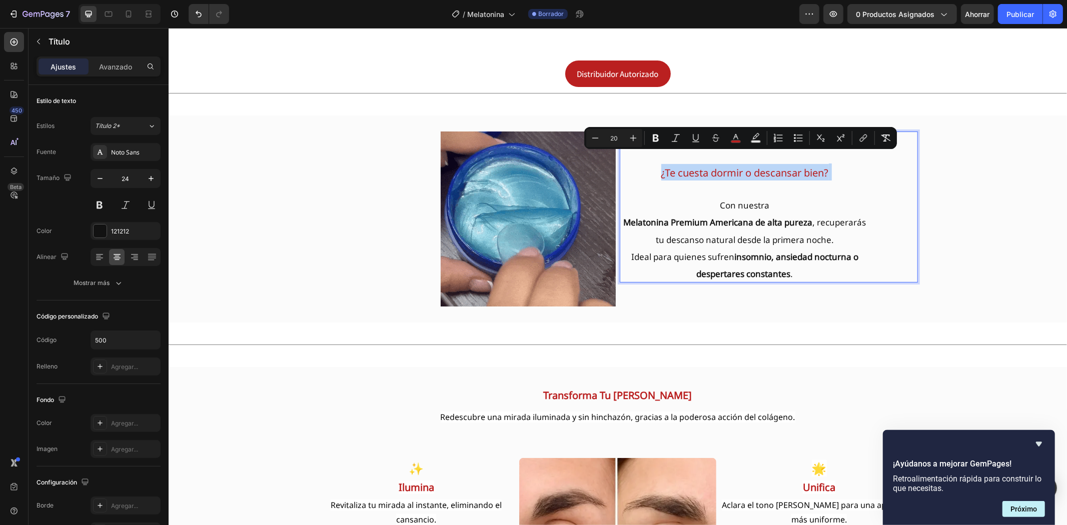
click at [648, 166] on p "¿Te cuesta dormir o descansar bien? Con nuestra [MEDICAL_DATA] Premium American…" at bounding box center [744, 206] width 248 height 149
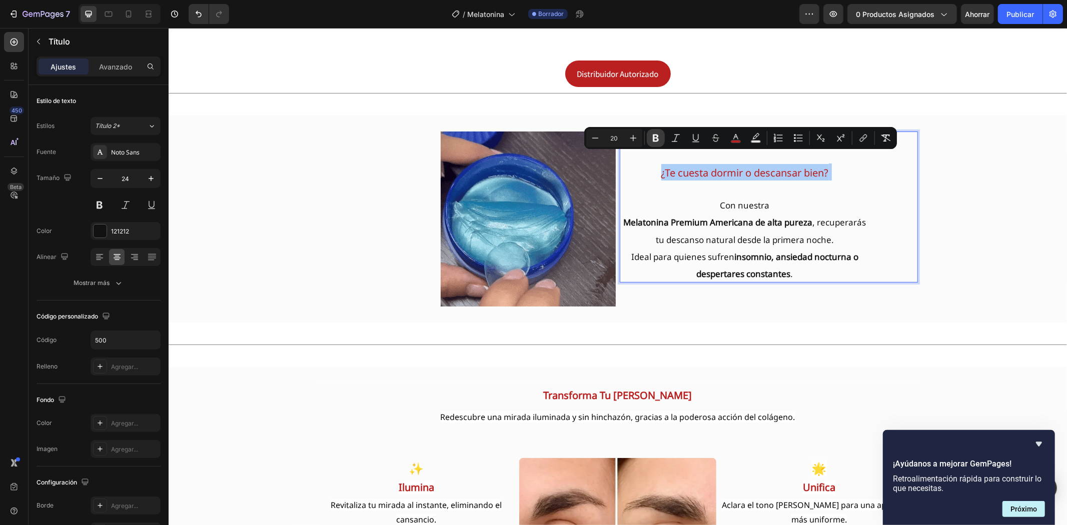
click at [652, 140] on icon "Editor contextual toolbar" at bounding box center [656, 138] width 10 height 10
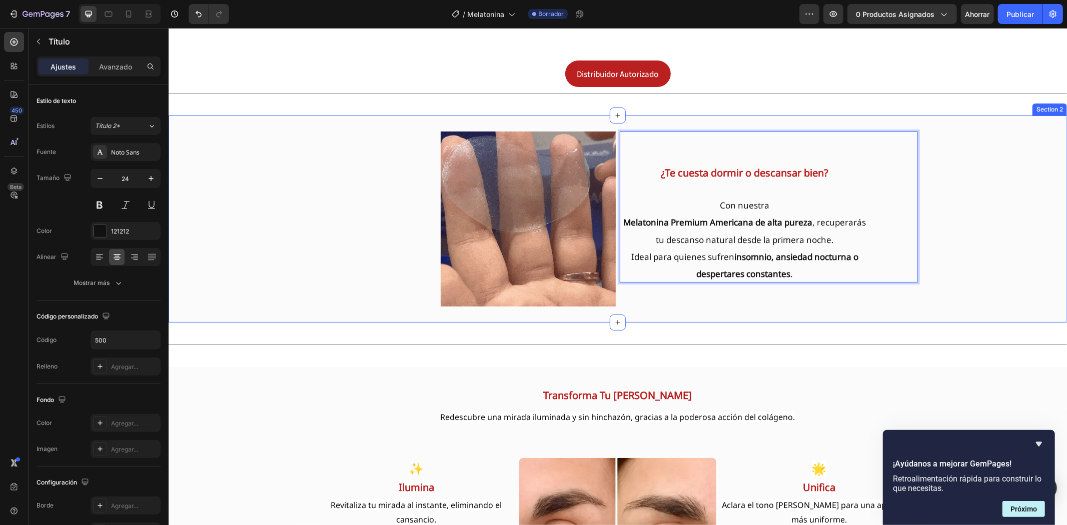
click at [961, 214] on div "Image ⁠⁠⁠⁠⁠⁠⁠ ¿Te cuesta dormir o descansar bien? Con nuestra [MEDICAL_DATA] Pr…" at bounding box center [617, 218] width 898 height 175
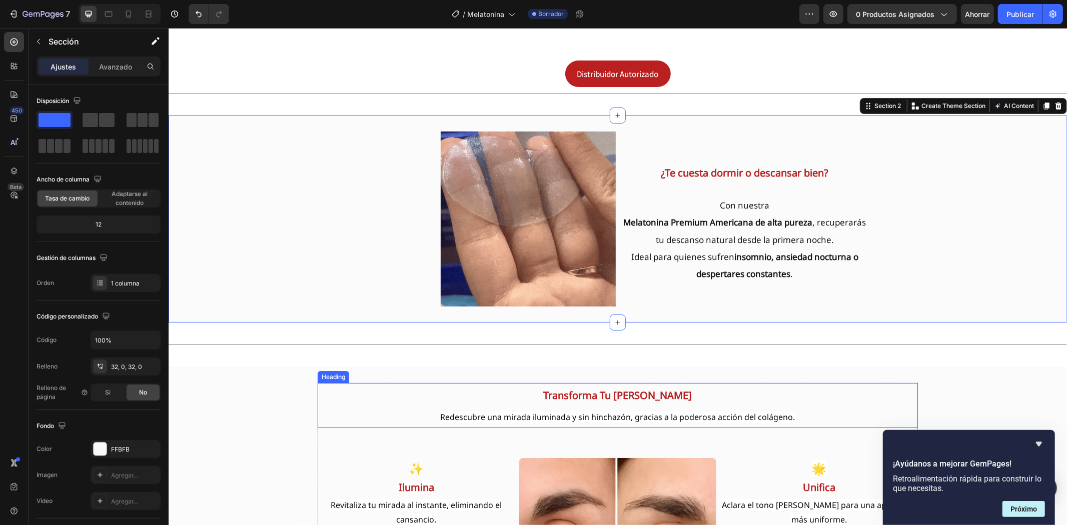
click at [634, 388] on strong "Transforma Tu [PERSON_NAME]" at bounding box center [617, 395] width 149 height 14
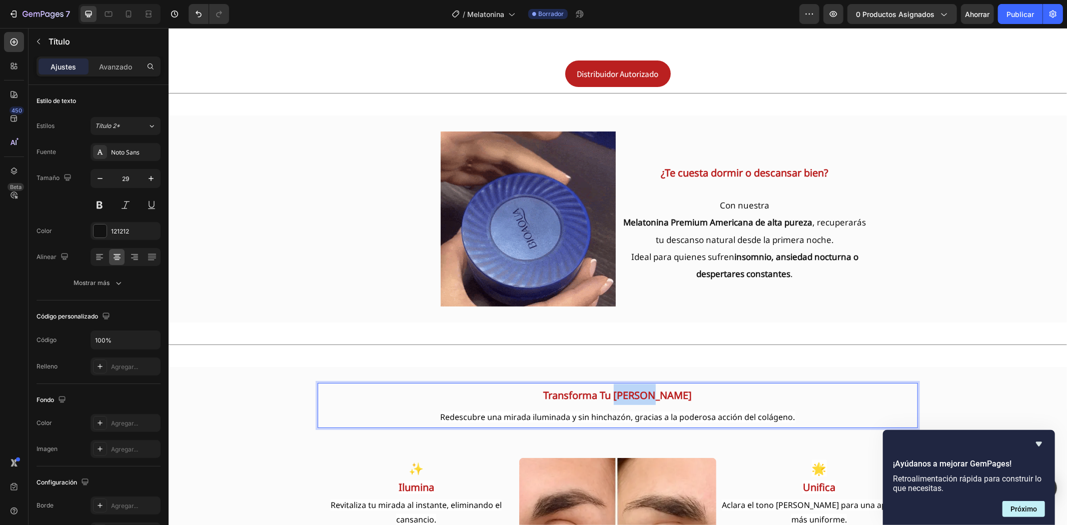
click at [631, 388] on strong "Transforma Tu [PERSON_NAME]" at bounding box center [617, 395] width 149 height 14
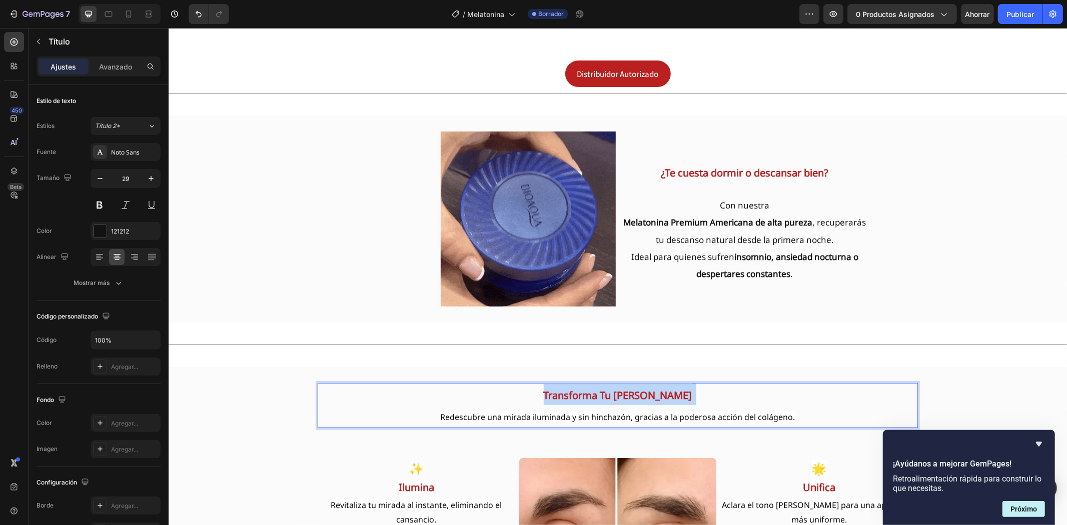
click at [631, 388] on strong "Transforma Tu [PERSON_NAME]" at bounding box center [617, 395] width 149 height 14
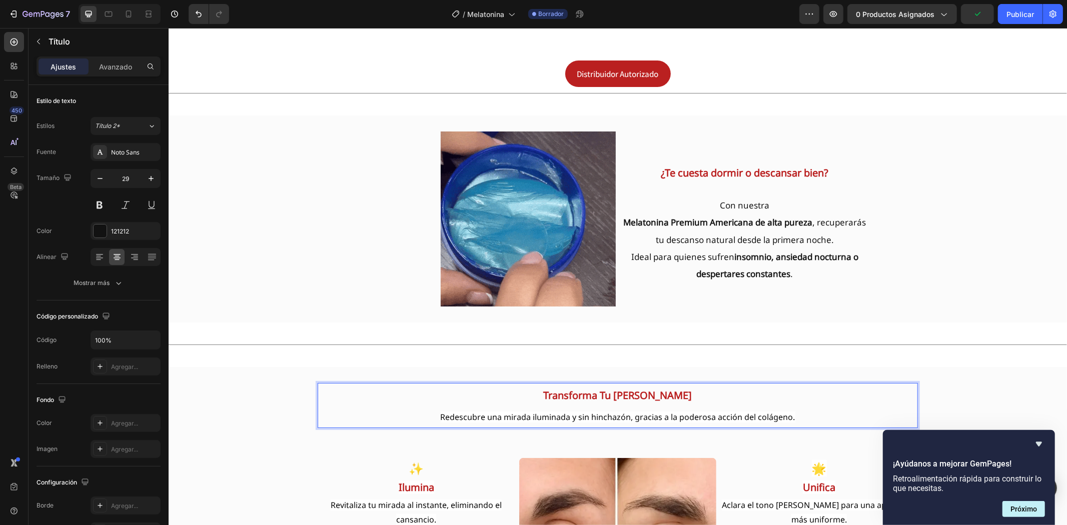
click at [616, 411] on span "Redescubre una mirada iluminada y sin hinchazón, gracias a la poderosa acción d…" at bounding box center [617, 416] width 355 height 11
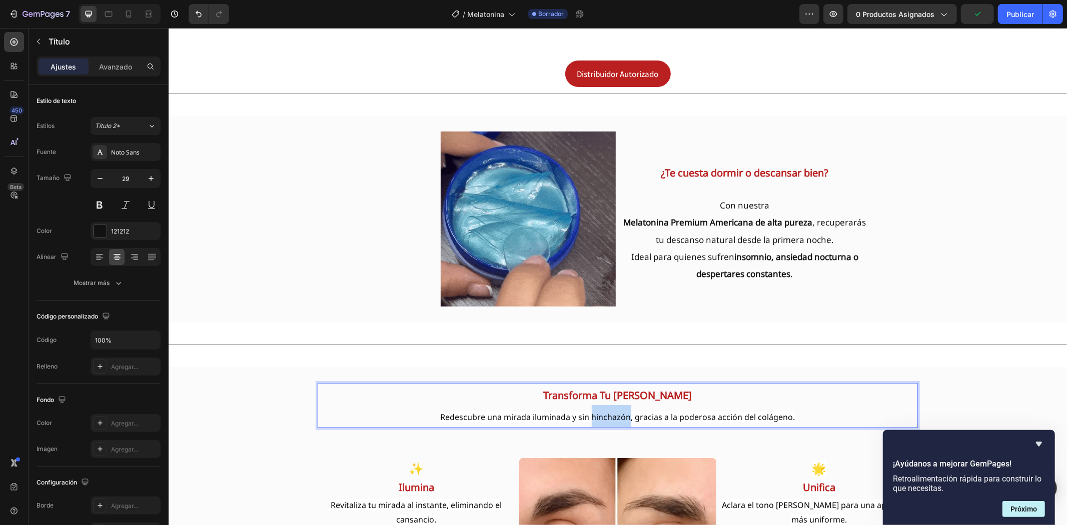
click at [616, 411] on span "Redescubre una mirada iluminada y sin hinchazón, gracias a la poderosa acción d…" at bounding box center [617, 416] width 355 height 11
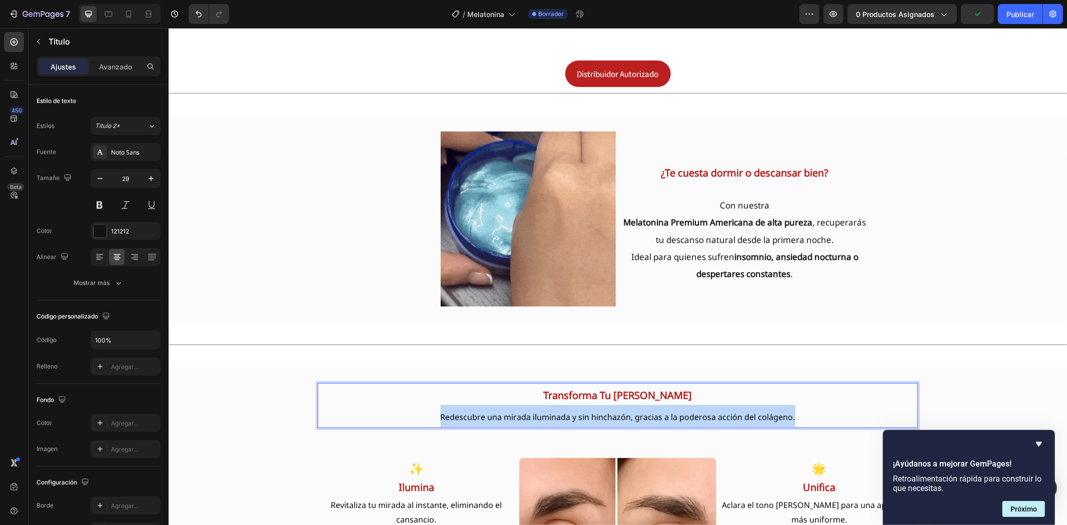
click at [616, 411] on span "Redescubre una mirada iluminada y sin hinchazón, gracias a la poderosa acción d…" at bounding box center [617, 416] width 355 height 11
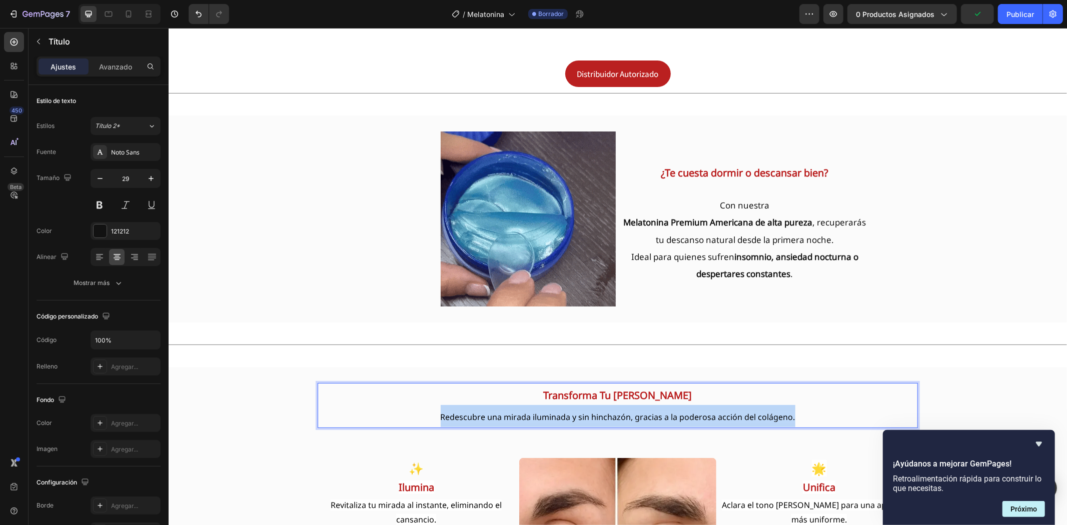
click at [616, 411] on span "Redescubre una mirada iluminada y sin hinchazón, gracias a la poderosa acción d…" at bounding box center [617, 416] width 355 height 11
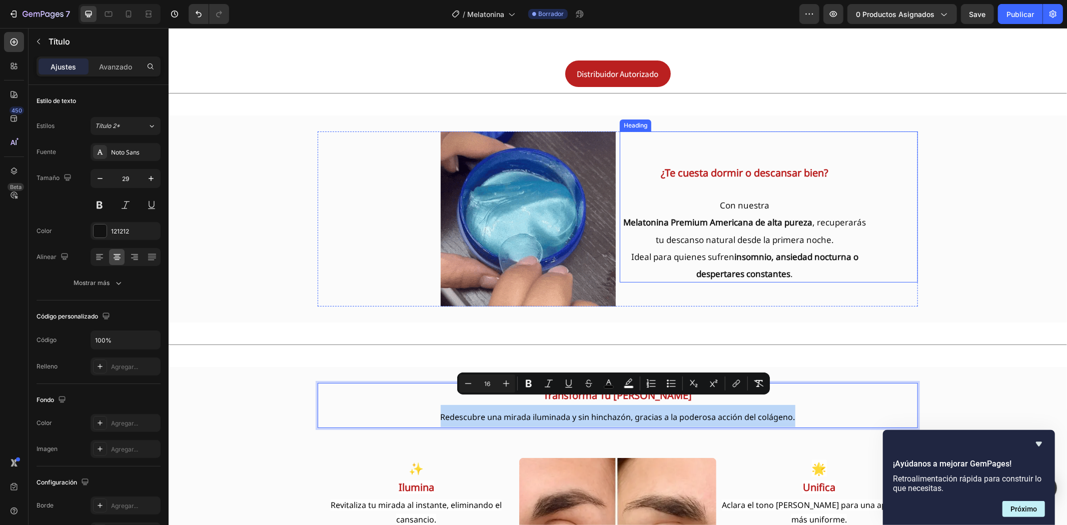
click at [711, 225] on span "[MEDICAL_DATA] Premium Americana de alta pureza , recuperarás tu descanso natur…" at bounding box center [744, 230] width 243 height 29
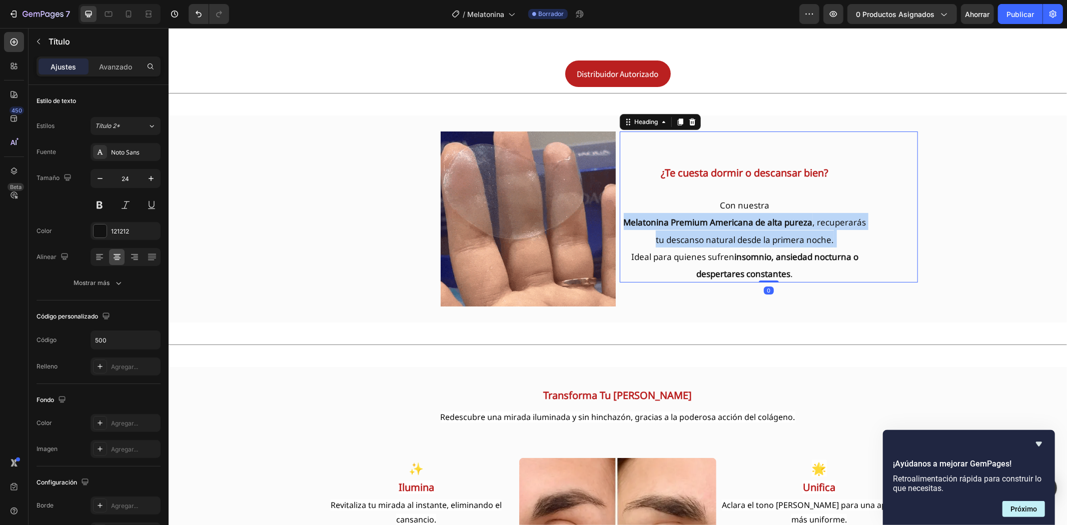
click at [711, 225] on span "[MEDICAL_DATA] Premium Americana de alta pureza , recuperarás tu descanso natur…" at bounding box center [744, 230] width 243 height 29
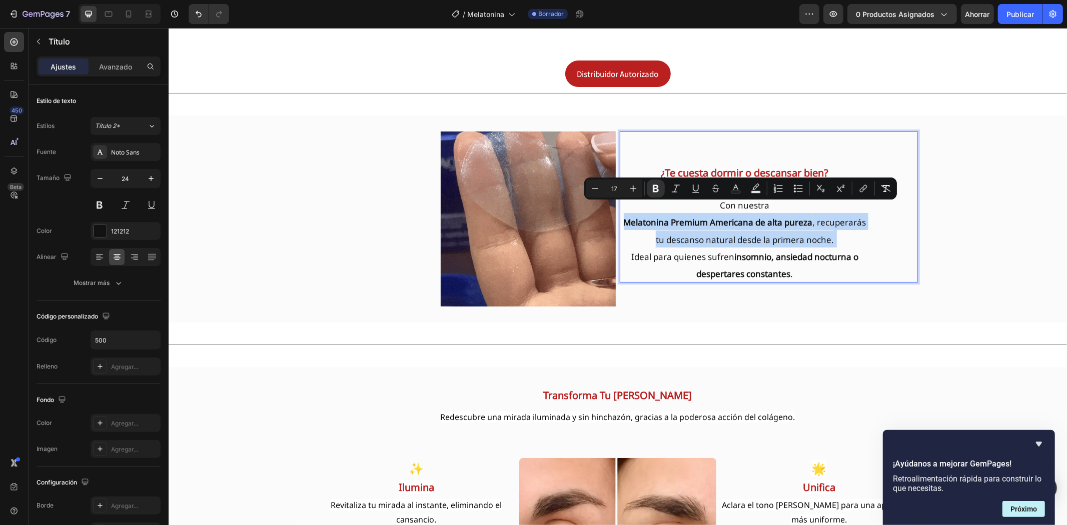
click at [872, 249] on div "¿Te cuesta dormir o descansar bien? Con nuestra [MEDICAL_DATA] Premium American…" at bounding box center [768, 206] width 298 height 151
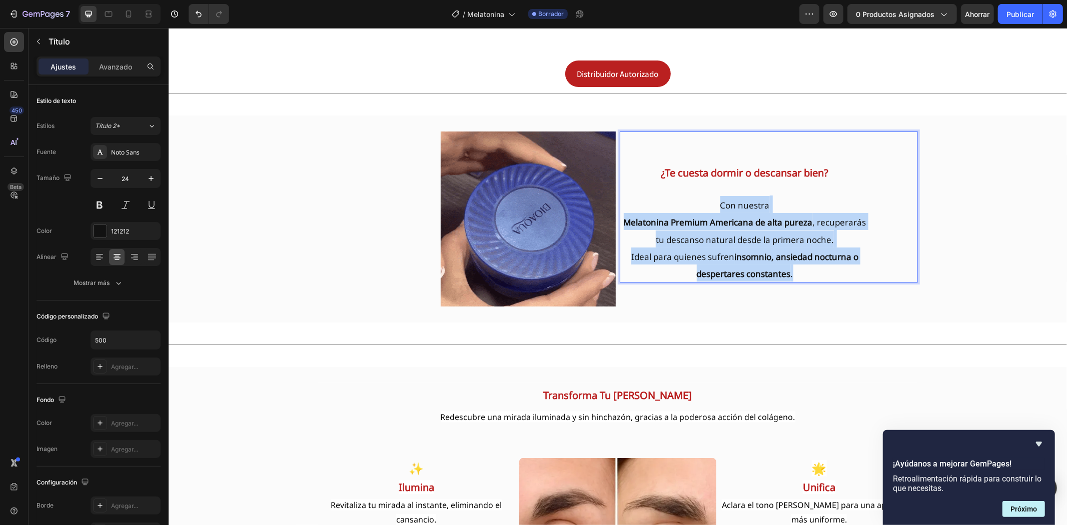
drag, startPoint x: 709, startPoint y: 187, endPoint x: 804, endPoint y: 260, distance: 119.8
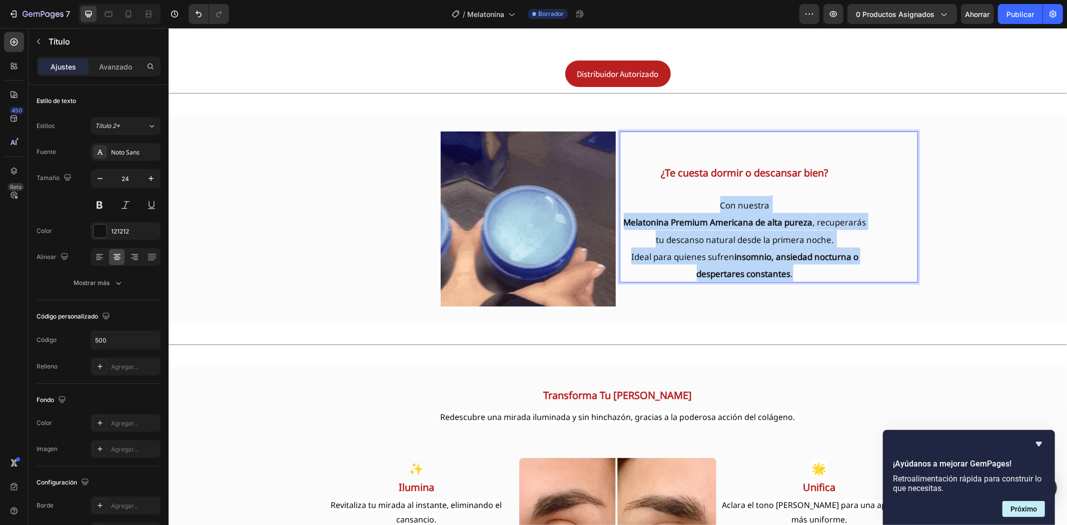
click at [804, 260] on p "¿Te cuesta dormir o descansar bien? Con nuestra [MEDICAL_DATA] Premium American…" at bounding box center [744, 206] width 248 height 149
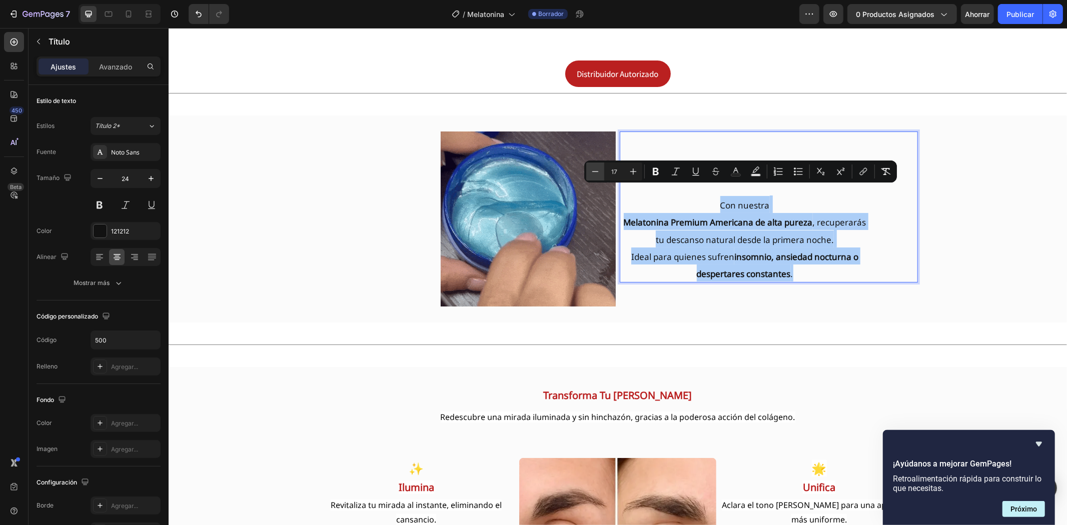
click at [597, 174] on icon "Editor contextual toolbar" at bounding box center [595, 172] width 10 height 10
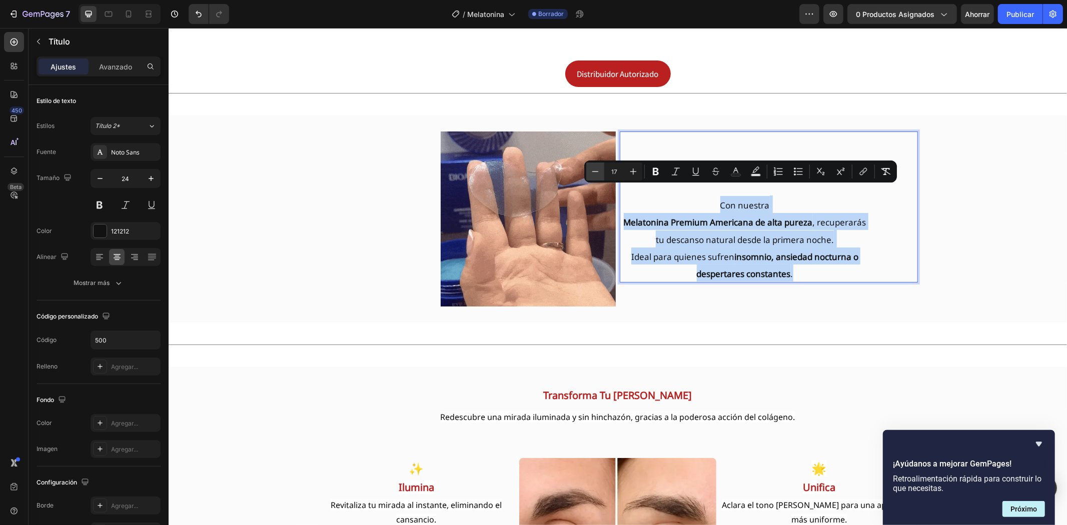
type input "16"
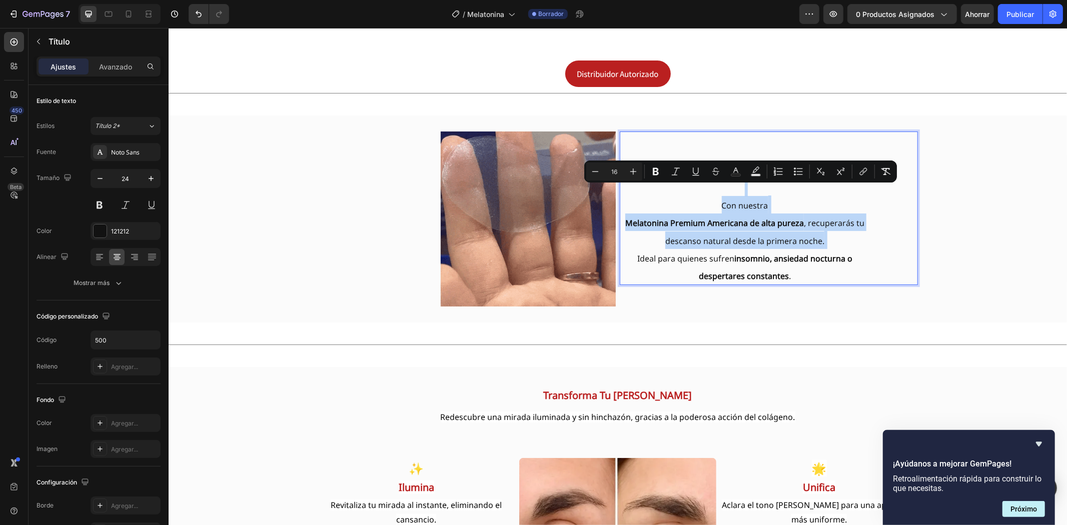
click at [675, 189] on p "¿Te cuesta dormir o descansar bien? Con nuestra [MEDICAL_DATA] Premium American…" at bounding box center [744, 208] width 248 height 152
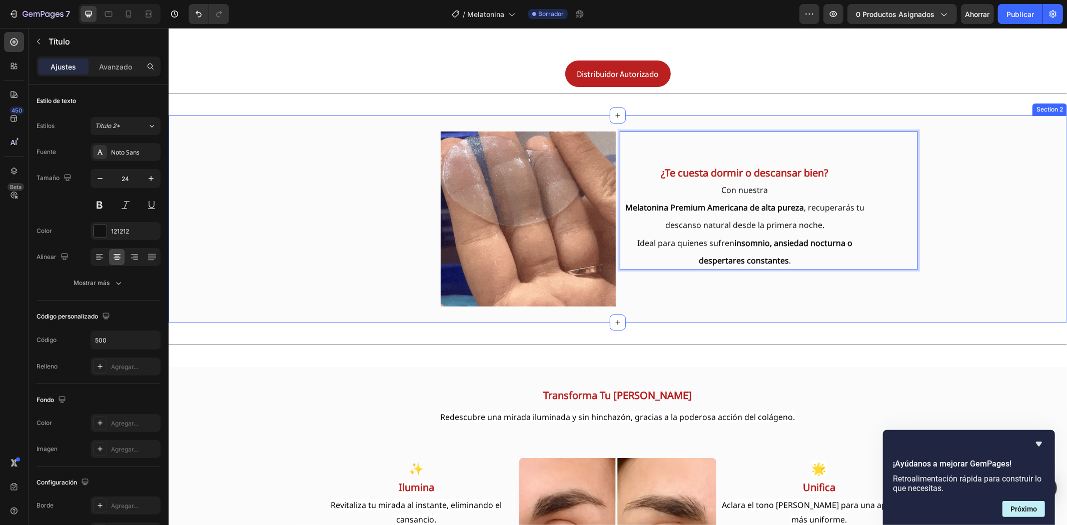
click at [969, 231] on div "Image ¿Te cuesta dormir o descansar bien? Con nuestra [MEDICAL_DATA] Premium Am…" at bounding box center [617, 218] width 898 height 175
